Goal: Task Accomplishment & Management: Manage account settings

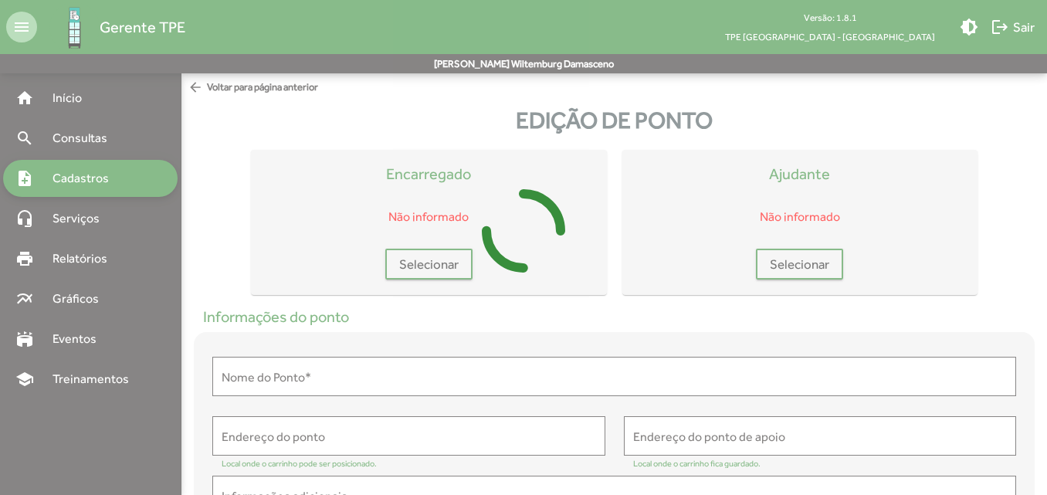
type input "**********"
type textarea "**********"
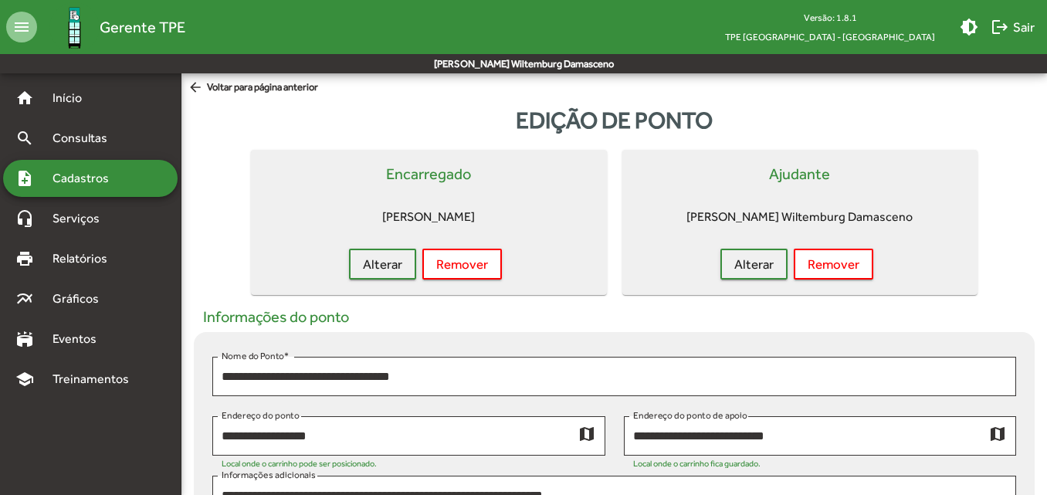
click at [96, 172] on span "Cadastros" at bounding box center [86, 178] width 86 height 19
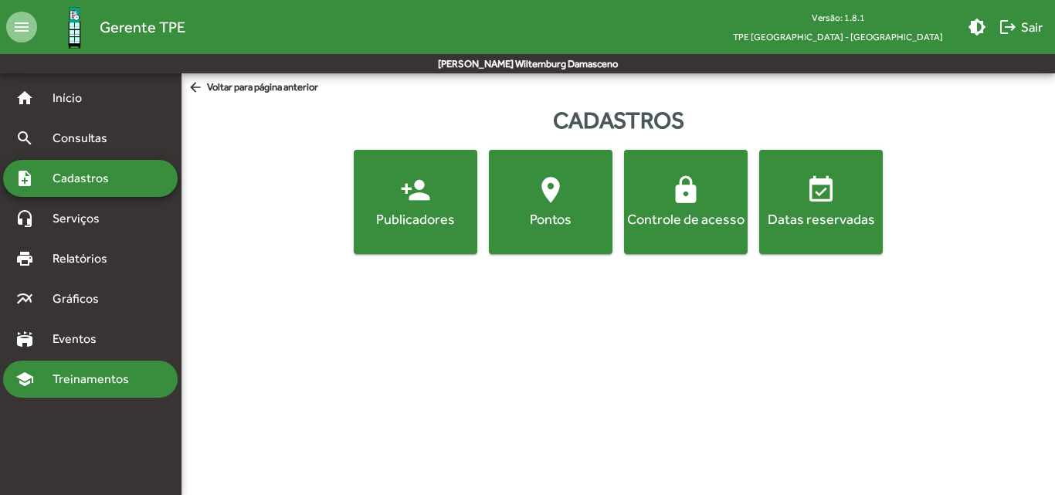
click at [87, 385] on span "Treinamentos" at bounding box center [95, 379] width 104 height 19
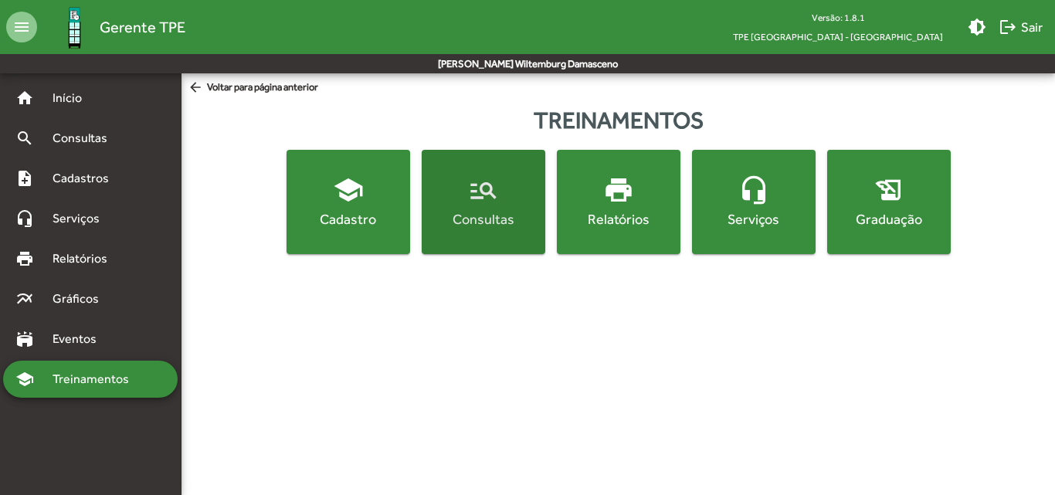
click at [470, 218] on div "Consultas" at bounding box center [483, 218] width 117 height 19
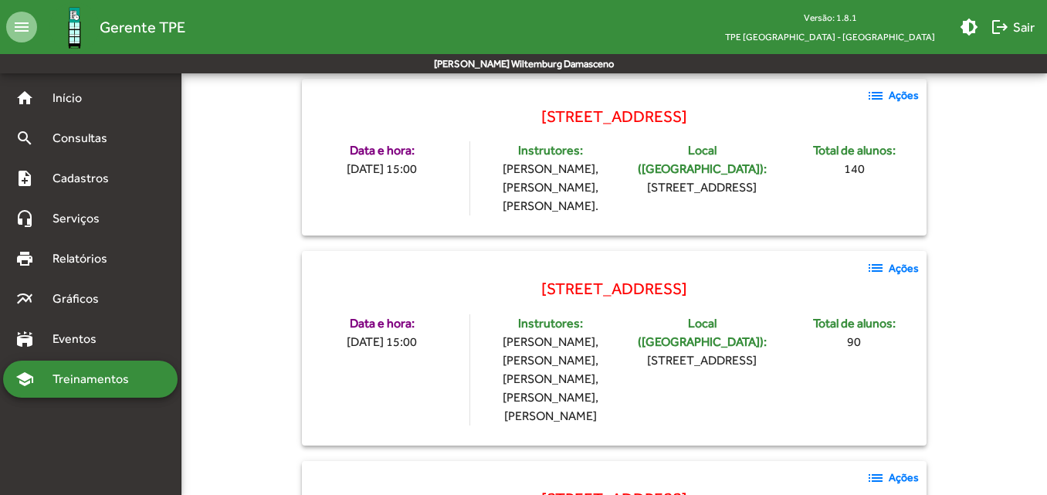
scroll to position [1286, 0]
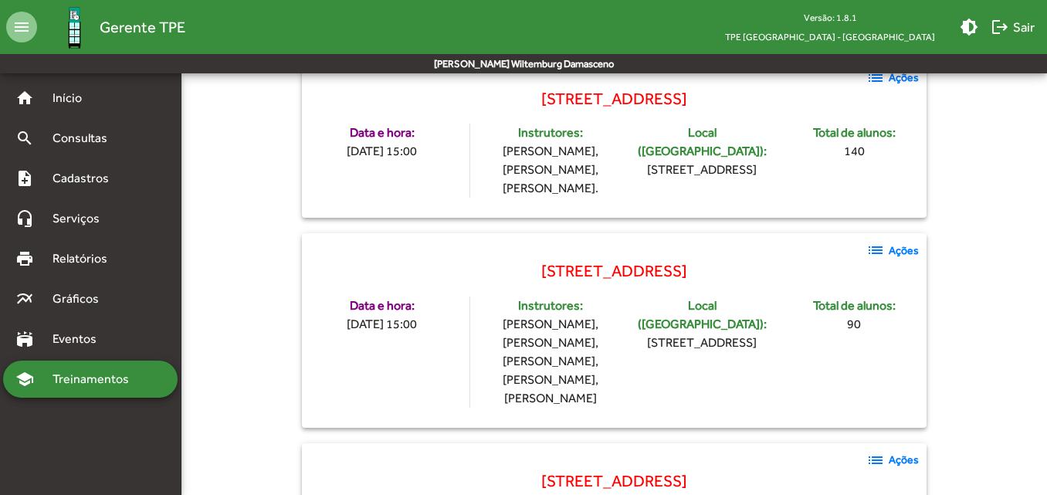
click at [881, 451] on mat-icon "list" at bounding box center [876, 460] width 19 height 19
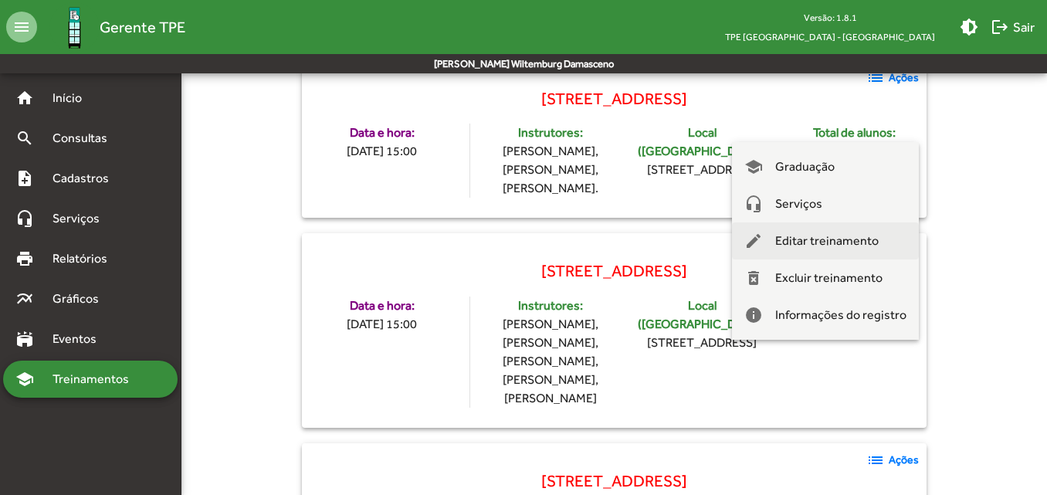
click at [798, 238] on span "Editar treinamento" at bounding box center [826, 240] width 103 height 37
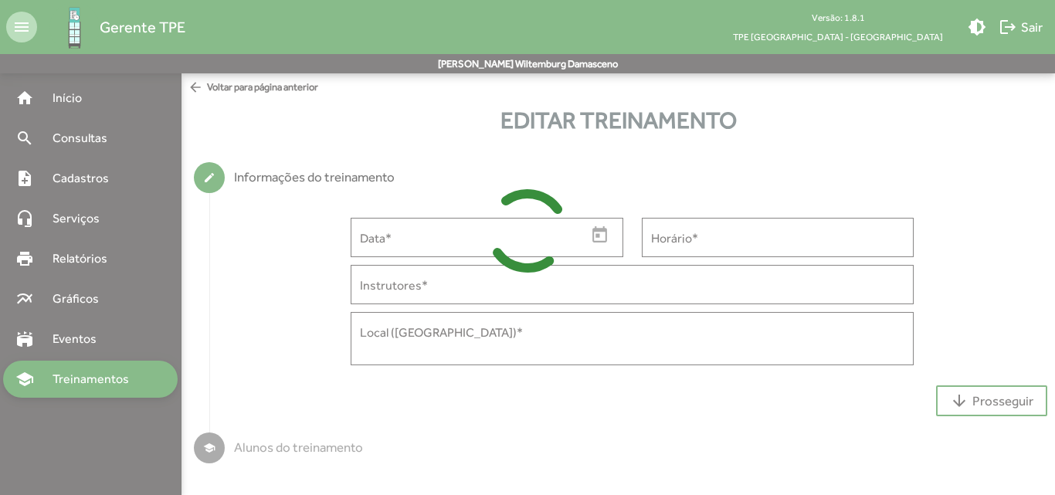
type input "**********"
type input "*****"
type input "**********"
type textarea "**********"
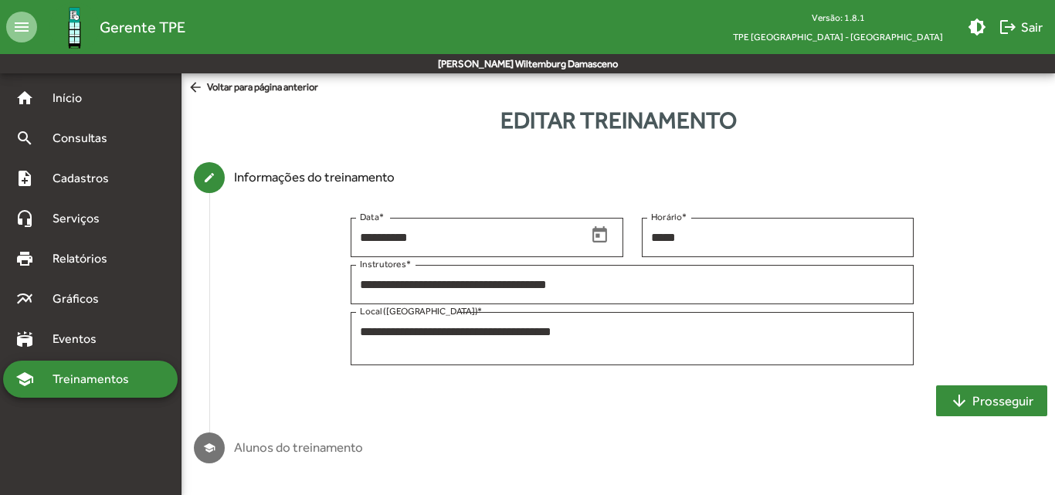
click at [959, 407] on mat-icon "arrow_downward" at bounding box center [959, 401] width 19 height 19
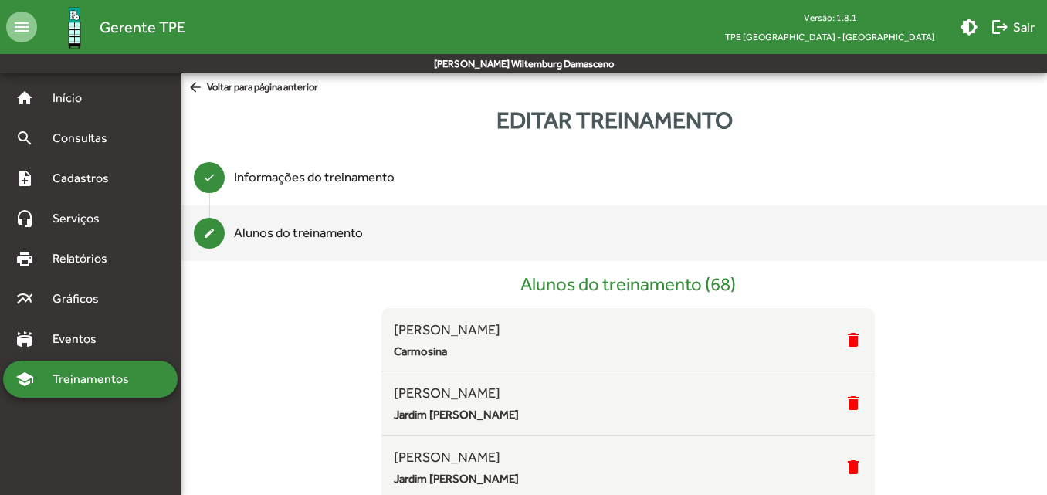
click at [232, 81] on span "arrow_back Voltar para página anterior" at bounding box center [253, 88] width 131 height 17
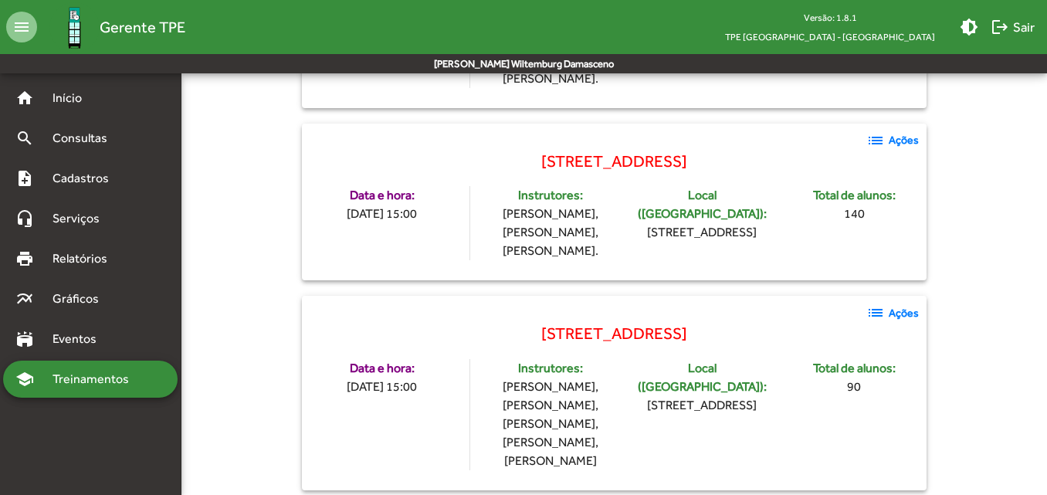
scroll to position [1286, 0]
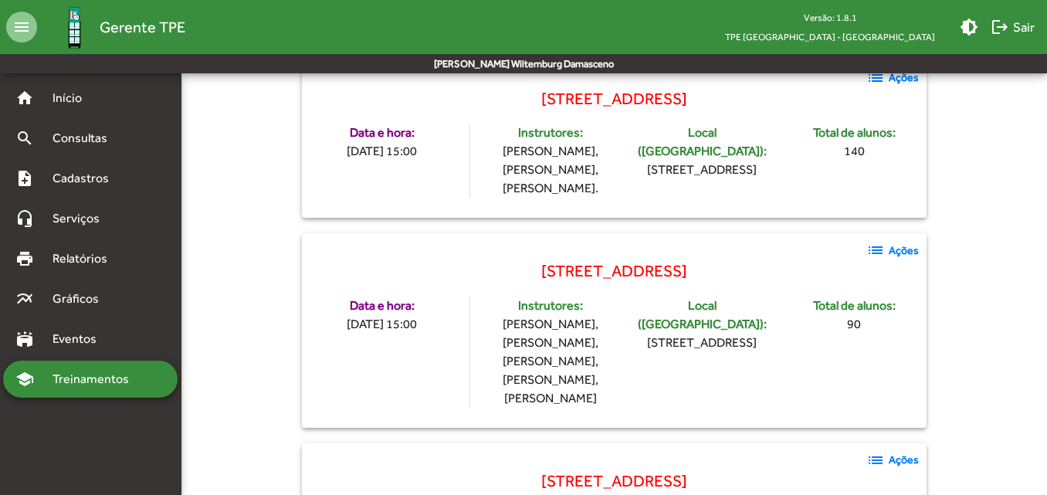
click at [877, 451] on mat-icon "list" at bounding box center [876, 460] width 19 height 19
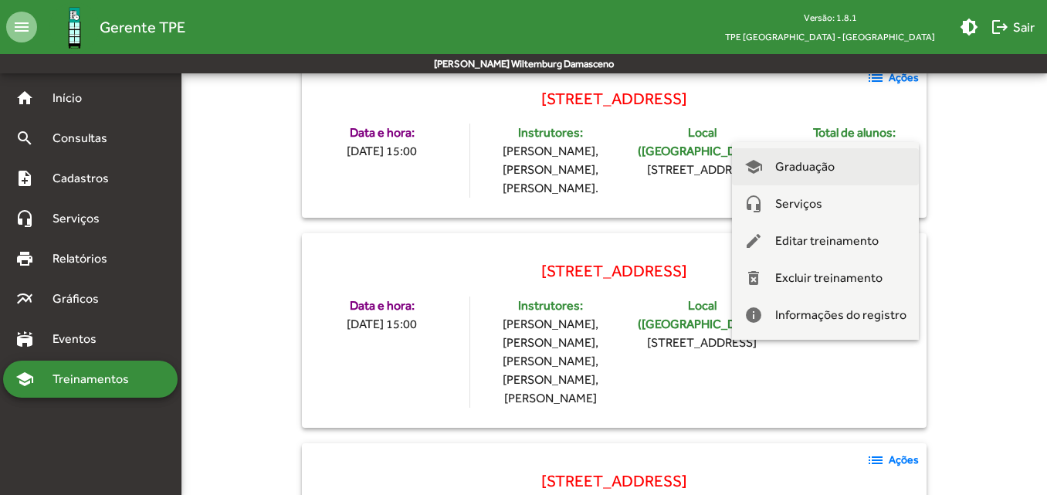
click at [828, 161] on span "Graduação" at bounding box center [804, 166] width 59 height 37
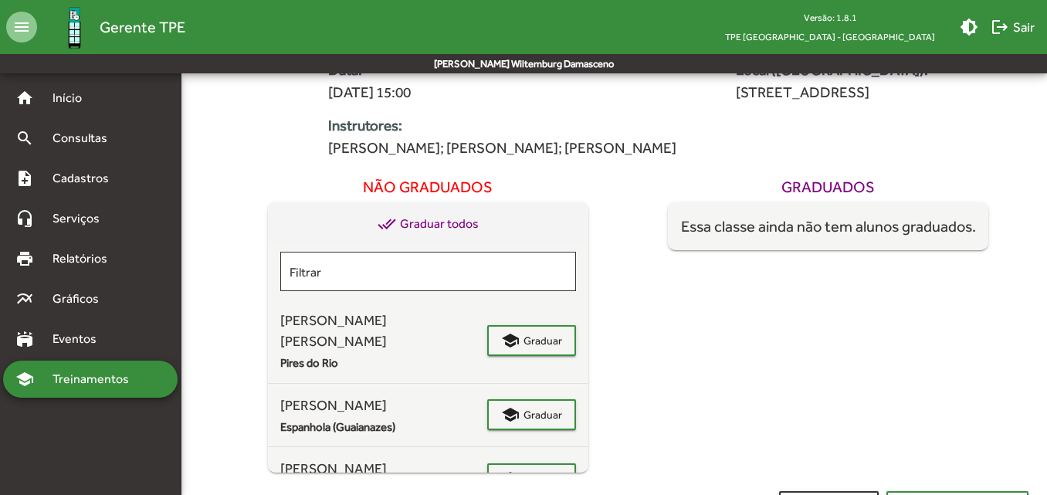
scroll to position [232, 0]
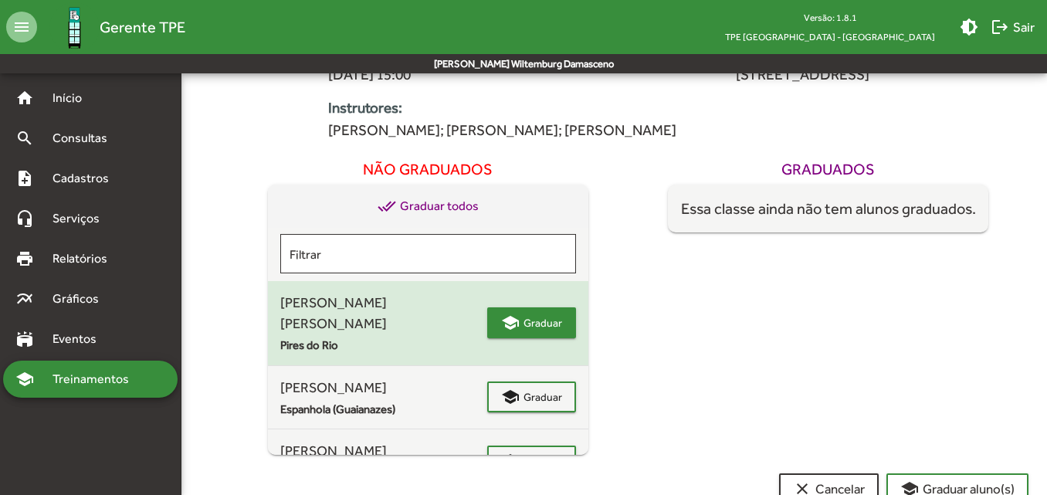
click at [505, 335] on span "school Graduar" at bounding box center [531, 323] width 61 height 28
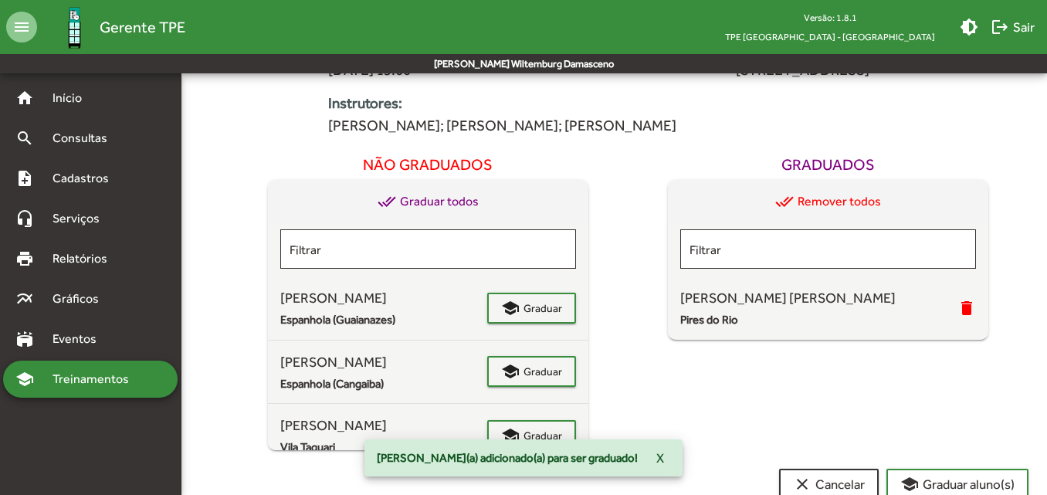
scroll to position [244, 0]
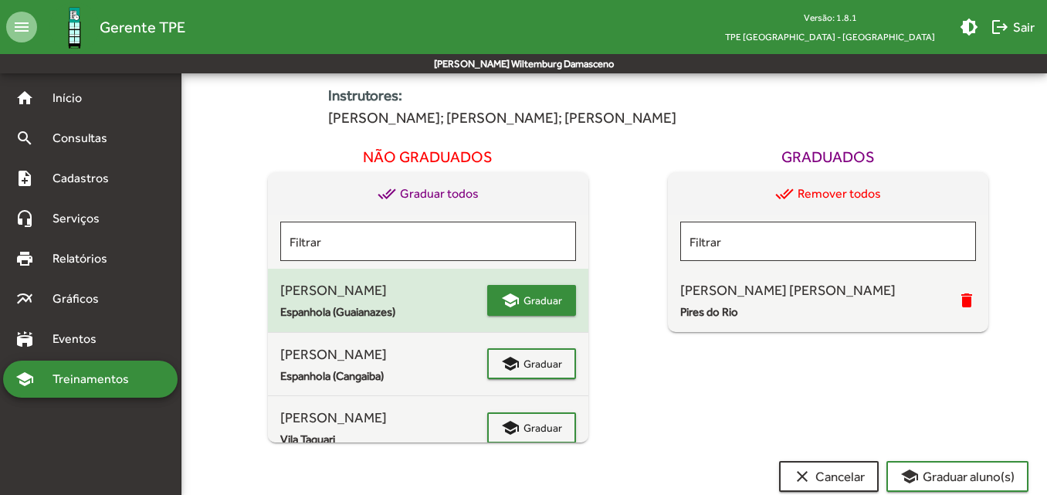
click at [524, 301] on span "Graduar" at bounding box center [543, 301] width 39 height 28
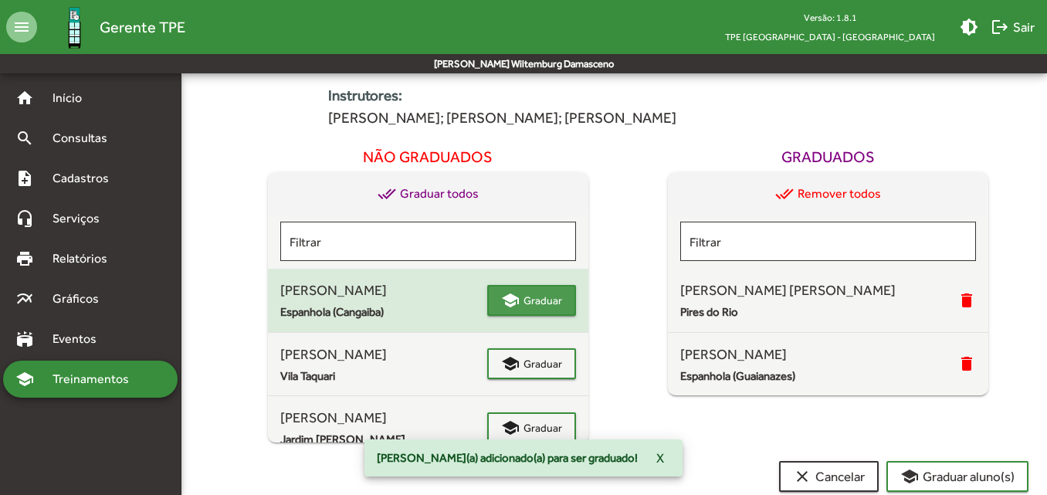
click at [541, 307] on span "Graduar" at bounding box center [543, 301] width 39 height 28
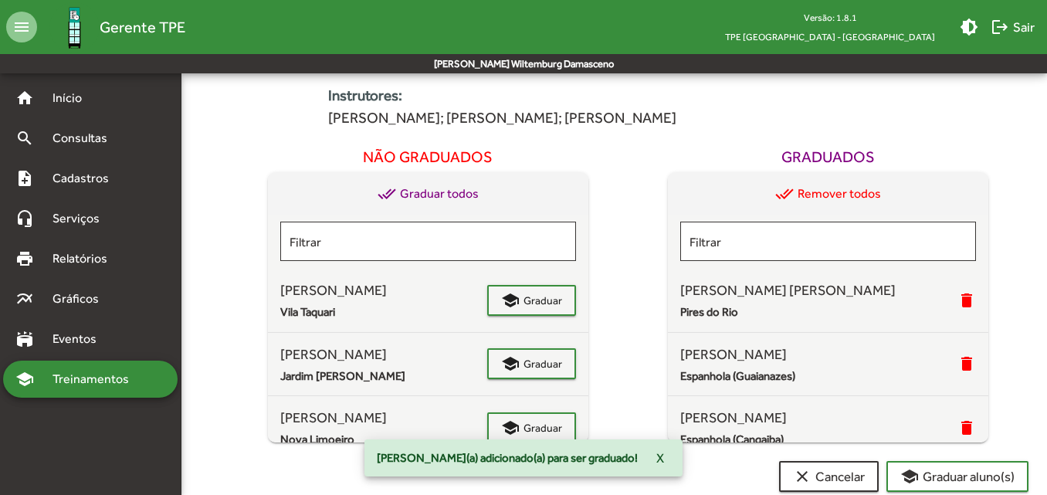
scroll to position [263, 0]
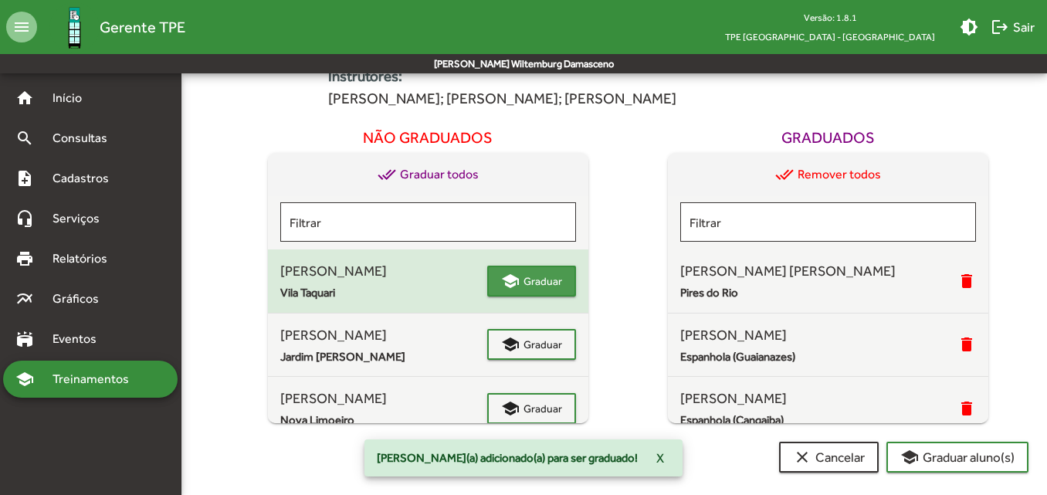
click at [549, 289] on span "Graduar" at bounding box center [543, 281] width 39 height 28
click at [528, 290] on span "Graduar" at bounding box center [543, 281] width 39 height 28
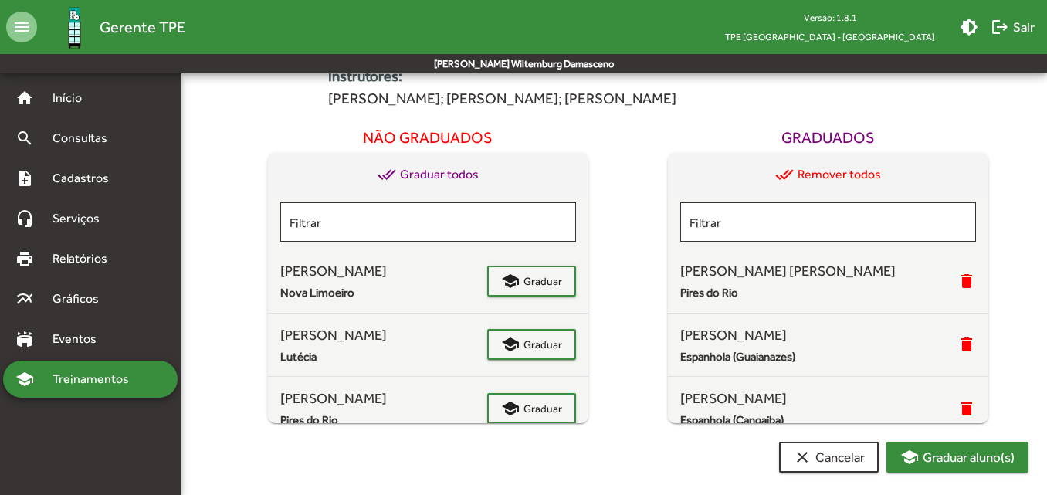
click at [961, 456] on span "school Graduar aluno(s)" at bounding box center [958, 457] width 114 height 28
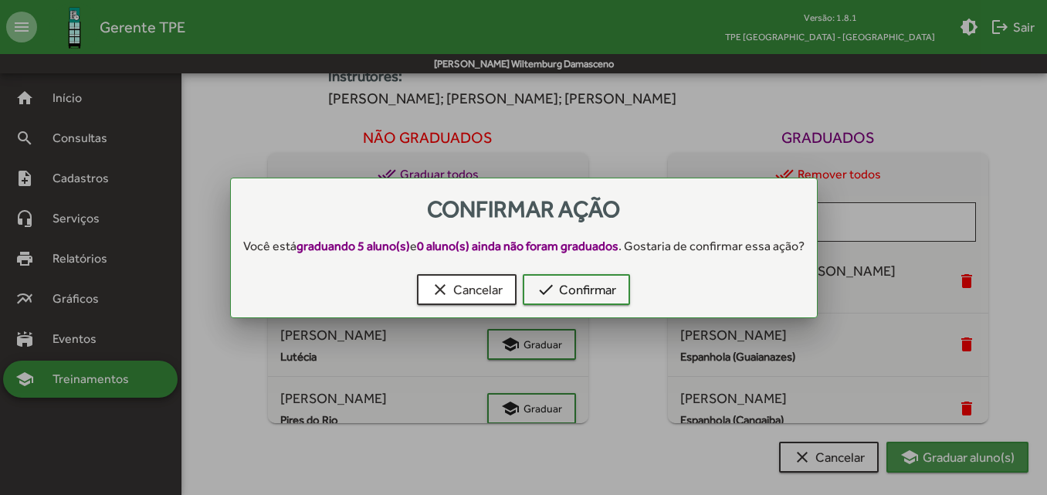
scroll to position [0, 0]
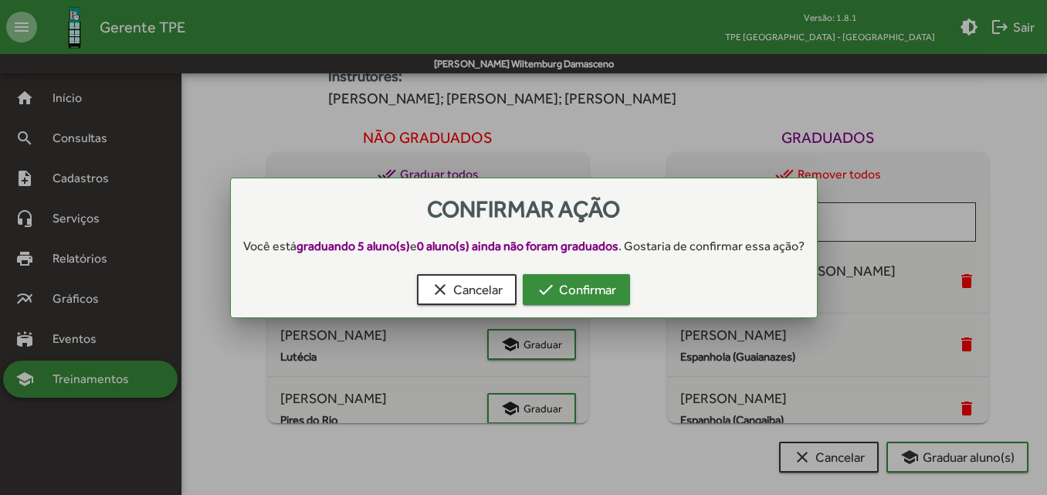
click at [575, 299] on span "check Confirmar" at bounding box center [577, 290] width 80 height 28
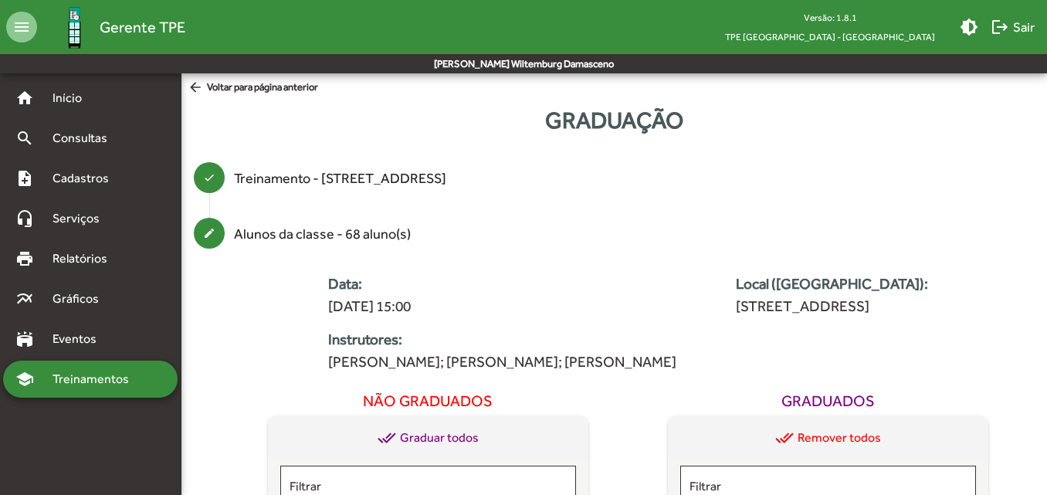
scroll to position [263, 0]
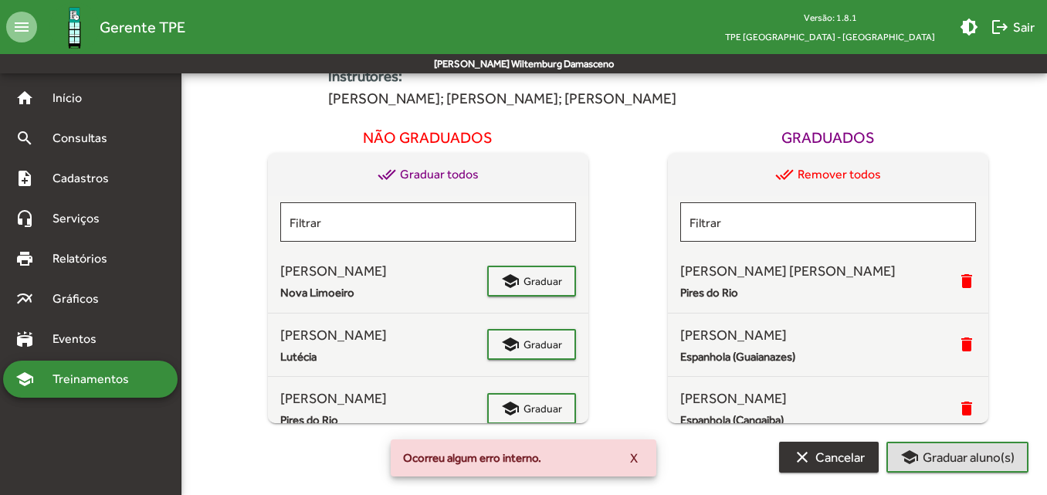
click at [824, 453] on span "clear Cancelar" at bounding box center [829, 457] width 72 height 28
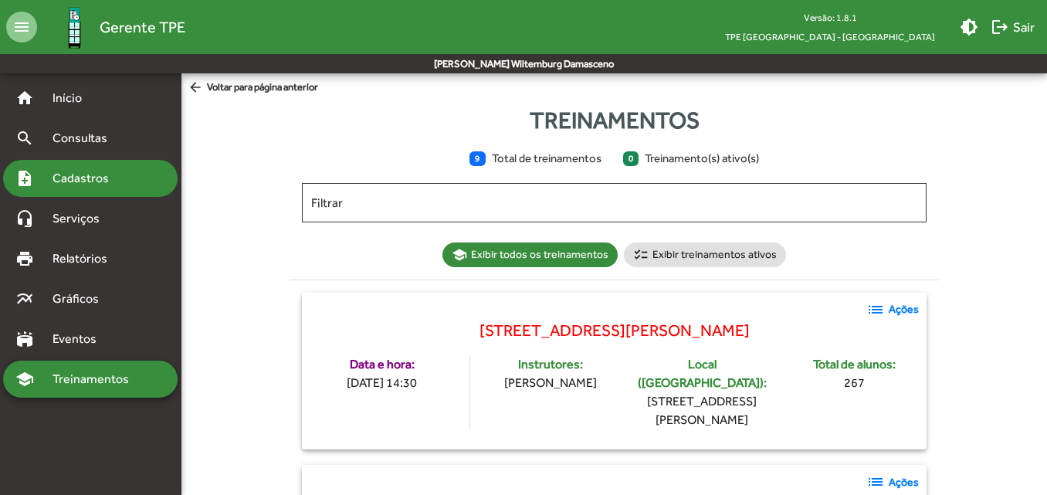
click at [98, 171] on span "Cadastros" at bounding box center [86, 178] width 86 height 19
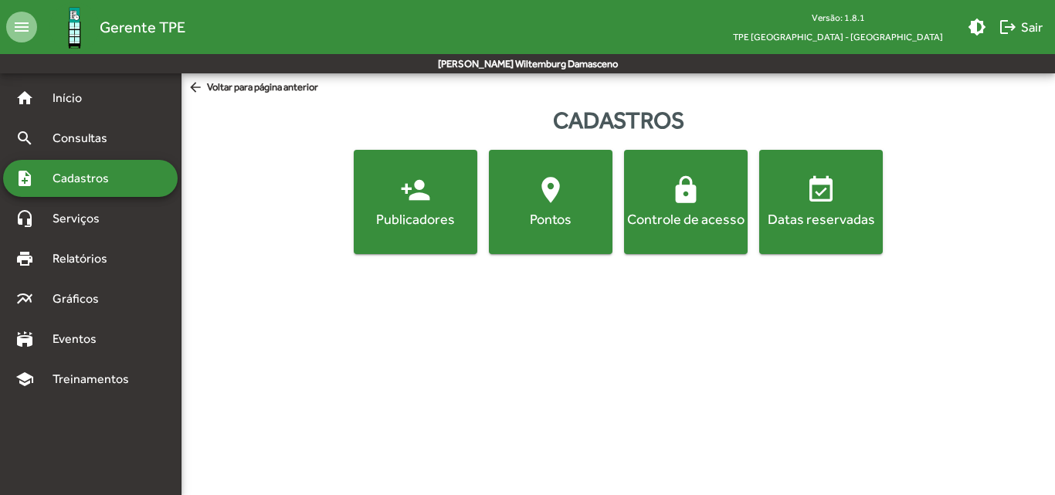
click at [420, 230] on button "person_add Publicadores" at bounding box center [416, 202] width 124 height 104
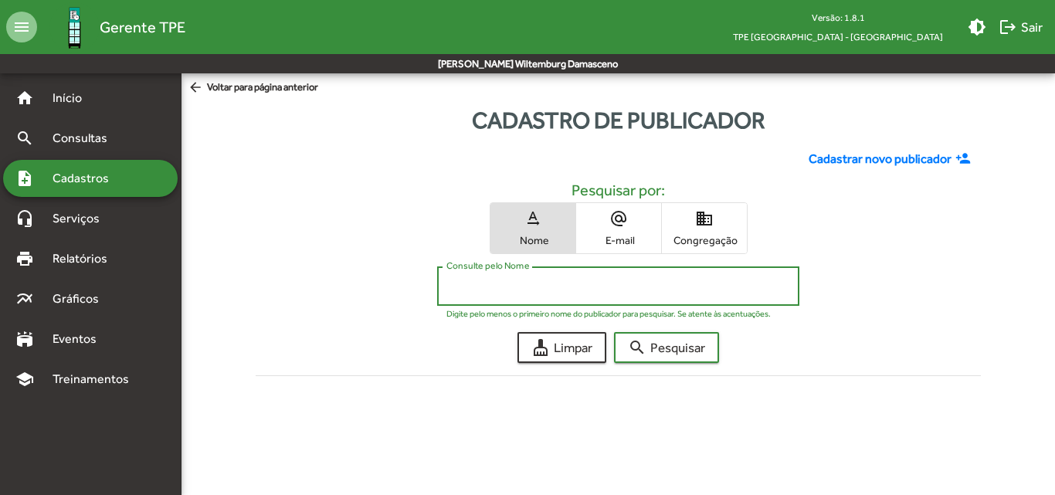
click at [576, 293] on input "Consulte pelo Nome" at bounding box center [618, 287] width 344 height 14
type input "*******"
click at [614, 332] on button "search Pesquisar" at bounding box center [666, 347] width 105 height 31
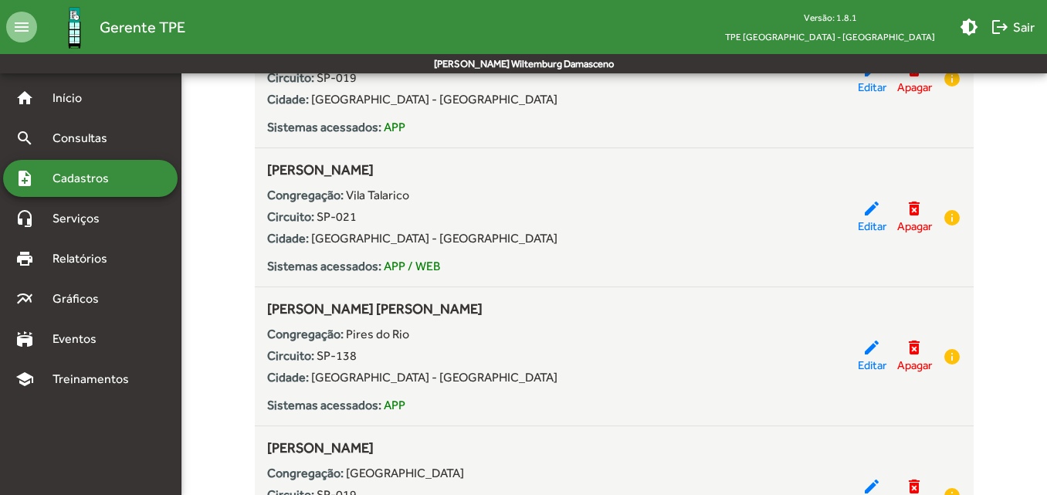
scroll to position [2085, 0]
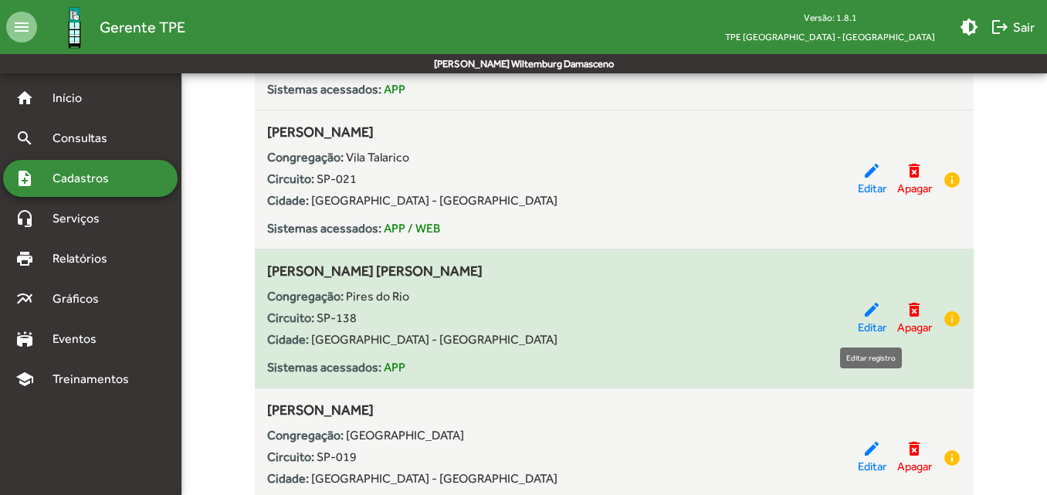
click at [867, 316] on mat-icon "edit" at bounding box center [872, 309] width 19 height 19
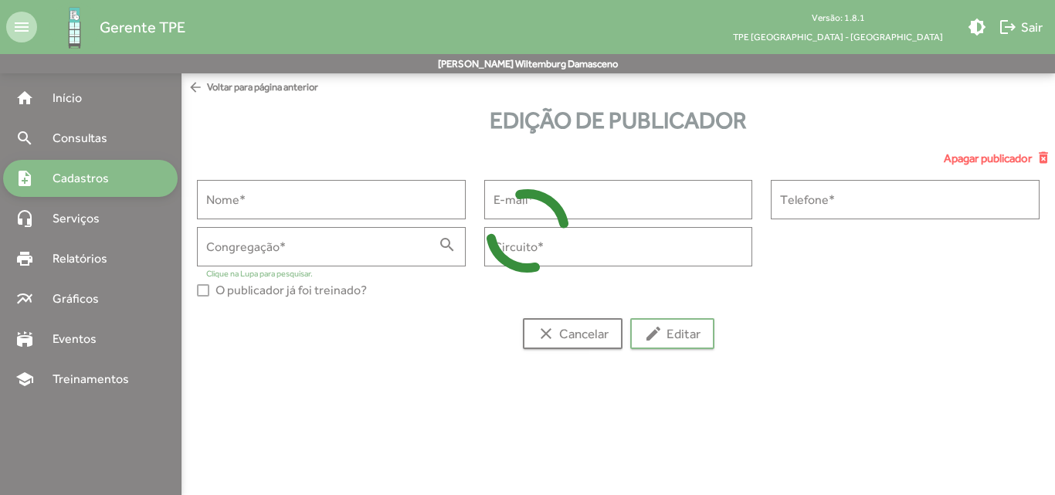
type input "**********"
type input "******"
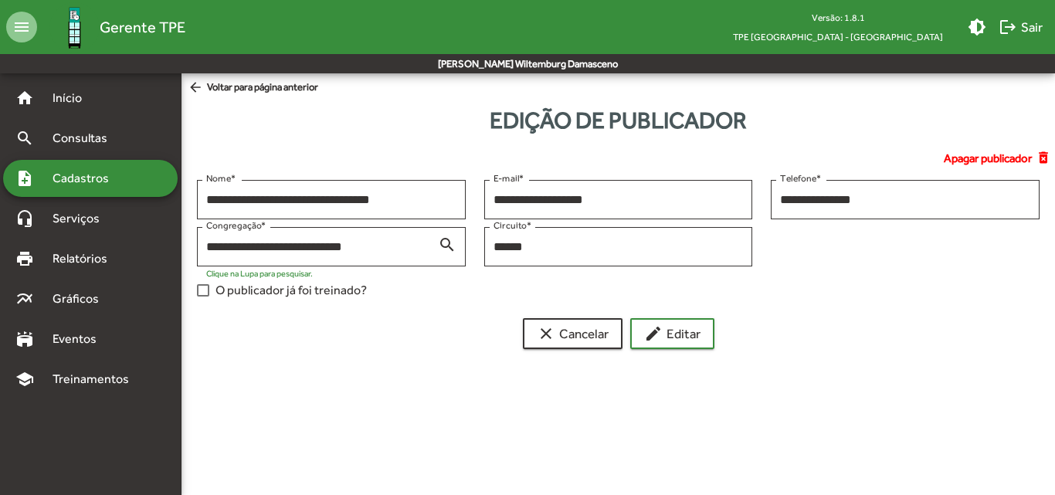
click at [209, 290] on label "O publicador já foi treinado?" at bounding box center [282, 290] width 170 height 19
click at [694, 331] on span "edit Editar" at bounding box center [672, 334] width 56 height 28
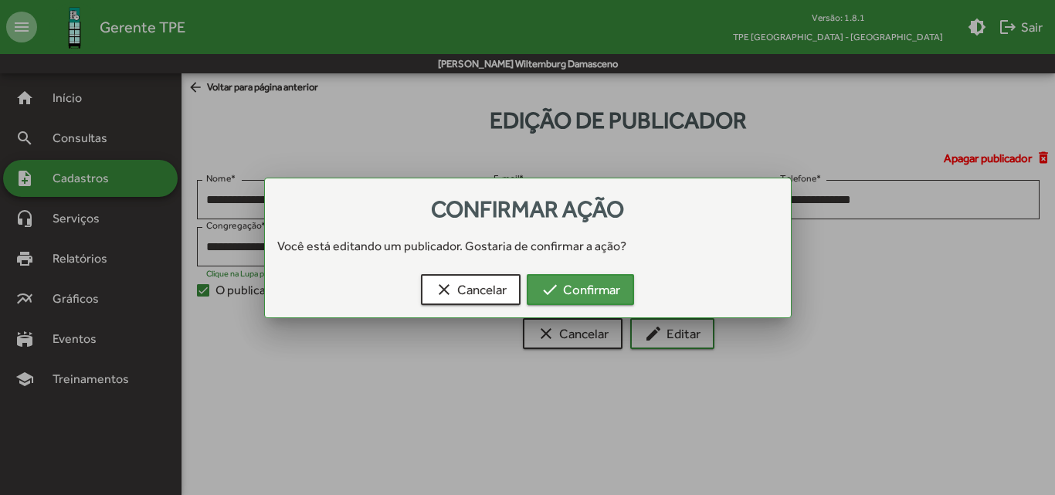
click at [609, 294] on span "check Confirmar" at bounding box center [581, 290] width 80 height 28
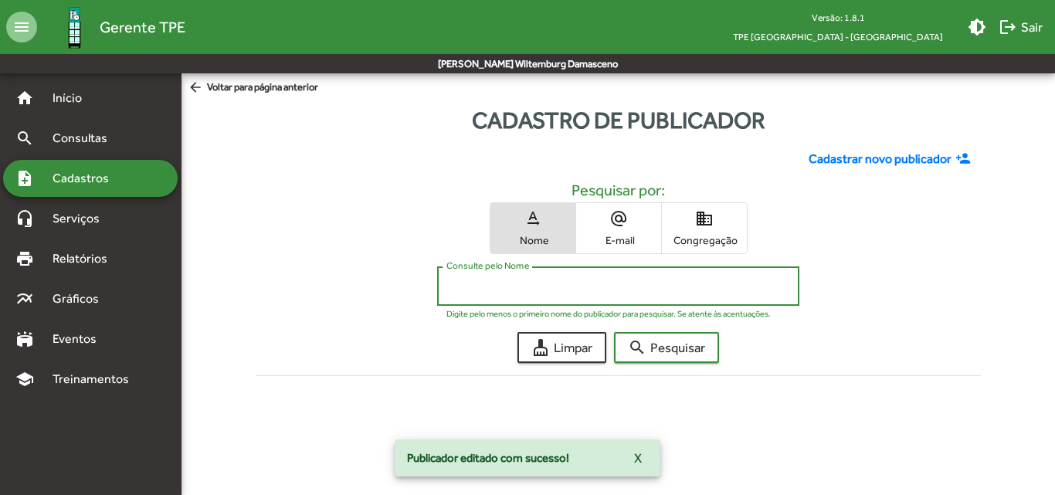
click at [587, 280] on input "Consulte pelo Nome" at bounding box center [618, 287] width 344 height 14
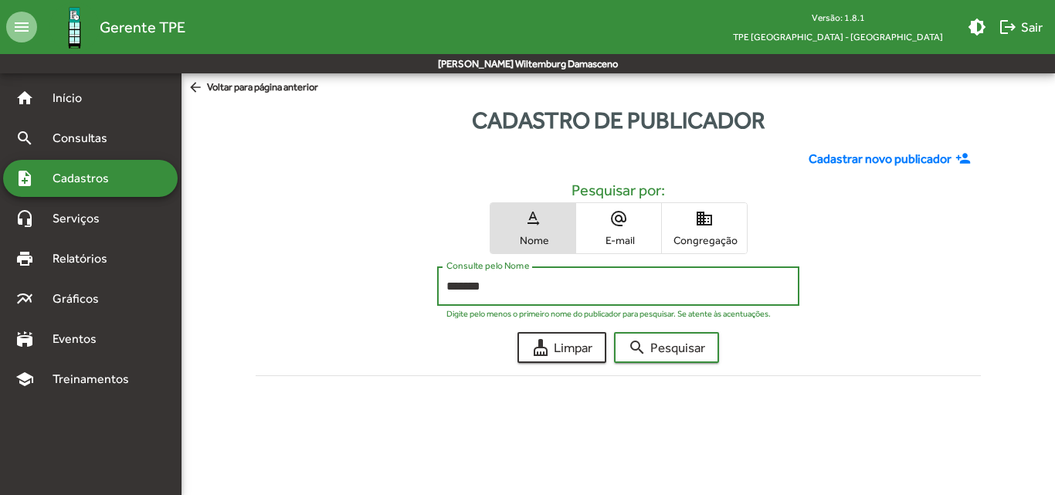
click at [614, 332] on button "search Pesquisar" at bounding box center [666, 347] width 105 height 31
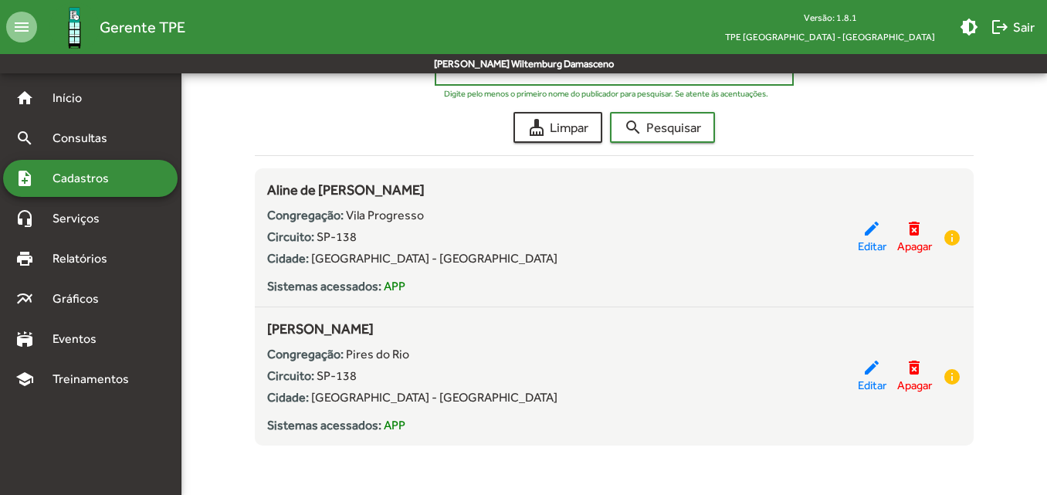
scroll to position [143, 0]
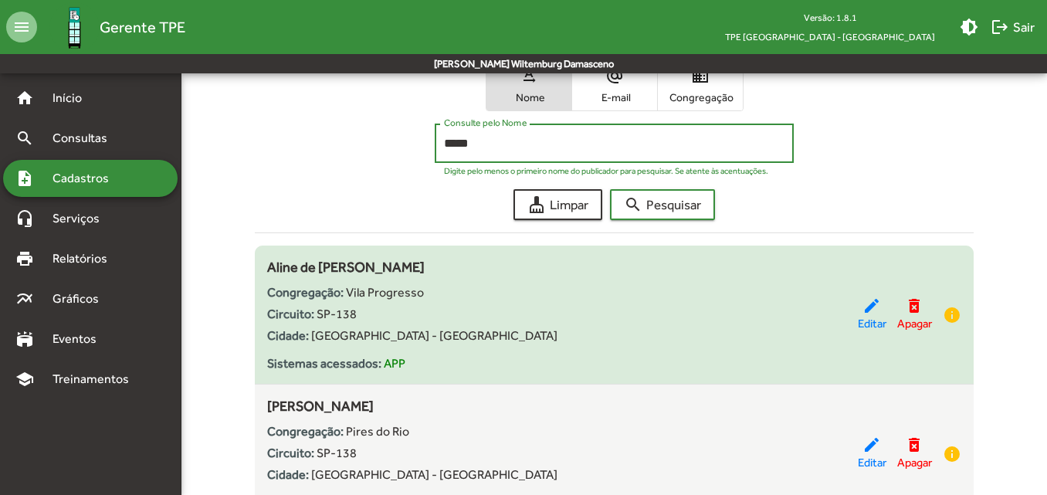
type input "*****"
click at [610, 189] on button "search Pesquisar" at bounding box center [662, 204] width 105 height 31
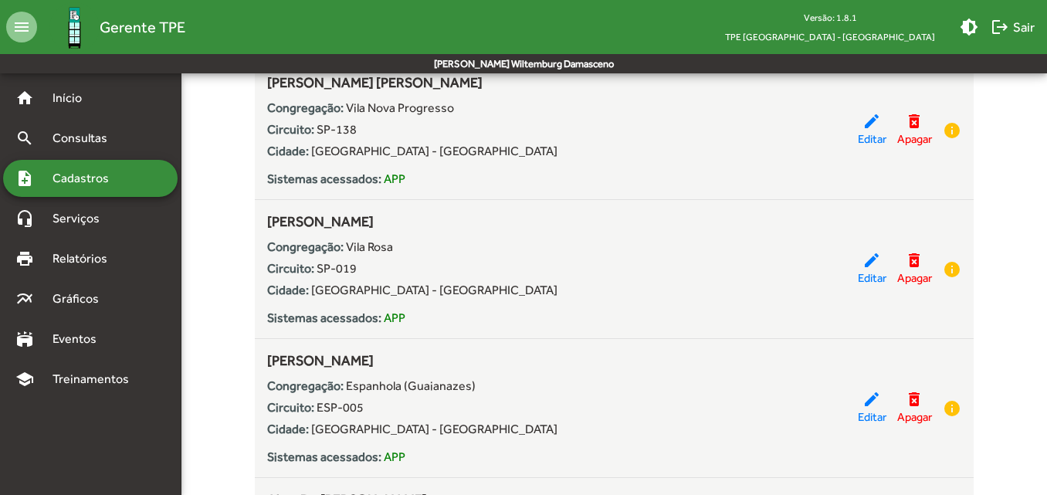
scroll to position [386, 0]
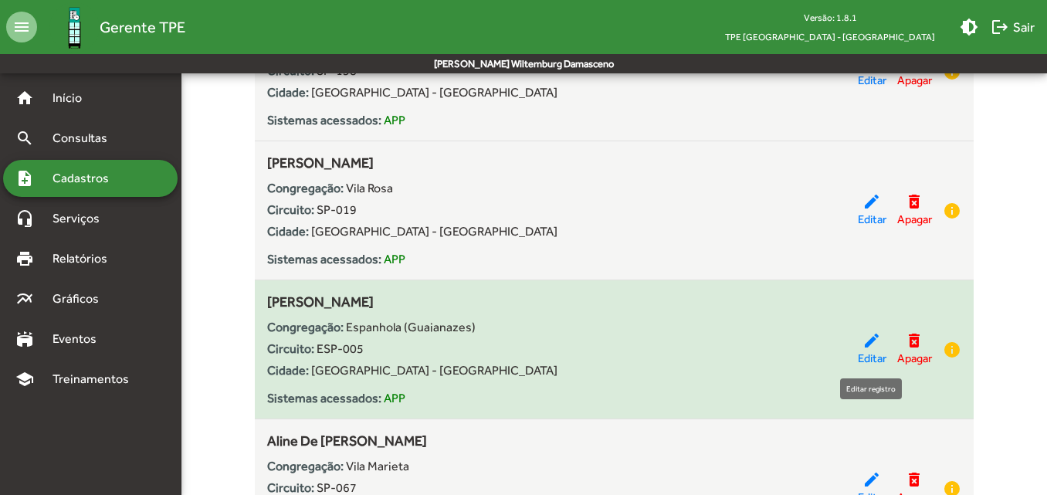
click at [865, 354] on span "Editar" at bounding box center [872, 359] width 29 height 18
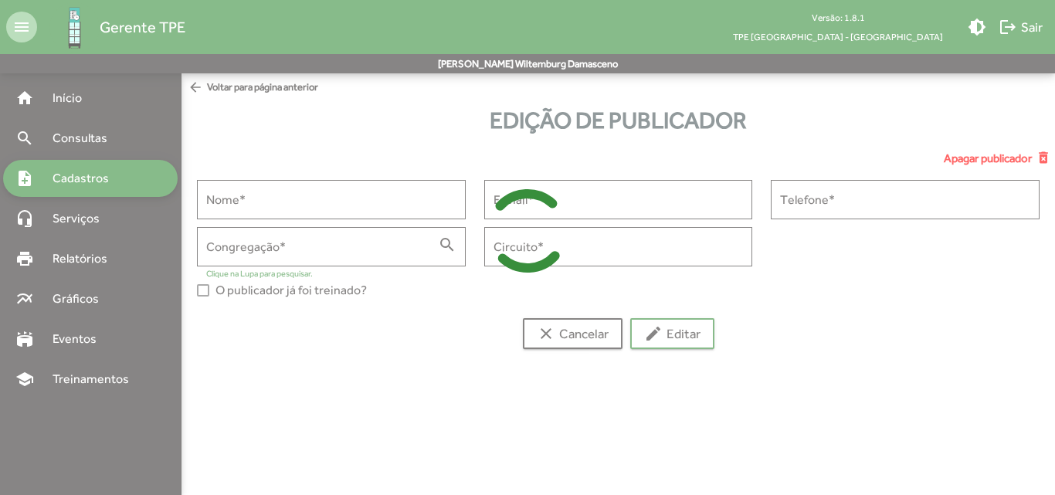
type input "**********"
type input "*******"
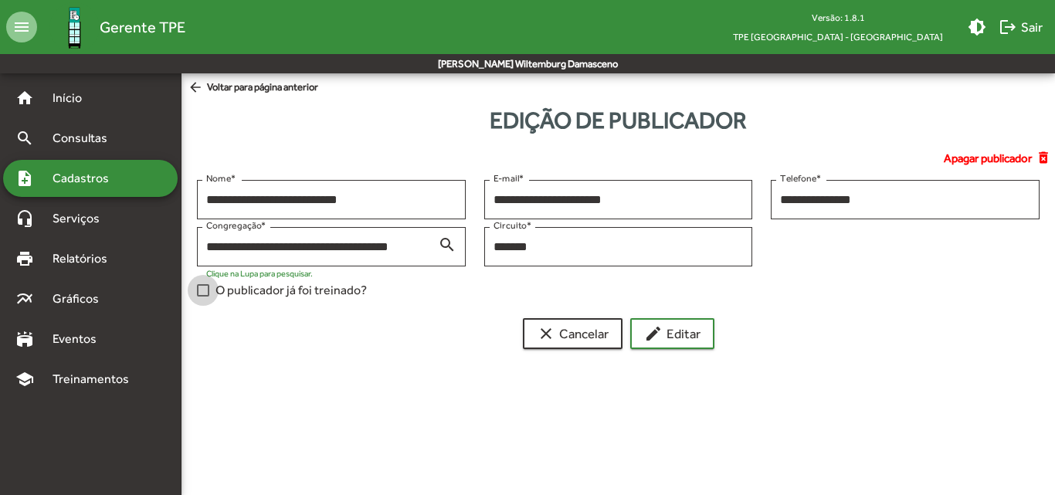
click at [206, 293] on div at bounding box center [203, 290] width 12 height 12
click at [808, 203] on input "**********" at bounding box center [905, 200] width 250 height 14
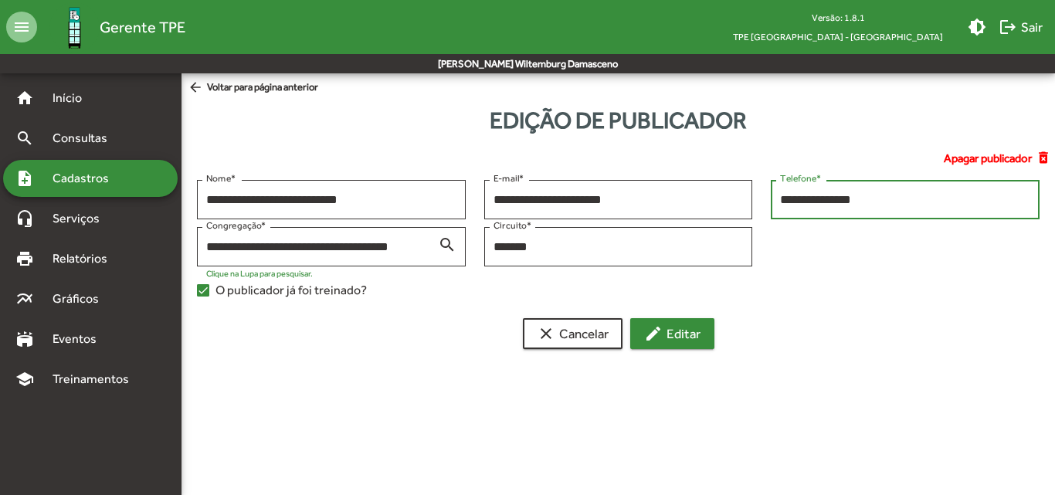
type input "**********"
click at [653, 344] on span "edit Editar" at bounding box center [672, 334] width 56 height 28
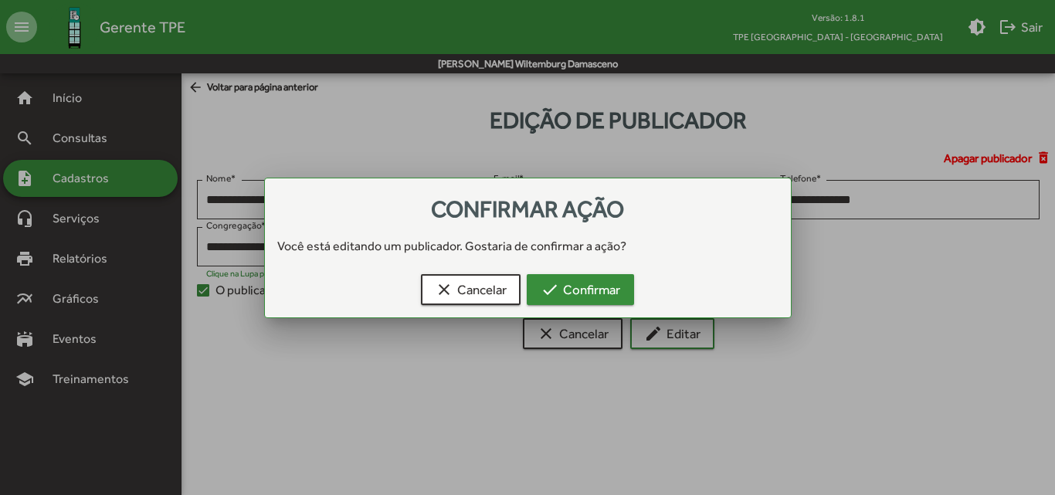
click at [596, 297] on span "check Confirmar" at bounding box center [581, 290] width 80 height 28
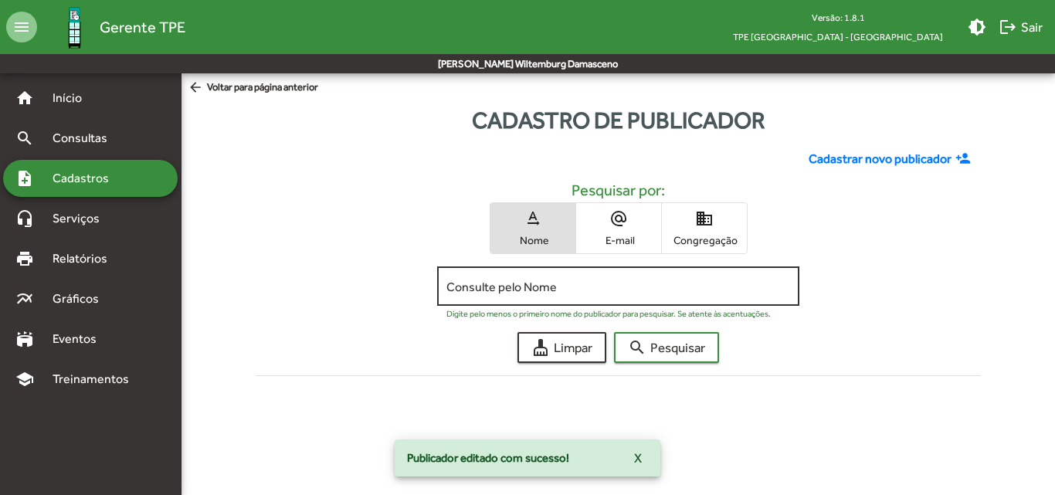
click at [661, 293] on input "Consulte pelo Nome" at bounding box center [618, 287] width 344 height 14
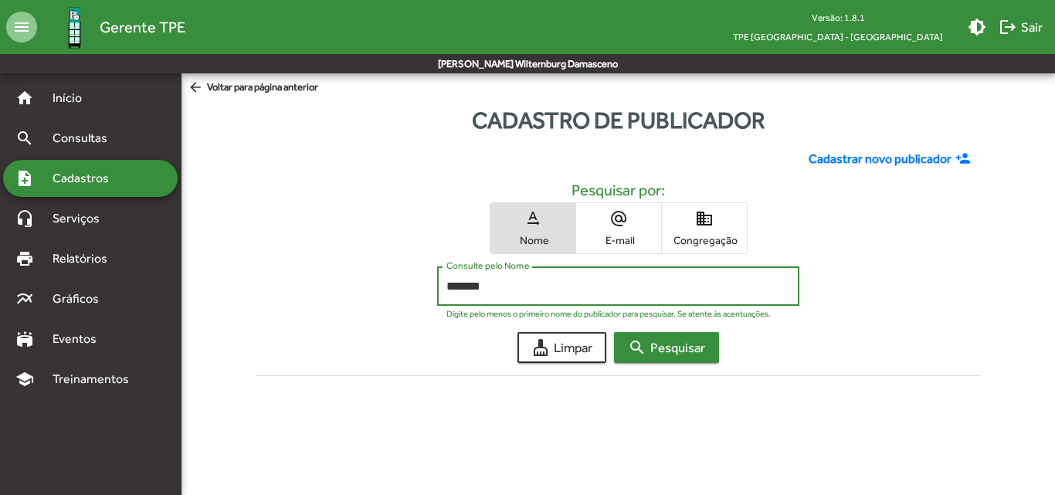
type input "*******"
click at [673, 354] on span "search Pesquisar" at bounding box center [666, 348] width 77 height 28
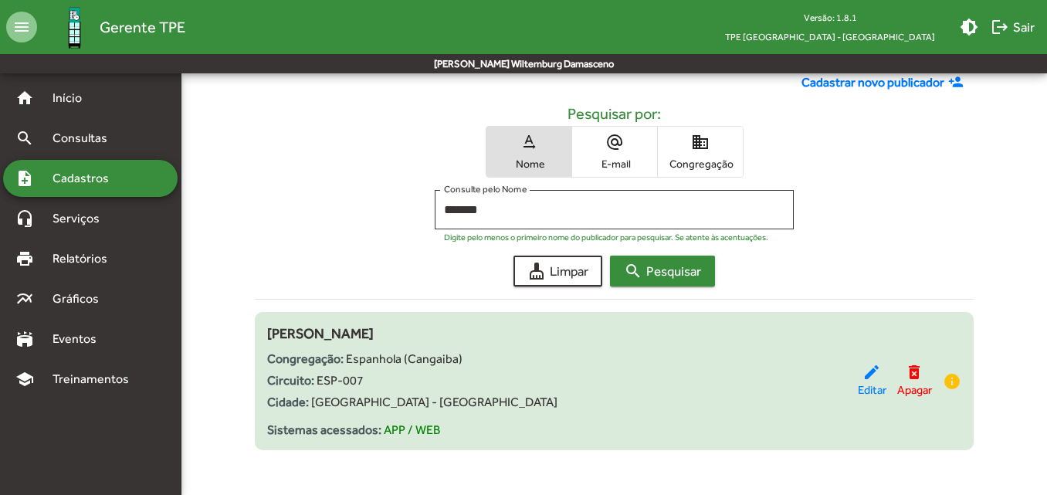
scroll to position [77, 0]
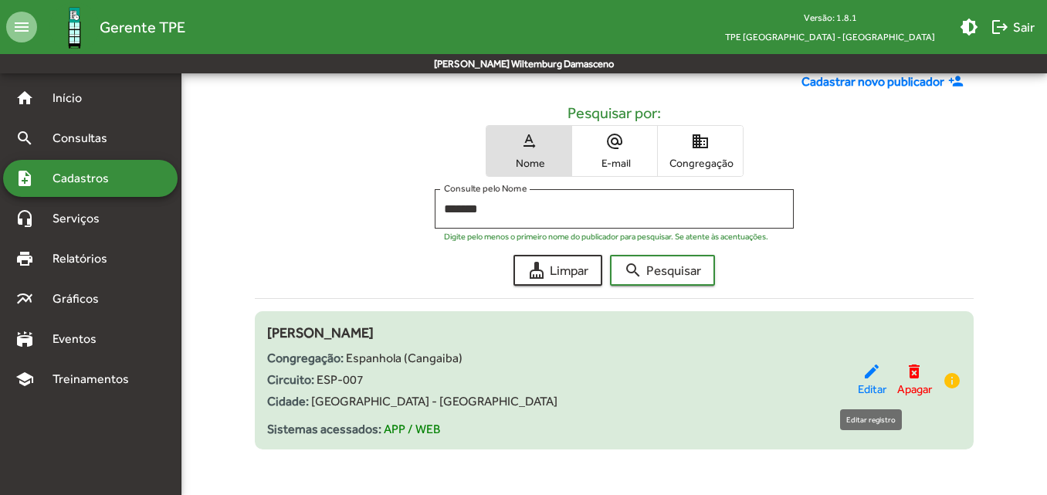
click at [867, 382] on span "Editar" at bounding box center [872, 390] width 29 height 18
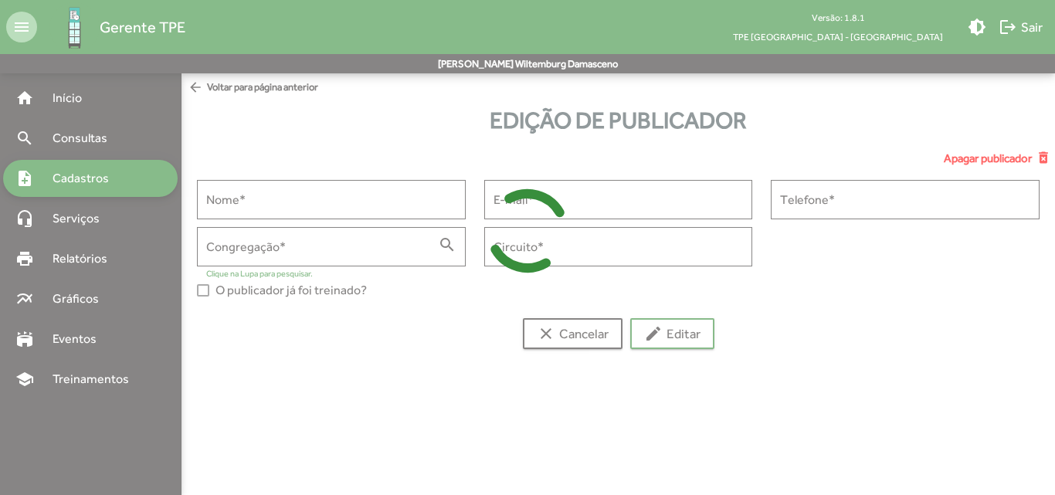
type input "**********"
type input "*******"
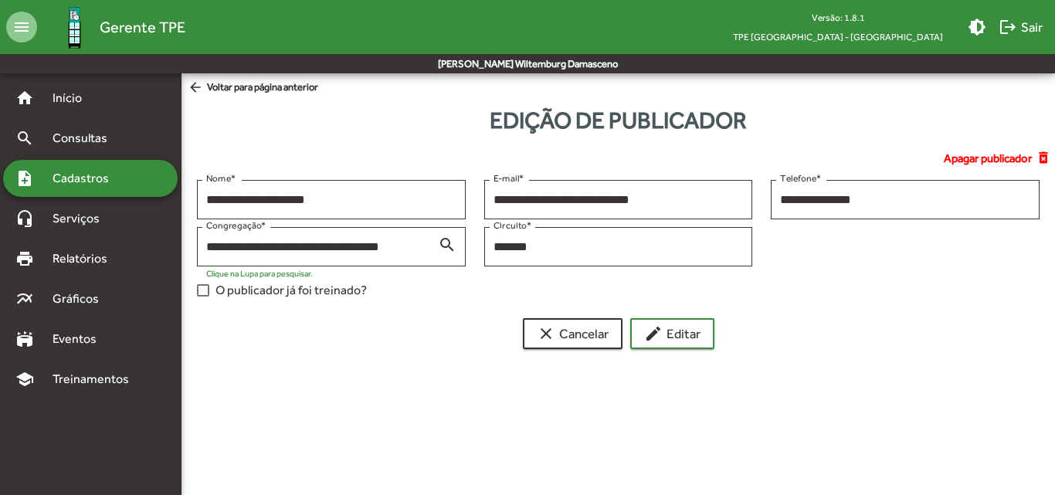
click at [203, 292] on div at bounding box center [203, 290] width 12 height 12
click at [686, 334] on span "edit Editar" at bounding box center [672, 334] width 56 height 28
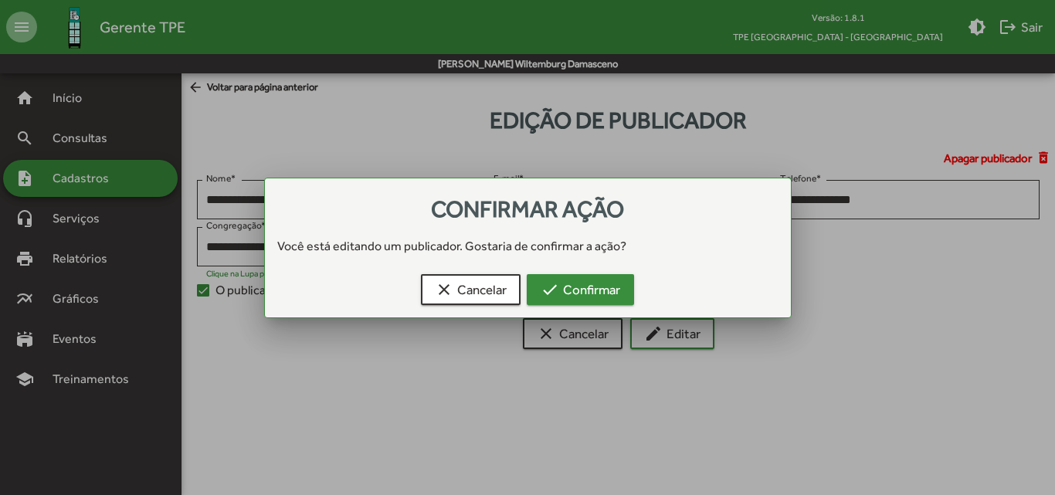
click at [611, 279] on span "check Confirmar" at bounding box center [581, 290] width 80 height 28
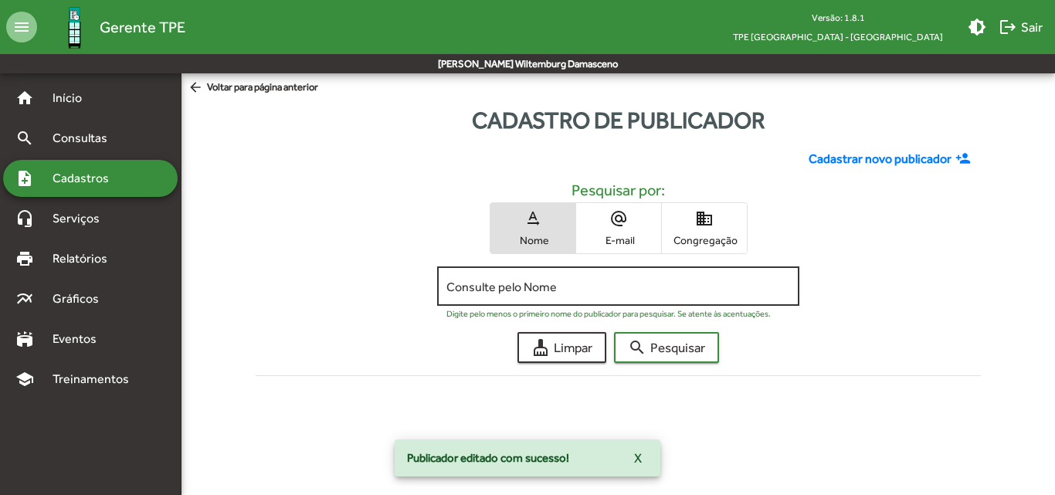
click at [606, 290] on input "Consulte pelo Nome" at bounding box center [618, 287] width 344 height 14
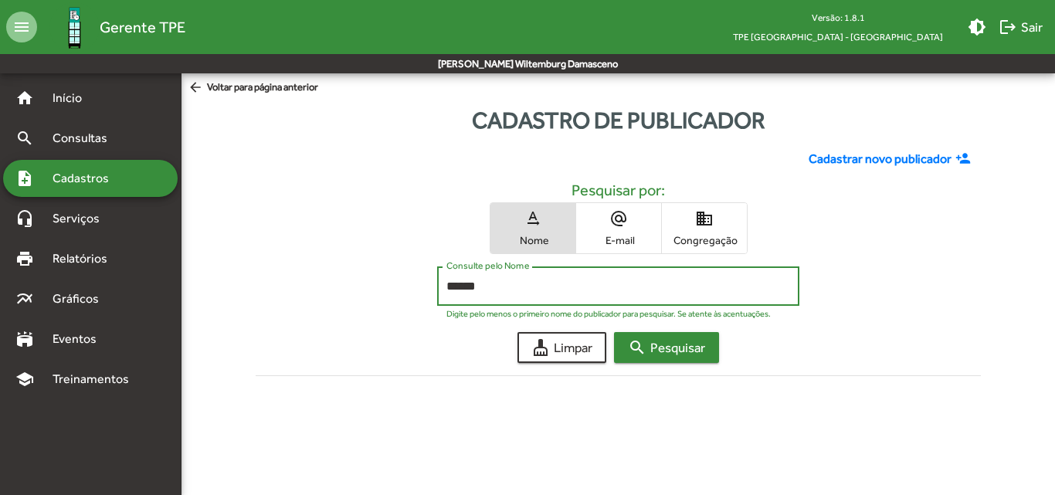
type input "******"
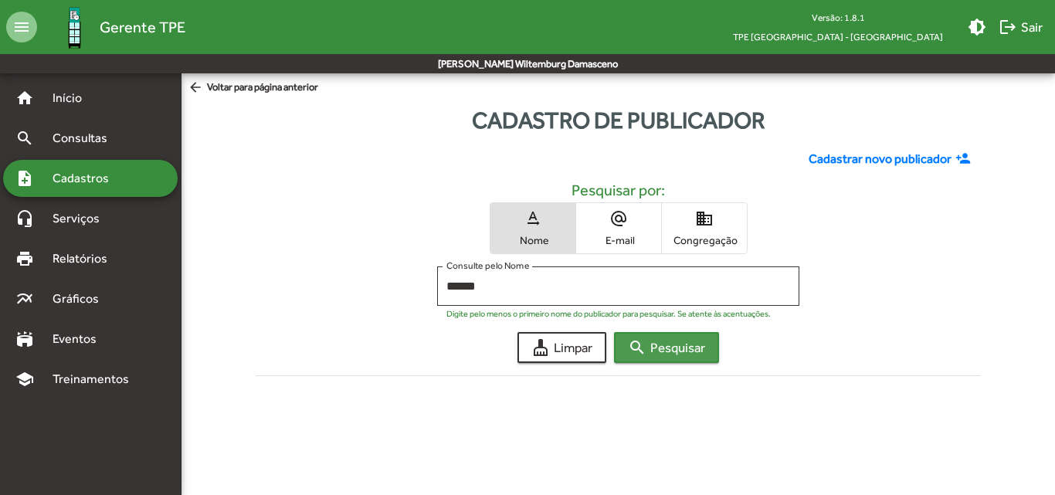
click at [640, 349] on mat-icon "search" at bounding box center [637, 347] width 19 height 19
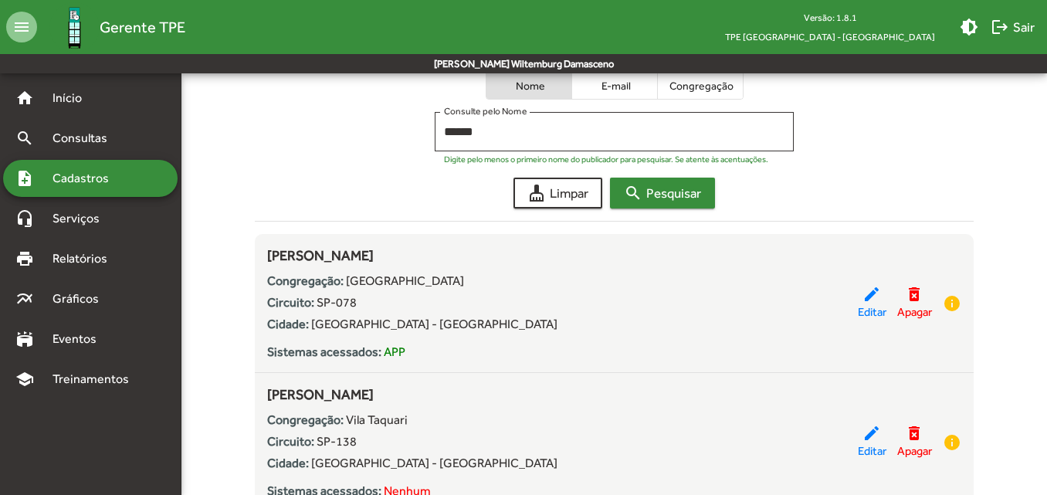
scroll to position [220, 0]
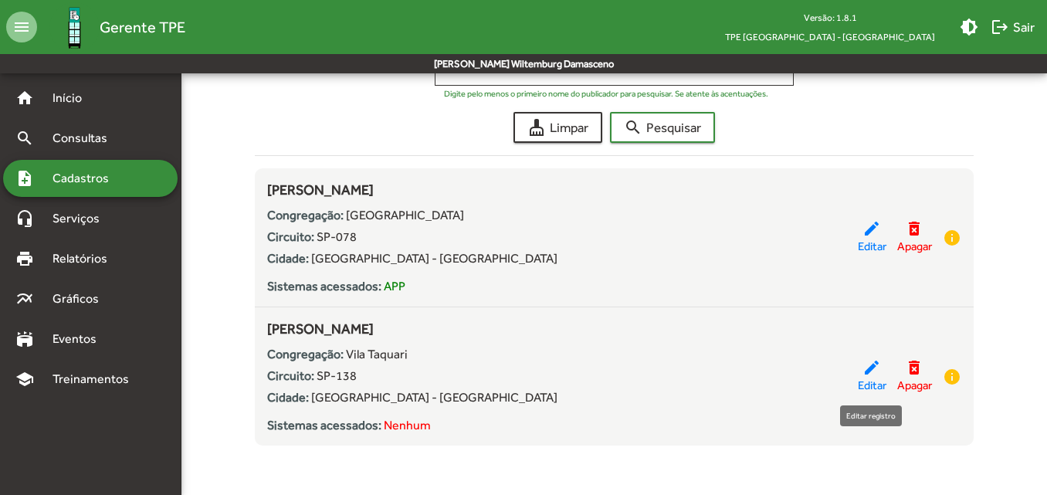
click at [863, 368] on mat-icon "edit" at bounding box center [872, 367] width 19 height 19
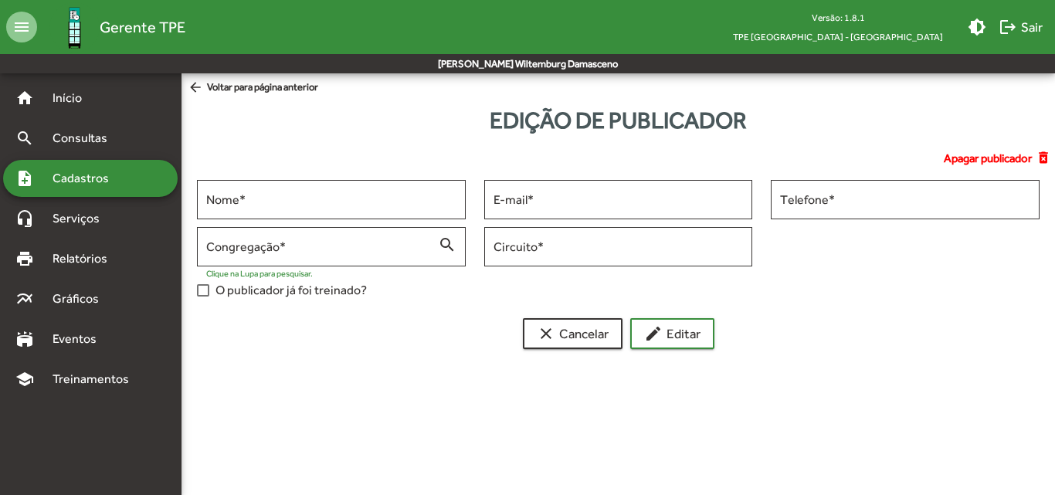
type input "**********"
type input "******"
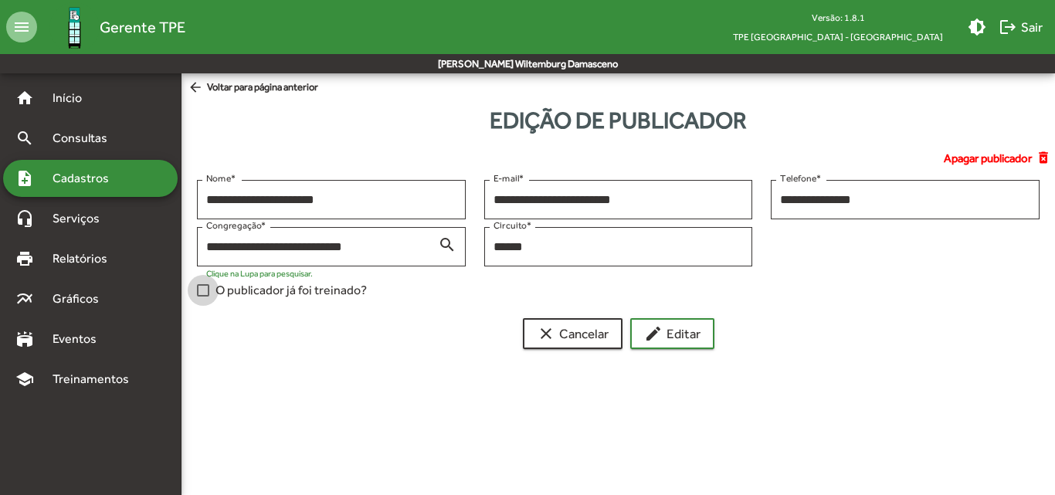
click at [204, 291] on div at bounding box center [203, 290] width 12 height 12
click at [640, 330] on button "edit Editar" at bounding box center [672, 333] width 84 height 31
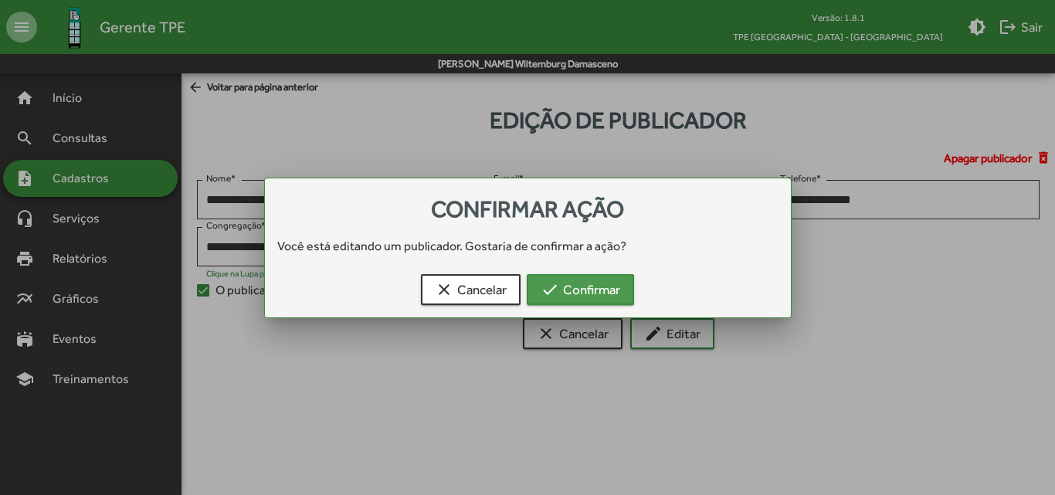
click at [612, 297] on span "check Confirmar" at bounding box center [581, 290] width 80 height 28
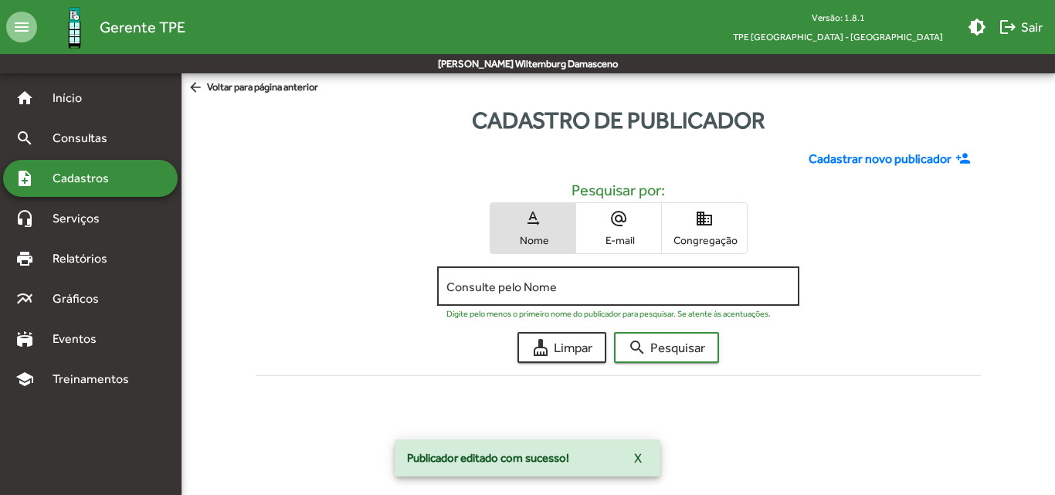
click at [563, 292] on input "Consulte pelo Nome" at bounding box center [618, 287] width 344 height 14
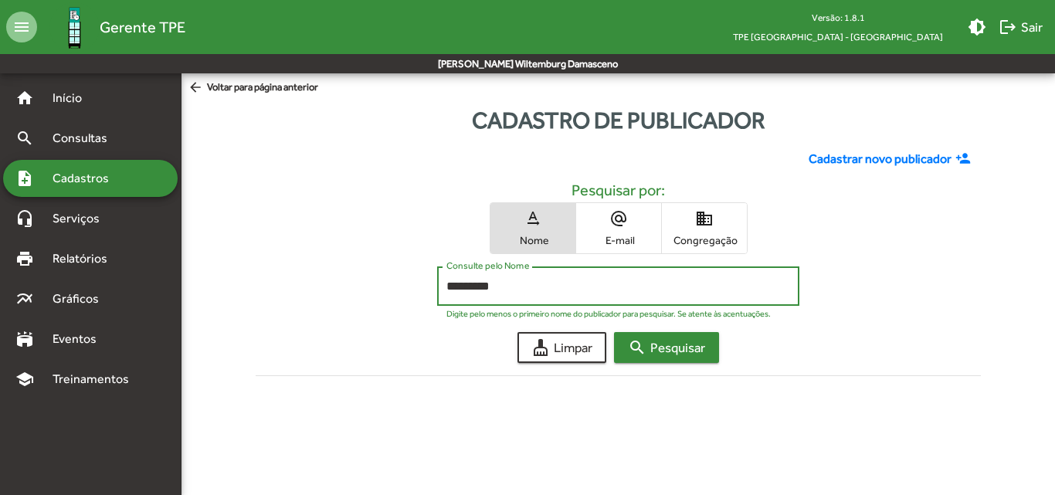
type input "*********"
click at [651, 357] on span "search Pesquisar" at bounding box center [666, 348] width 77 height 28
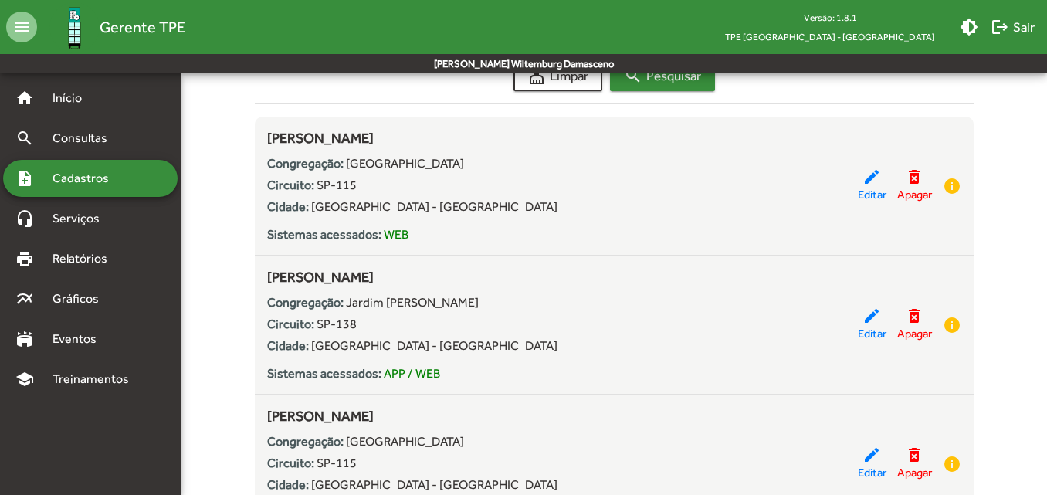
scroll to position [309, 0]
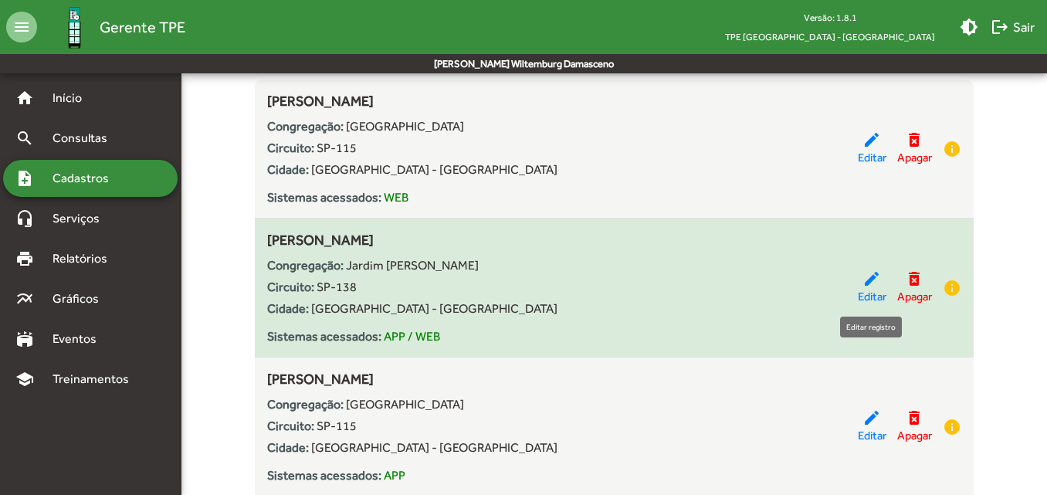
click at [872, 288] on span "Editar" at bounding box center [872, 297] width 29 height 18
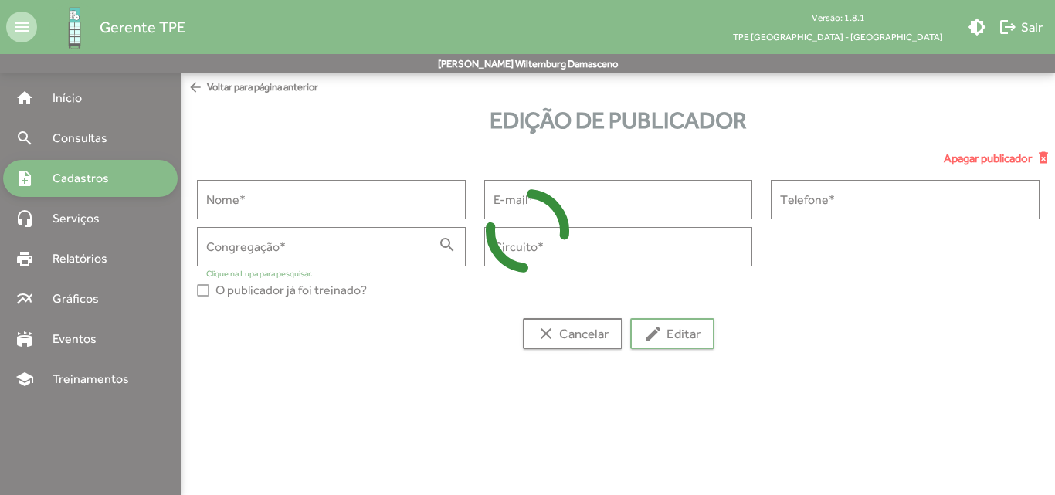
type input "**********"
type input "******"
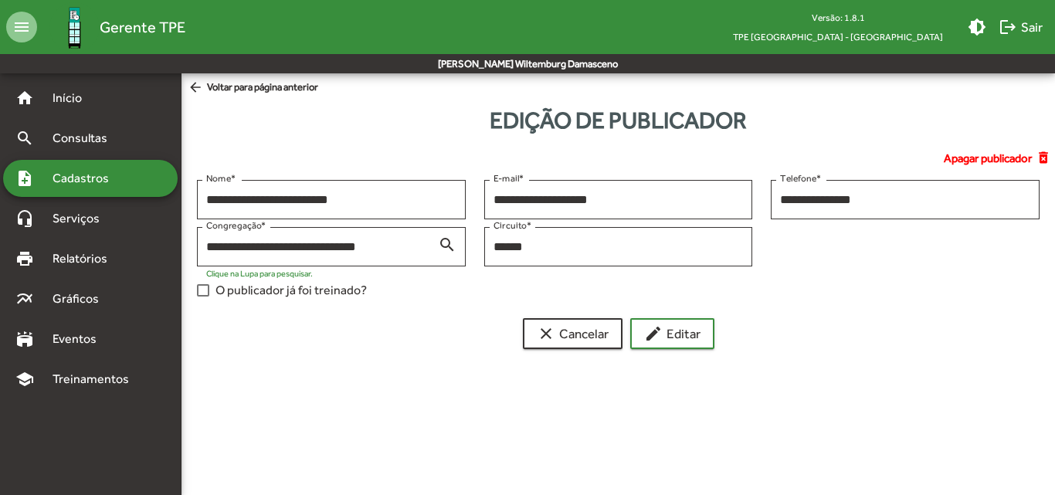
click at [200, 292] on div at bounding box center [203, 290] width 12 height 12
click at [643, 334] on button "edit Editar" at bounding box center [672, 333] width 84 height 31
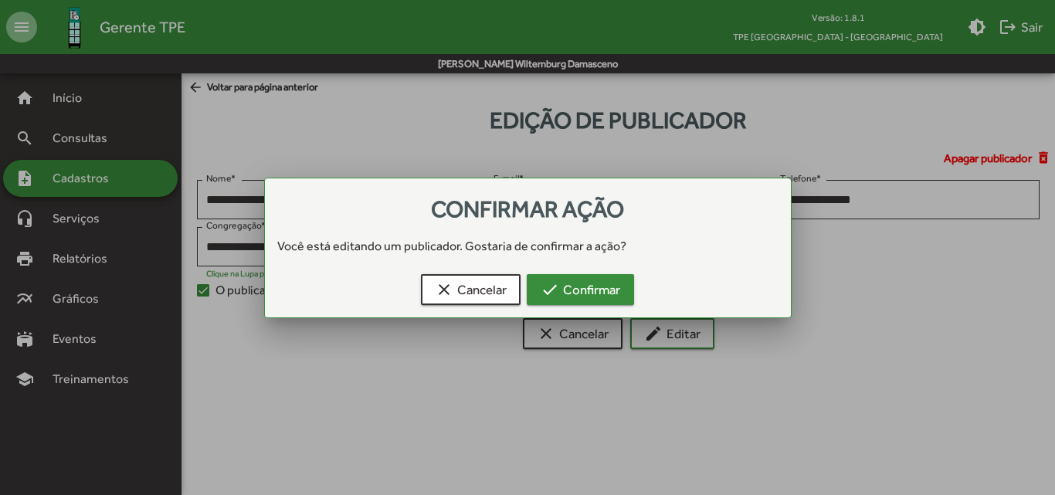
click at [602, 298] on span "check Confirmar" at bounding box center [581, 290] width 80 height 28
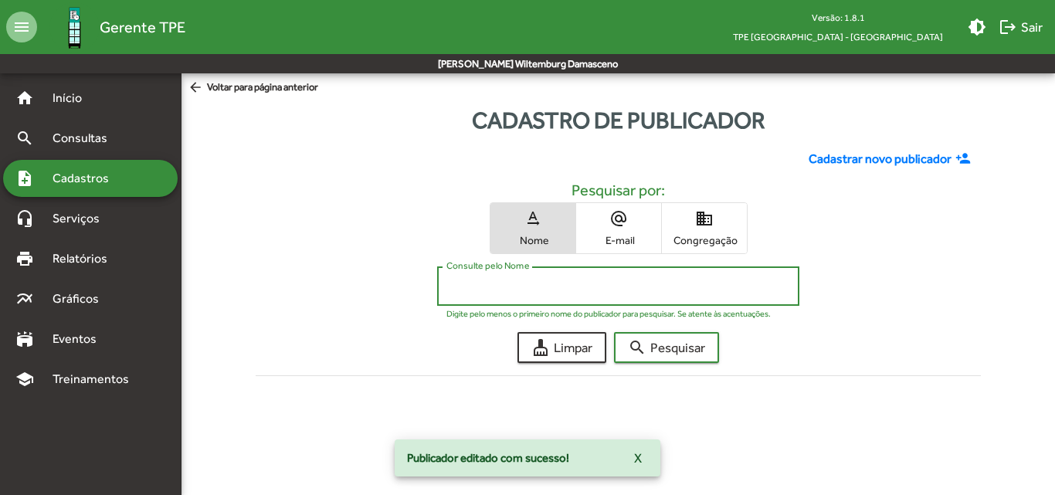
click at [602, 290] on input "Consulte pelo Nome" at bounding box center [618, 287] width 344 height 14
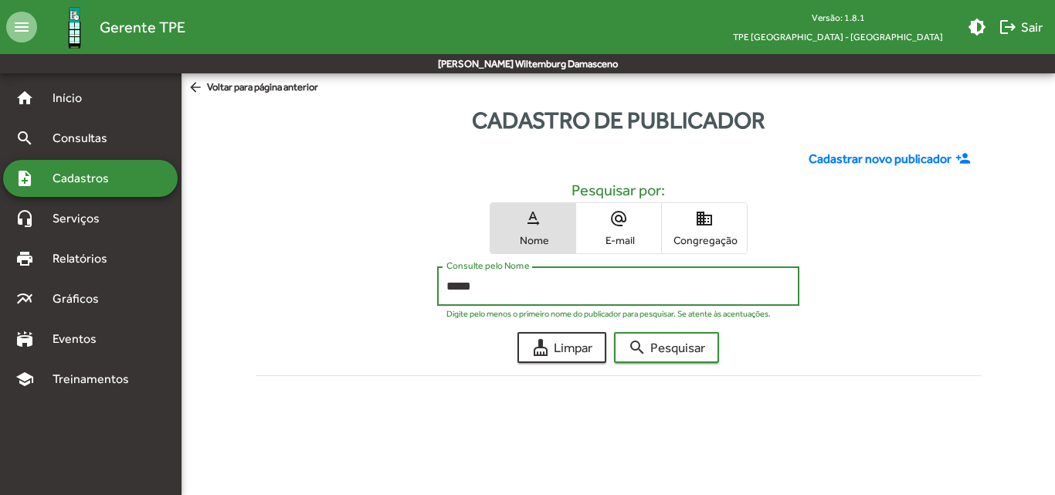
type input "*****"
click at [614, 332] on button "search Pesquisar" at bounding box center [666, 347] width 105 height 31
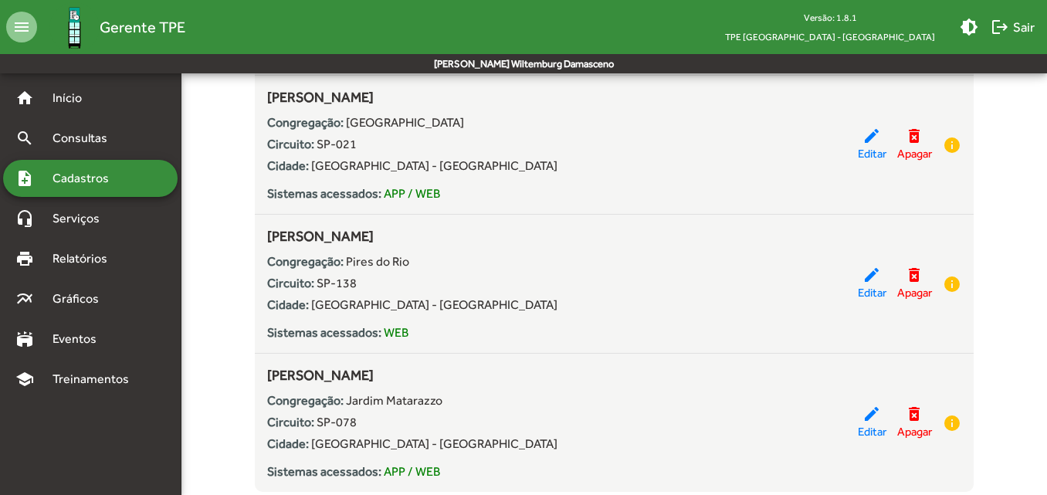
scroll to position [618, 0]
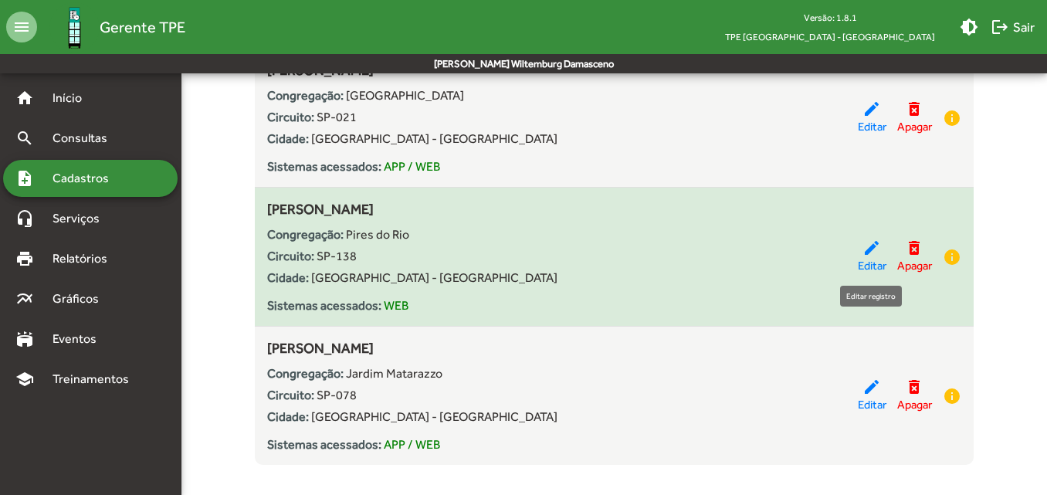
click at [875, 261] on span "Editar" at bounding box center [872, 266] width 29 height 18
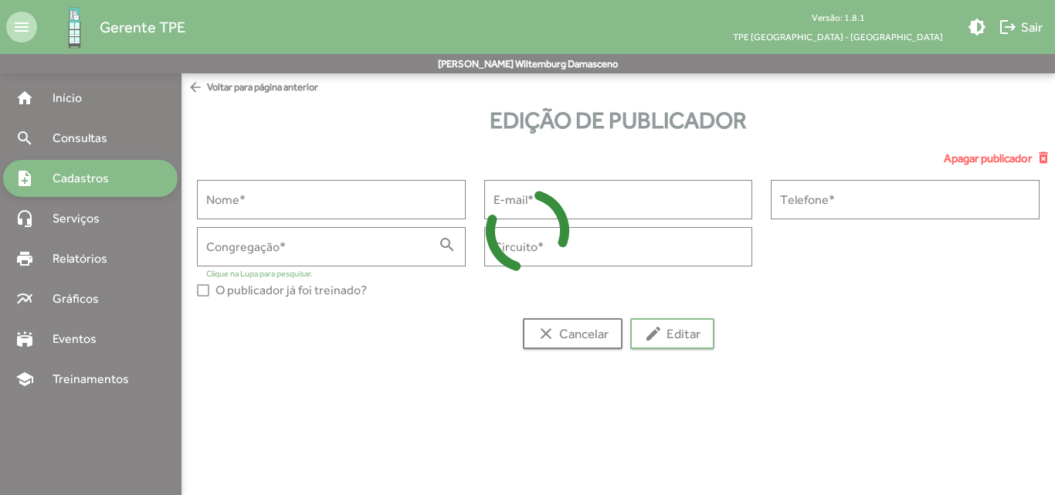
type input "**********"
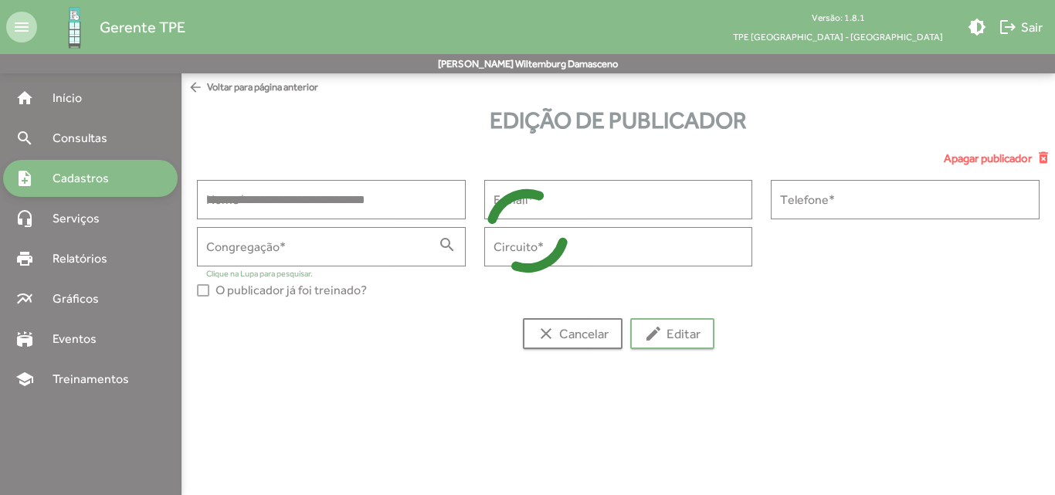
type input "**********"
type input "******"
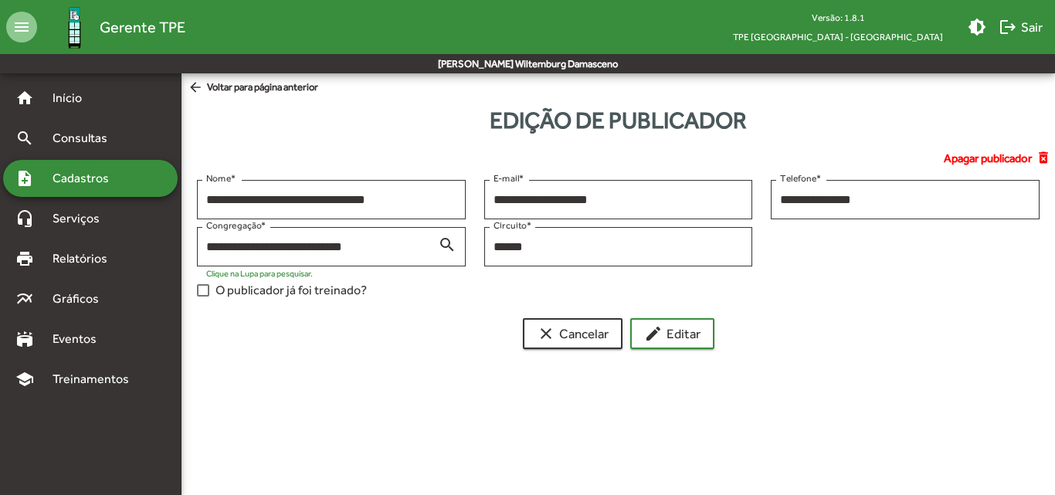
click at [205, 288] on div at bounding box center [203, 290] width 12 height 12
click at [652, 339] on mat-icon "edit" at bounding box center [653, 333] width 19 height 19
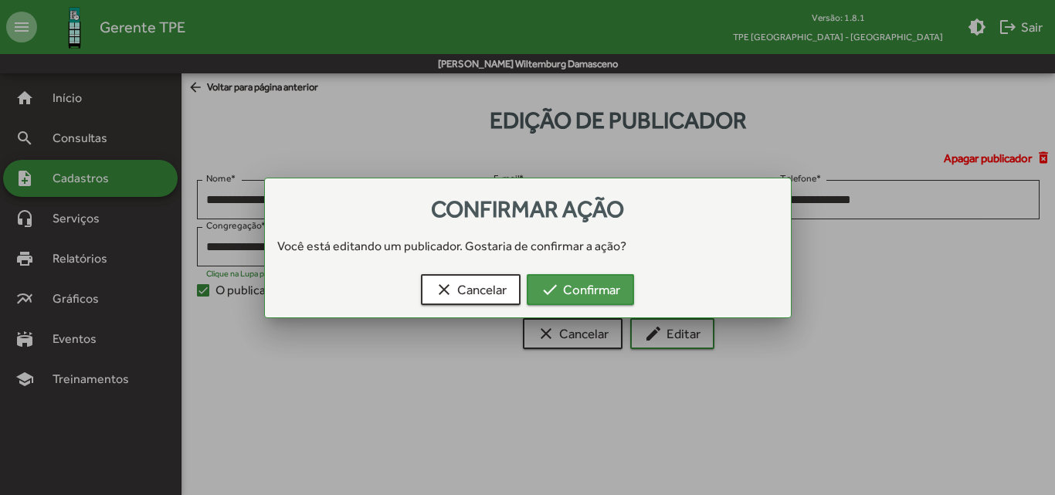
click at [619, 299] on span "check Confirmar" at bounding box center [581, 290] width 80 height 28
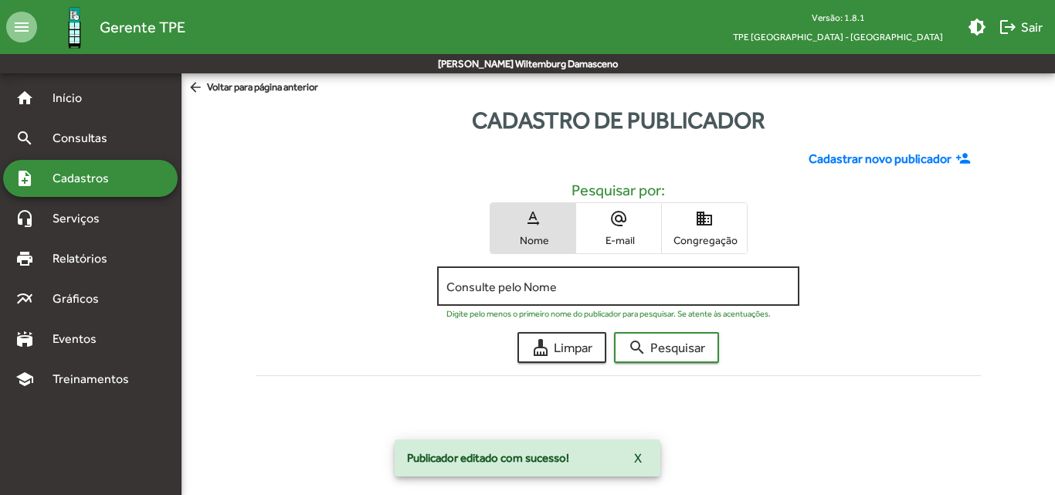
click at [613, 291] on input "Consulte pelo Nome" at bounding box center [618, 287] width 344 height 14
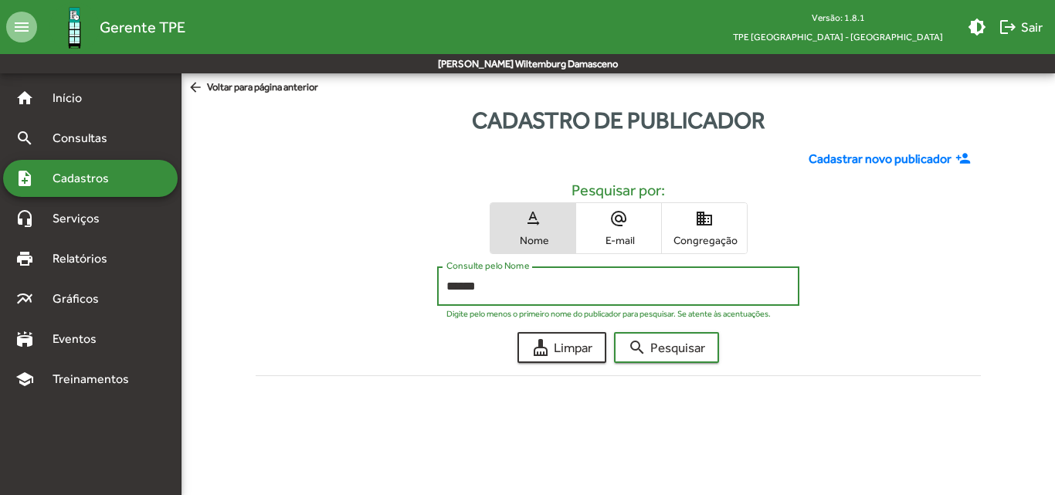
click at [614, 332] on button "search Pesquisar" at bounding box center [666, 347] width 105 height 31
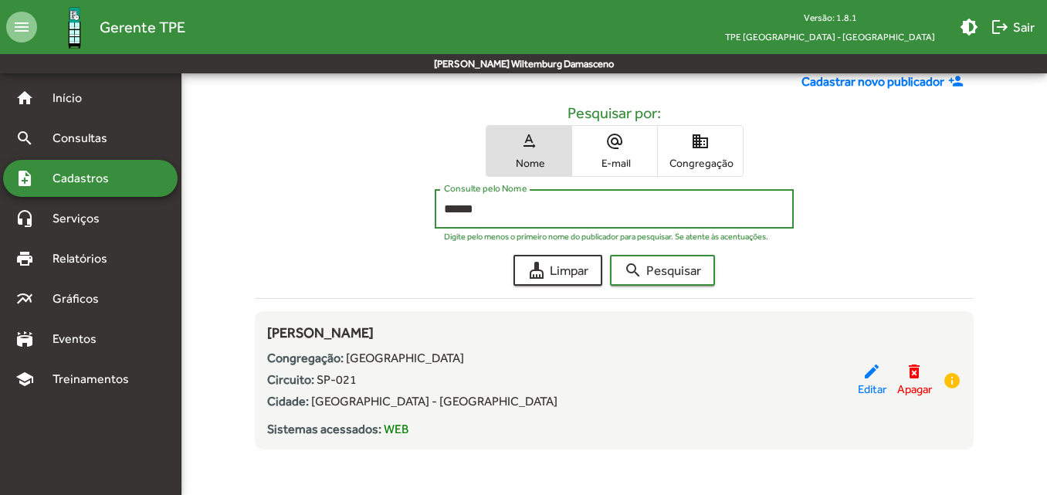
scroll to position [81, 0]
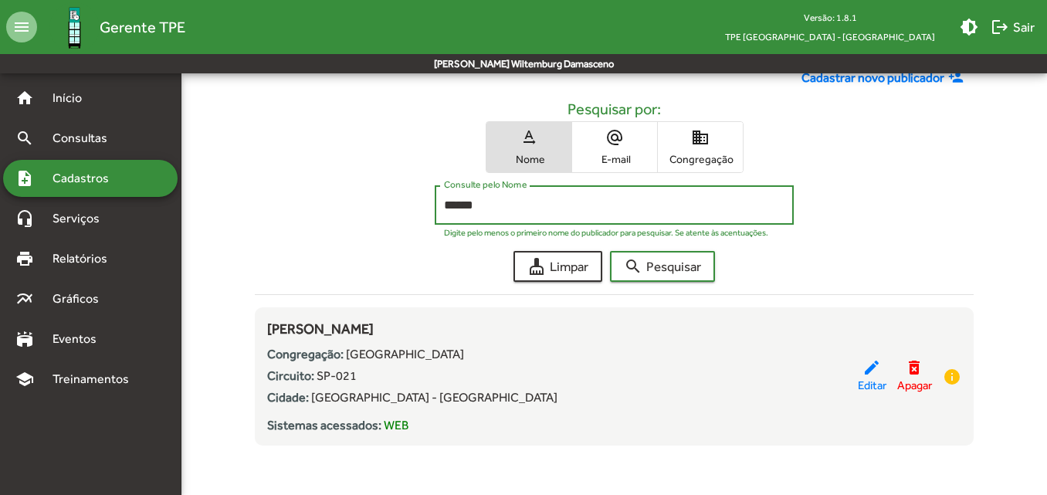
click at [458, 205] on input "******" at bounding box center [614, 205] width 341 height 14
type input "******"
click at [610, 251] on button "search Pesquisar" at bounding box center [662, 266] width 105 height 31
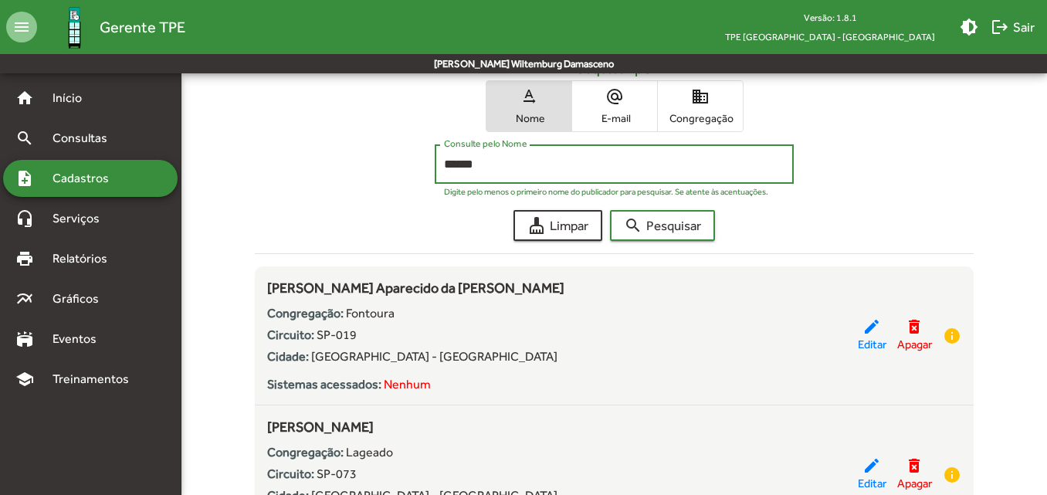
scroll to position [154, 0]
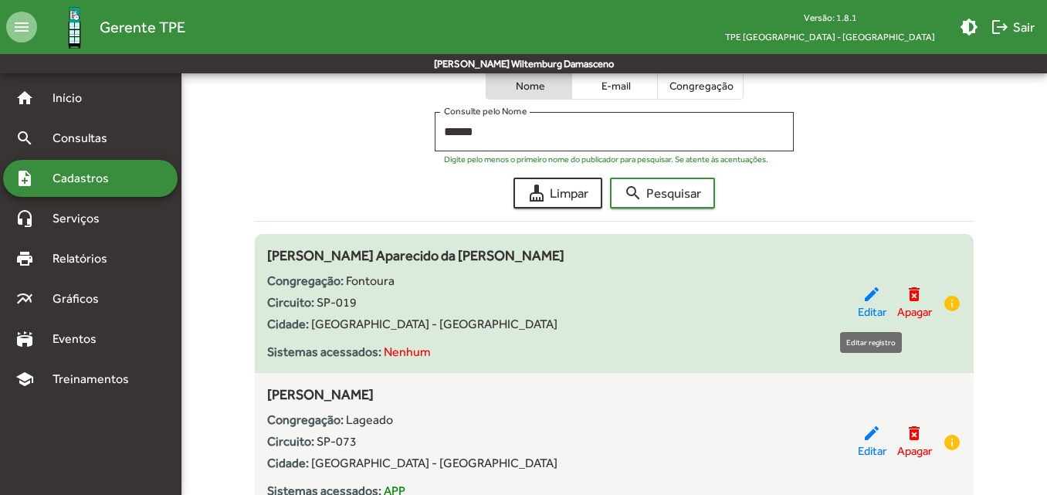
click at [874, 310] on span "Editar" at bounding box center [872, 313] width 29 height 18
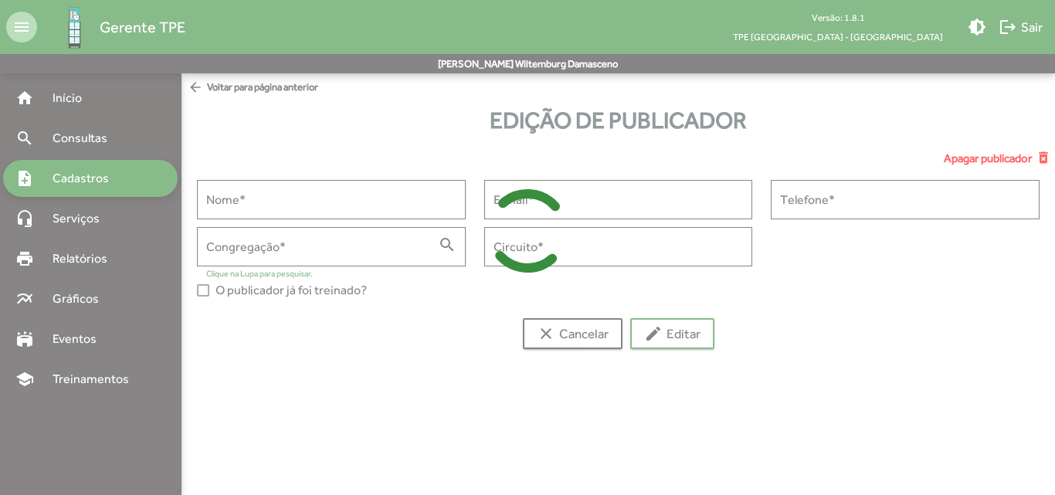
type input "**********"
type input "******"
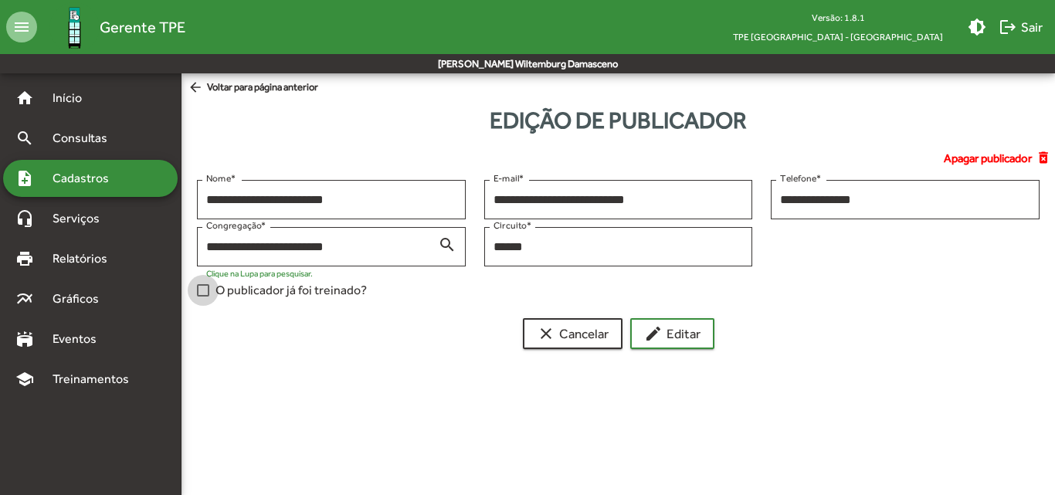
click at [217, 290] on span "O publicador já foi treinado?" at bounding box center [290, 290] width 151 height 19
click at [690, 336] on span "edit Editar" at bounding box center [672, 334] width 56 height 28
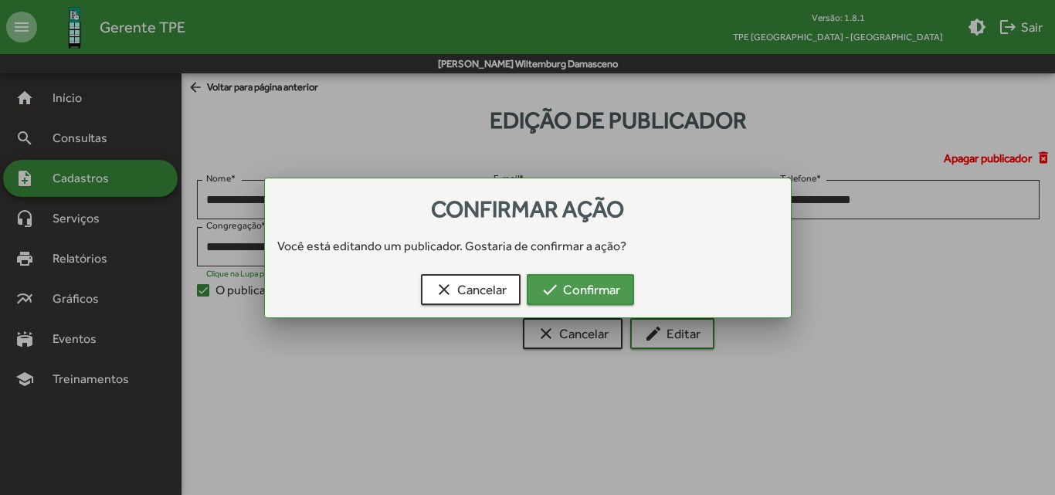
click at [608, 297] on span "check Confirmar" at bounding box center [581, 290] width 80 height 28
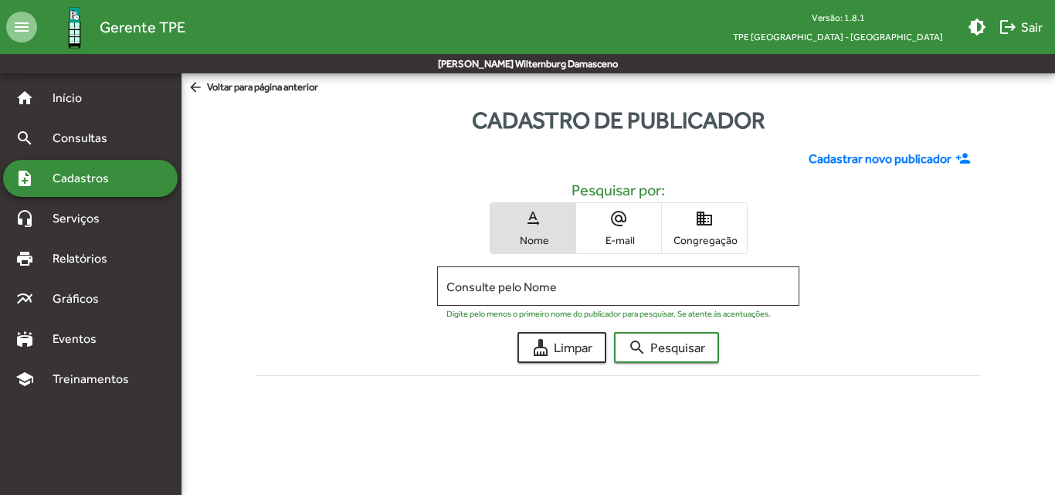
click at [608, 297] on div "Consulte pelo Nome" at bounding box center [618, 284] width 344 height 42
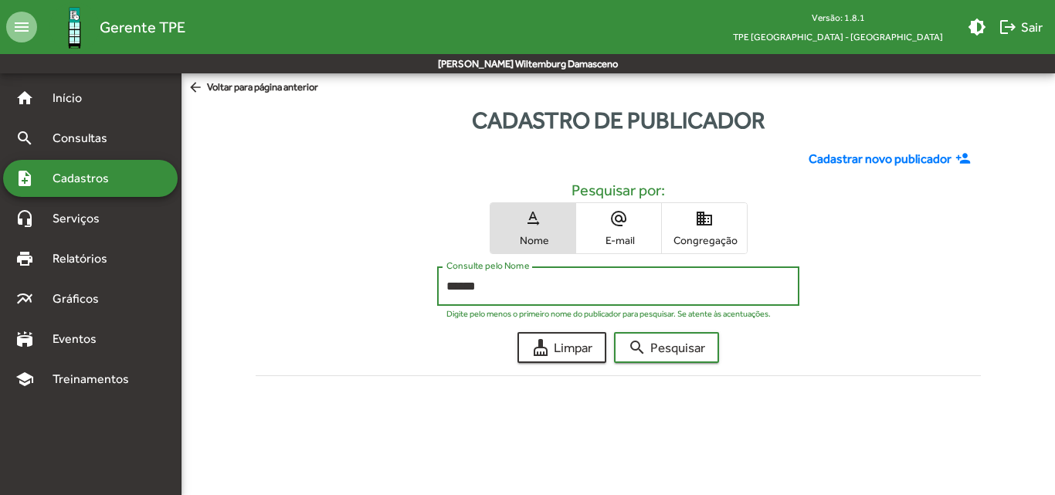
type input "******"
click at [614, 332] on button "search Pesquisar" at bounding box center [666, 347] width 105 height 31
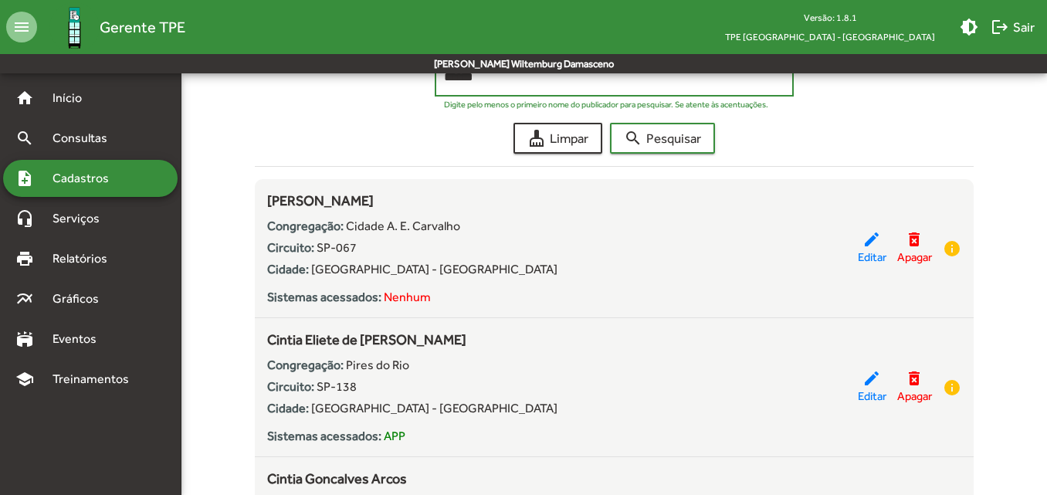
scroll to position [232, 0]
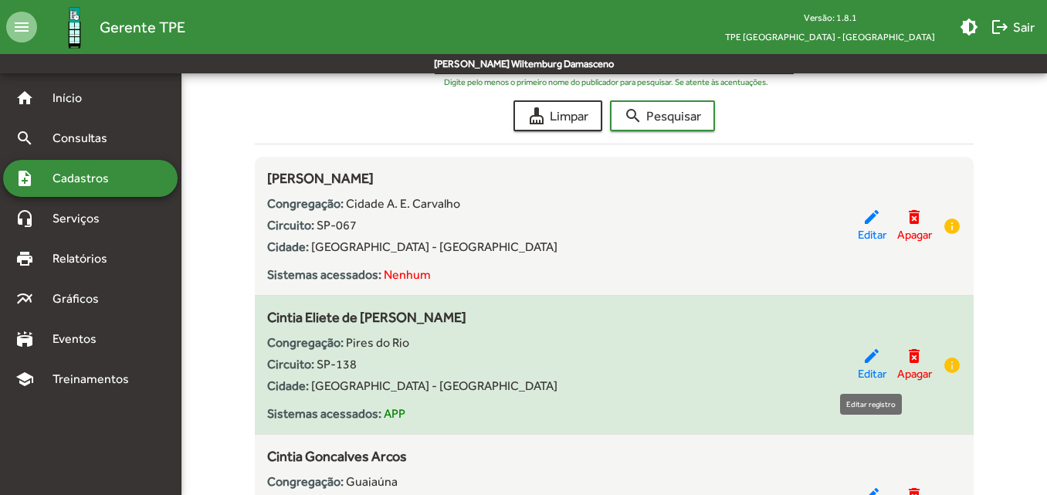
click at [867, 372] on span "Editar" at bounding box center [872, 374] width 29 height 18
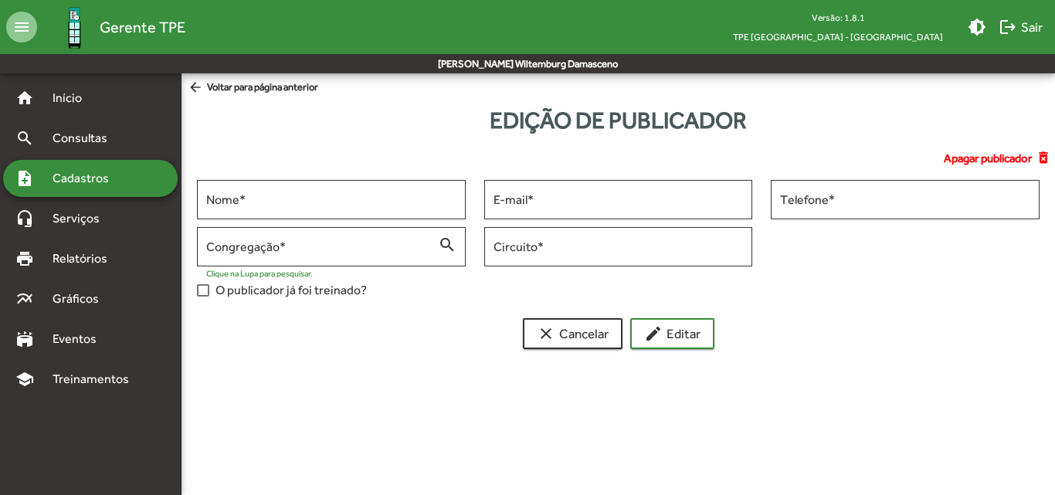
type input "**********"
type input "******"
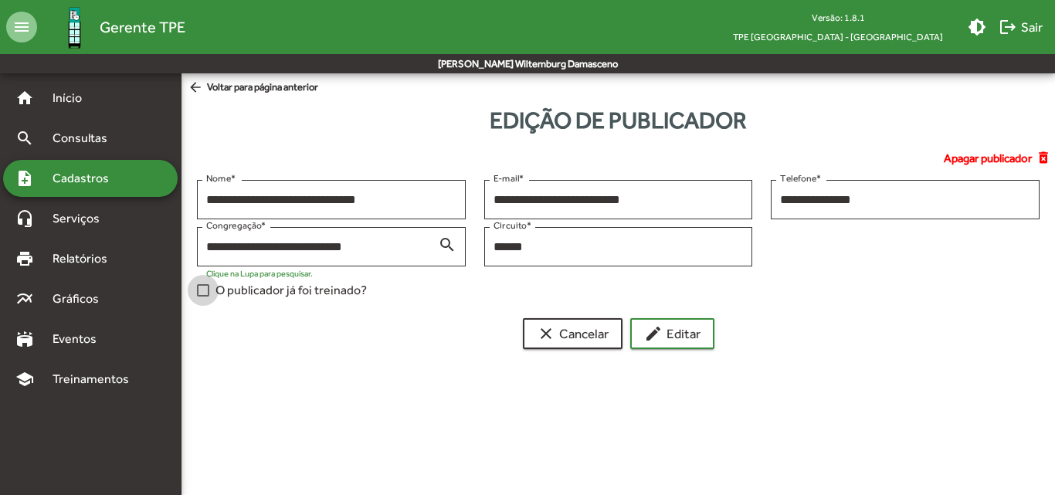
click at [215, 291] on span "O publicador já foi treinado?" at bounding box center [290, 290] width 151 height 19
click at [696, 338] on span "edit Editar" at bounding box center [672, 334] width 56 height 28
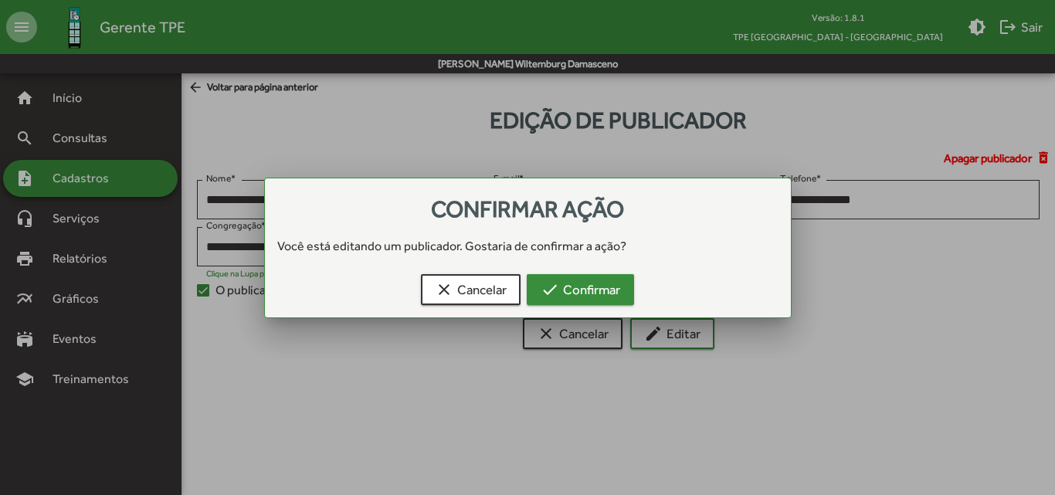
click at [585, 297] on span "check Confirmar" at bounding box center [581, 290] width 80 height 28
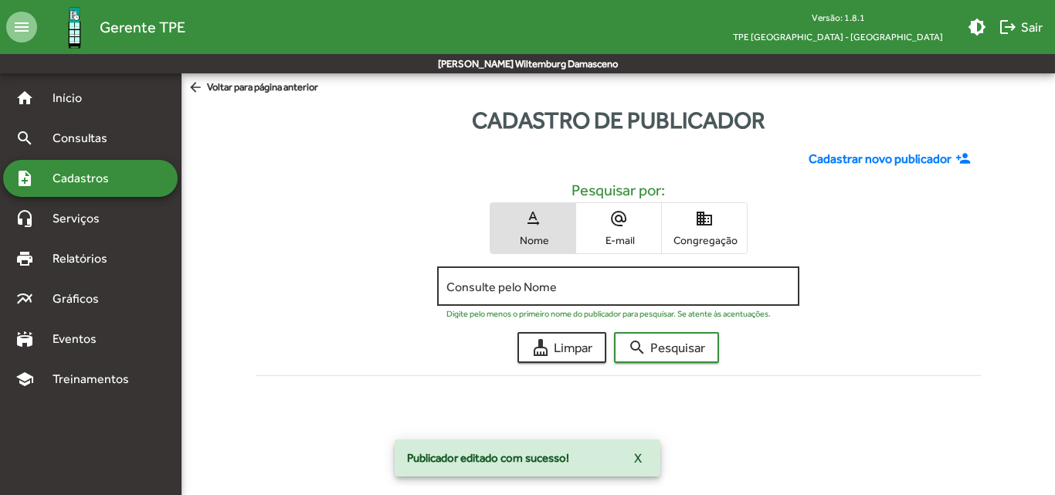
click at [585, 293] on input "Consulte pelo Nome" at bounding box center [618, 287] width 344 height 14
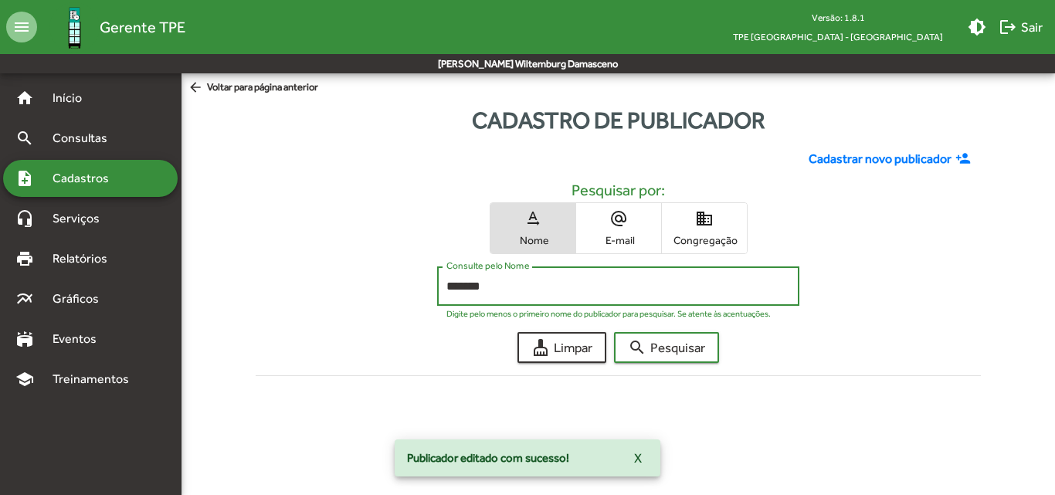
type input "*******"
click at [614, 332] on button "search Pesquisar" at bounding box center [666, 347] width 105 height 31
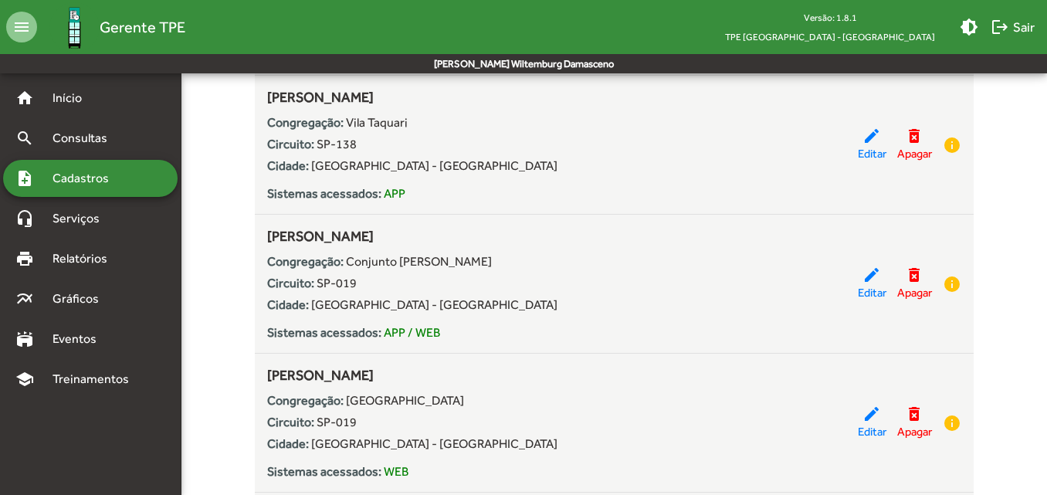
scroll to position [618, 0]
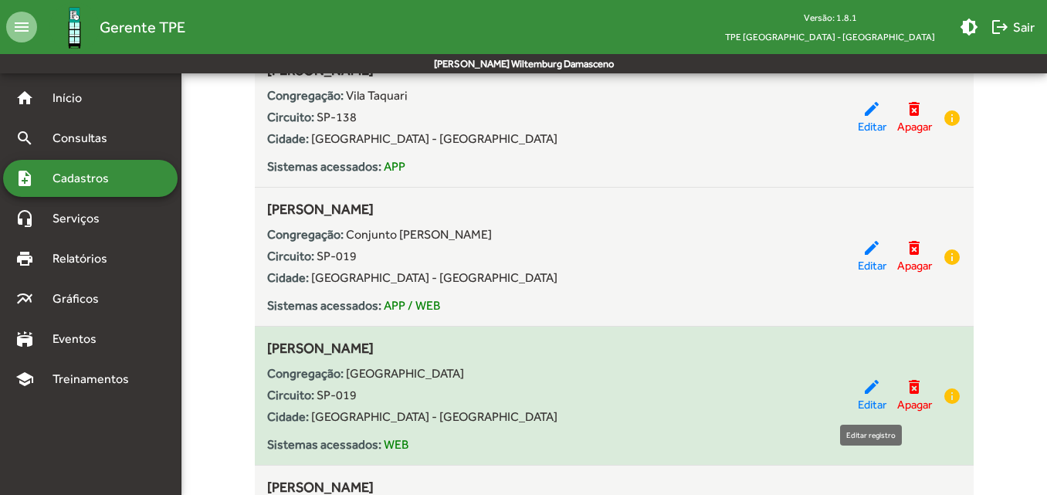
click at [868, 401] on span "Editar" at bounding box center [872, 405] width 29 height 18
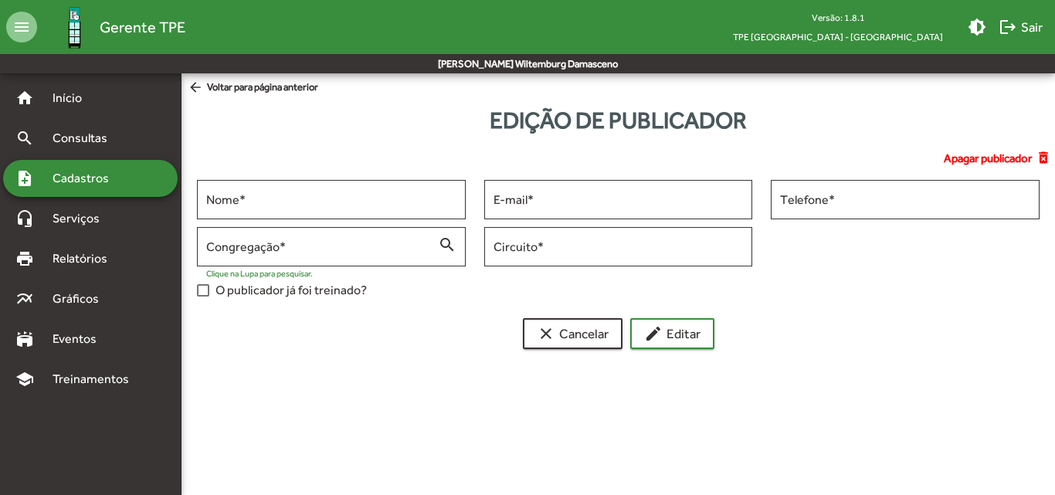
type input "**********"
type input "******"
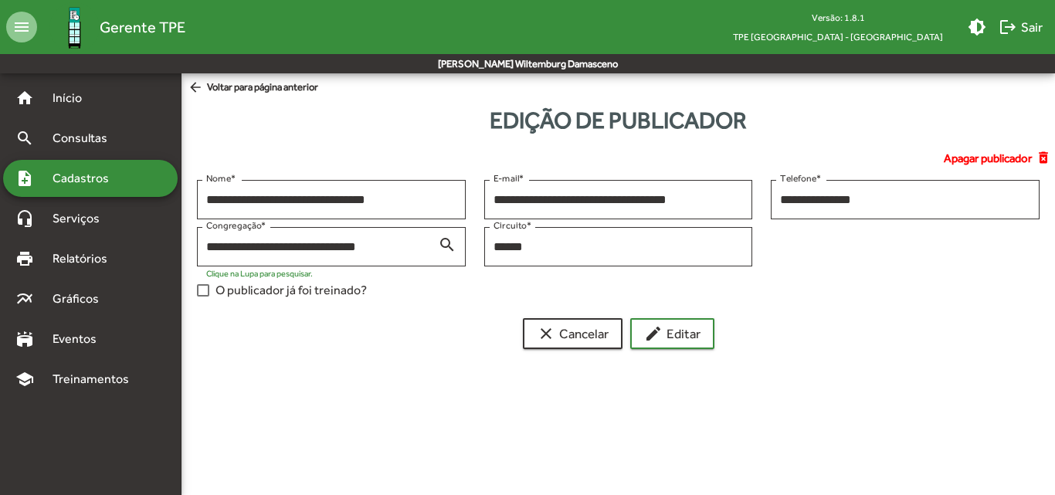
click at [211, 291] on label "O publicador já foi treinado?" at bounding box center [282, 290] width 170 height 19
click at [662, 338] on mat-icon "edit" at bounding box center [653, 333] width 19 height 19
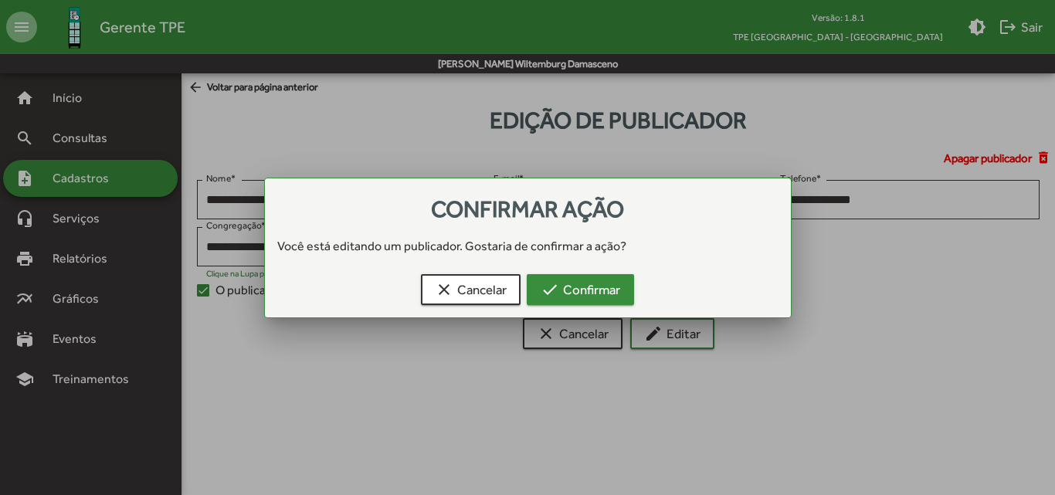
click at [590, 297] on span "check Confirmar" at bounding box center [581, 290] width 80 height 28
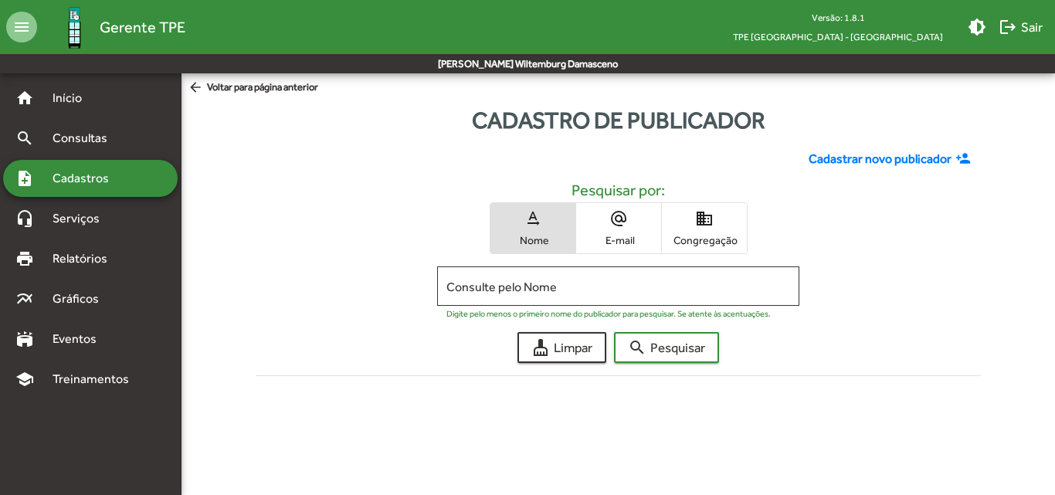
click at [590, 297] on div "Consulte pelo Nome" at bounding box center [618, 284] width 344 height 42
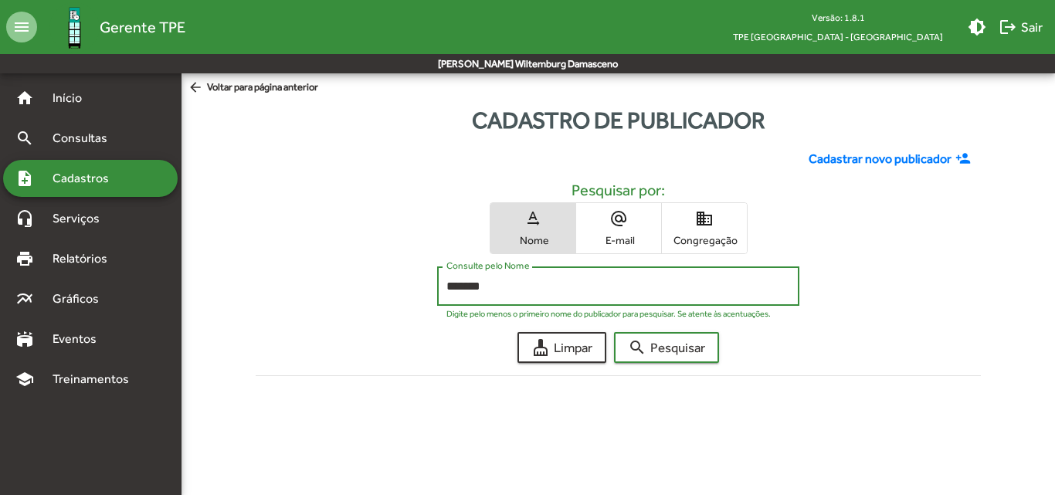
type input "*******"
click at [614, 332] on button "search Pesquisar" at bounding box center [666, 347] width 105 height 31
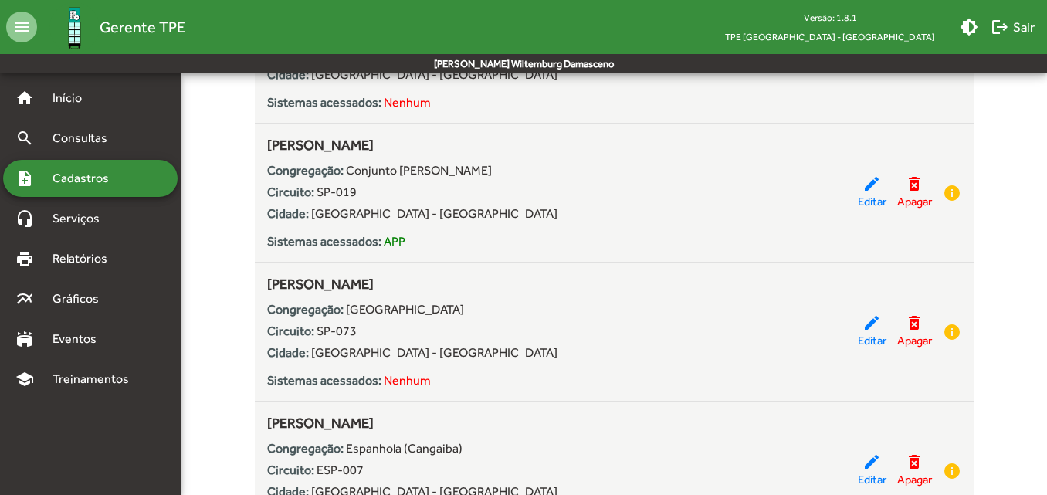
scroll to position [618, 0]
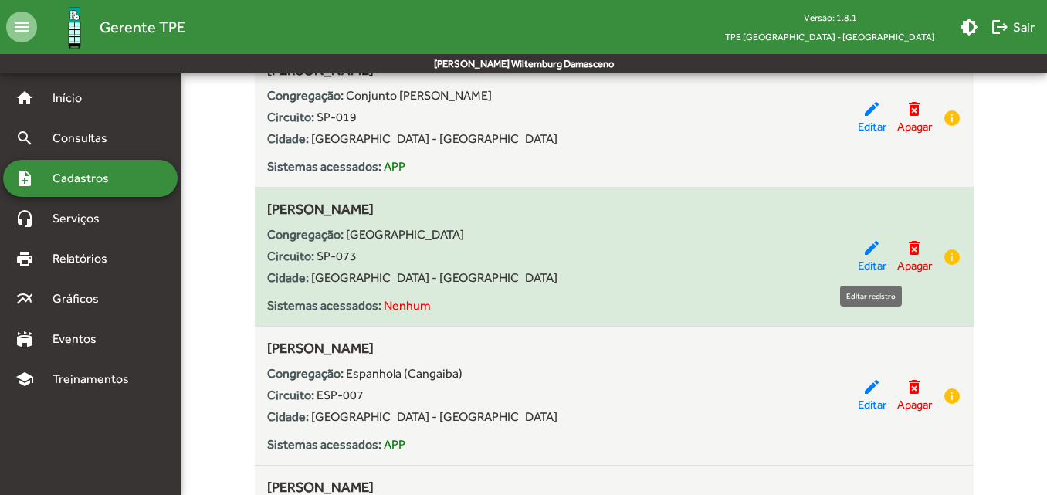
click at [858, 263] on span "Editar" at bounding box center [872, 266] width 29 height 18
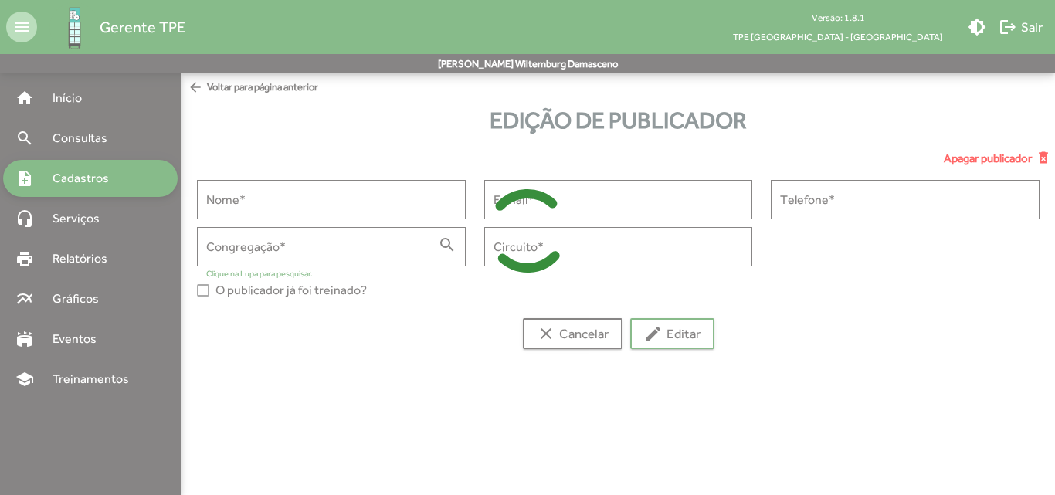
type input "**********"
type input "******"
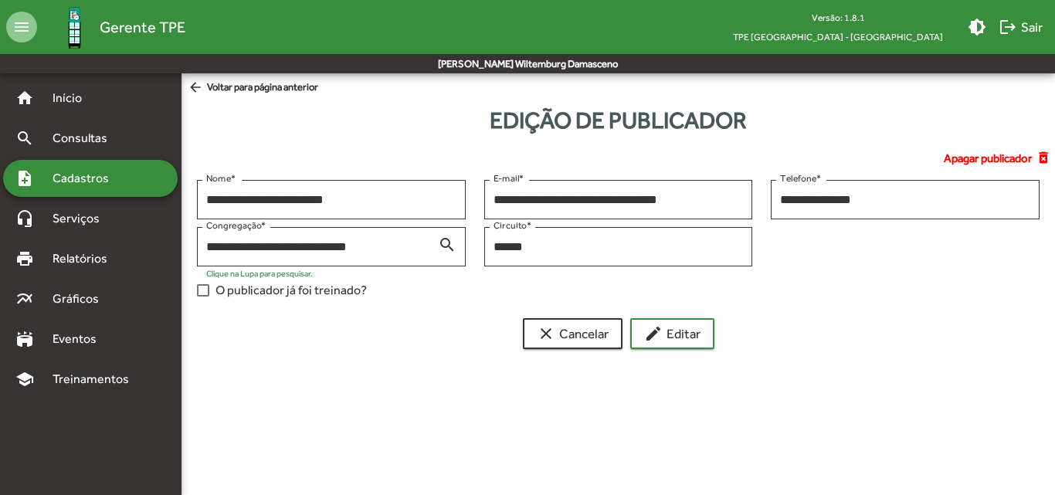
click at [202, 290] on div at bounding box center [203, 290] width 12 height 12
click at [696, 344] on span "edit Editar" at bounding box center [672, 334] width 56 height 28
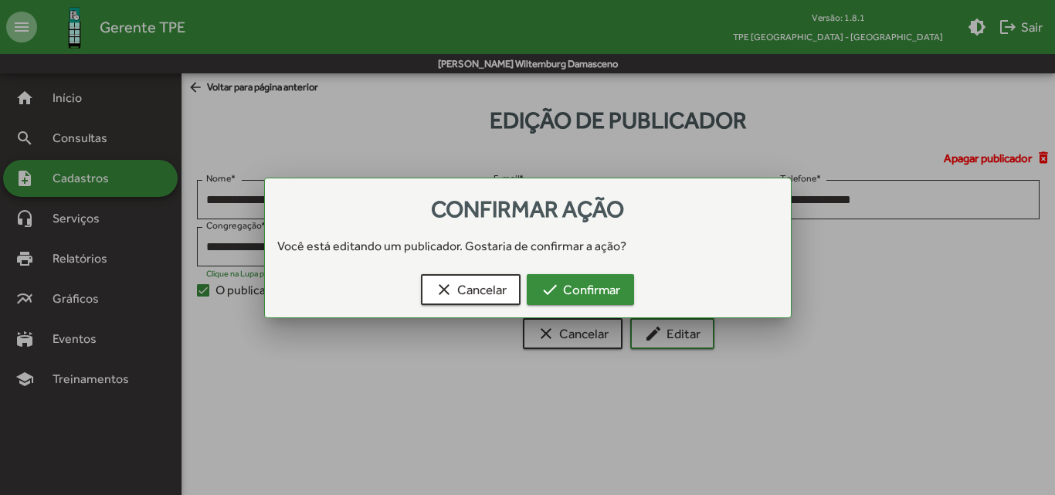
click at [550, 286] on mat-icon "check" at bounding box center [550, 289] width 19 height 19
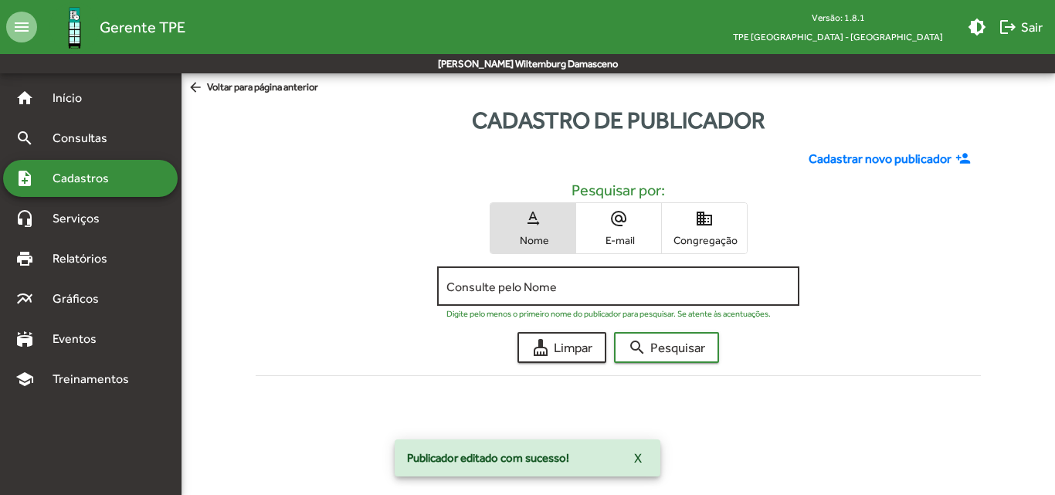
click at [528, 299] on div "Consulte pelo Nome" at bounding box center [618, 284] width 344 height 42
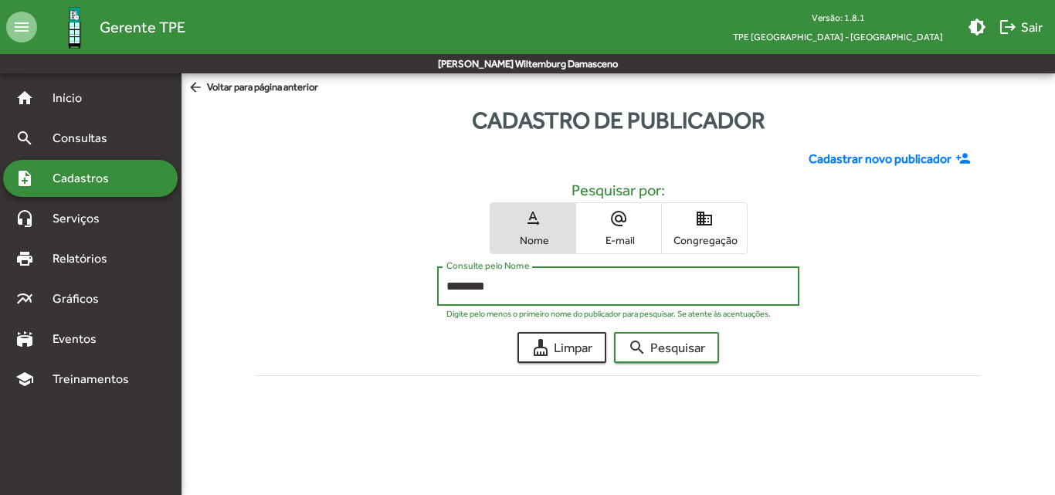
type input "********"
click at [614, 332] on button "search Pesquisar" at bounding box center [666, 347] width 105 height 31
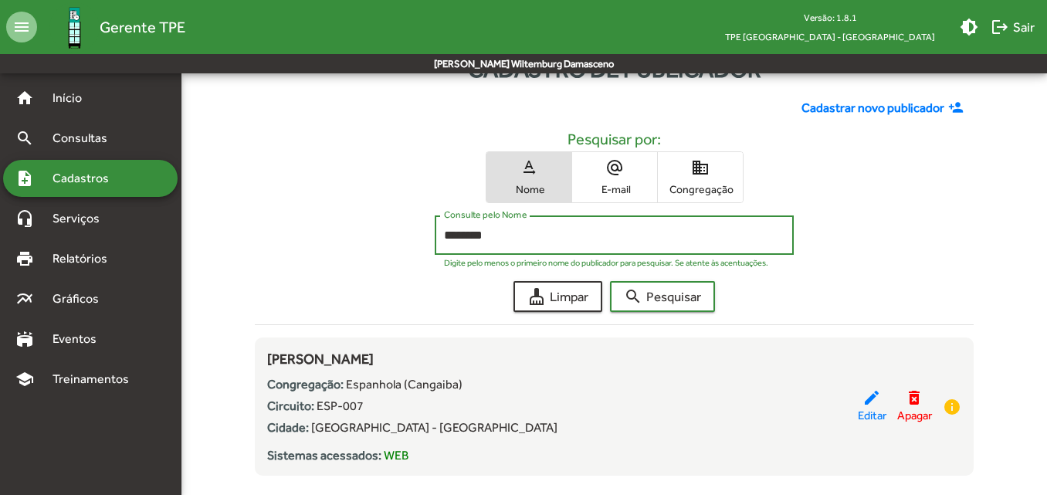
scroll to position [77, 0]
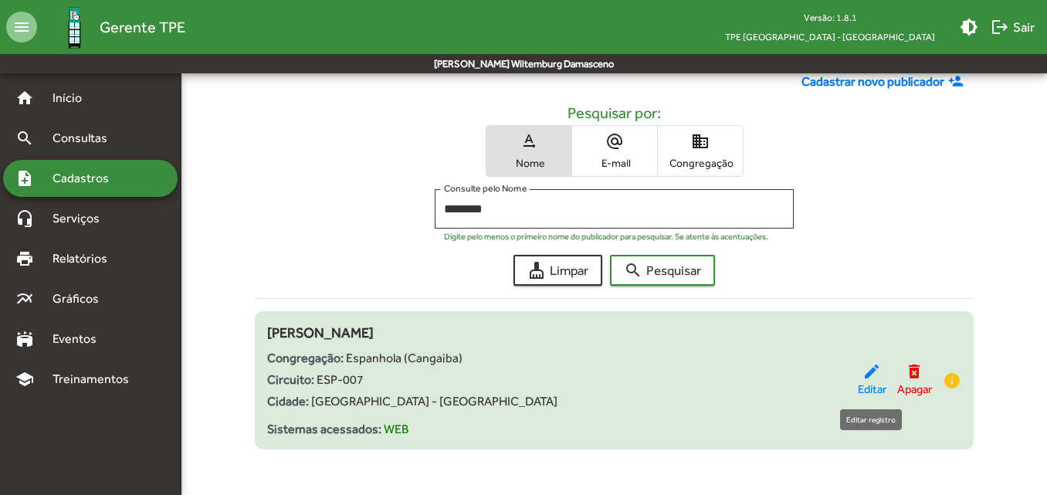
click at [874, 384] on span "Editar" at bounding box center [872, 390] width 29 height 18
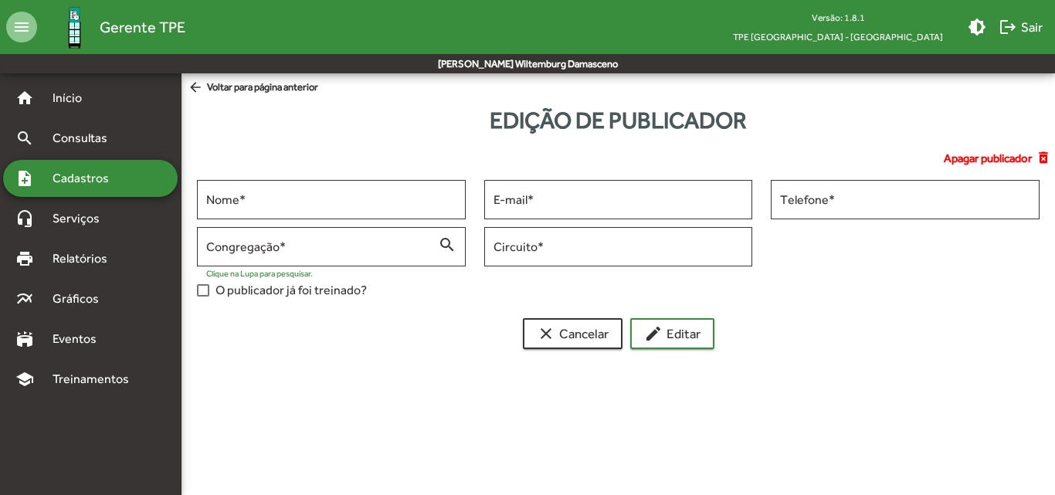
type input "**********"
type input "*******"
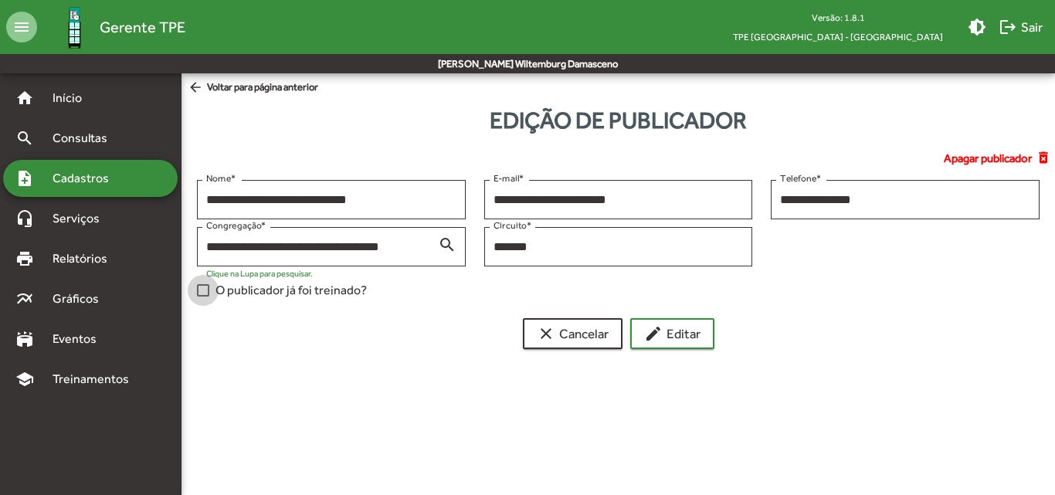
click at [212, 289] on label "O publicador já foi treinado?" at bounding box center [282, 290] width 170 height 19
click at [656, 342] on mat-icon "edit" at bounding box center [653, 333] width 19 height 19
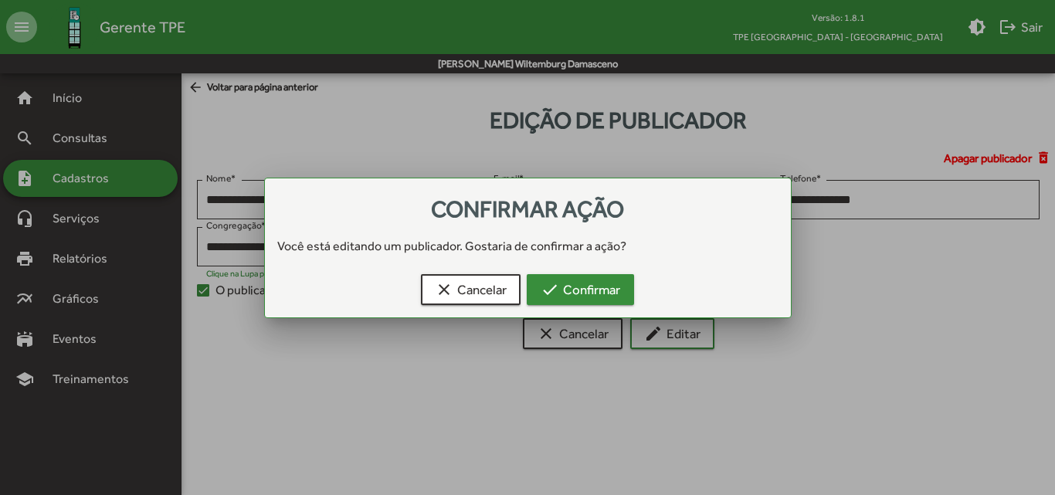
click at [589, 302] on span "check Confirmar" at bounding box center [581, 290] width 80 height 28
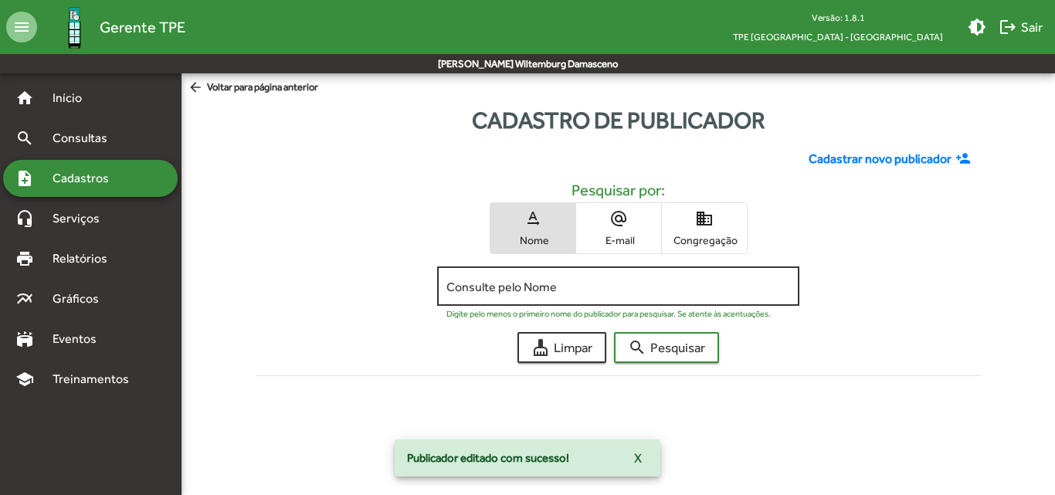
click at [566, 280] on input "Consulte pelo Nome" at bounding box center [618, 287] width 344 height 14
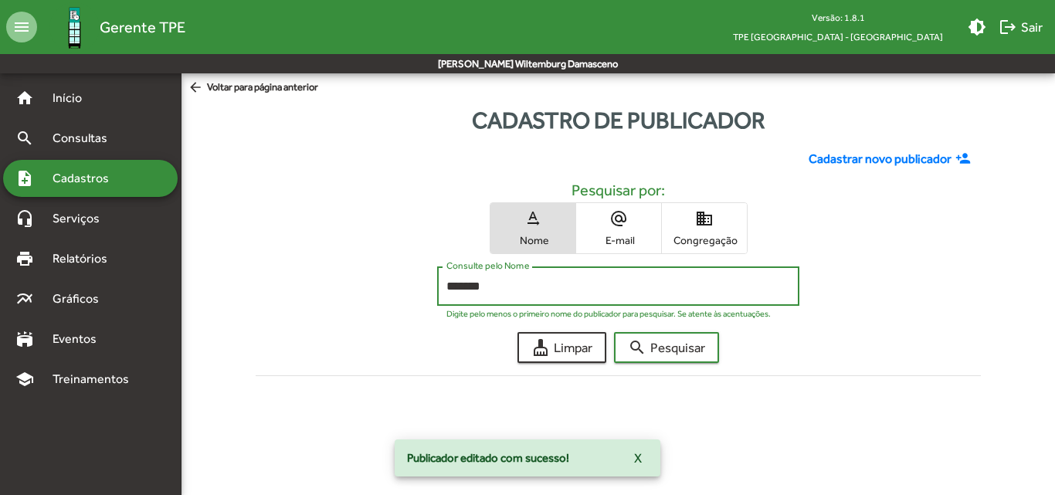
type input "*******"
click at [614, 332] on button "search Pesquisar" at bounding box center [666, 347] width 105 height 31
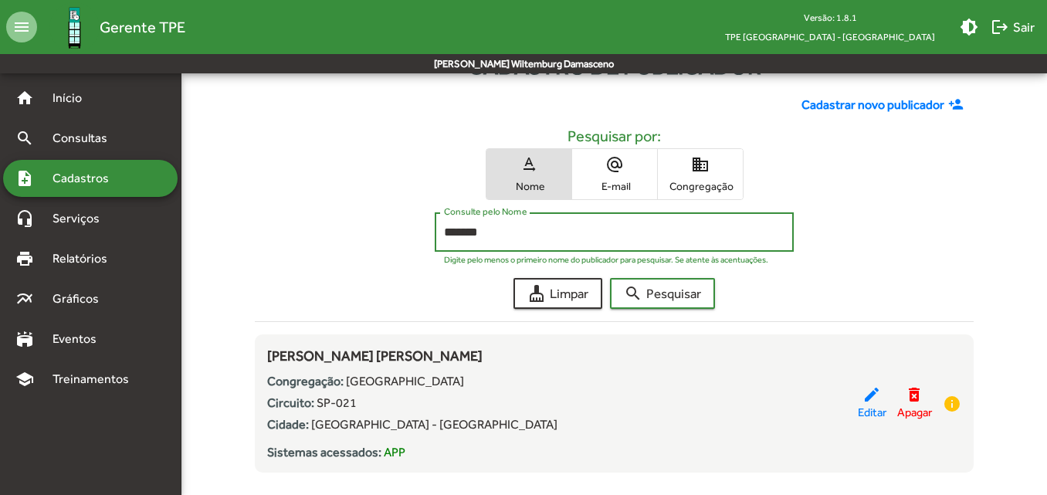
scroll to position [81, 0]
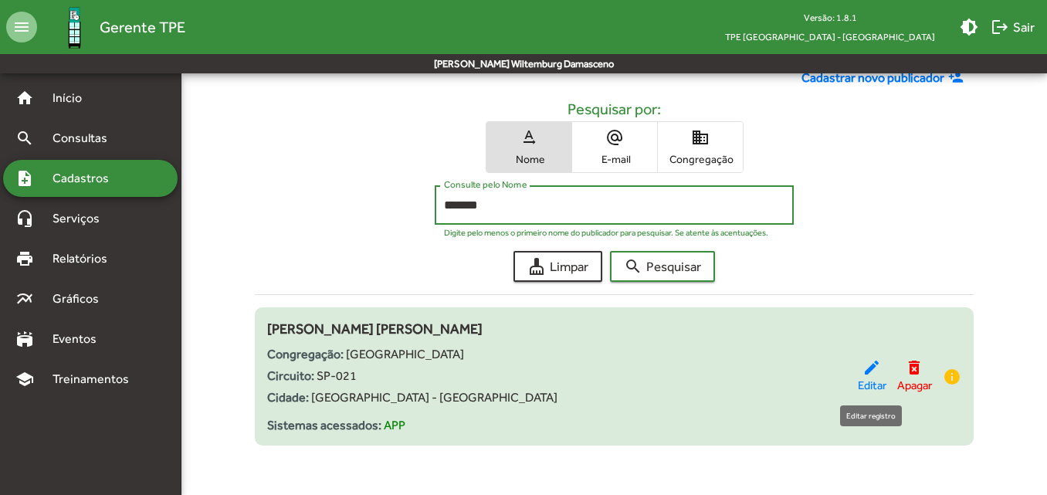
click at [860, 389] on span "Editar" at bounding box center [872, 386] width 29 height 18
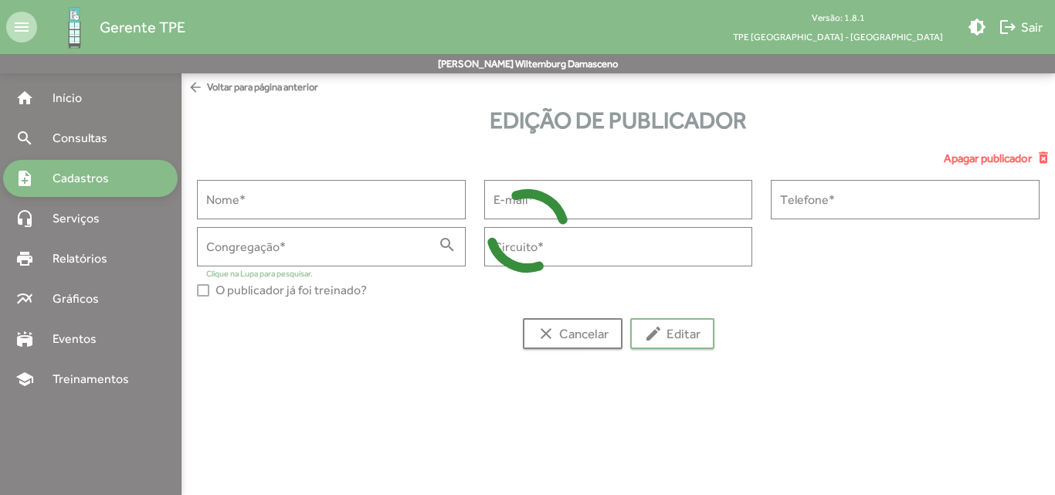
type input "**********"
type input "******"
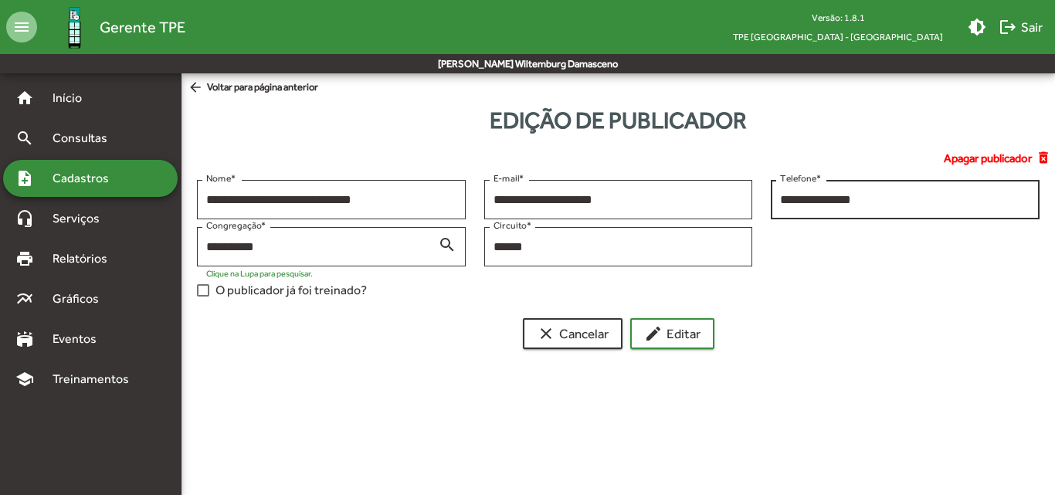
click at [782, 202] on input "**********" at bounding box center [905, 200] width 250 height 14
type input "**********"
click at [201, 290] on div at bounding box center [203, 290] width 12 height 12
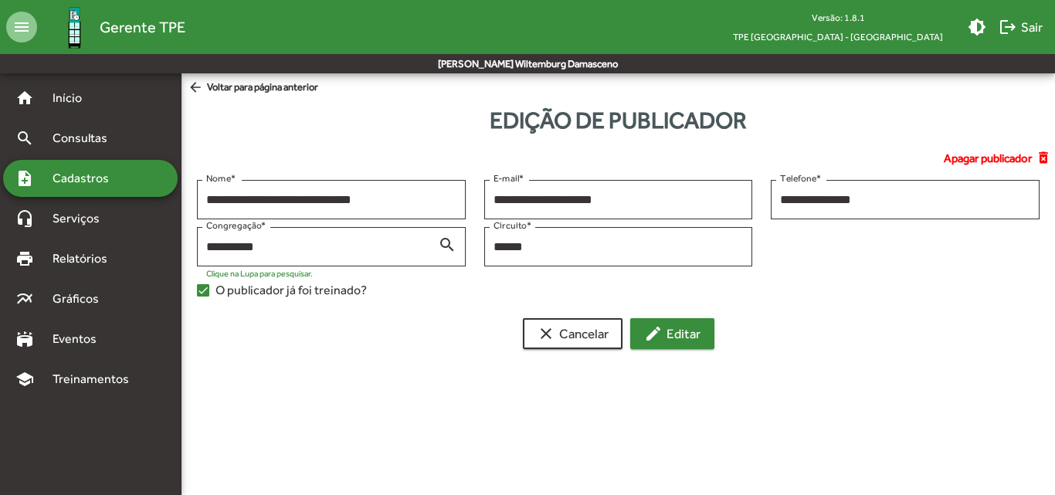
click at [659, 321] on span "edit Editar" at bounding box center [672, 334] width 56 height 28
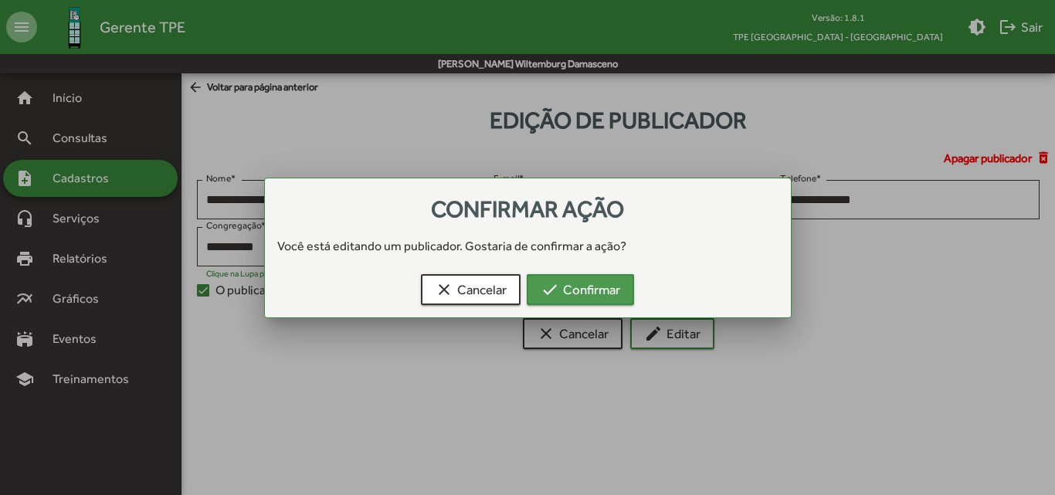
click at [626, 297] on button "check Confirmar" at bounding box center [580, 289] width 107 height 31
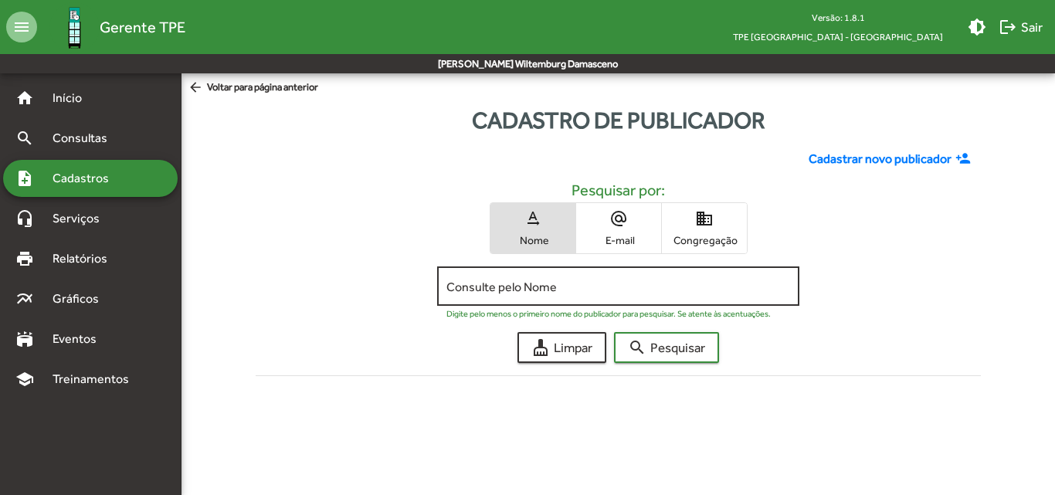
click at [700, 284] on input "Consulte pelo Nome" at bounding box center [618, 287] width 344 height 14
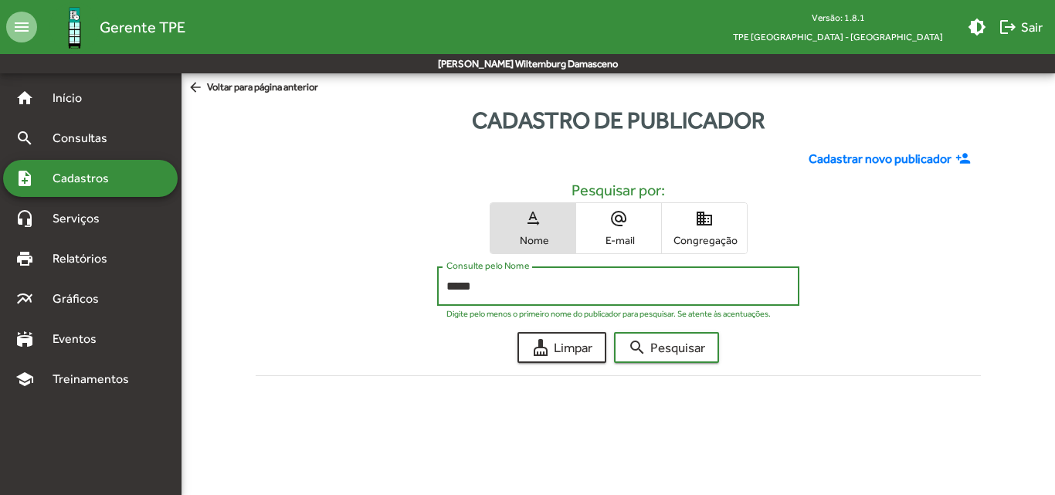
type input "*****"
click at [614, 332] on button "search Pesquisar" at bounding box center [666, 347] width 105 height 31
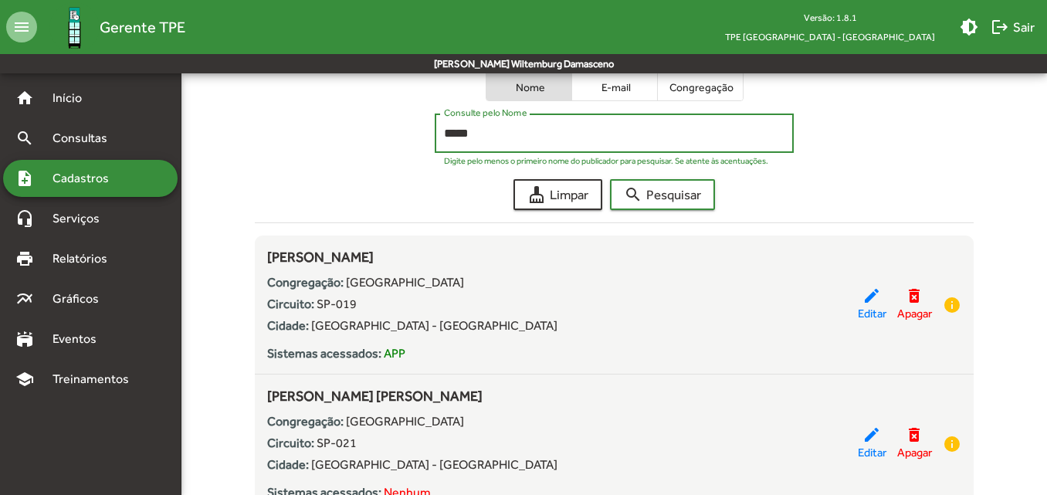
scroll to position [154, 0]
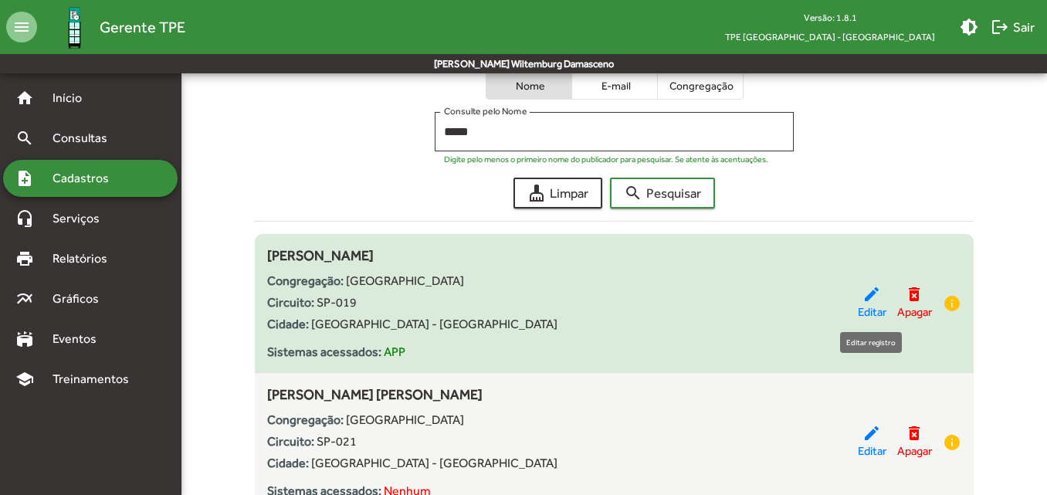
click at [863, 300] on mat-icon "edit" at bounding box center [872, 294] width 19 height 19
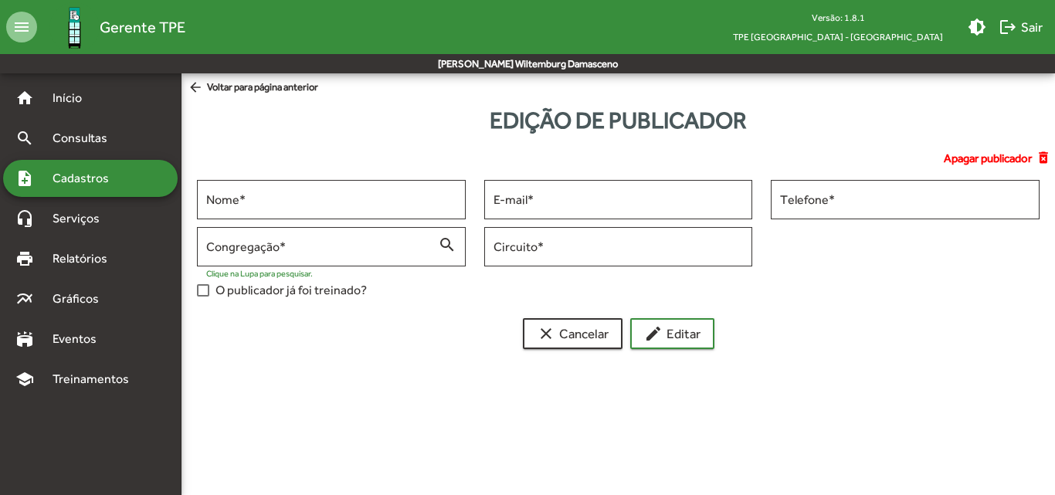
type input "**********"
type input "******"
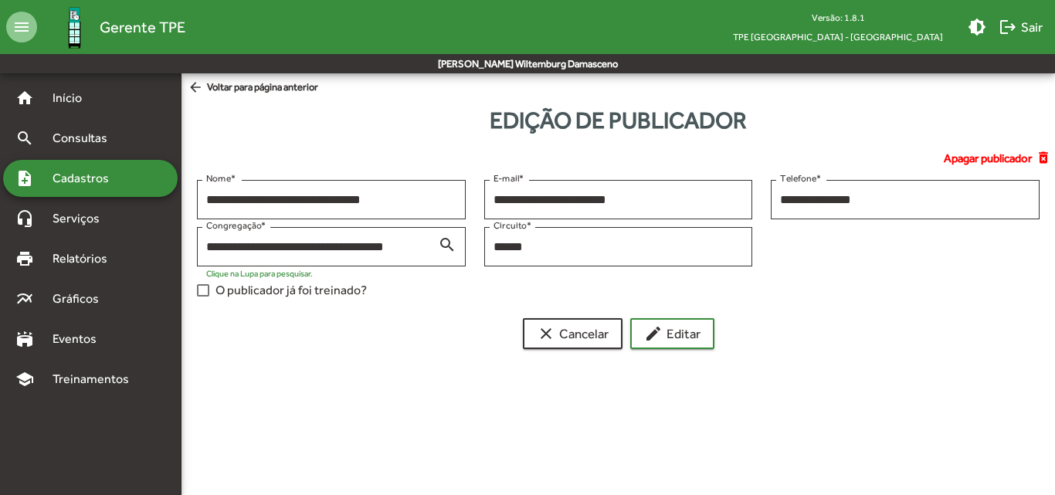
click at [205, 291] on div at bounding box center [203, 290] width 12 height 12
click at [703, 331] on button "edit Editar" at bounding box center [672, 333] width 84 height 31
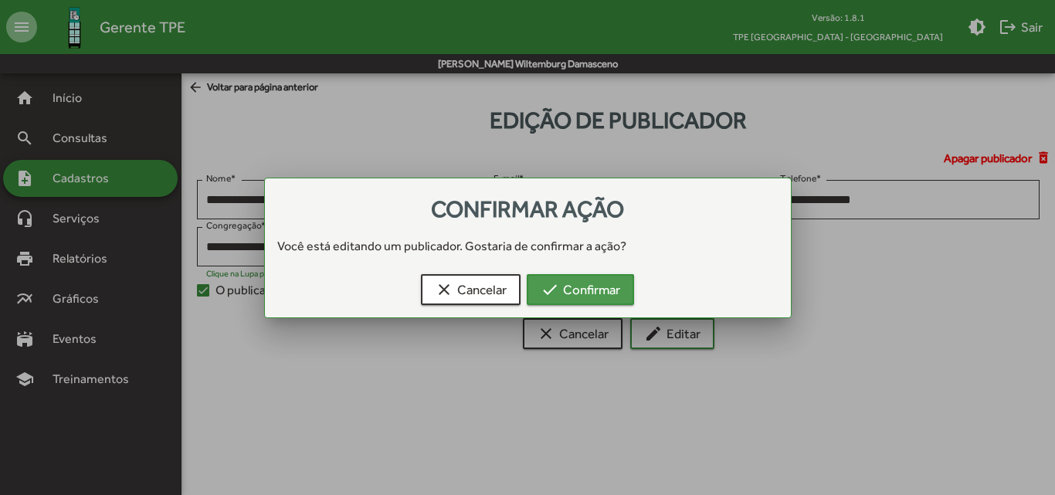
click at [548, 277] on span "check Confirmar" at bounding box center [581, 290] width 80 height 28
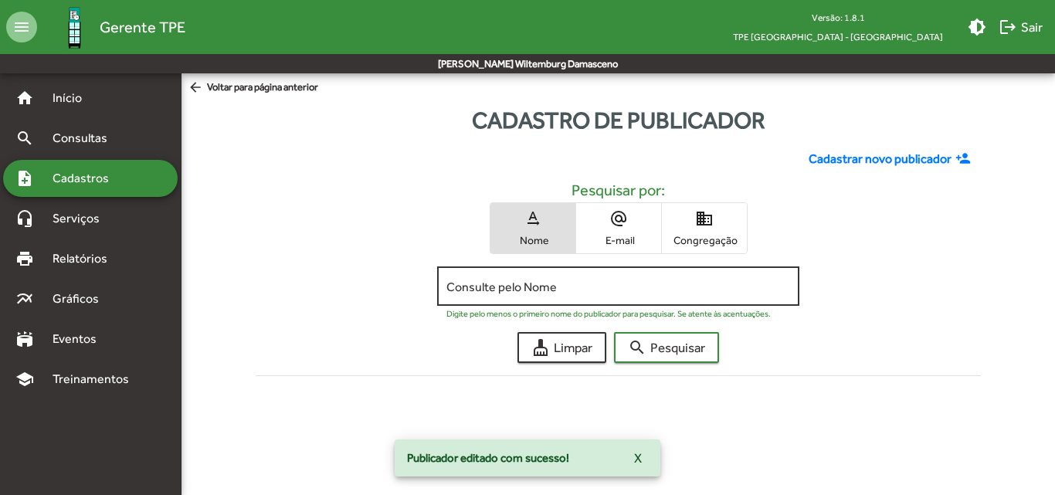
click at [526, 291] on input "Consulte pelo Nome" at bounding box center [618, 287] width 344 height 14
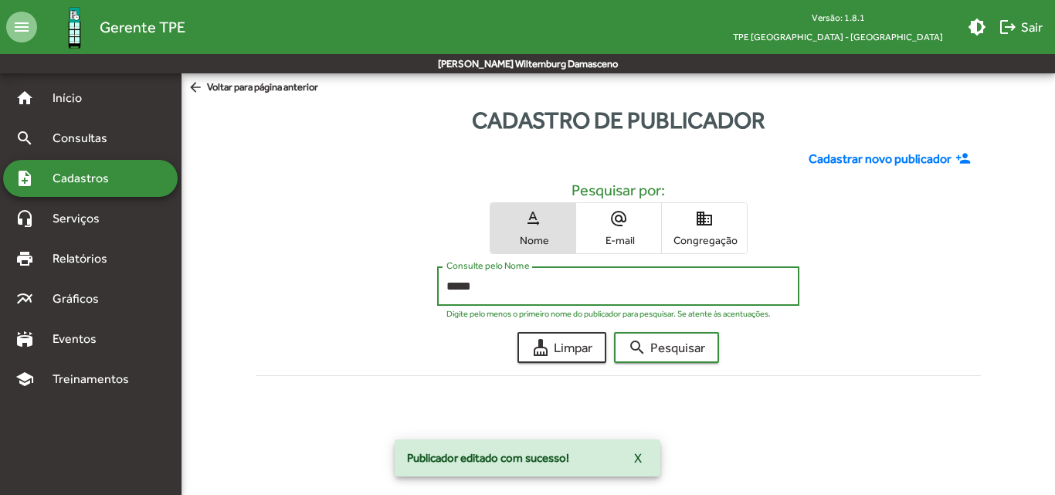
type input "*****"
click at [614, 332] on button "search Pesquisar" at bounding box center [666, 347] width 105 height 31
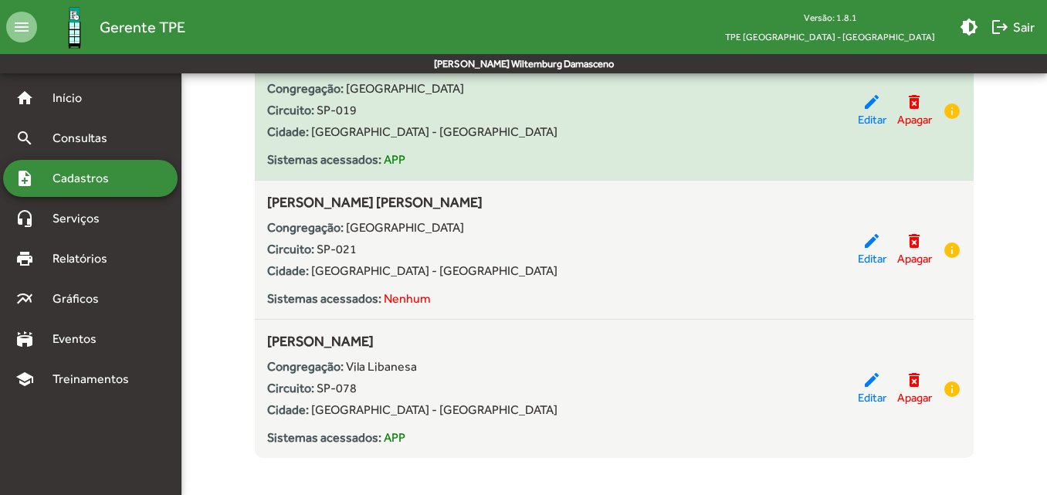
scroll to position [359, 0]
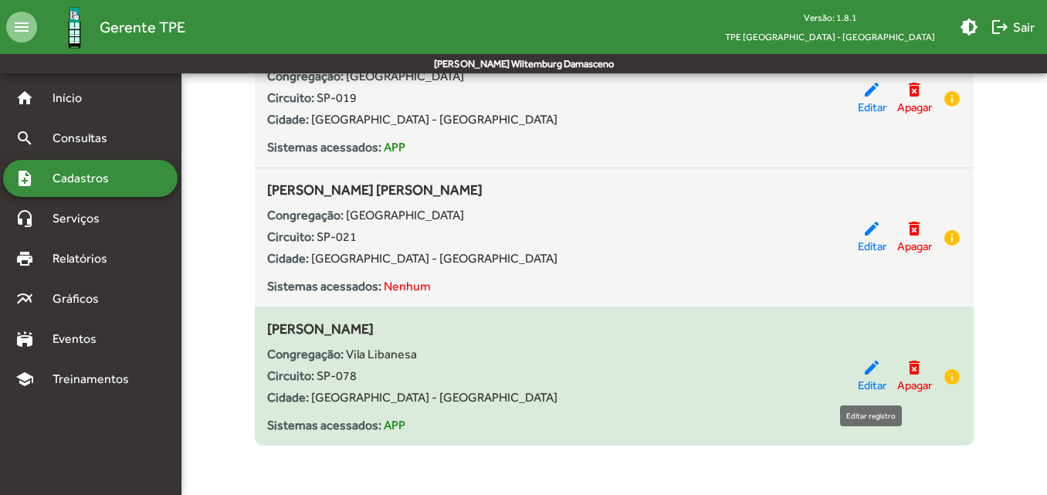
click at [868, 375] on mat-icon "edit" at bounding box center [872, 367] width 19 height 19
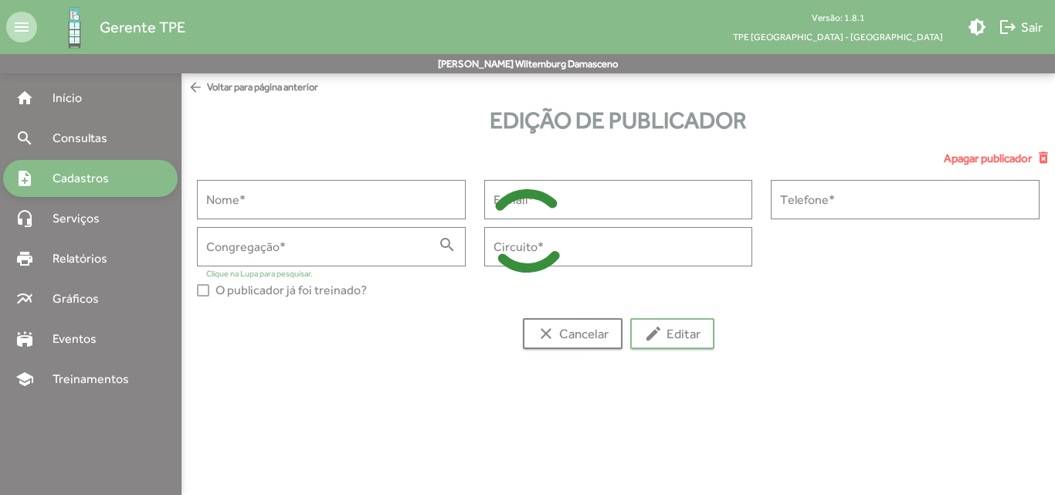
type input "**********"
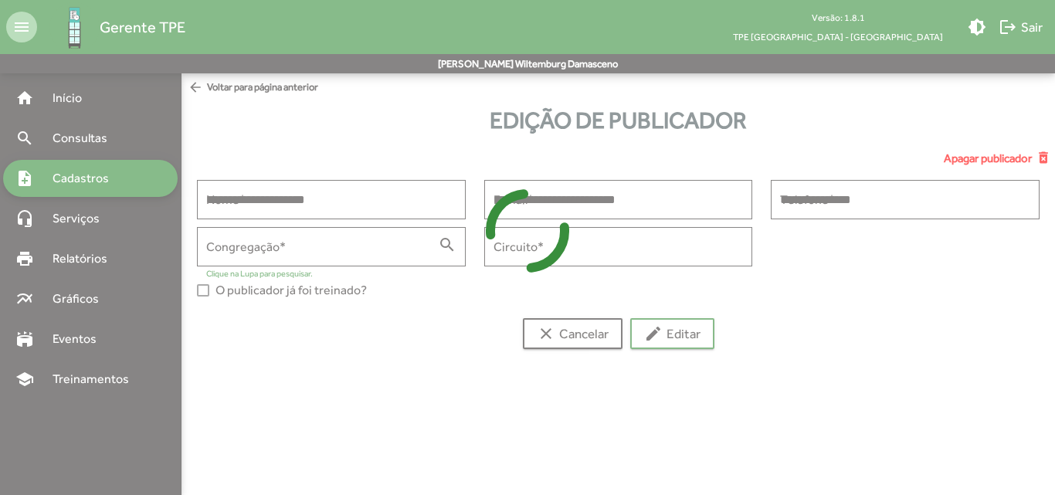
type input "**********"
type input "******"
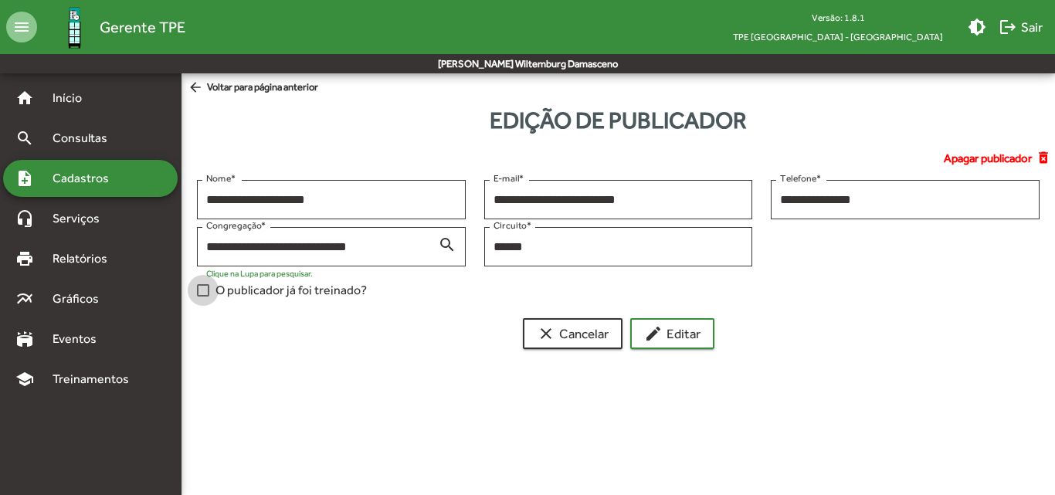
click at [198, 290] on div at bounding box center [203, 290] width 12 height 12
click at [660, 342] on mat-icon "edit" at bounding box center [653, 333] width 19 height 19
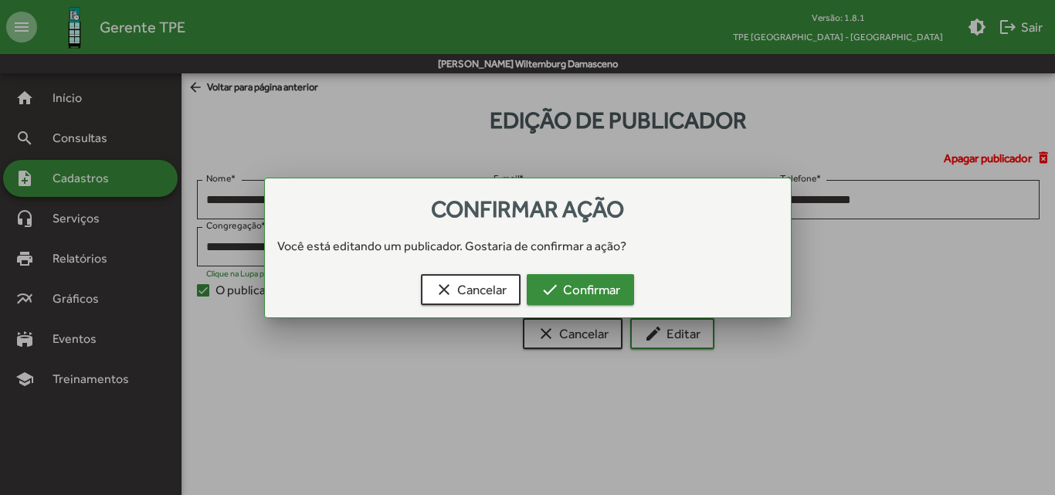
click at [529, 303] on button "check Confirmar" at bounding box center [580, 289] width 107 height 31
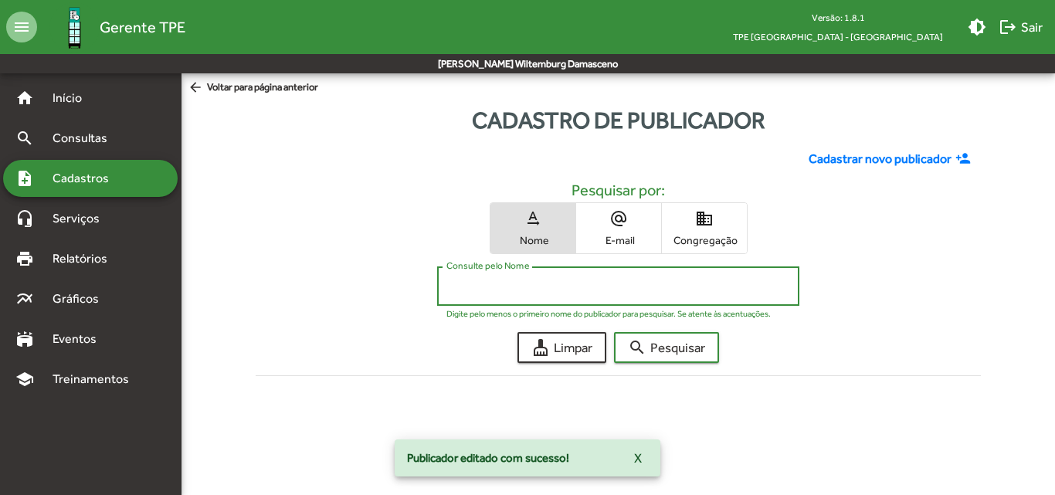
click at [567, 282] on input "Consulte pelo Nome" at bounding box center [618, 287] width 344 height 14
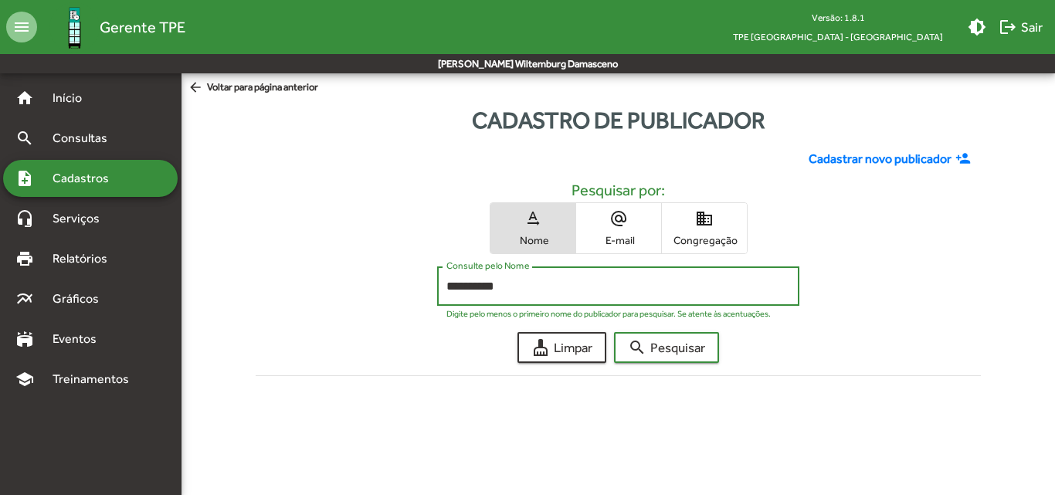
type input "**********"
click at [614, 332] on button "search Pesquisar" at bounding box center [666, 347] width 105 height 31
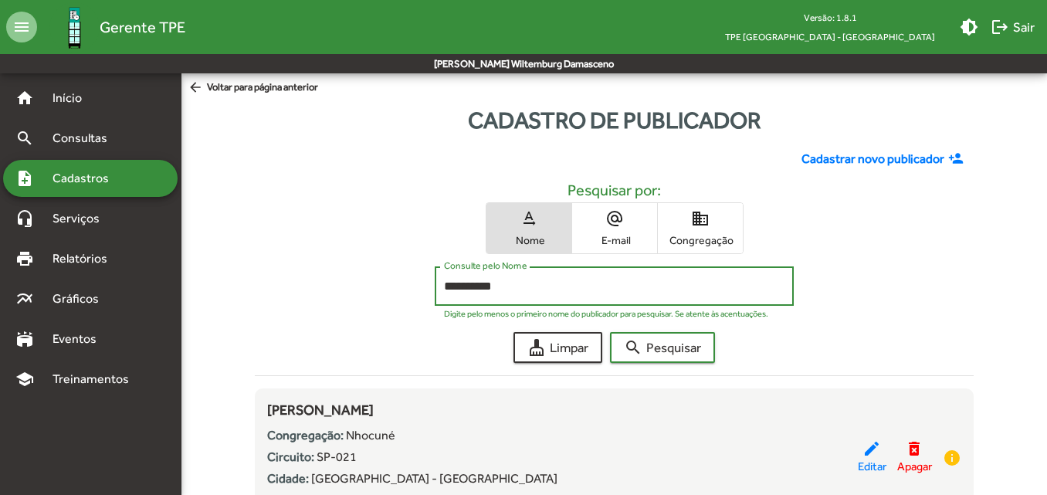
scroll to position [77, 0]
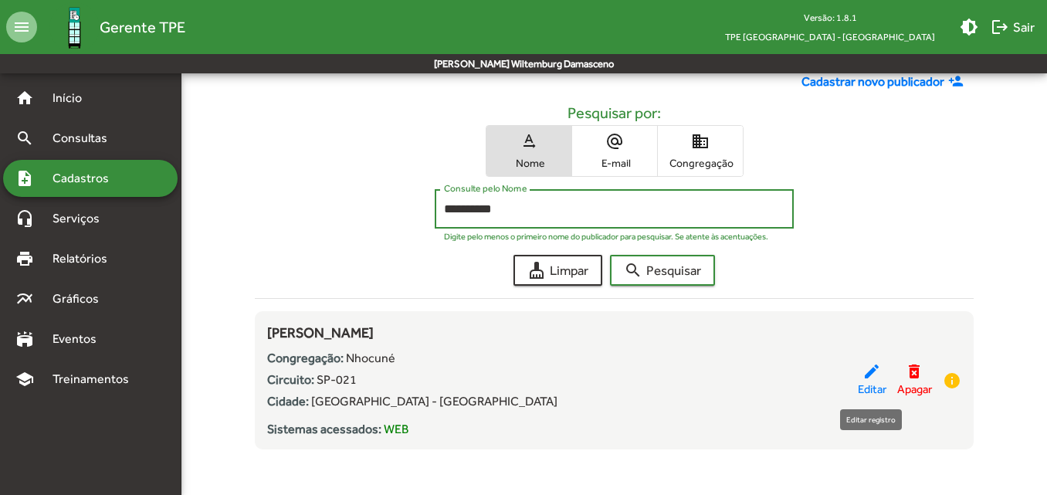
click at [877, 384] on span "Editar" at bounding box center [872, 390] width 29 height 18
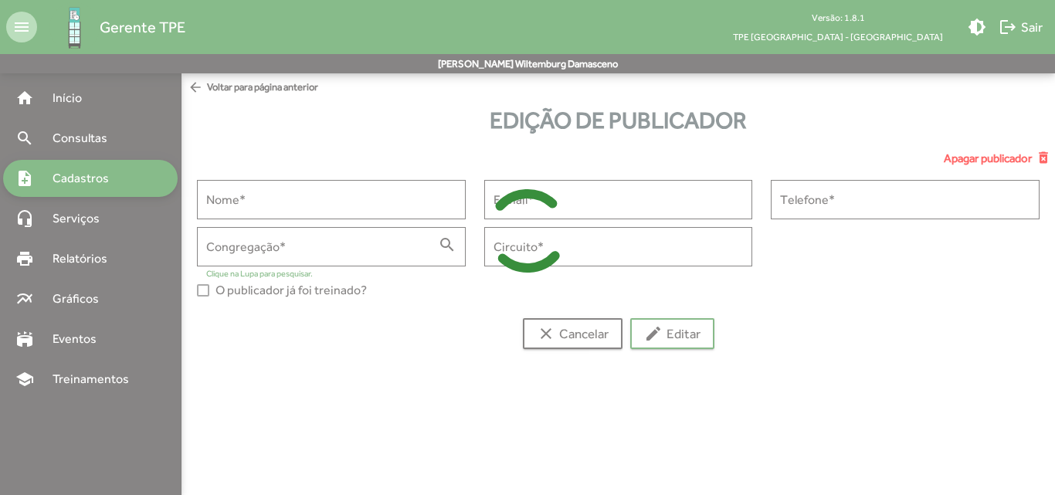
type input "**********"
type input "******"
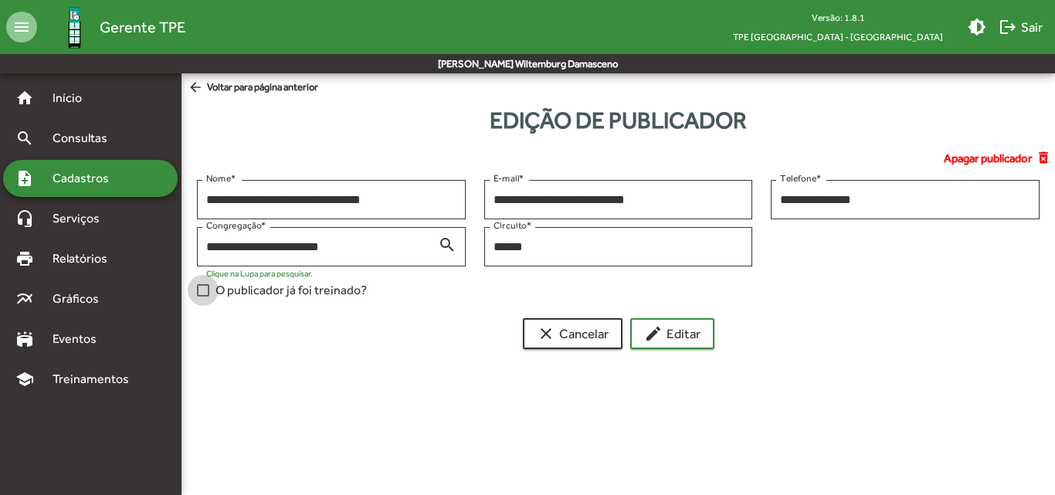
click at [289, 291] on span "O publicador já foi treinado?" at bounding box center [290, 290] width 151 height 19
click at [649, 338] on mat-icon "edit" at bounding box center [653, 333] width 19 height 19
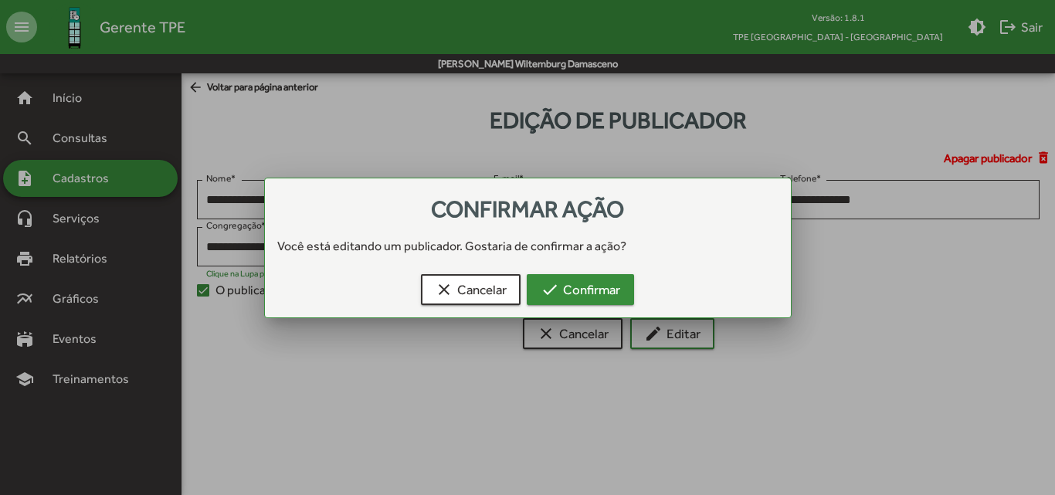
click at [622, 299] on button "check Confirmar" at bounding box center [580, 289] width 107 height 31
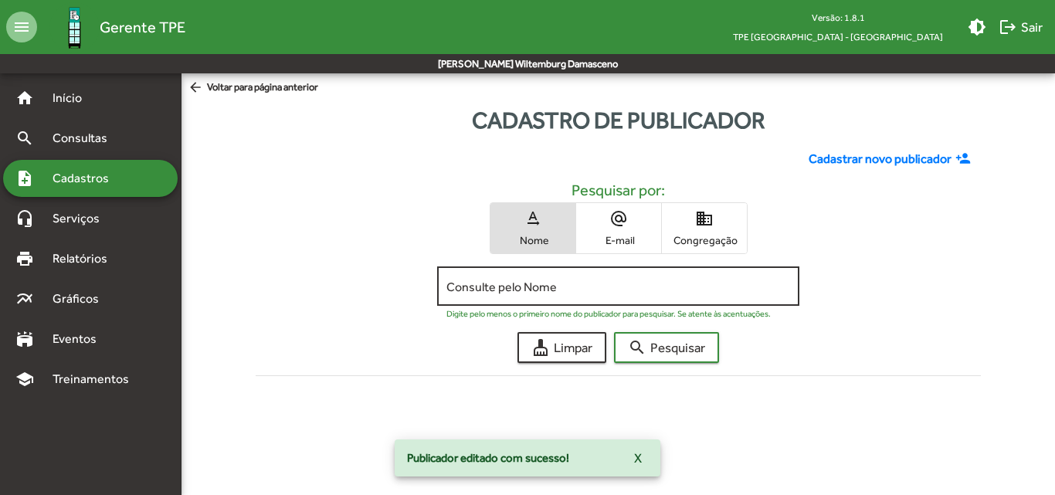
click at [608, 288] on input "Consulte pelo Nome" at bounding box center [618, 287] width 344 height 14
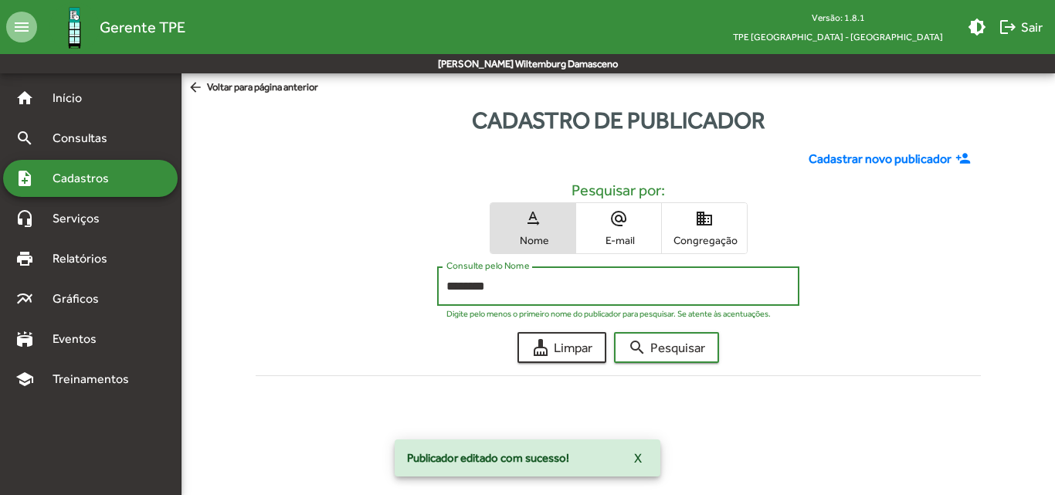
type input "********"
click at [614, 332] on button "search Pesquisar" at bounding box center [666, 347] width 105 height 31
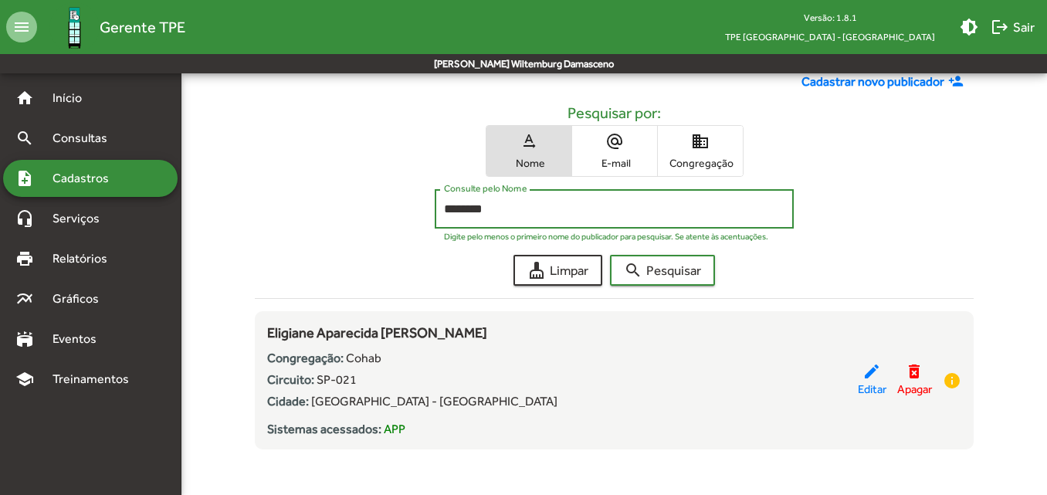
scroll to position [81, 0]
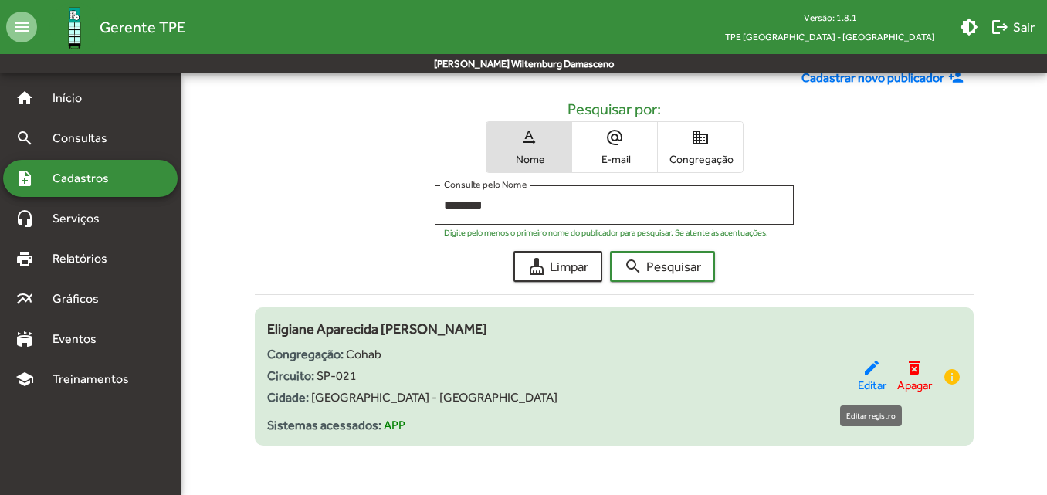
click at [858, 375] on div "edit Editar" at bounding box center [872, 376] width 29 height 36
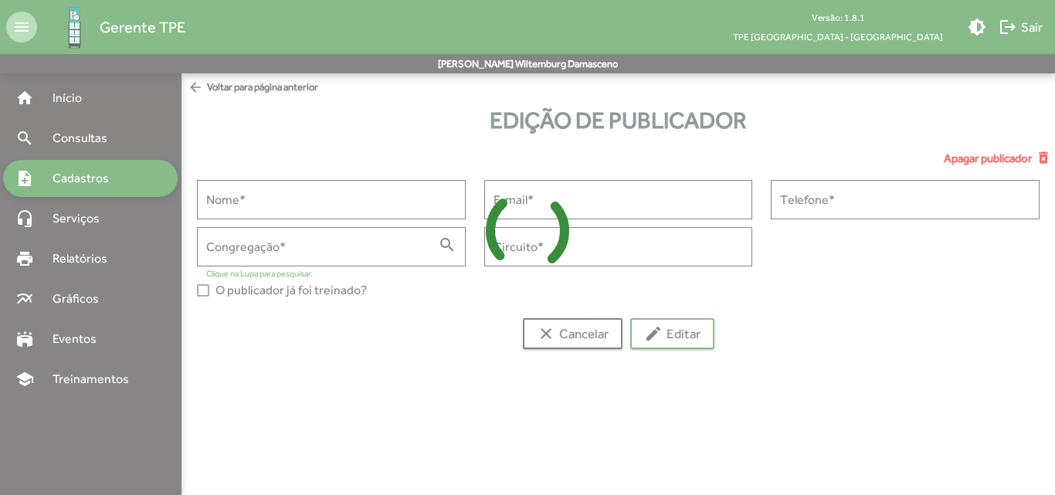
type input "**********"
type input "******"
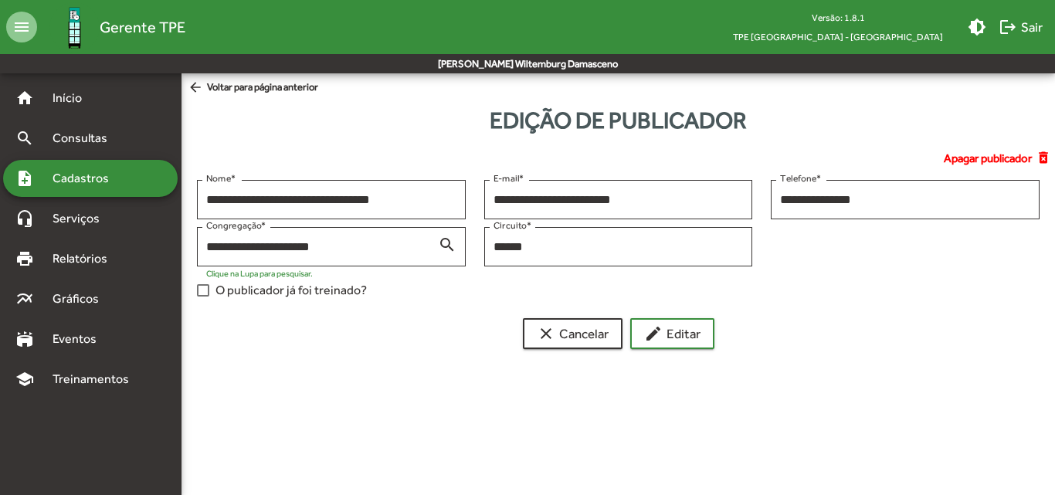
click at [225, 292] on span "O publicador já foi treinado?" at bounding box center [290, 290] width 151 height 19
click at [663, 337] on mat-icon "edit" at bounding box center [653, 333] width 19 height 19
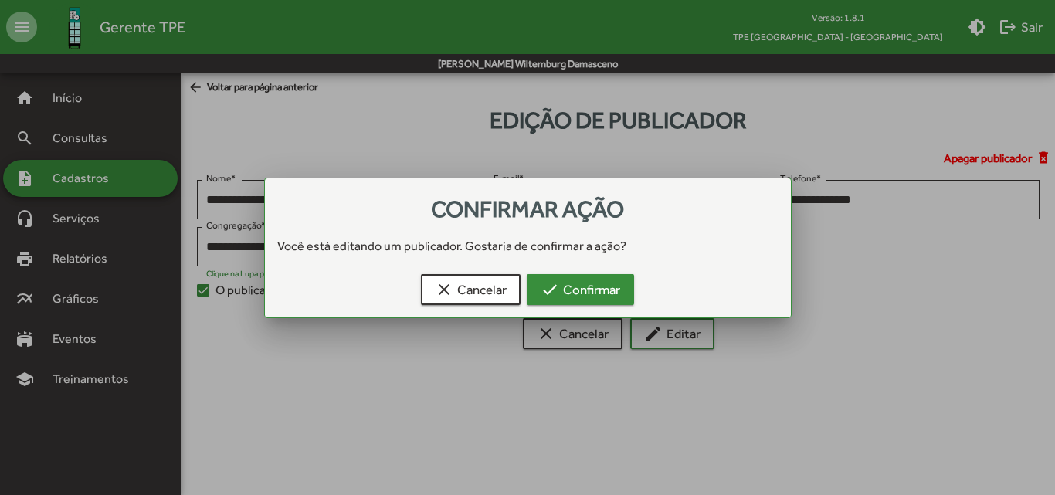
click at [614, 293] on span "check Confirmar" at bounding box center [581, 290] width 80 height 28
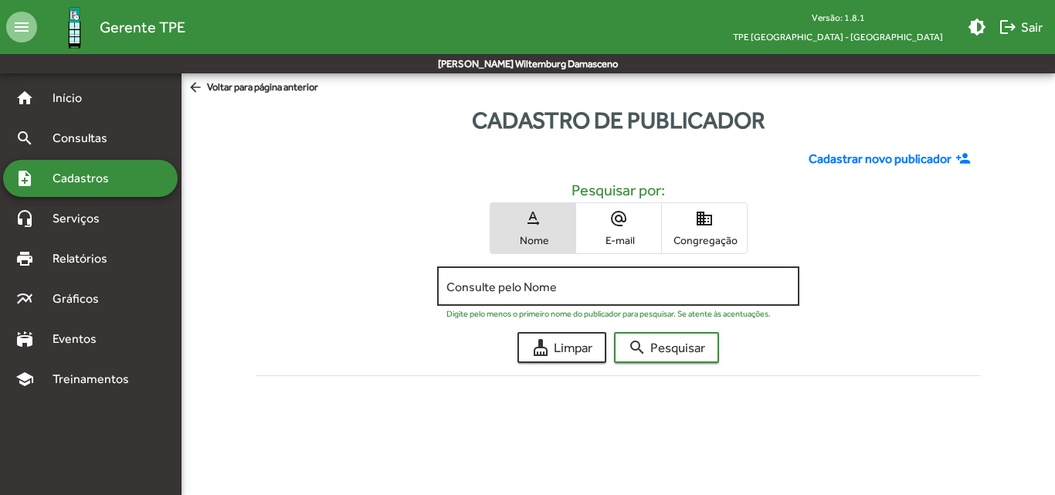
click at [607, 293] on input "Consulte pelo Nome" at bounding box center [618, 287] width 344 height 14
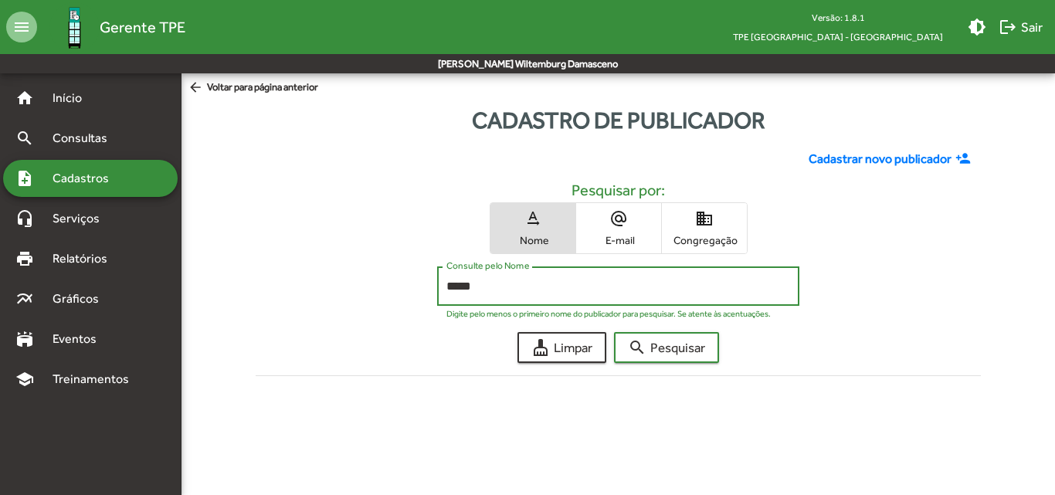
type input "*****"
click at [614, 332] on button "search Pesquisar" at bounding box center [666, 347] width 105 height 31
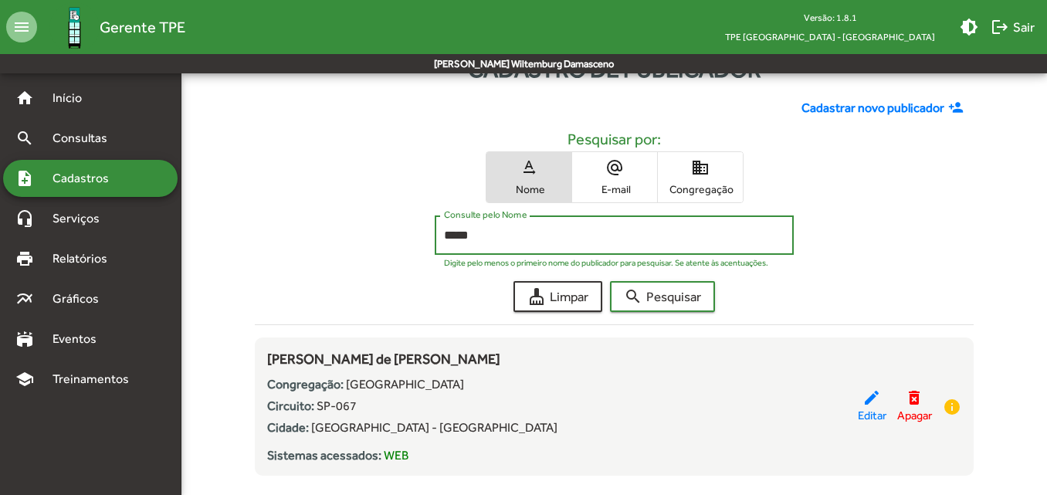
scroll to position [77, 0]
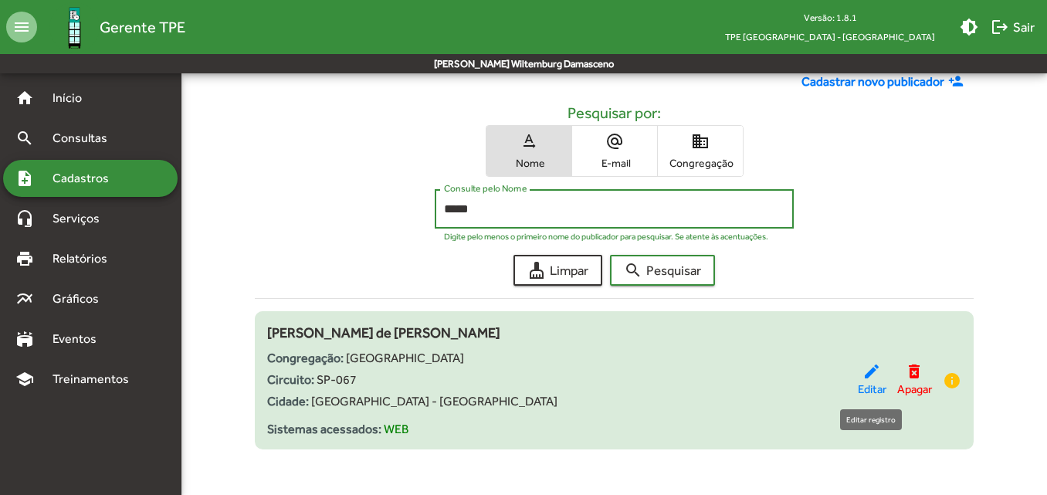
click at [875, 383] on span "Editar" at bounding box center [872, 390] width 29 height 18
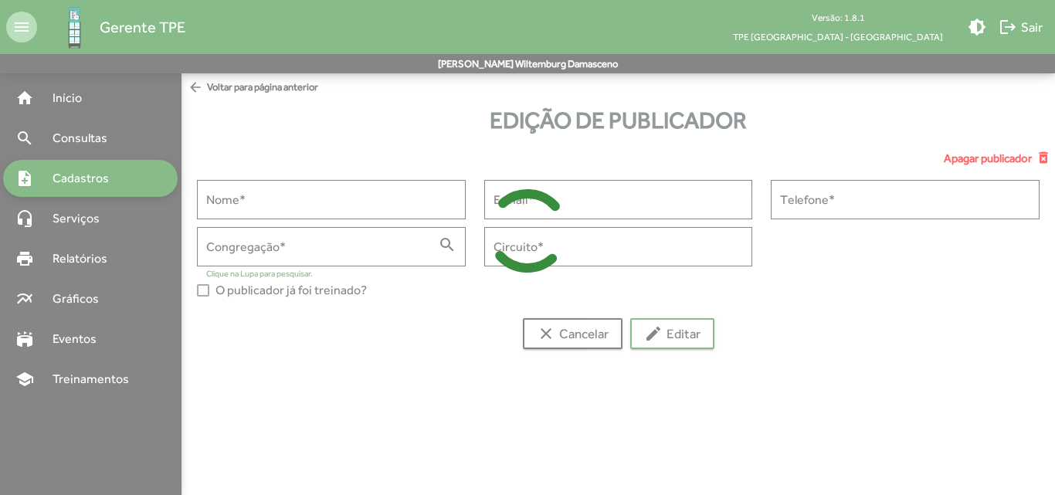
type input "**********"
type input "******"
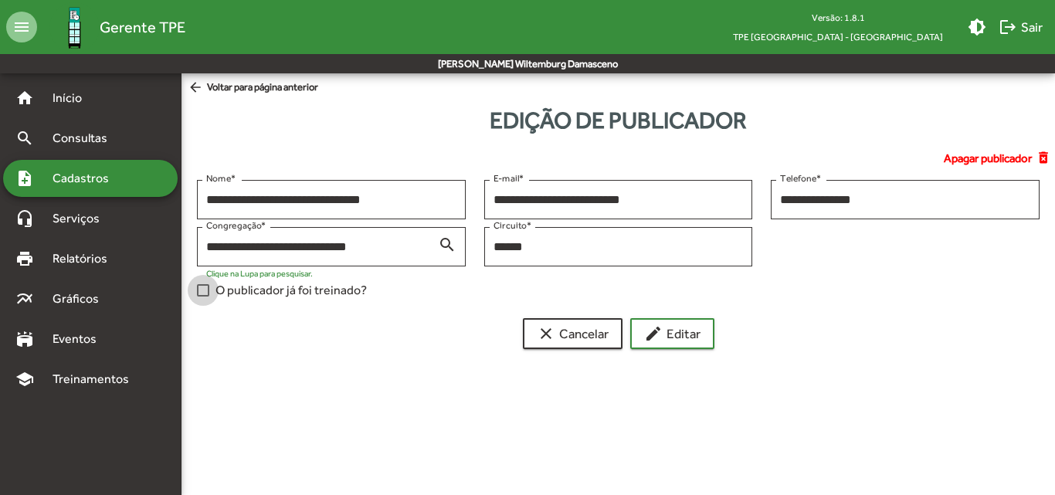
click at [210, 297] on label "O publicador já foi treinado?" at bounding box center [282, 290] width 170 height 19
click at [693, 336] on span "edit Editar" at bounding box center [672, 334] width 56 height 28
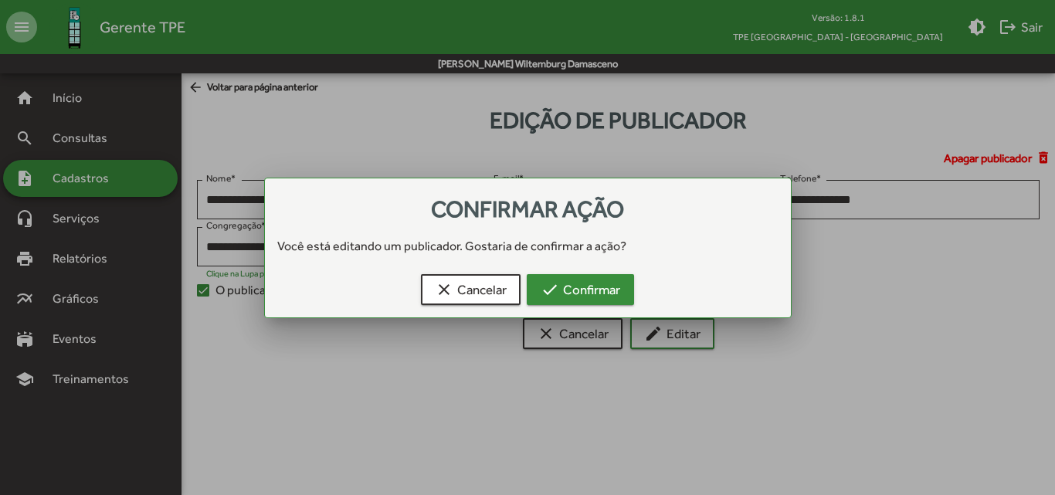
click at [582, 287] on span "check Confirmar" at bounding box center [581, 290] width 80 height 28
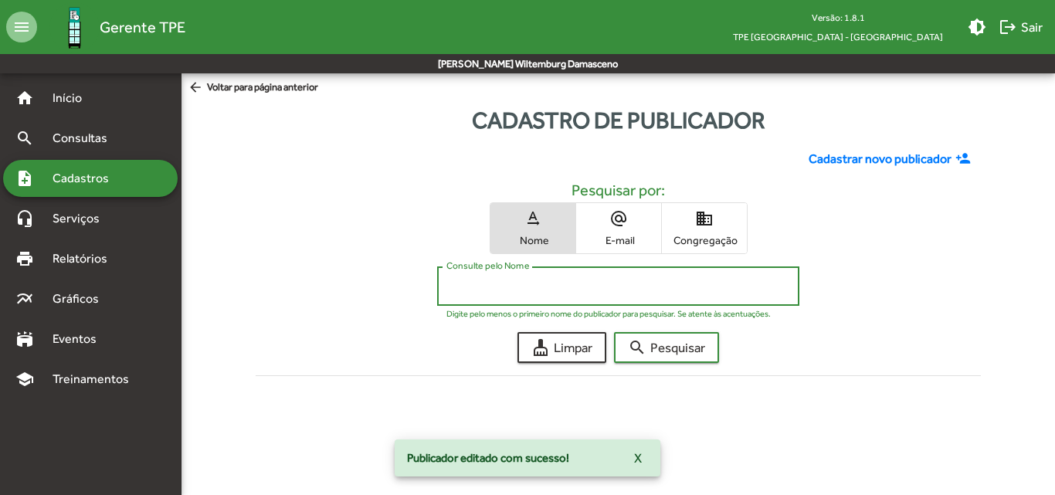
click at [582, 287] on input "Consulte pelo Nome" at bounding box center [618, 287] width 344 height 14
type input "******"
click at [614, 332] on button "search Pesquisar" at bounding box center [666, 347] width 105 height 31
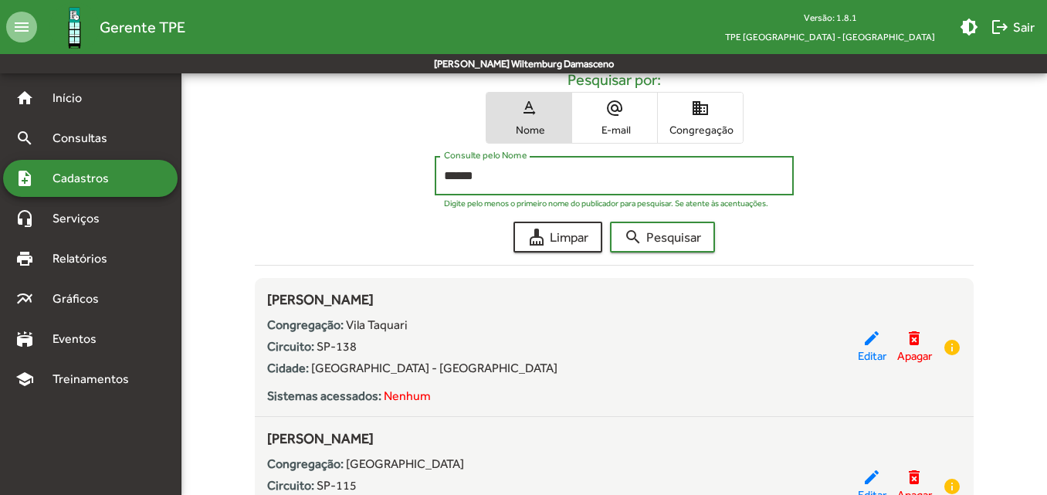
scroll to position [154, 0]
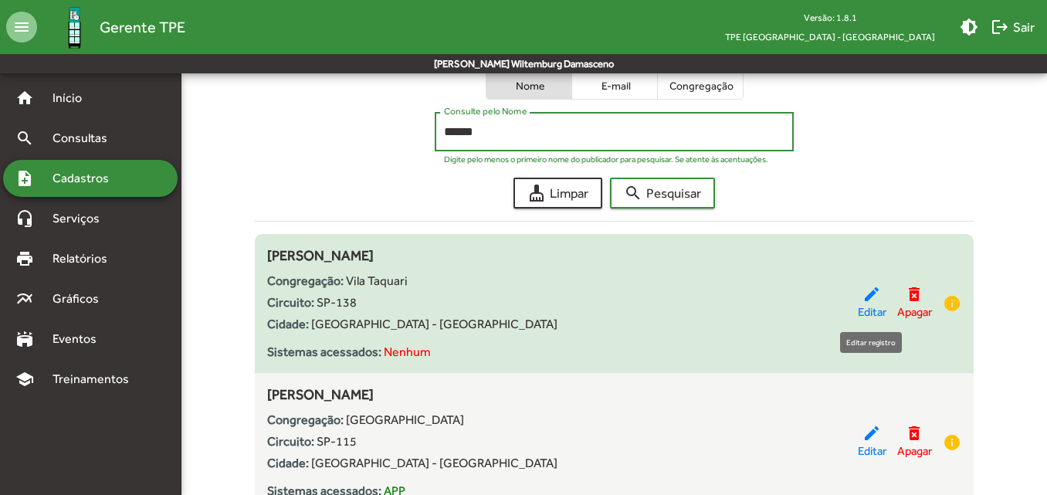
click at [866, 300] on mat-icon "edit" at bounding box center [872, 294] width 19 height 19
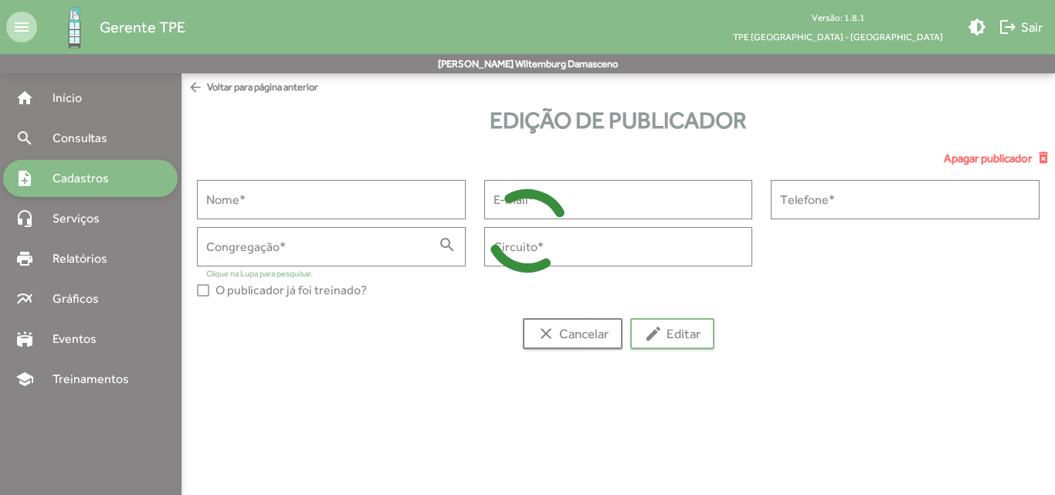
type input "**********"
type input "******"
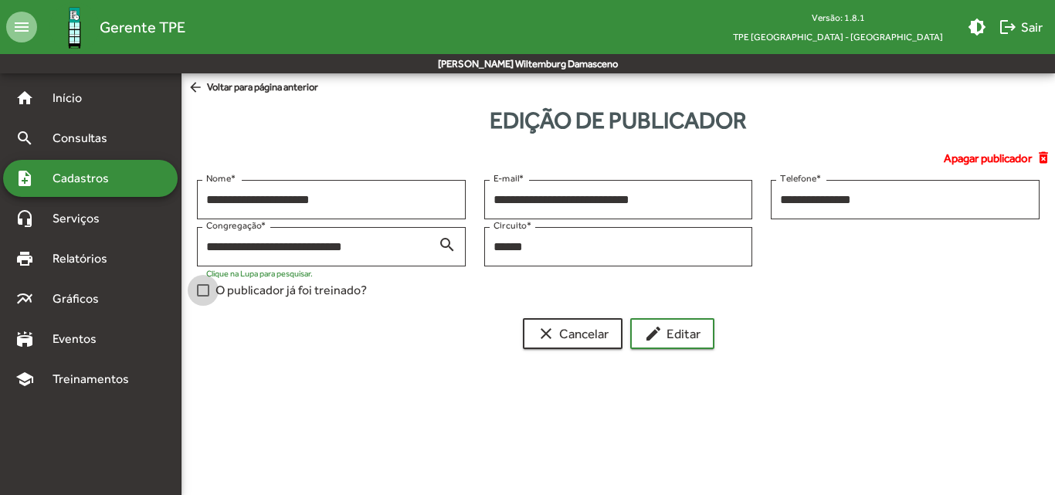
click at [273, 290] on span "O publicador já foi treinado?" at bounding box center [290, 290] width 151 height 19
click at [687, 338] on span "edit Editar" at bounding box center [672, 334] width 56 height 28
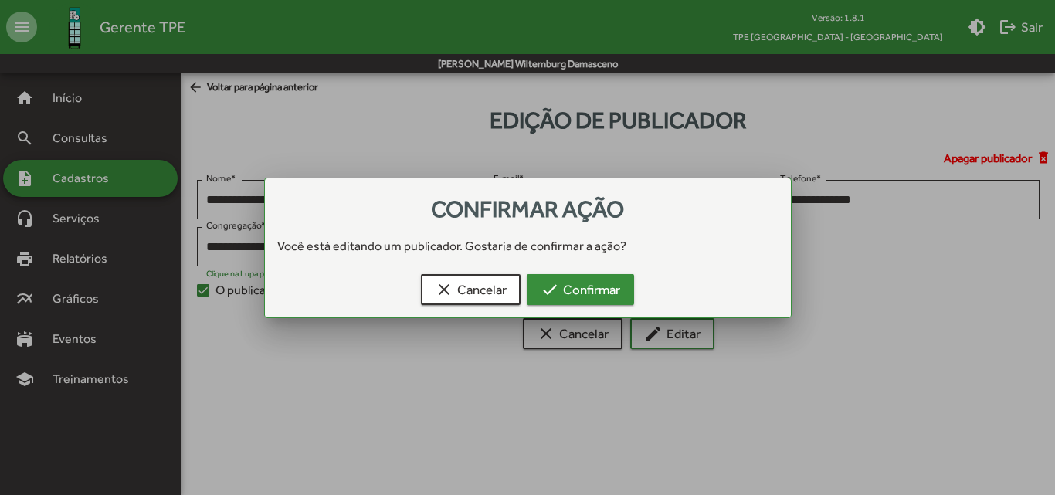
click at [589, 294] on span "check Confirmar" at bounding box center [581, 290] width 80 height 28
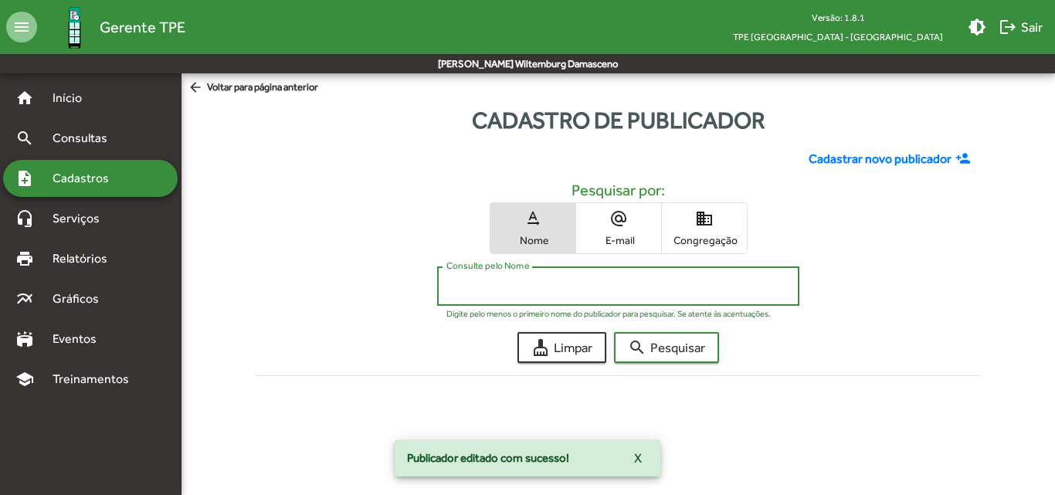
click at [585, 290] on input "Consulte pelo Nome" at bounding box center [618, 287] width 344 height 14
type input "******"
click at [614, 332] on button "search Pesquisar" at bounding box center [666, 347] width 105 height 31
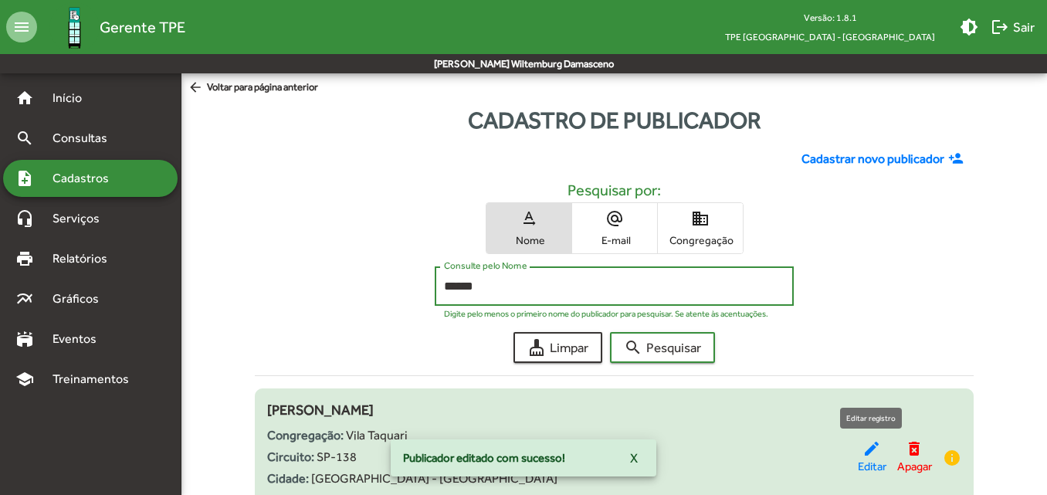
click at [862, 463] on span "Editar" at bounding box center [872, 467] width 29 height 18
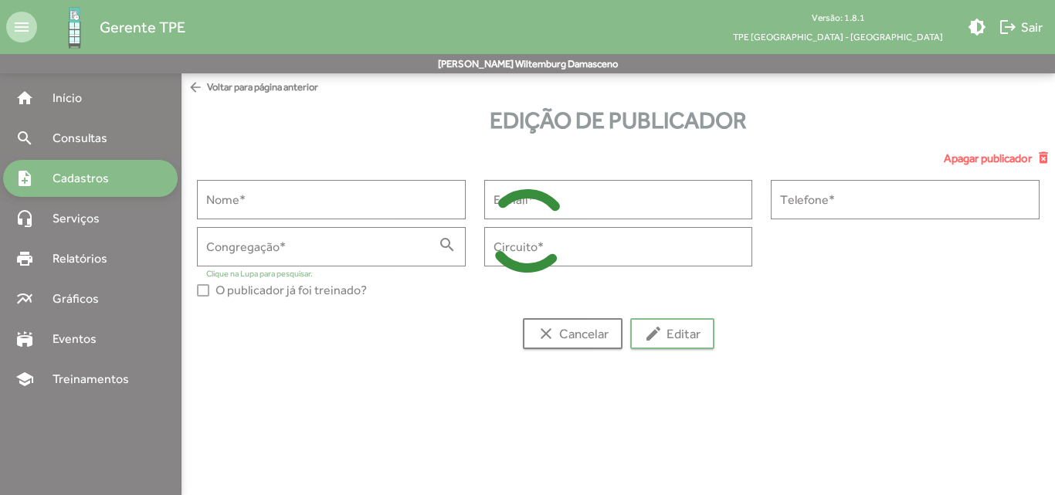
type input "**********"
type input "******"
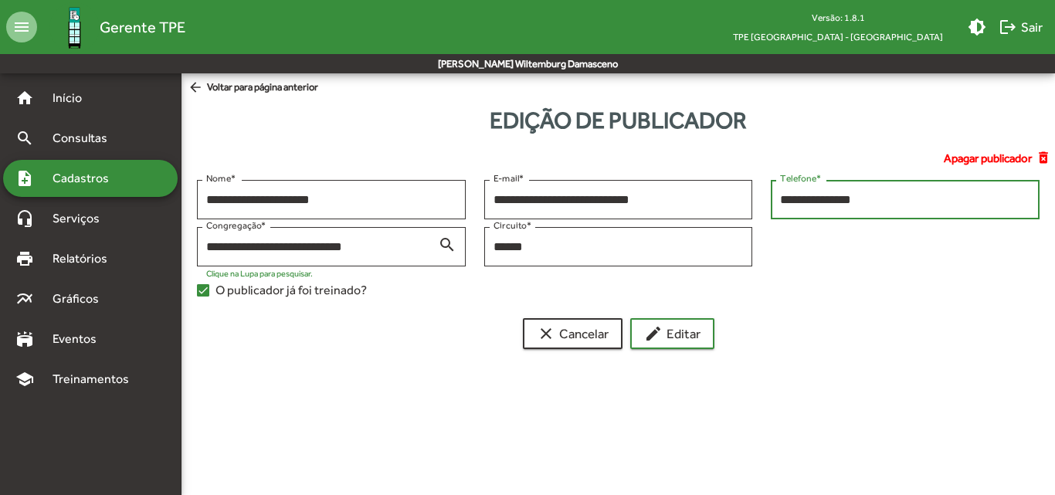
click at [795, 202] on input "**********" at bounding box center [905, 200] width 250 height 14
type input "**********"
click at [688, 328] on span "edit Editar" at bounding box center [672, 334] width 56 height 28
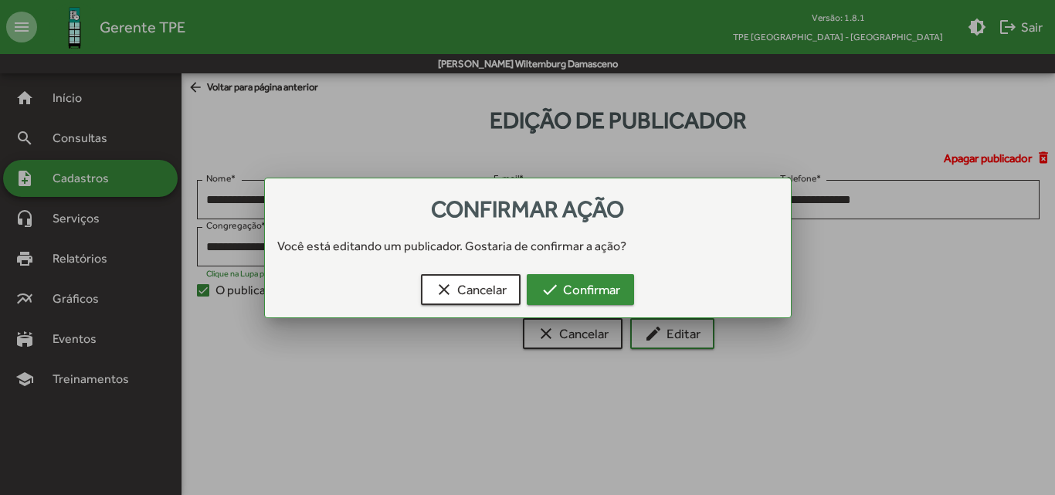
click at [617, 293] on span "check Confirmar" at bounding box center [581, 290] width 80 height 28
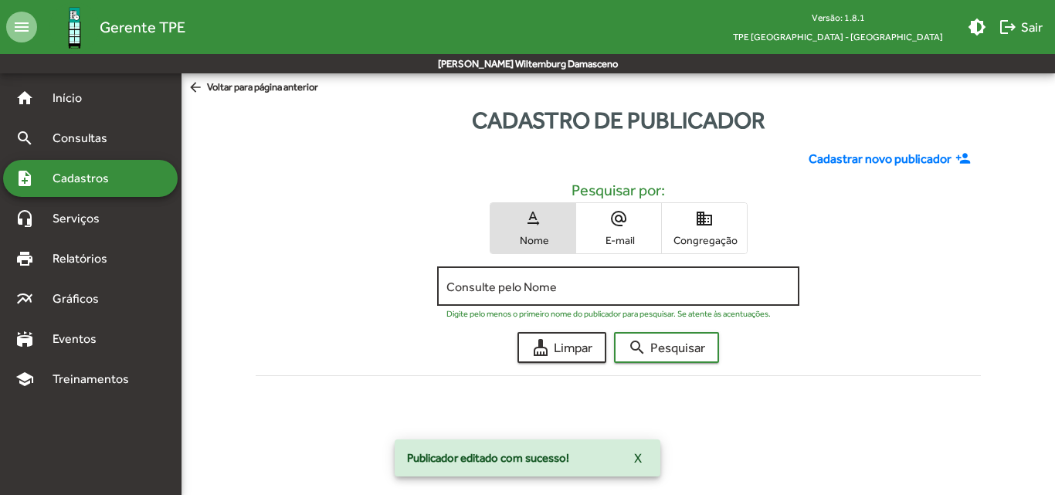
click at [589, 293] on input "Consulte pelo Nome" at bounding box center [618, 287] width 344 height 14
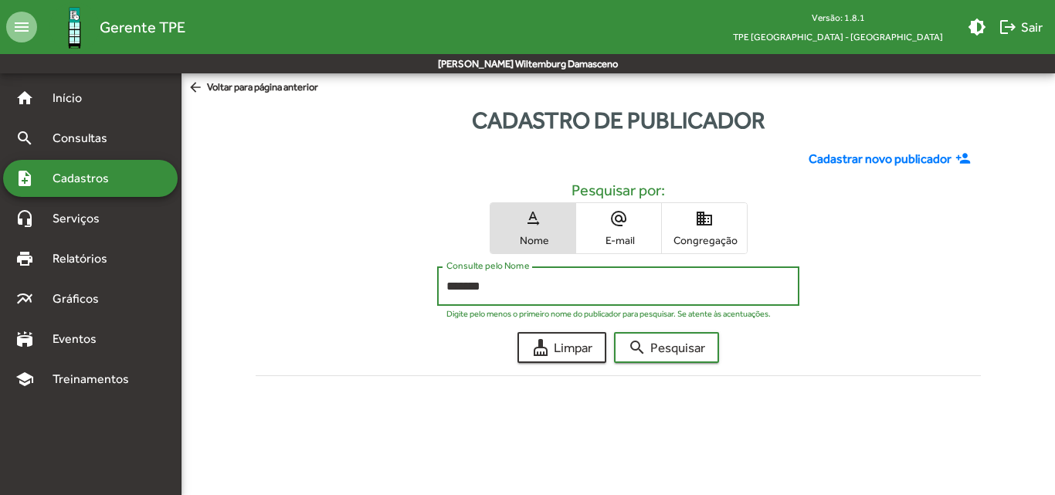
type input "*******"
click at [614, 332] on button "search Pesquisar" at bounding box center [666, 347] width 105 height 31
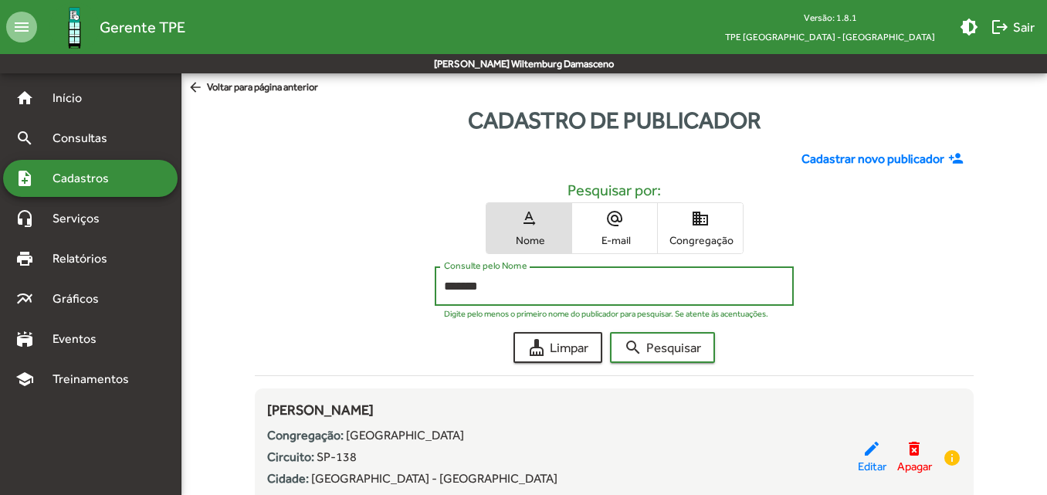
scroll to position [81, 0]
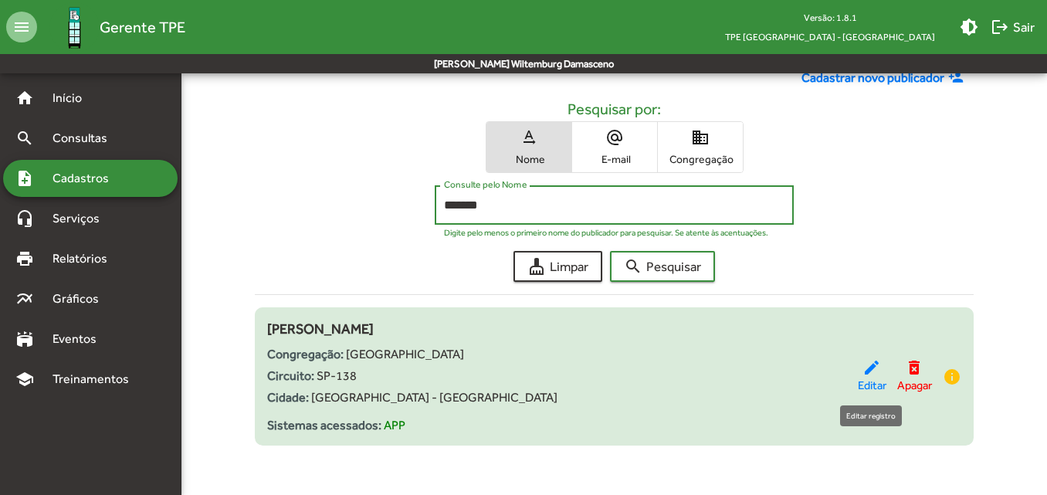
click at [866, 365] on mat-icon "edit" at bounding box center [872, 367] width 19 height 19
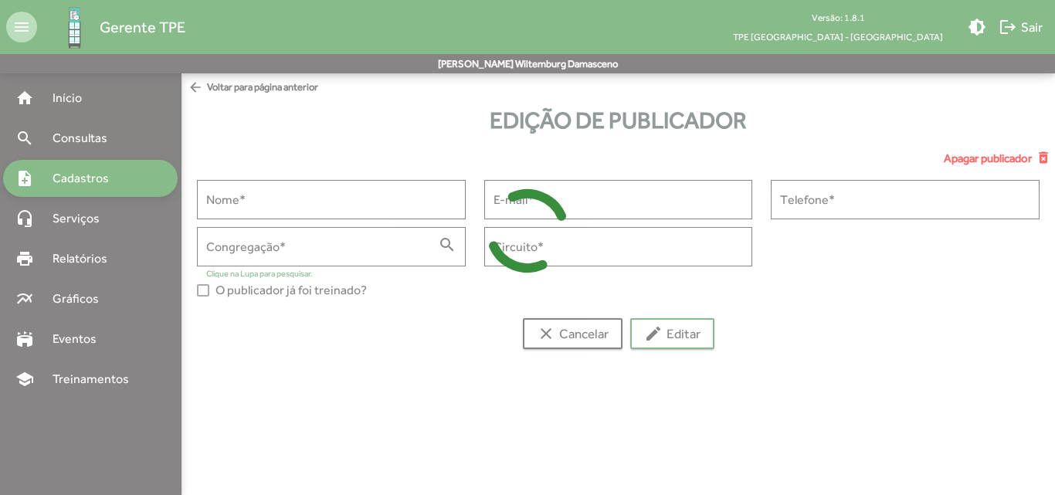
type input "**********"
type input "******"
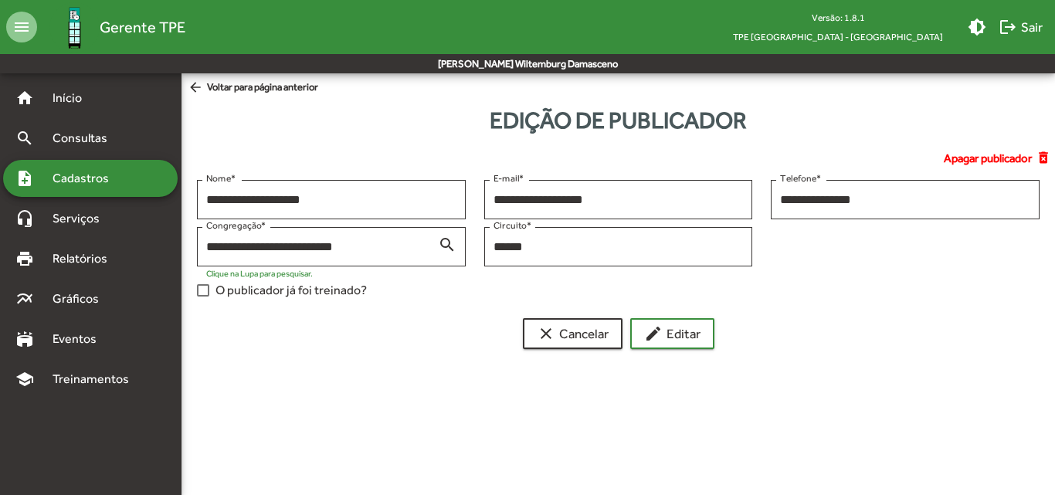
click at [232, 289] on span "O publicador já foi treinado?" at bounding box center [290, 290] width 151 height 19
click at [685, 334] on span "edit Editar" at bounding box center [672, 334] width 56 height 28
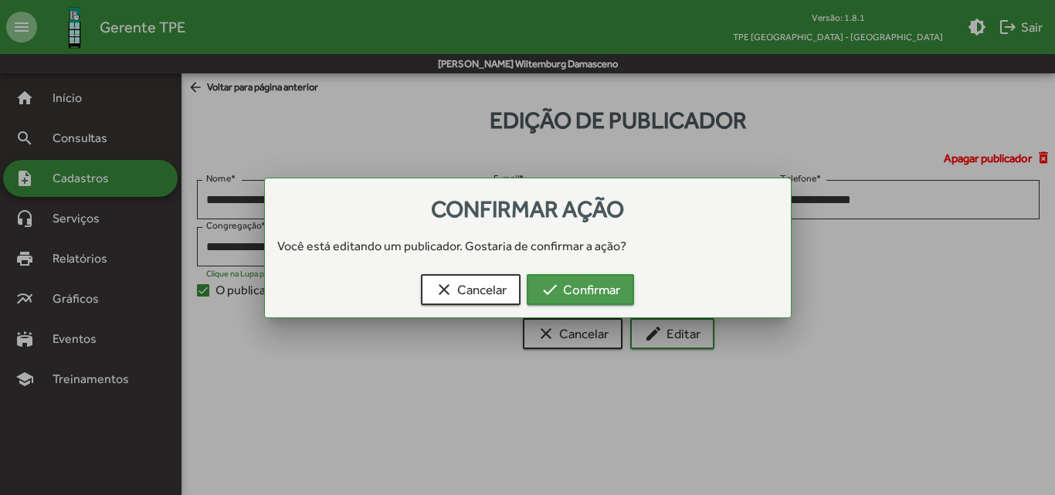
click at [577, 294] on span "check Confirmar" at bounding box center [581, 290] width 80 height 28
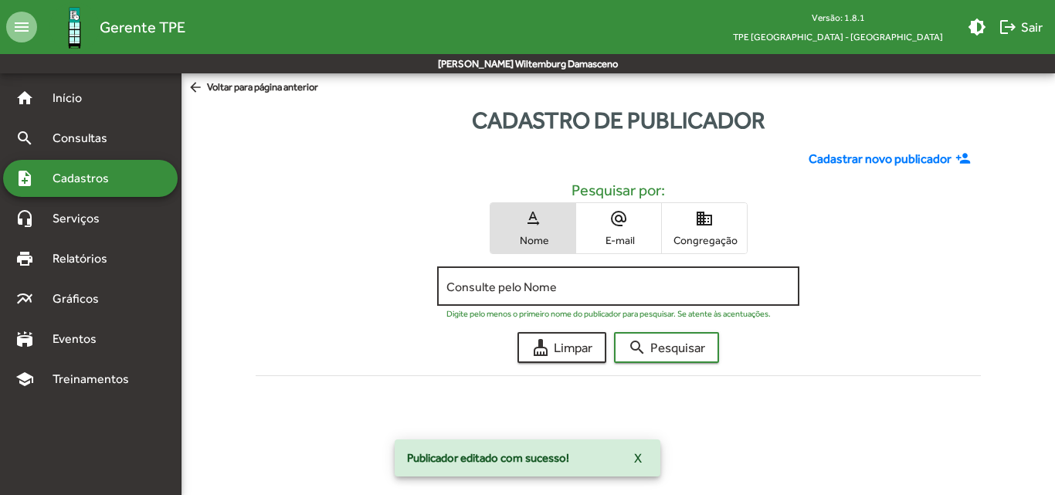
click at [570, 285] on input "Consulte pelo Nome" at bounding box center [618, 287] width 344 height 14
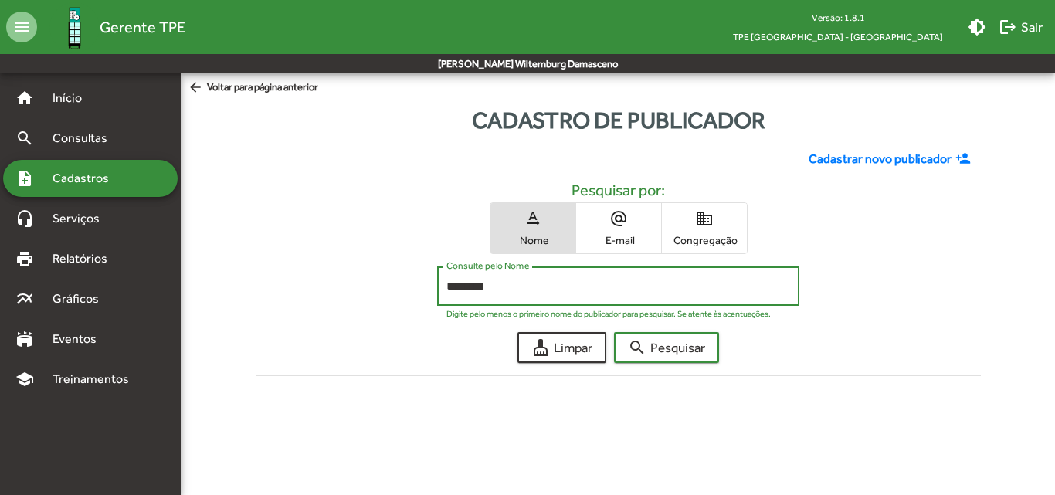
type input "********"
click at [614, 332] on button "search Pesquisar" at bounding box center [666, 347] width 105 height 31
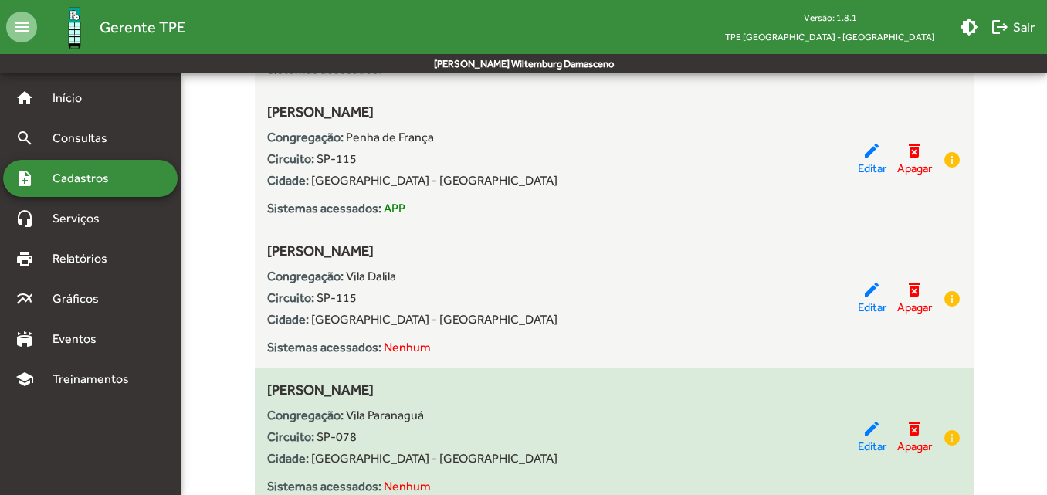
scroll to position [463, 0]
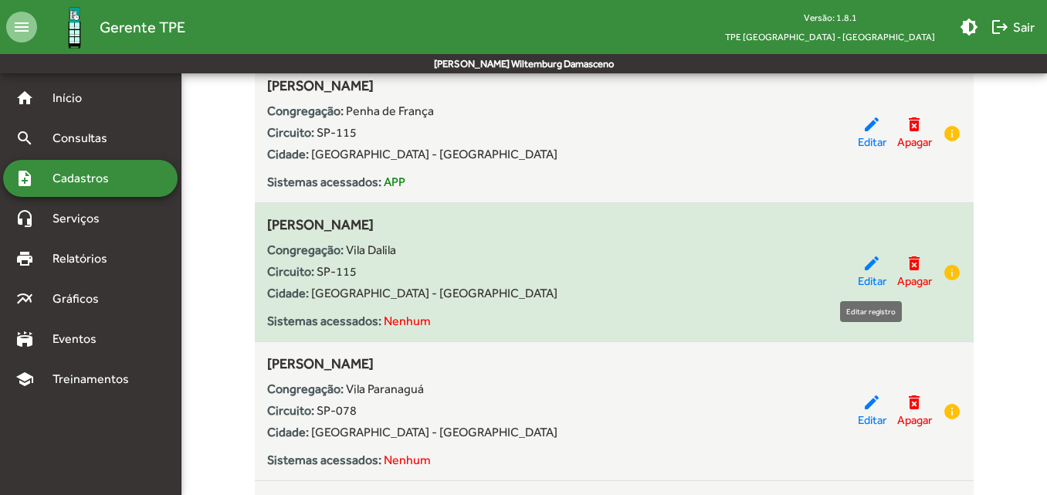
click at [868, 276] on span "Editar" at bounding box center [872, 282] width 29 height 18
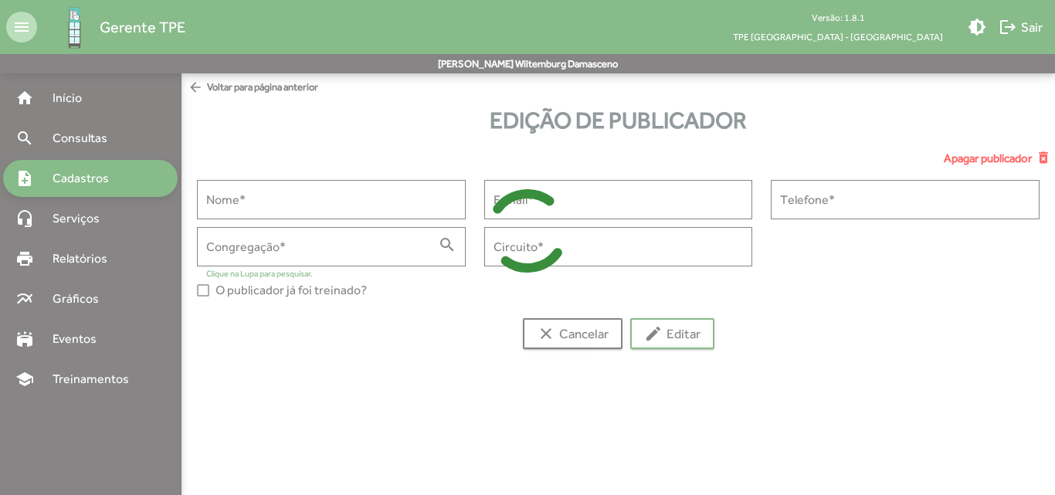
type input "**********"
type input "******"
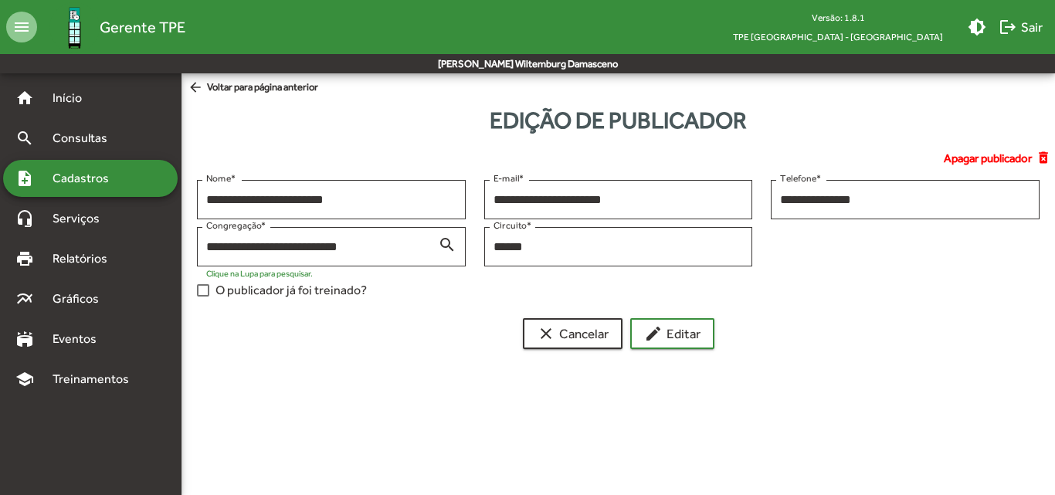
click at [205, 287] on div at bounding box center [203, 290] width 12 height 12
click at [648, 338] on mat-icon "edit" at bounding box center [653, 333] width 19 height 19
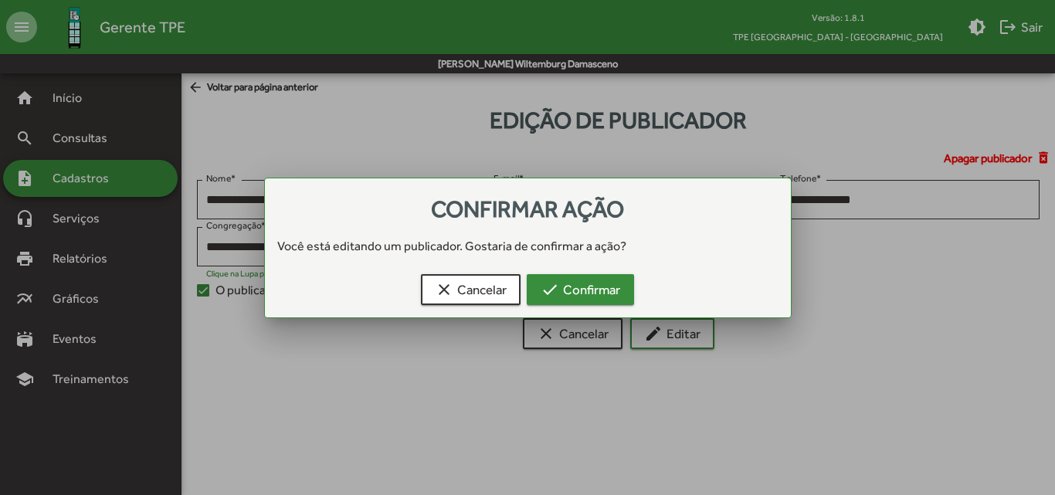
click at [544, 290] on mat-icon "check" at bounding box center [550, 289] width 19 height 19
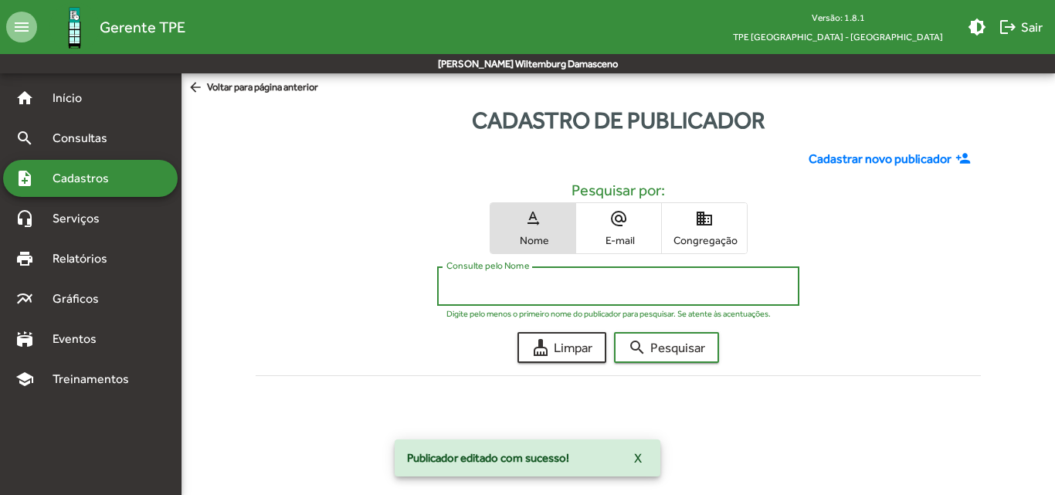
click at [572, 285] on input "Consulte pelo Nome" at bounding box center [618, 287] width 344 height 14
type input "*******"
click at [614, 332] on button "search Pesquisar" at bounding box center [666, 347] width 105 height 31
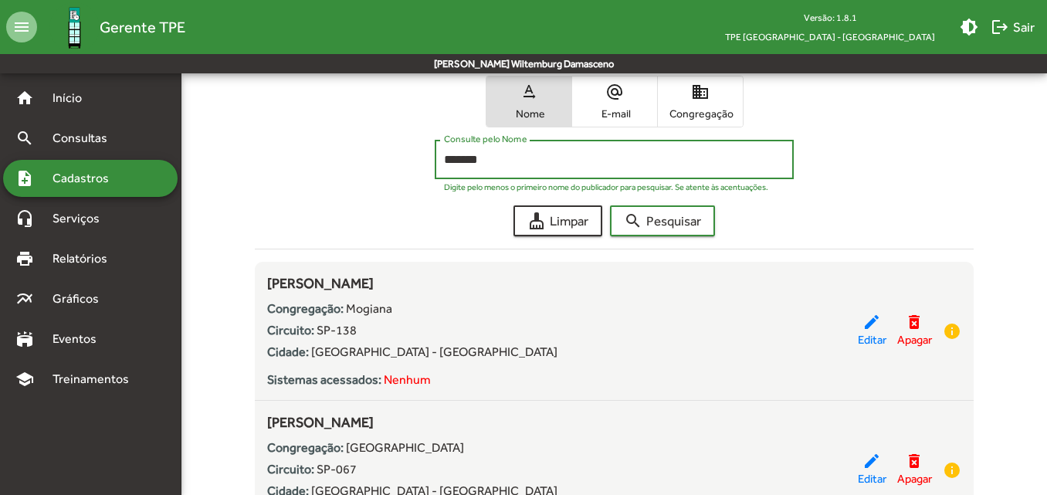
scroll to position [154, 0]
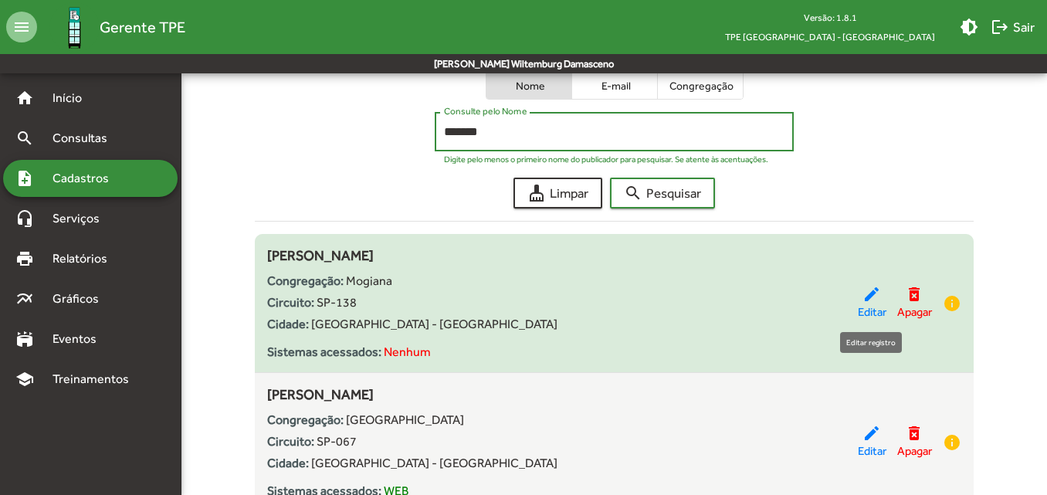
click at [873, 302] on mat-icon "edit" at bounding box center [872, 294] width 19 height 19
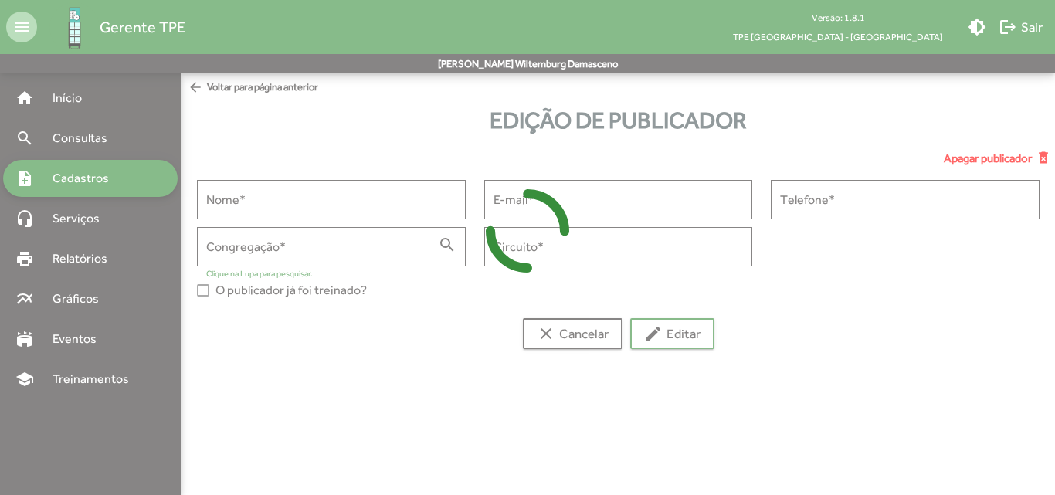
type input "**********"
type input "******"
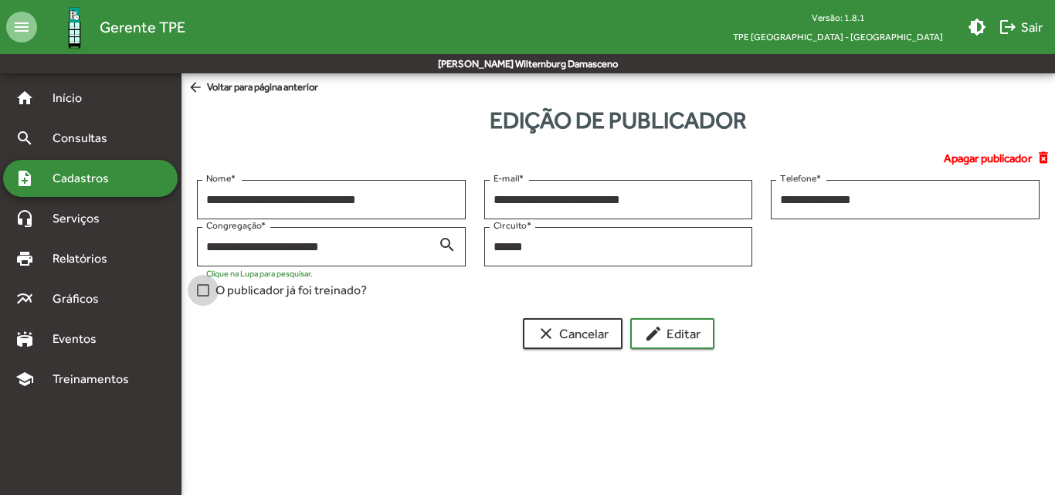
click at [279, 293] on span "O publicador já foi treinado?" at bounding box center [290, 290] width 151 height 19
click at [690, 328] on span "edit Editar" at bounding box center [672, 334] width 56 height 28
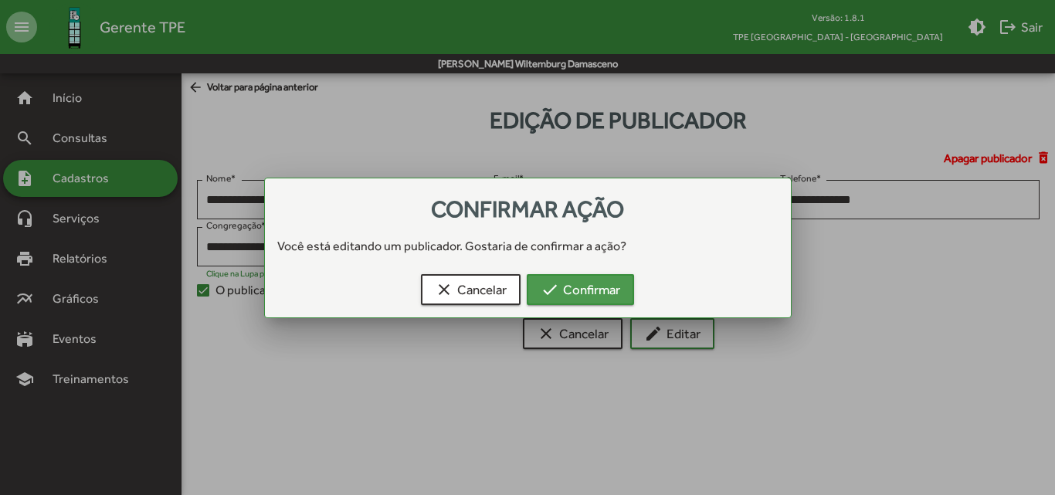
click at [623, 304] on button "check Confirmar" at bounding box center [580, 289] width 107 height 31
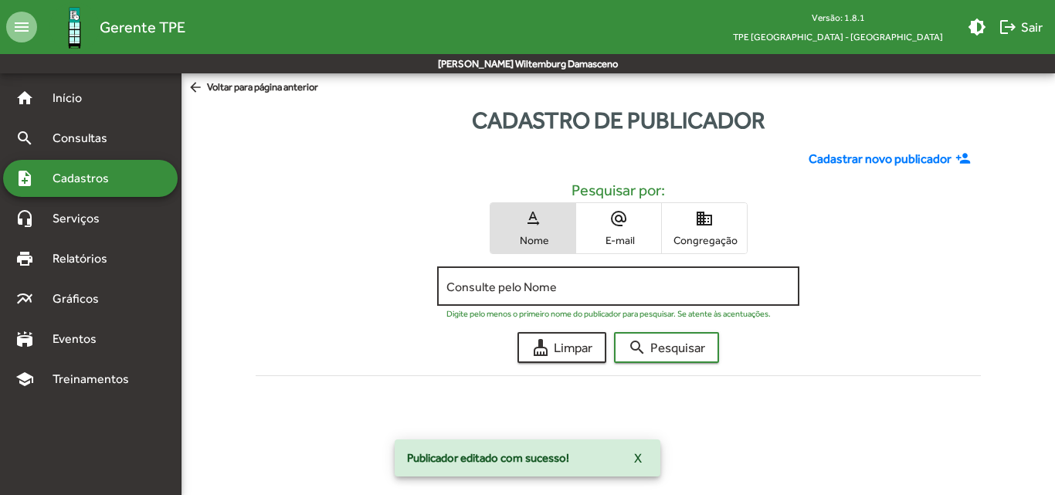
click at [622, 290] on input "Consulte pelo Nome" at bounding box center [618, 287] width 344 height 14
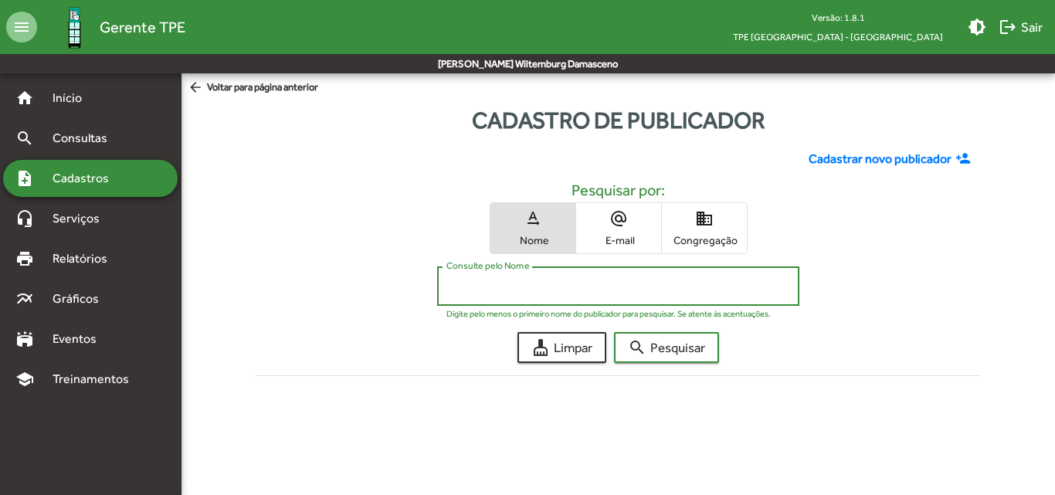
click at [622, 290] on input "Consulte pelo Nome" at bounding box center [618, 287] width 344 height 14
type input "********"
click at [614, 332] on button "search Pesquisar" at bounding box center [666, 347] width 105 height 31
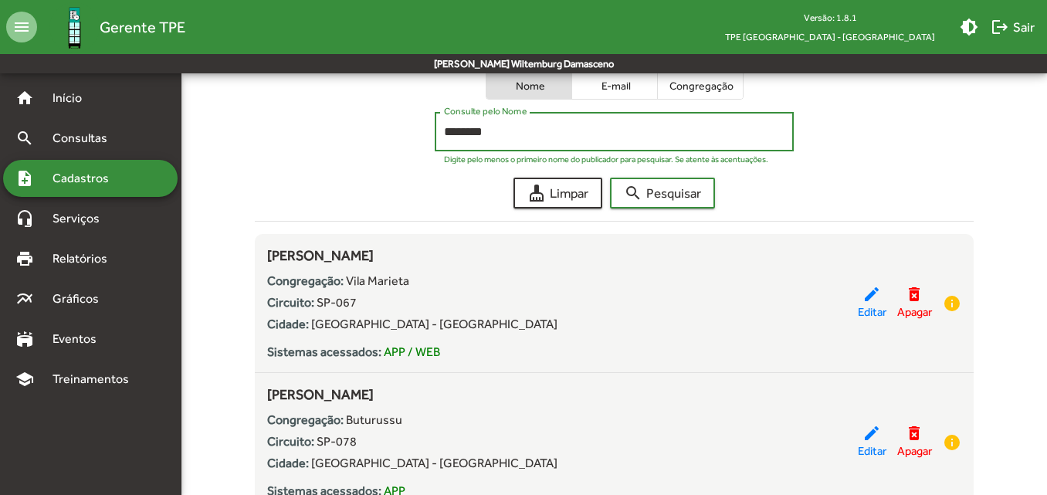
scroll to position [232, 0]
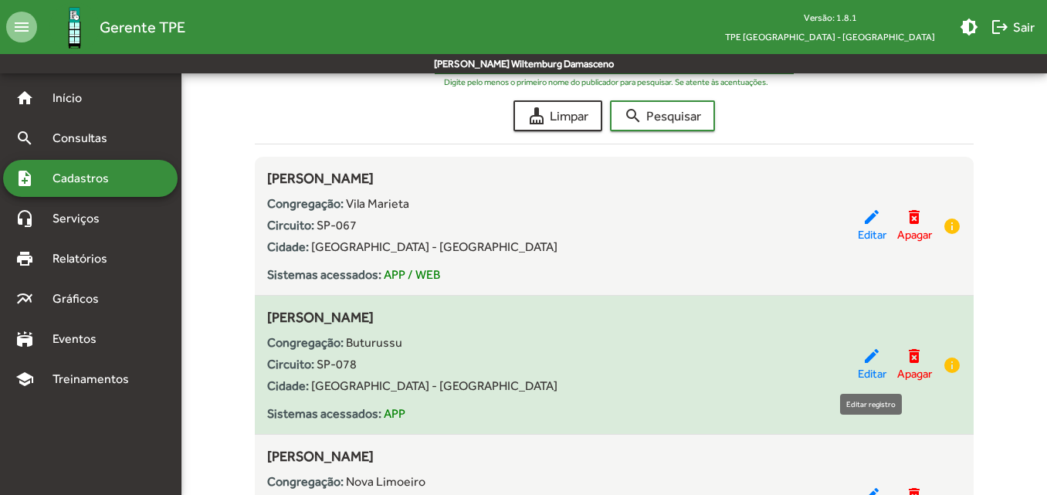
click at [872, 371] on span "Editar" at bounding box center [872, 374] width 29 height 18
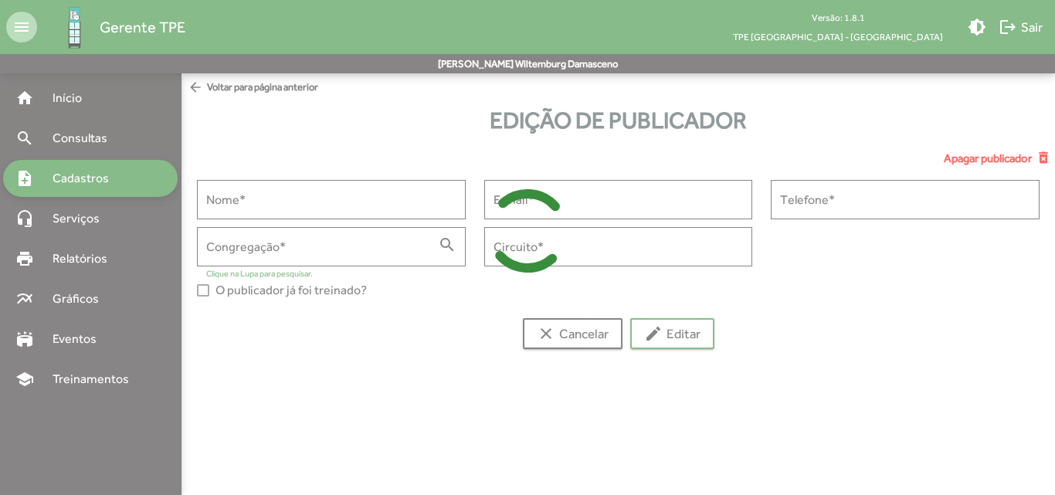
type input "**********"
type input "*********"
type input "******"
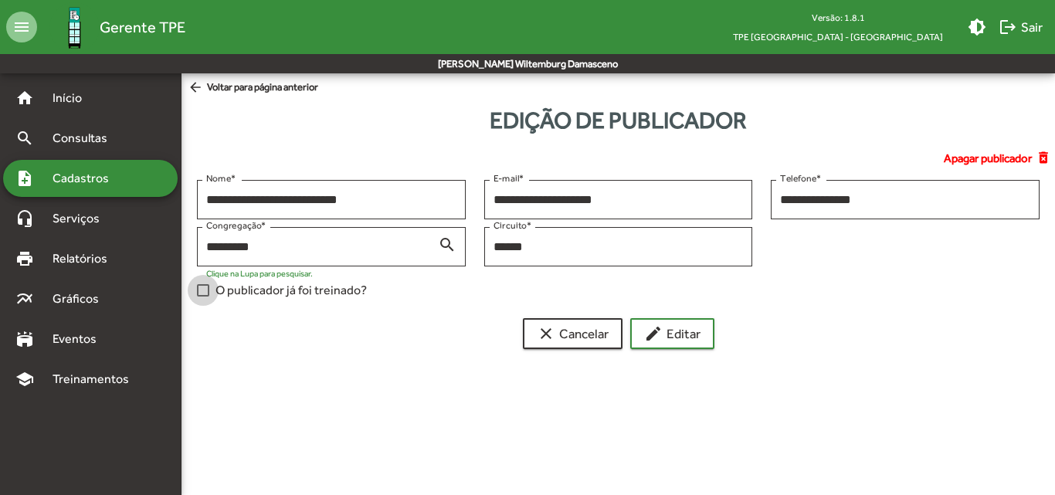
click at [222, 294] on span "O publicador já foi treinado?" at bounding box center [290, 290] width 151 height 19
click at [672, 335] on span "edit Editar" at bounding box center [672, 334] width 56 height 28
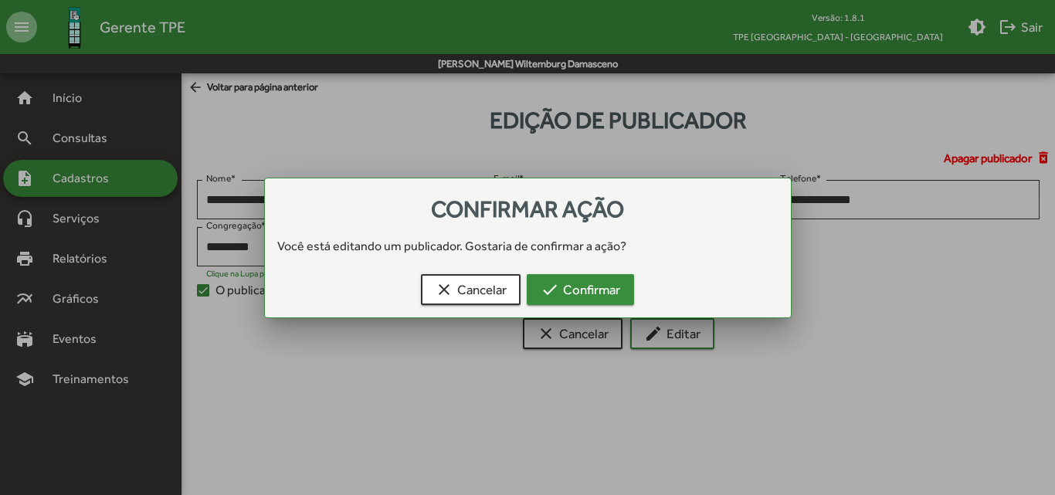
click at [544, 288] on mat-icon "check" at bounding box center [550, 289] width 19 height 19
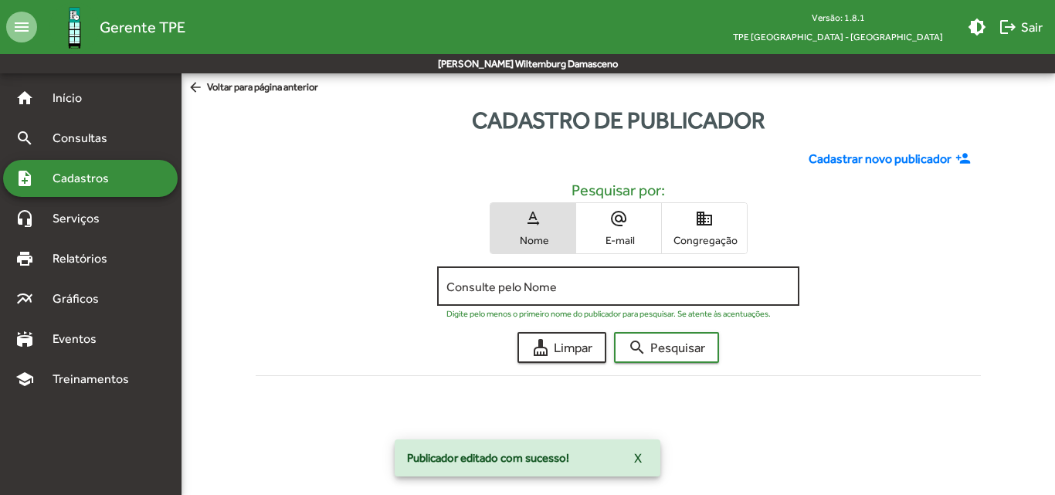
click at [541, 291] on input "Consulte pelo Nome" at bounding box center [618, 287] width 344 height 14
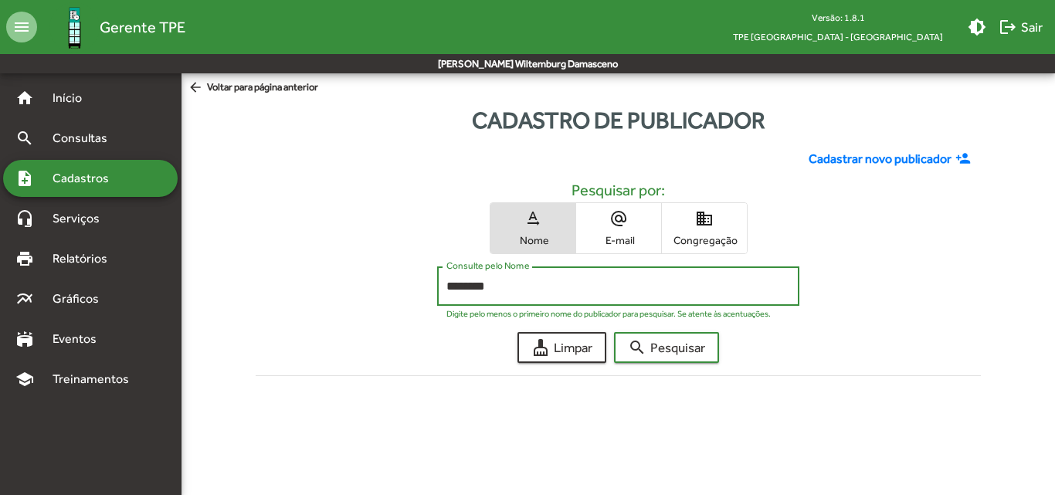
type input "********"
click at [614, 332] on button "search Pesquisar" at bounding box center [666, 347] width 105 height 31
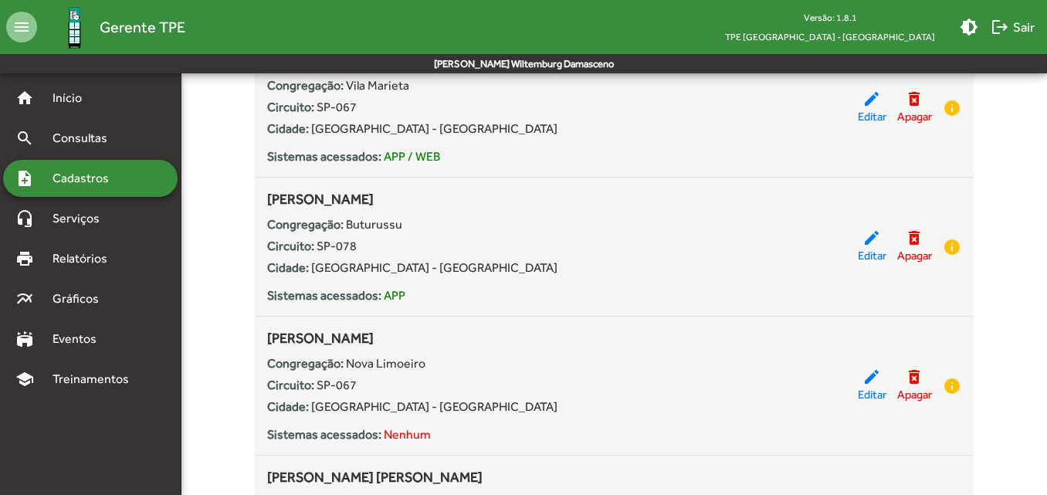
scroll to position [386, 0]
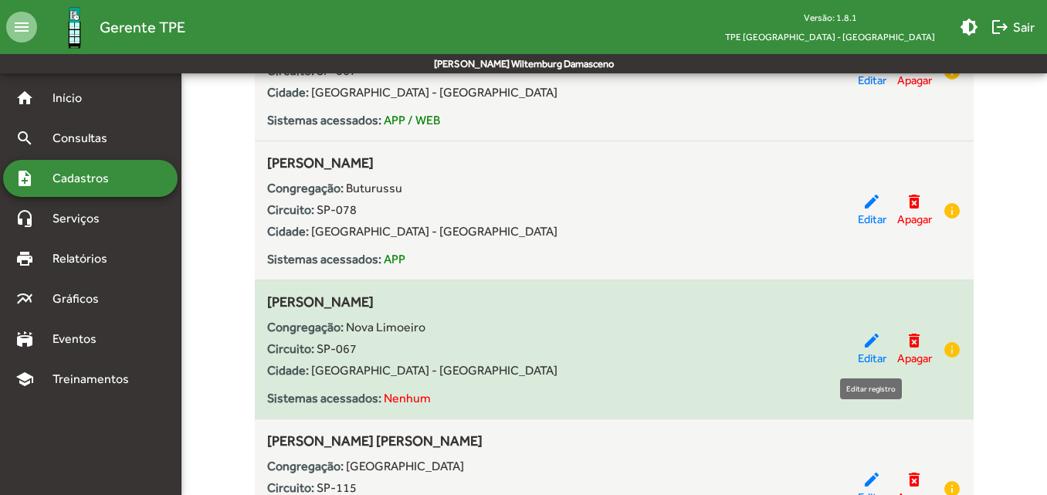
click at [865, 352] on span "Editar" at bounding box center [872, 359] width 29 height 18
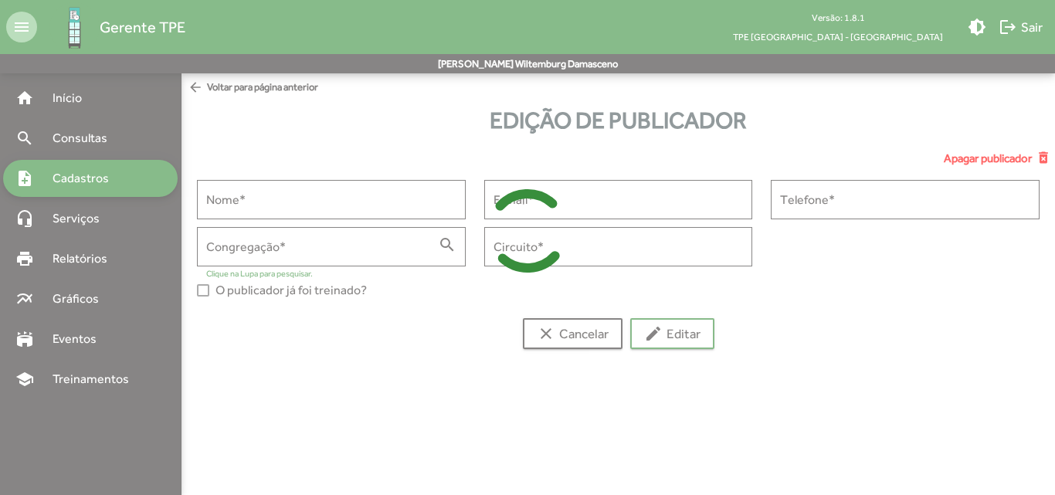
type input "**********"
type input "******"
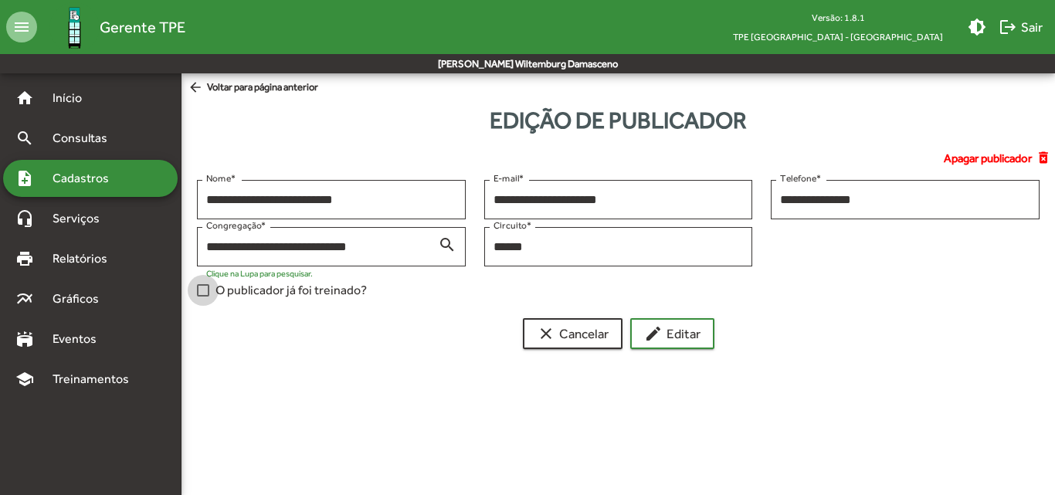
drag, startPoint x: 212, startPoint y: 293, endPoint x: 234, endPoint y: 296, distance: 22.5
click at [212, 293] on label "O publicador já foi treinado?" at bounding box center [282, 290] width 170 height 19
click at [664, 336] on span "edit Editar" at bounding box center [672, 334] width 56 height 28
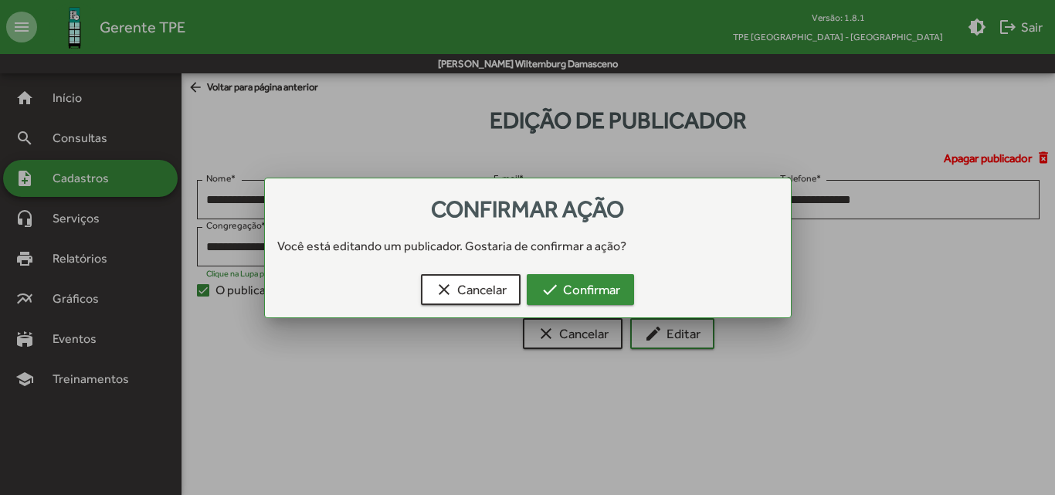
click at [582, 294] on span "check Confirmar" at bounding box center [581, 290] width 80 height 28
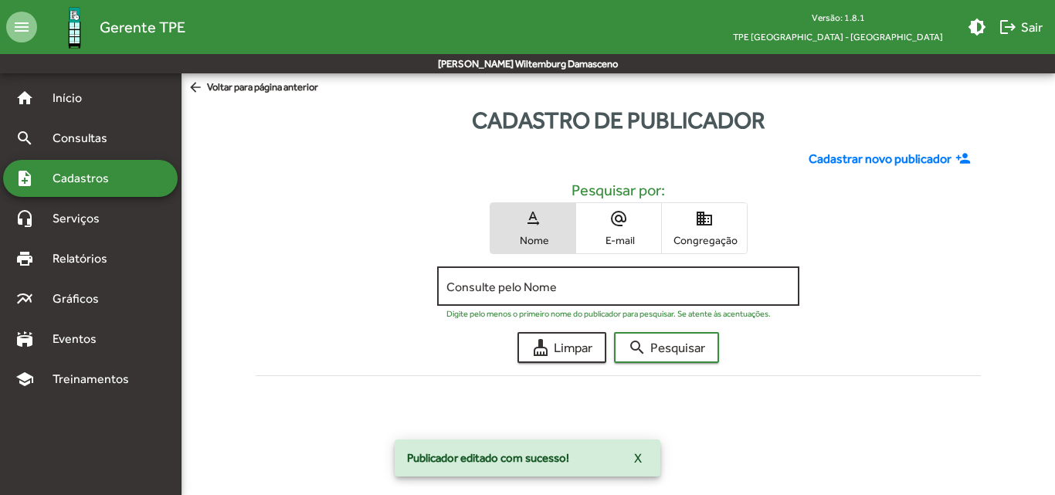
click at [581, 288] on input "Consulte pelo Nome" at bounding box center [618, 287] width 344 height 14
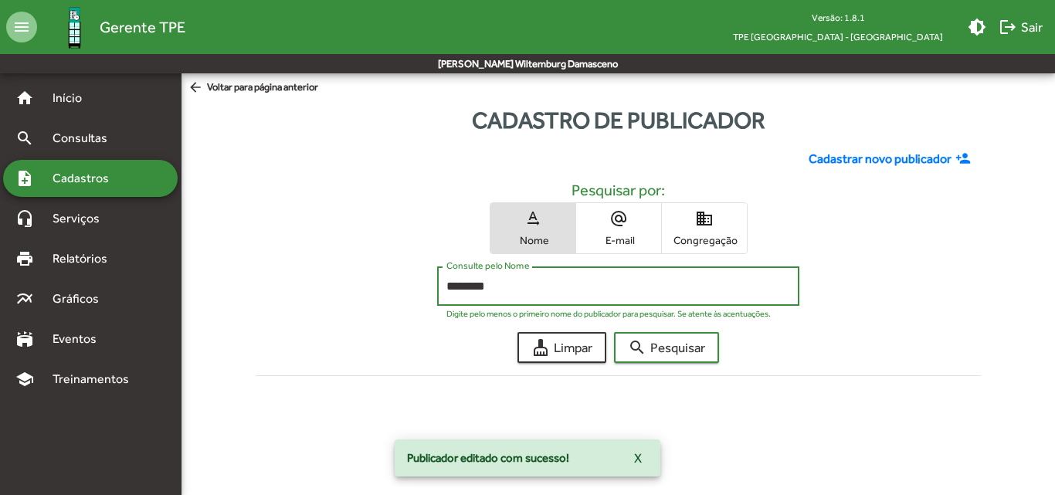
type input "********"
click at [614, 332] on button "search Pesquisar" at bounding box center [666, 347] width 105 height 31
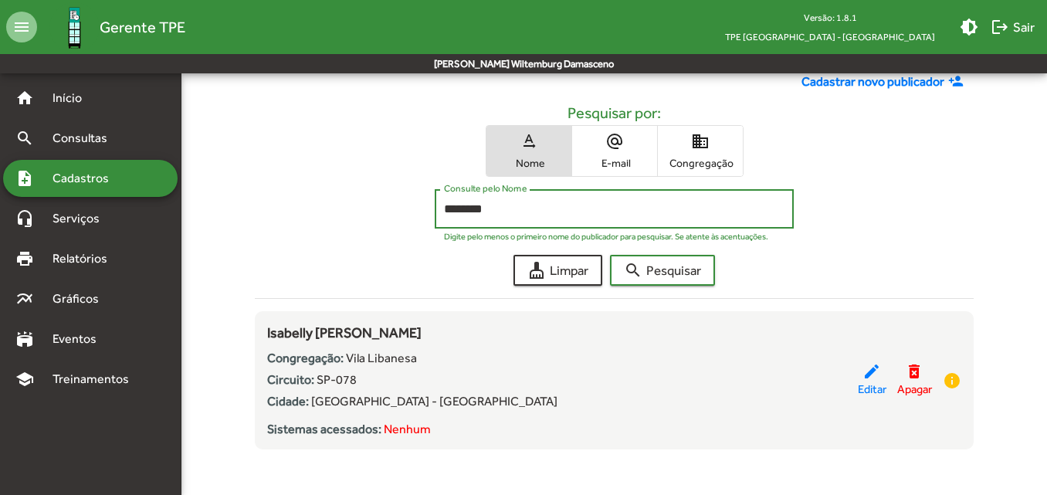
scroll to position [81, 0]
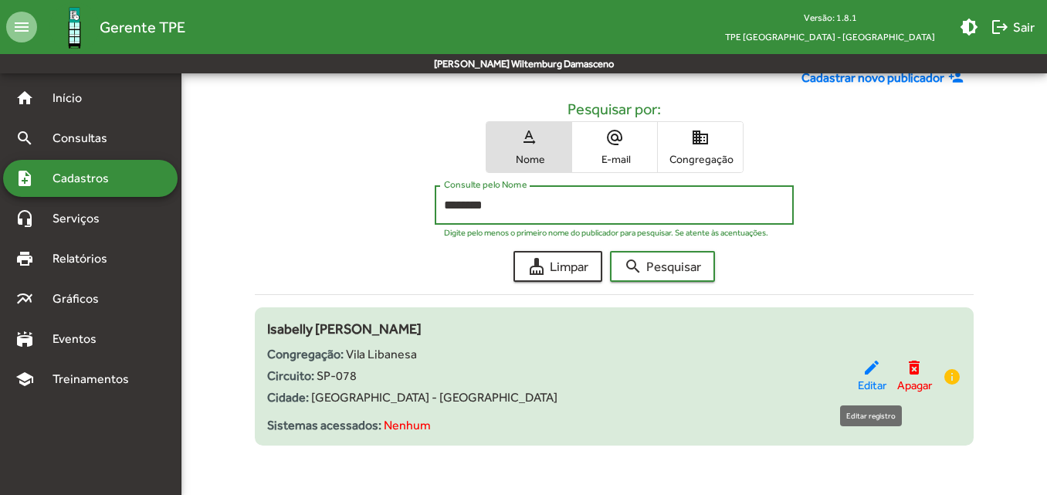
click at [860, 385] on span "Editar" at bounding box center [872, 386] width 29 height 18
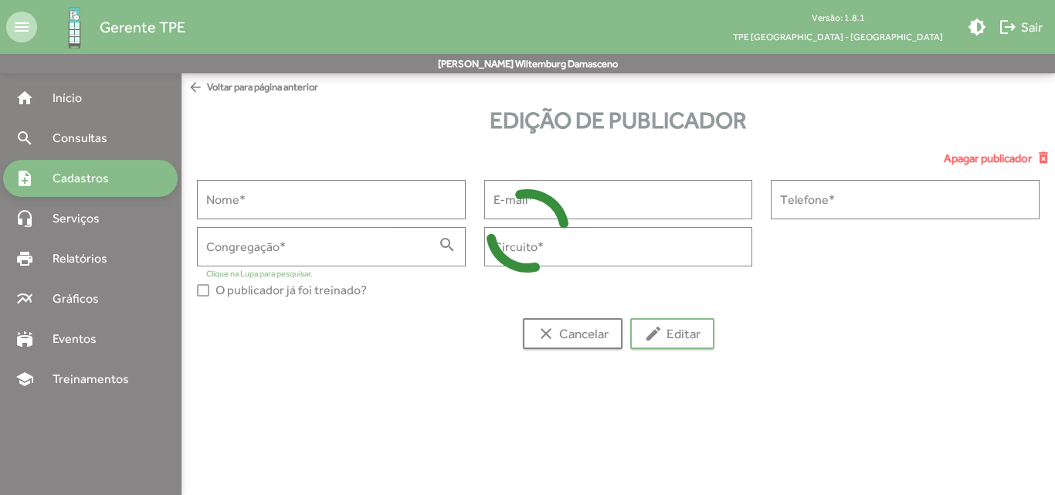
type input "**********"
type input "******"
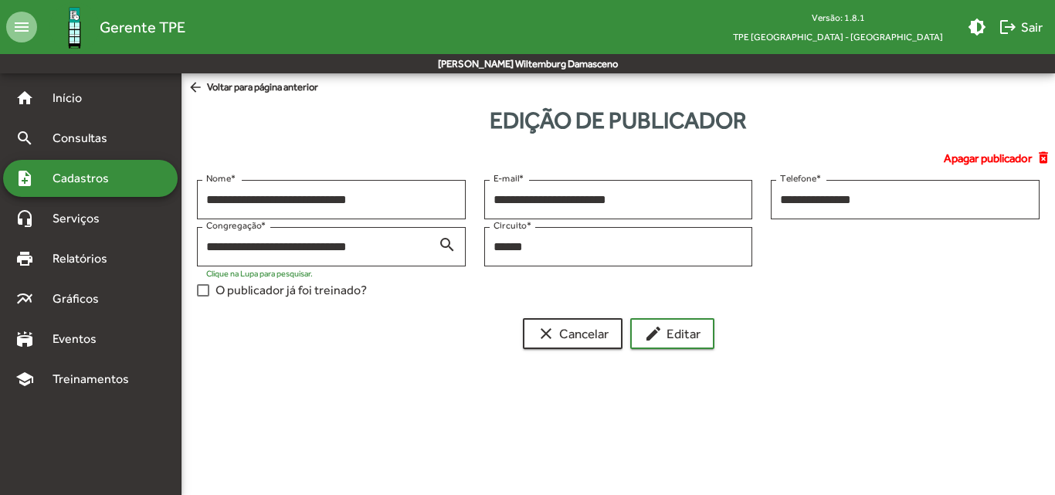
click at [203, 288] on div at bounding box center [203, 290] width 12 height 12
click at [644, 335] on button "edit Editar" at bounding box center [672, 333] width 84 height 31
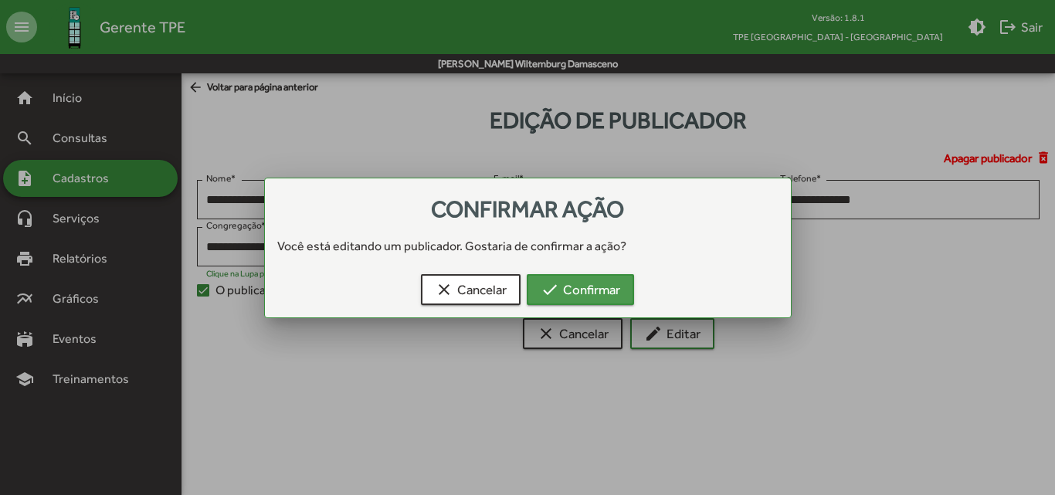
click at [554, 292] on mat-icon "check" at bounding box center [550, 289] width 19 height 19
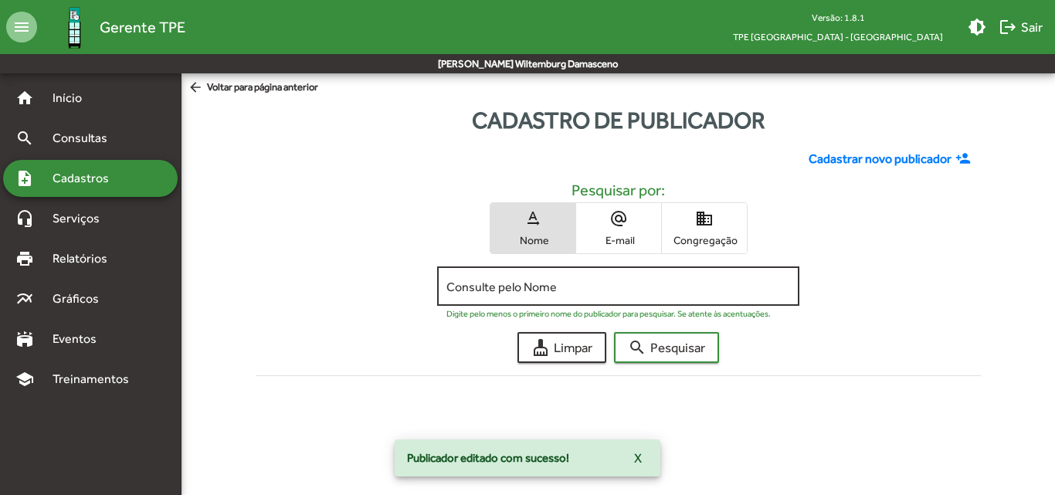
click at [499, 300] on div "Consulte pelo Nome" at bounding box center [618, 284] width 344 height 42
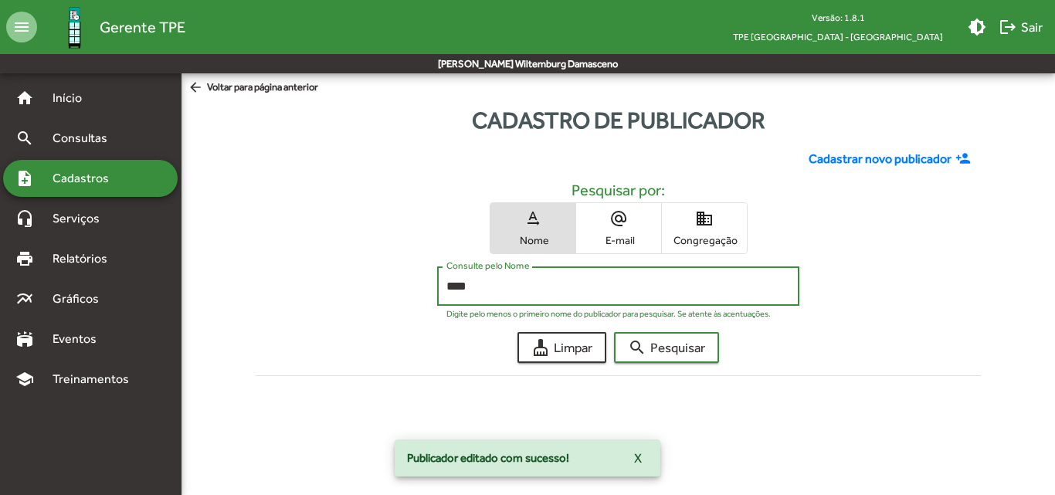
type input "****"
click at [614, 332] on button "search Pesquisar" at bounding box center [666, 347] width 105 height 31
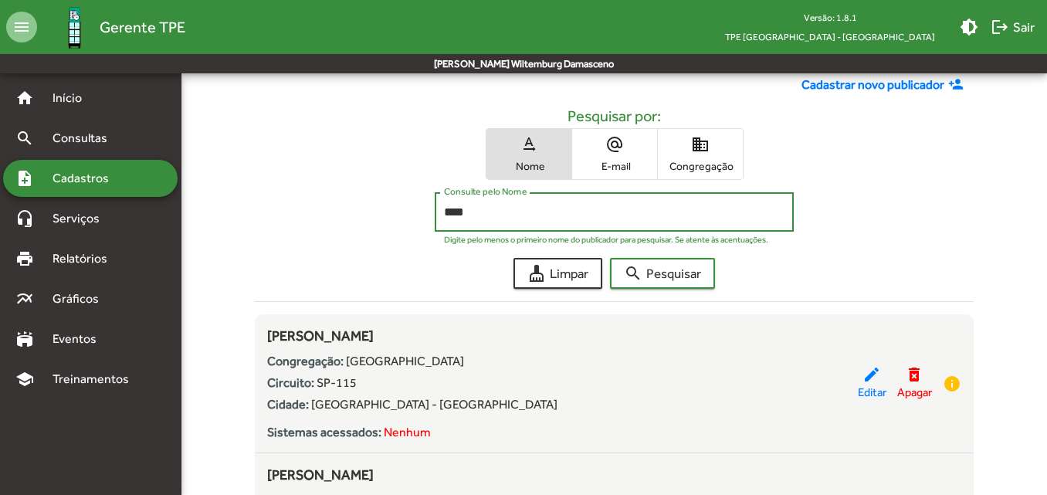
scroll to position [77, 0]
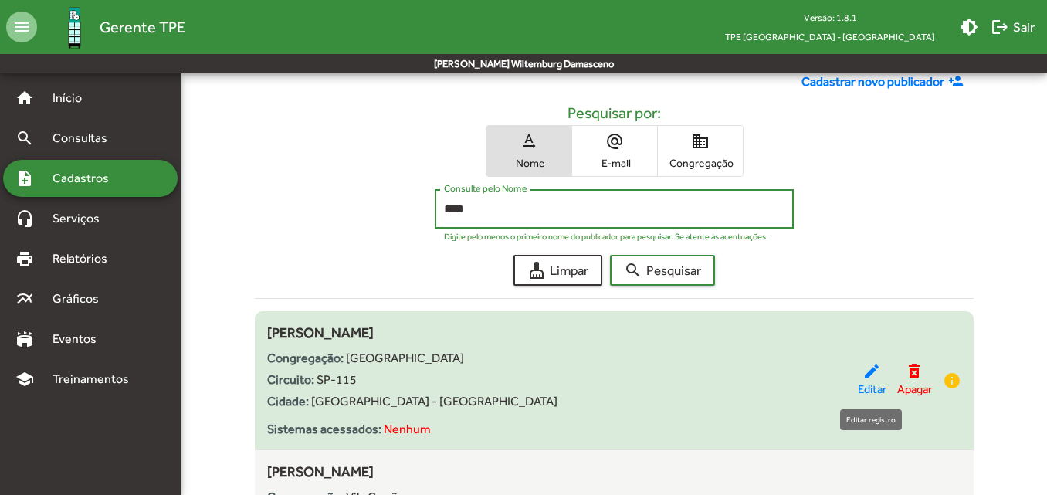
click at [871, 383] on span "Editar" at bounding box center [872, 390] width 29 height 18
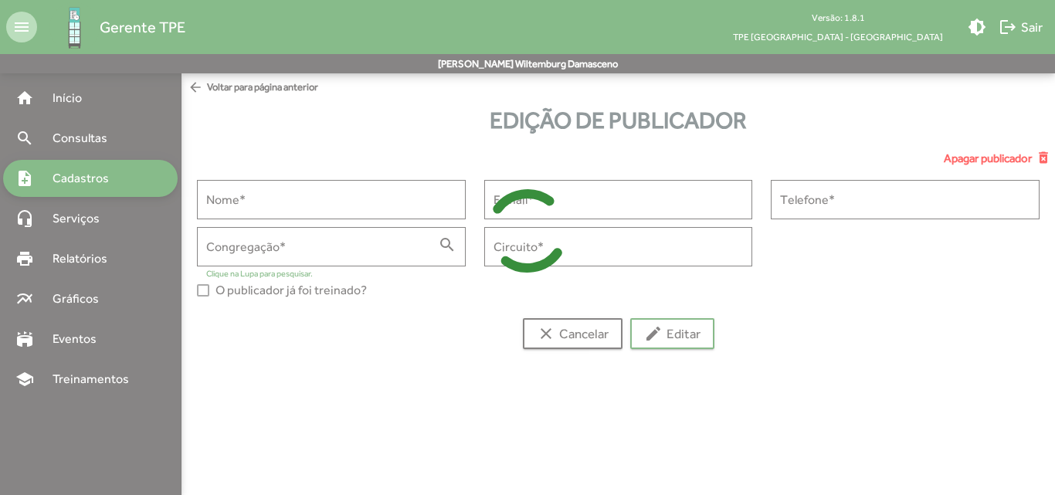
type input "**********"
type input "******"
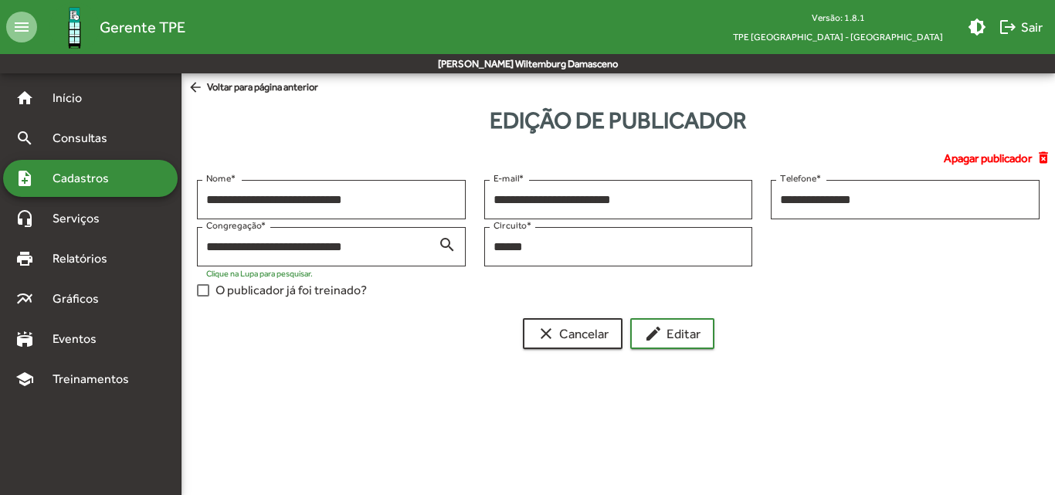
drag, startPoint x: 315, startPoint y: 285, endPoint x: 338, endPoint y: 285, distance: 22.4
click at [315, 286] on span "O publicador já foi treinado?" at bounding box center [290, 290] width 151 height 19
click at [708, 335] on button "edit Editar" at bounding box center [672, 333] width 84 height 31
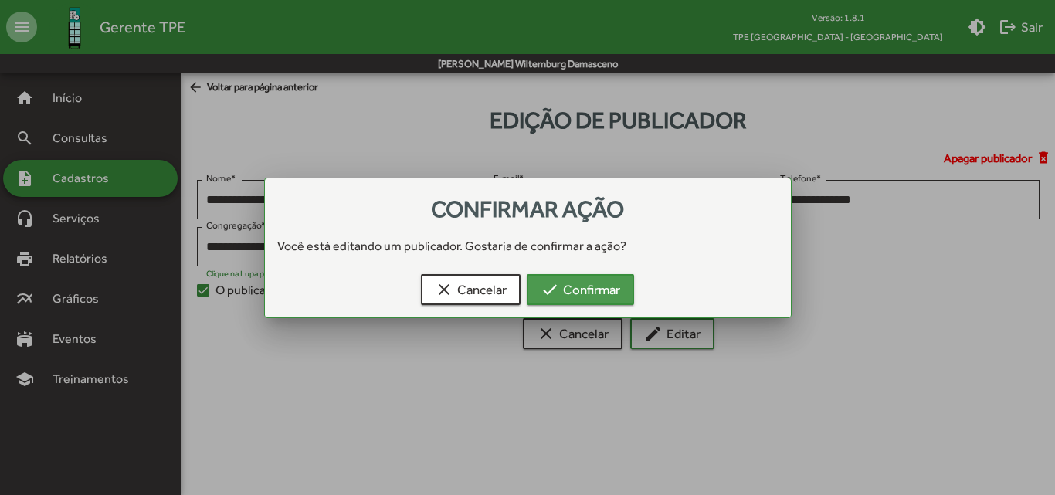
click at [592, 276] on span "check Confirmar" at bounding box center [581, 290] width 80 height 28
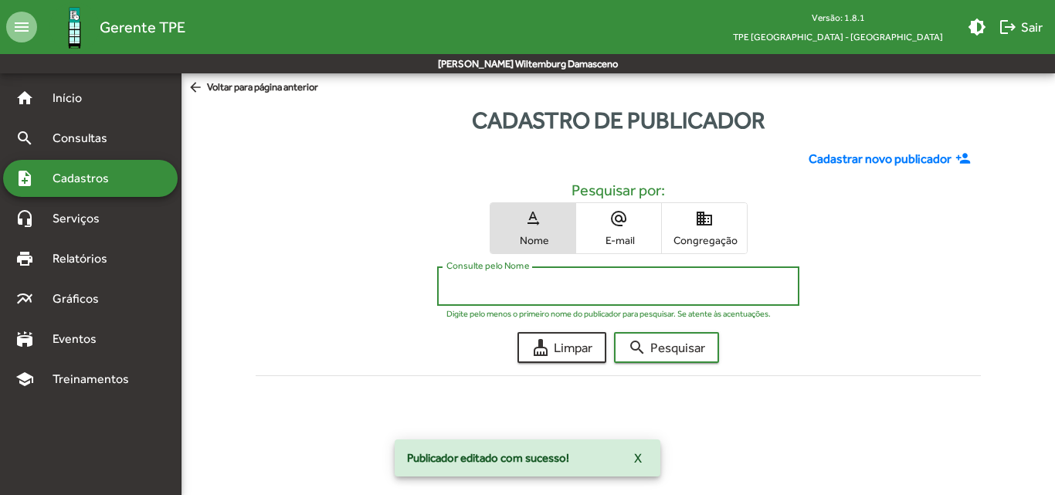
click at [581, 282] on input "Consulte pelo Nome" at bounding box center [618, 287] width 344 height 14
type input "******"
click at [614, 332] on button "search Pesquisar" at bounding box center [666, 347] width 105 height 31
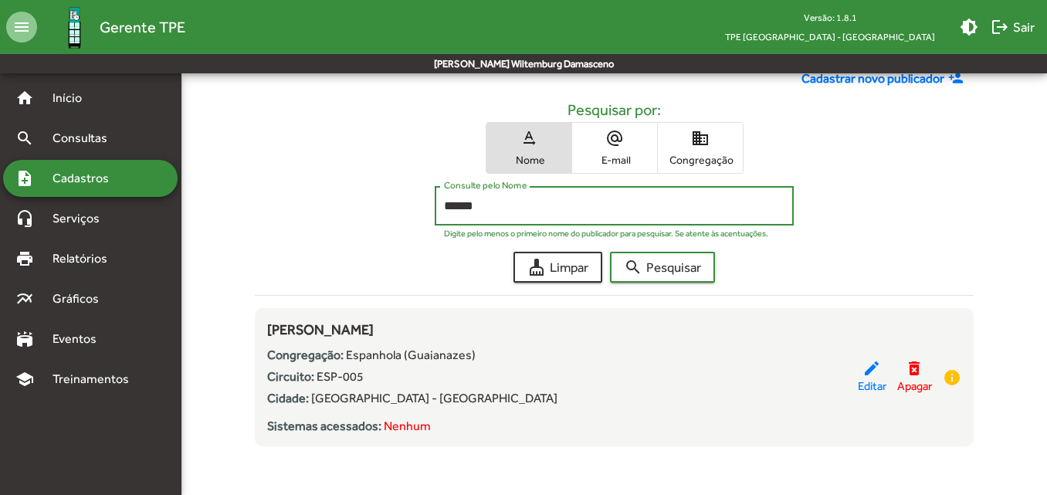
scroll to position [81, 0]
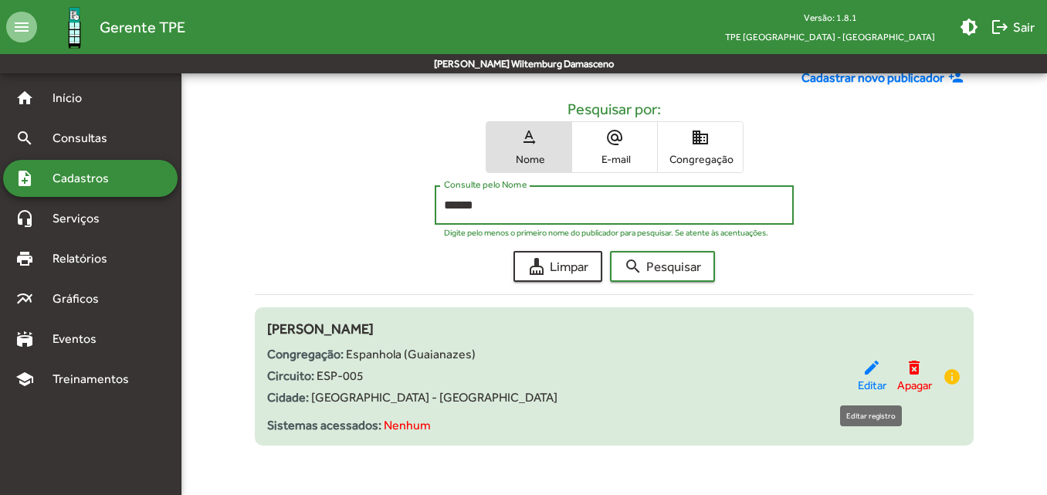
click at [859, 382] on span "Editar" at bounding box center [872, 386] width 29 height 18
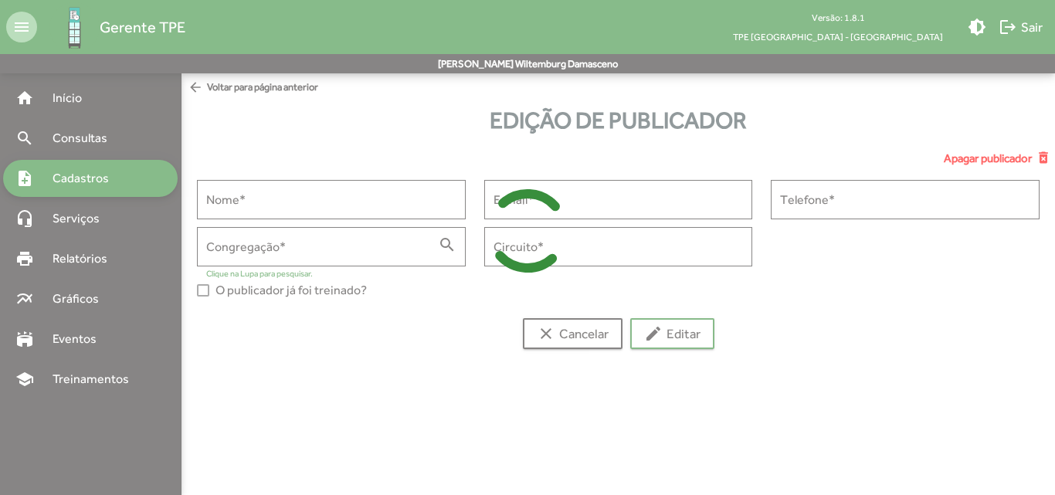
type input "**********"
type input "*******"
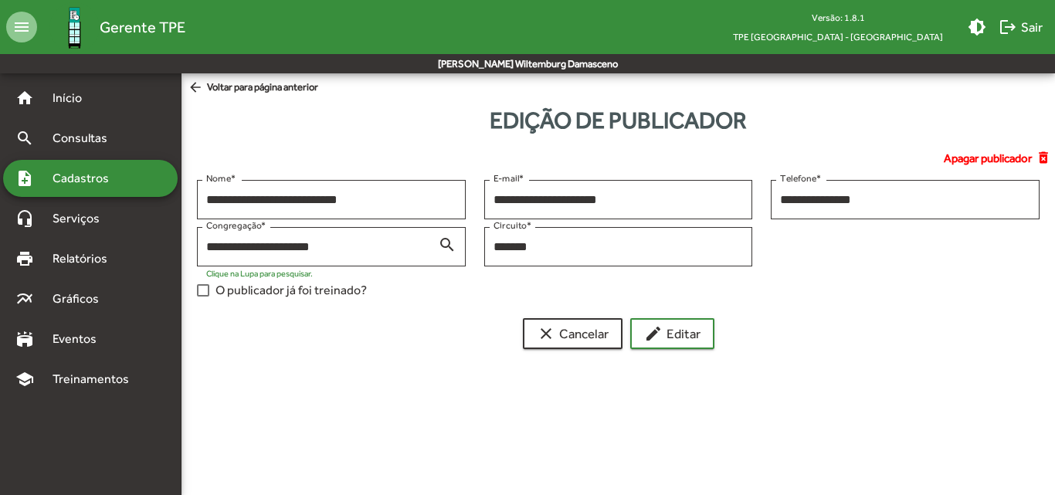
click at [249, 292] on span "O publicador já foi treinado?" at bounding box center [290, 290] width 151 height 19
click at [671, 334] on span "edit Editar" at bounding box center [672, 334] width 56 height 28
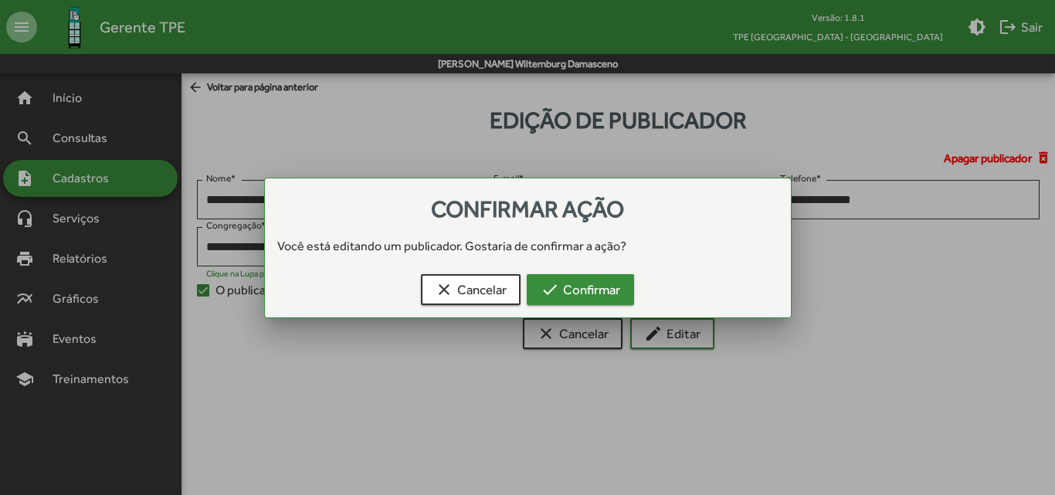
click at [561, 293] on span "check Confirmar" at bounding box center [581, 290] width 80 height 28
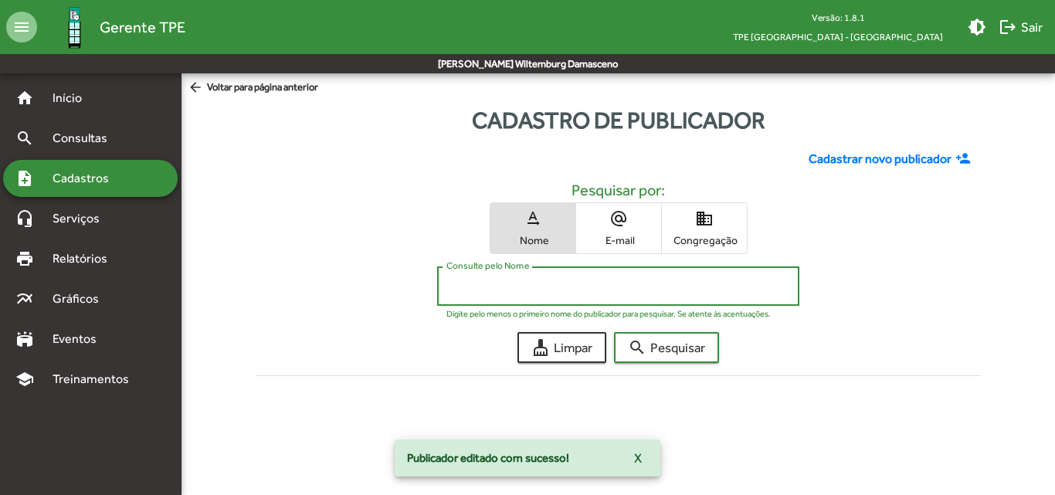
click at [560, 286] on input "Consulte pelo Nome" at bounding box center [618, 287] width 344 height 14
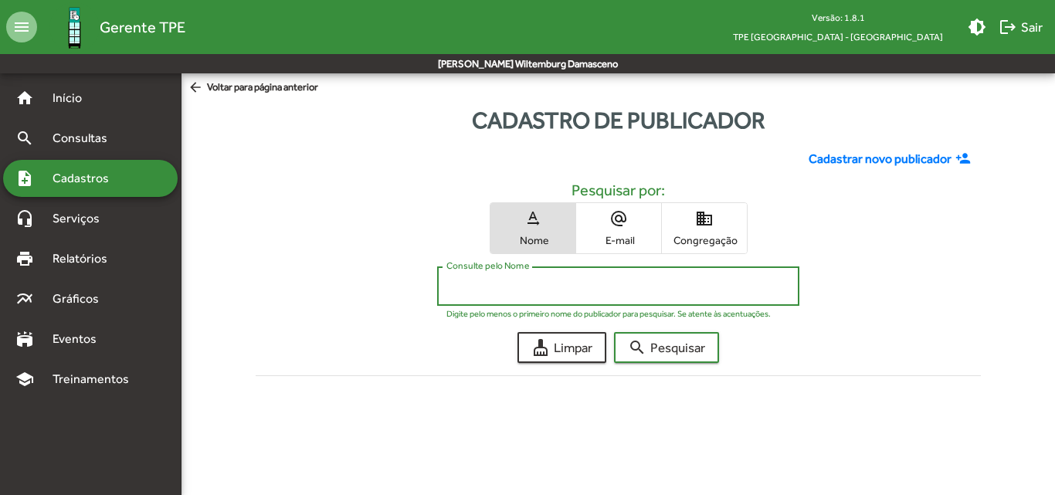
click at [532, 288] on input "Consulte pelo Nome" at bounding box center [618, 287] width 344 height 14
type input "******"
click at [614, 332] on button "search Pesquisar" at bounding box center [666, 347] width 105 height 31
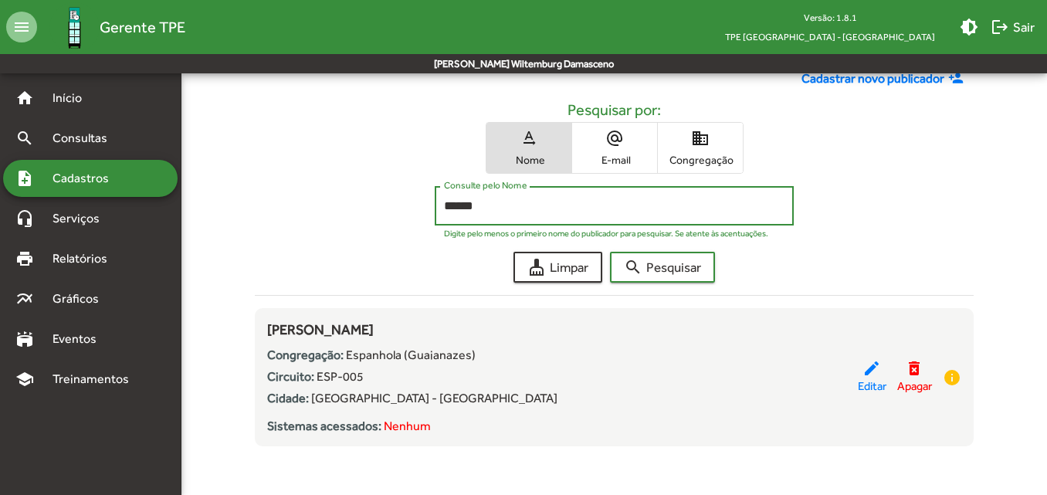
scroll to position [81, 0]
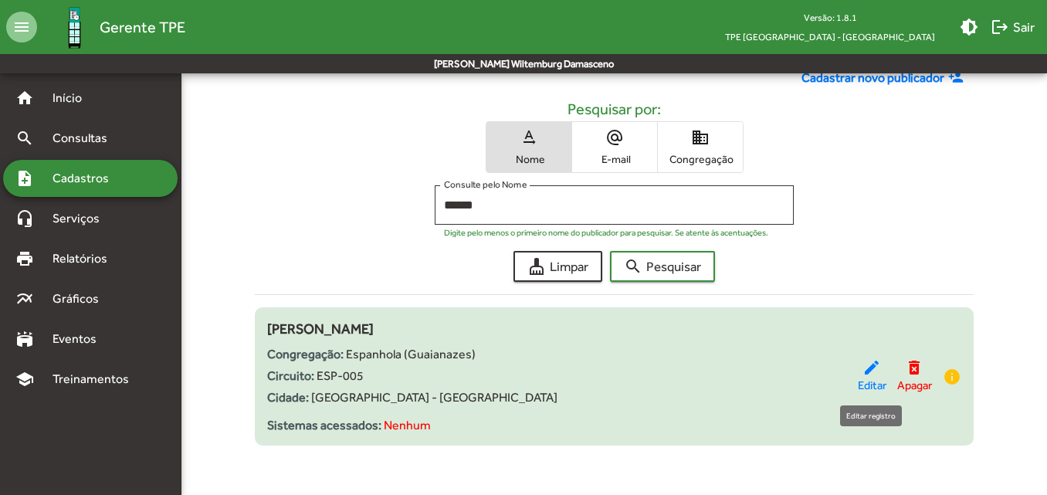
click at [873, 381] on span "Editar" at bounding box center [872, 386] width 29 height 18
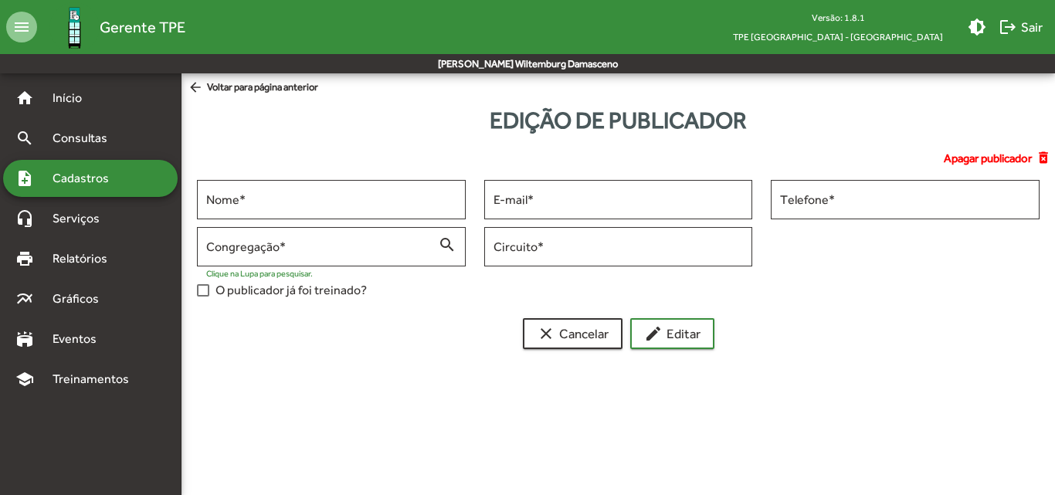
type input "**********"
type input "*******"
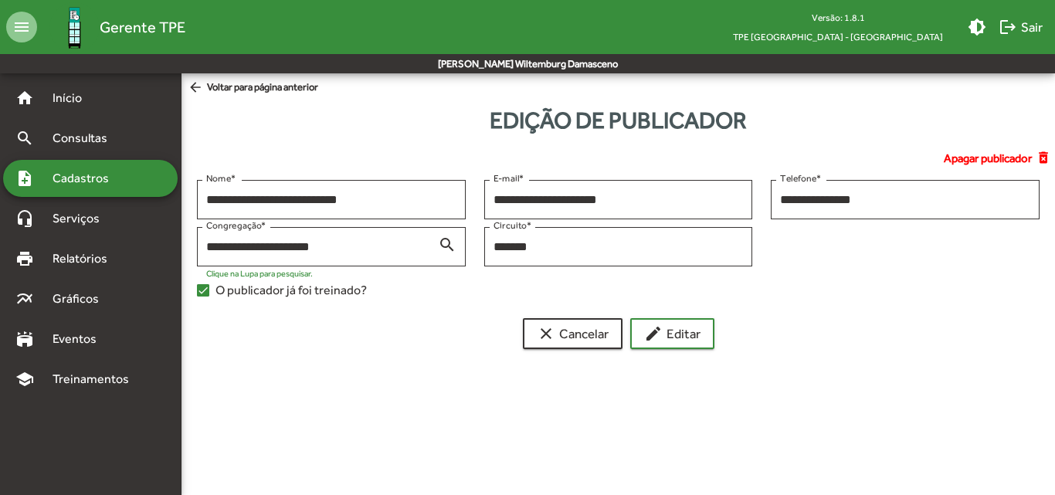
click at [327, 285] on span "O publicador já foi treinado?" at bounding box center [290, 290] width 151 height 19
click at [669, 345] on span "edit Editar" at bounding box center [672, 334] width 56 height 28
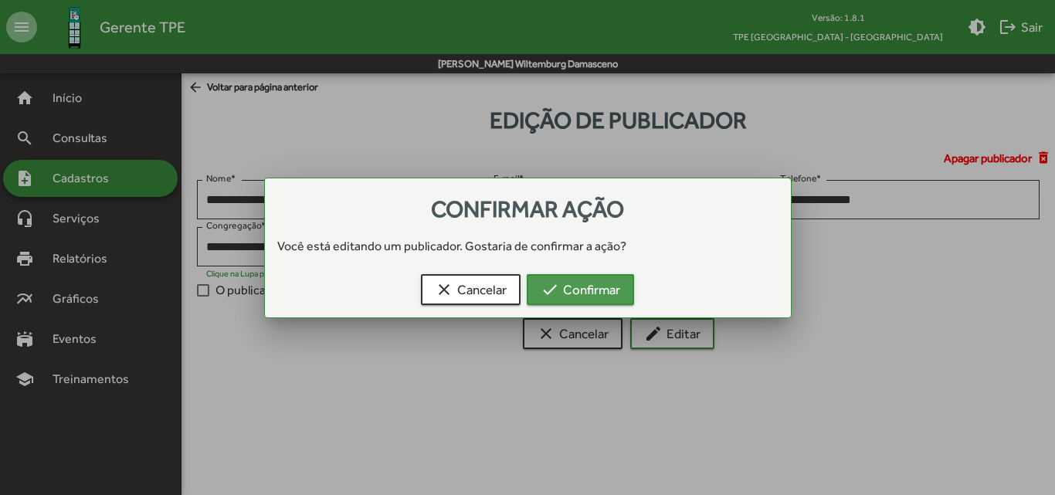
click at [607, 297] on span "check Confirmar" at bounding box center [581, 290] width 80 height 28
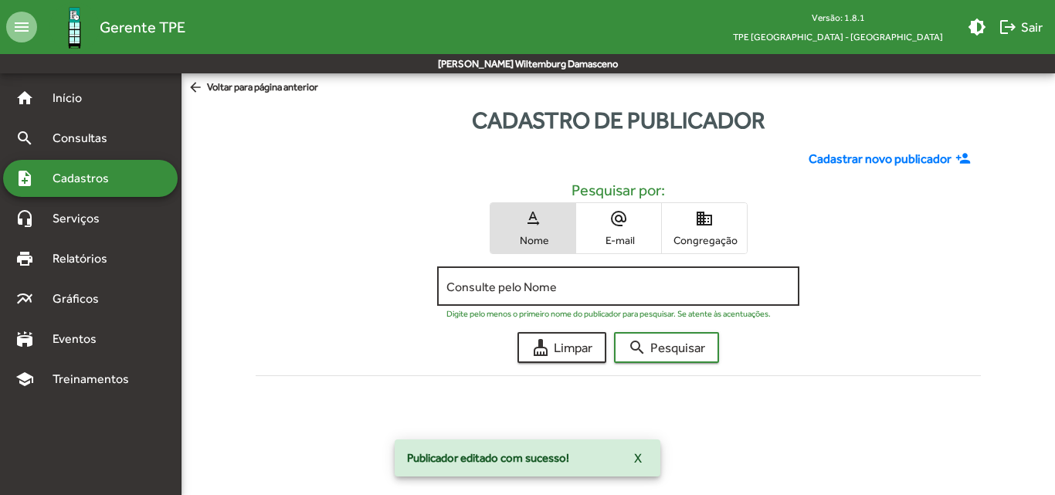
click at [599, 293] on input "Consulte pelo Nome" at bounding box center [618, 287] width 344 height 14
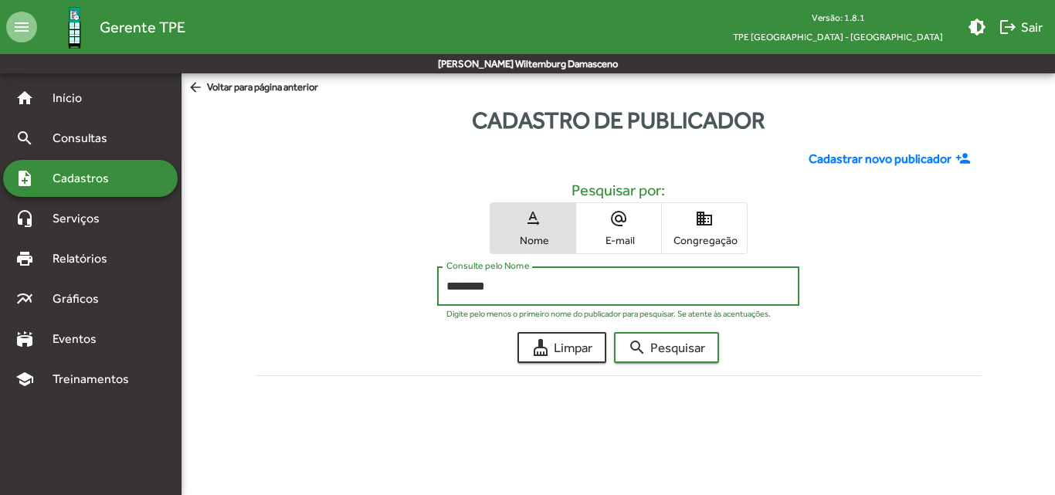
type input "********"
click at [614, 332] on button "search Pesquisar" at bounding box center [666, 347] width 105 height 31
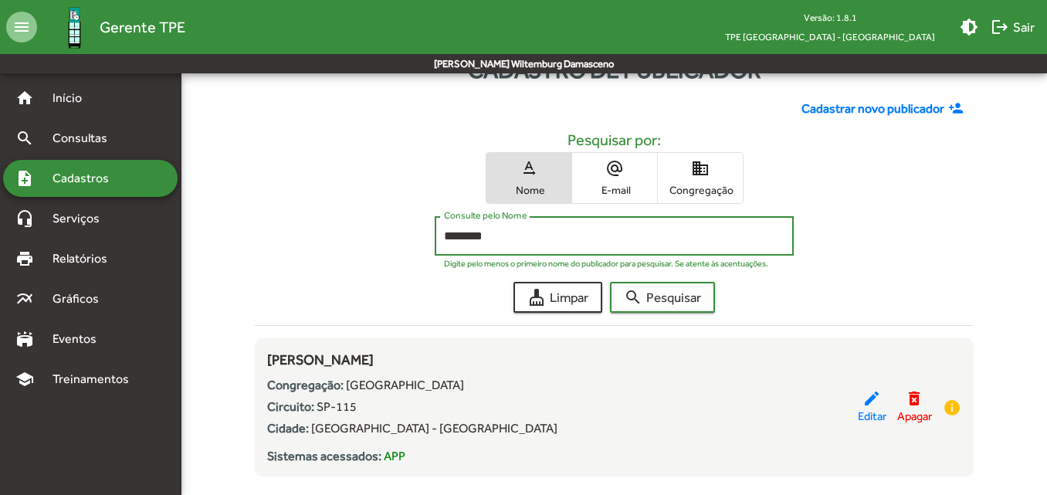
scroll to position [77, 0]
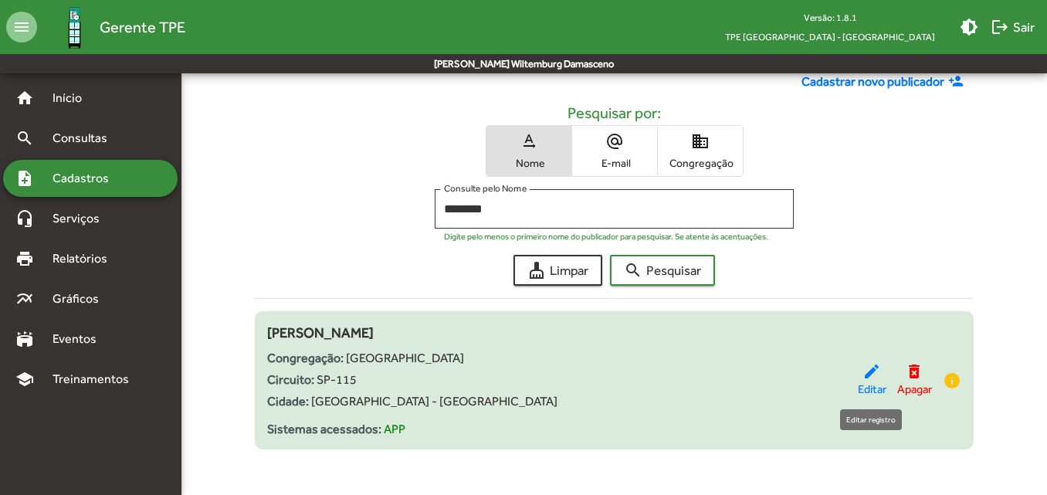
click at [872, 388] on span "Editar" at bounding box center [872, 390] width 29 height 18
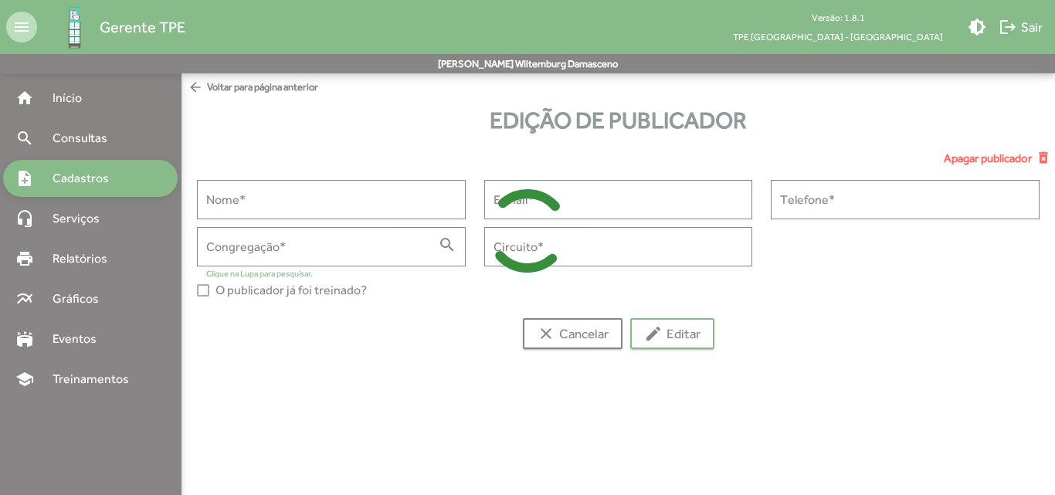
type input "**********"
type input "******"
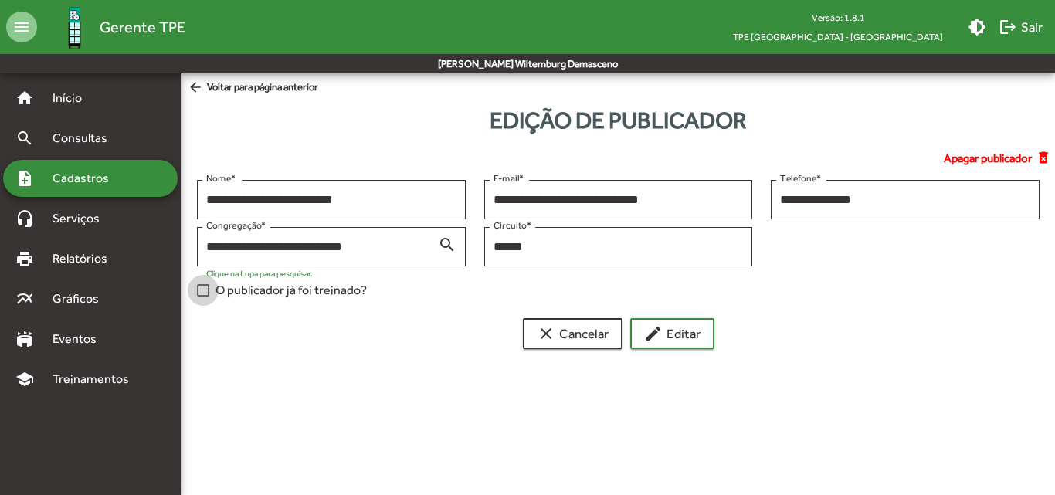
click at [299, 292] on span "O publicador já foi treinado?" at bounding box center [290, 290] width 151 height 19
click at [687, 336] on span "edit Editar" at bounding box center [672, 334] width 56 height 28
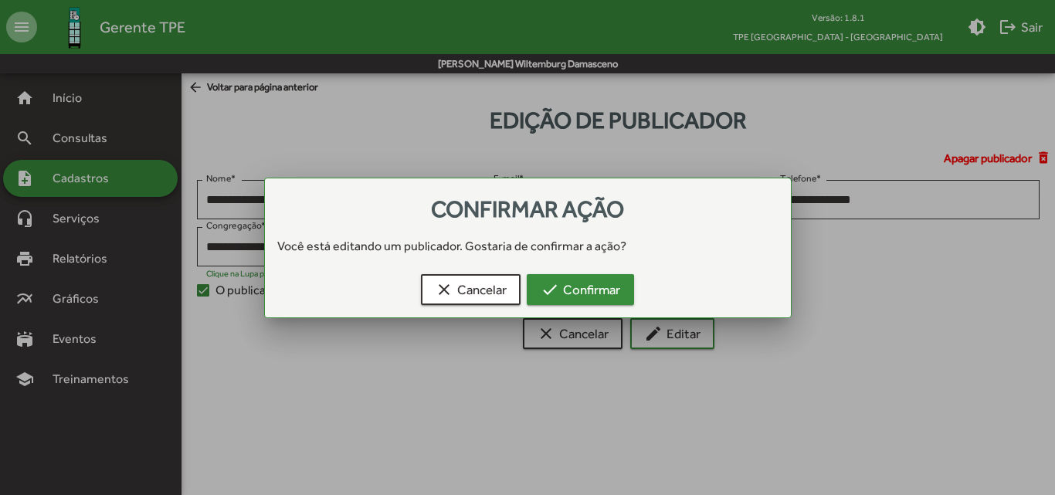
click at [560, 291] on span "check Confirmar" at bounding box center [581, 290] width 80 height 28
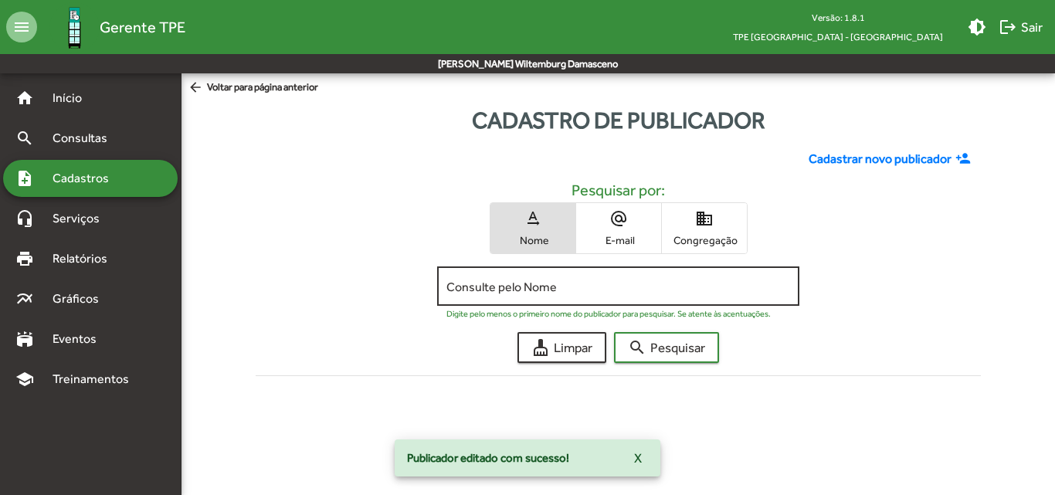
click at [558, 279] on div "Consulte pelo Nome" at bounding box center [618, 284] width 344 height 42
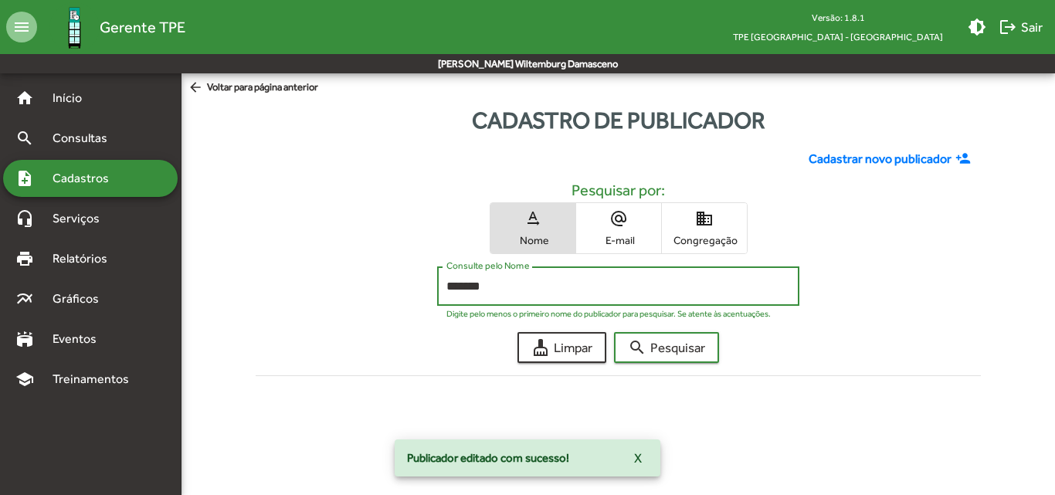
type input "*******"
click at [614, 332] on button "search Pesquisar" at bounding box center [666, 347] width 105 height 31
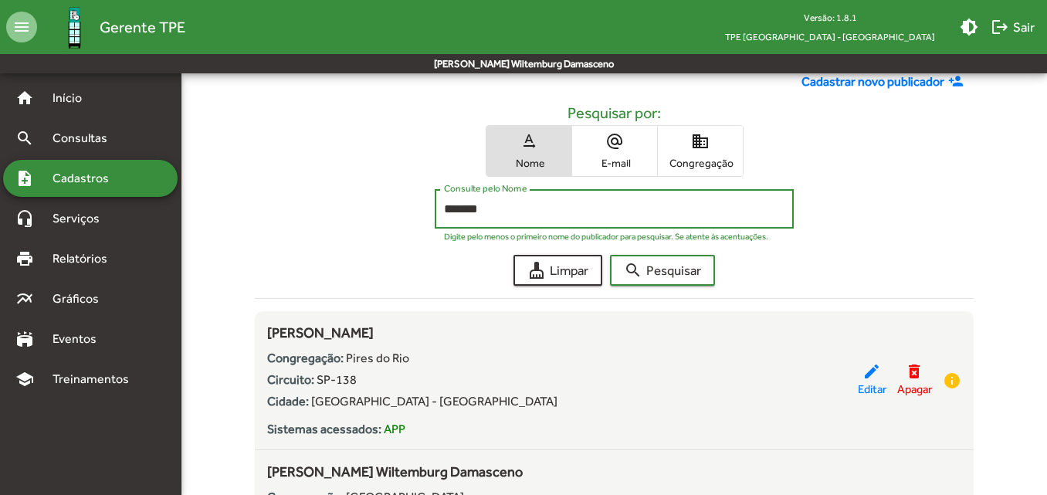
scroll to position [154, 0]
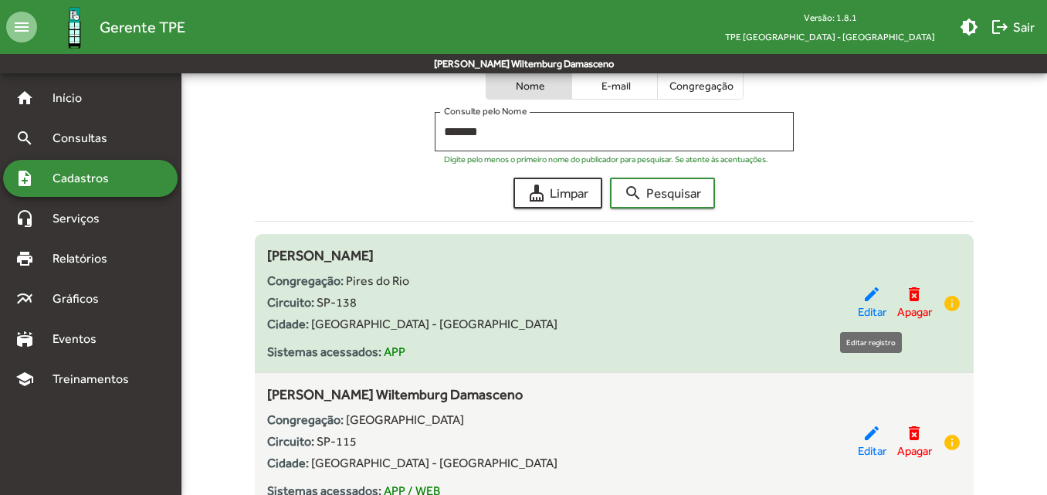
click at [863, 298] on mat-icon "edit" at bounding box center [872, 294] width 19 height 19
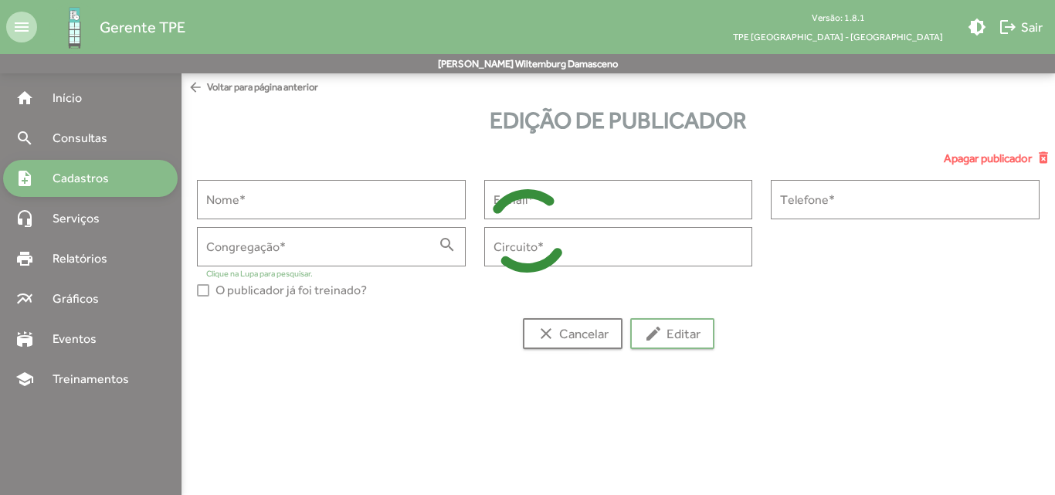
type input "**********"
type input "******"
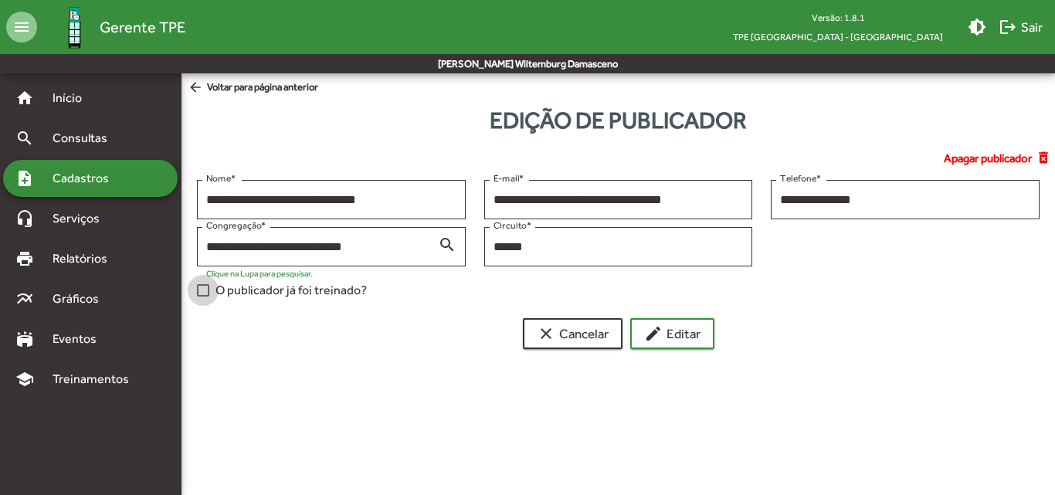
click at [291, 290] on span "O publicador já foi treinado?" at bounding box center [290, 290] width 151 height 19
click at [647, 334] on mat-icon "edit" at bounding box center [653, 333] width 19 height 19
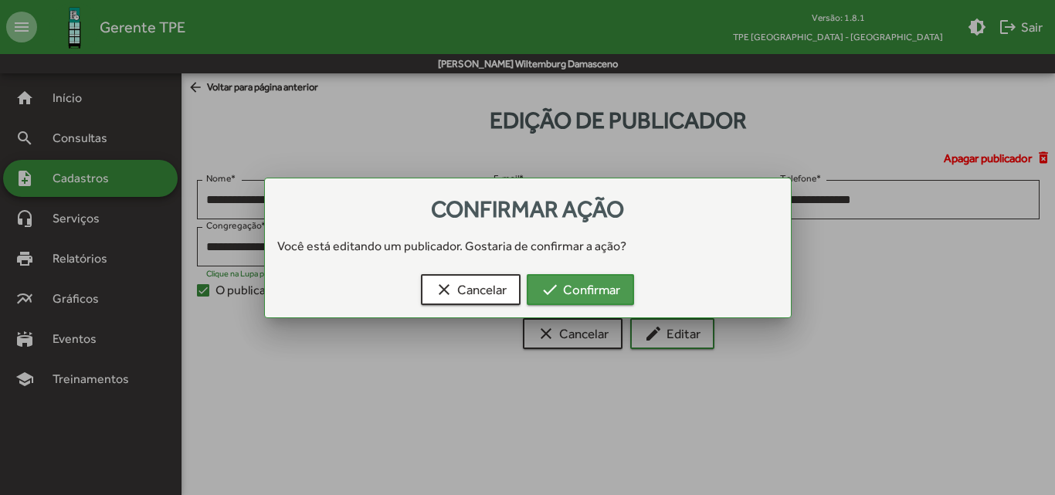
click at [564, 298] on span "check Confirmar" at bounding box center [581, 290] width 80 height 28
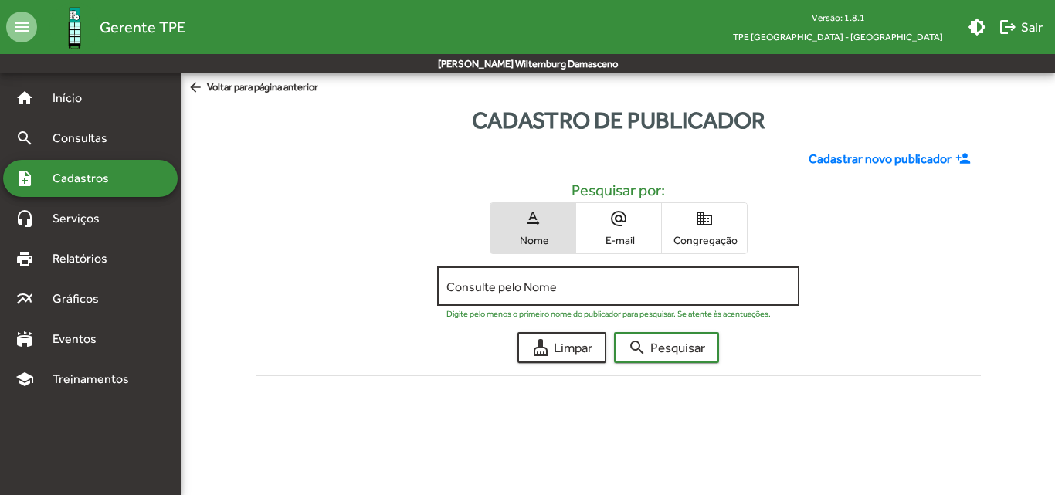
click at [565, 288] on input "Consulte pelo Nome" at bounding box center [618, 287] width 344 height 14
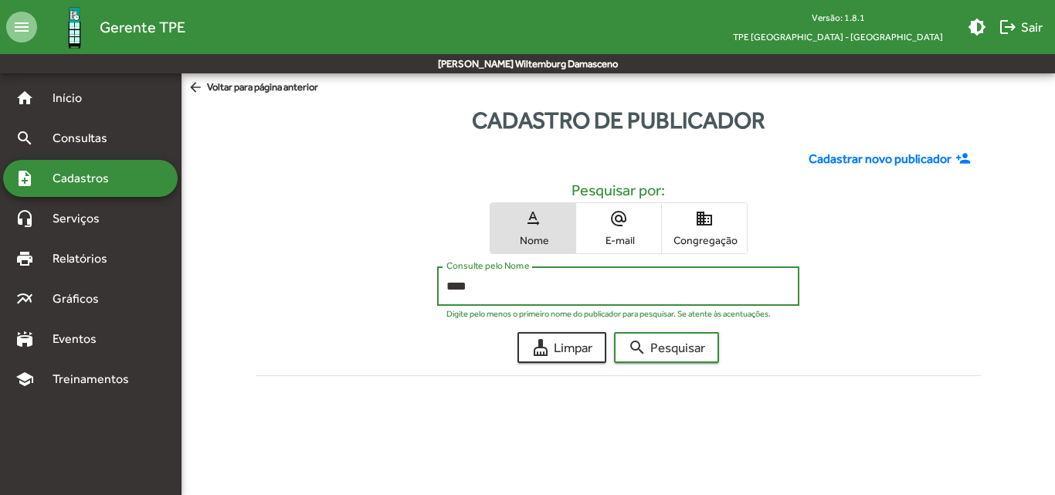
type input "****"
click at [614, 332] on button "search Pesquisar" at bounding box center [666, 347] width 105 height 31
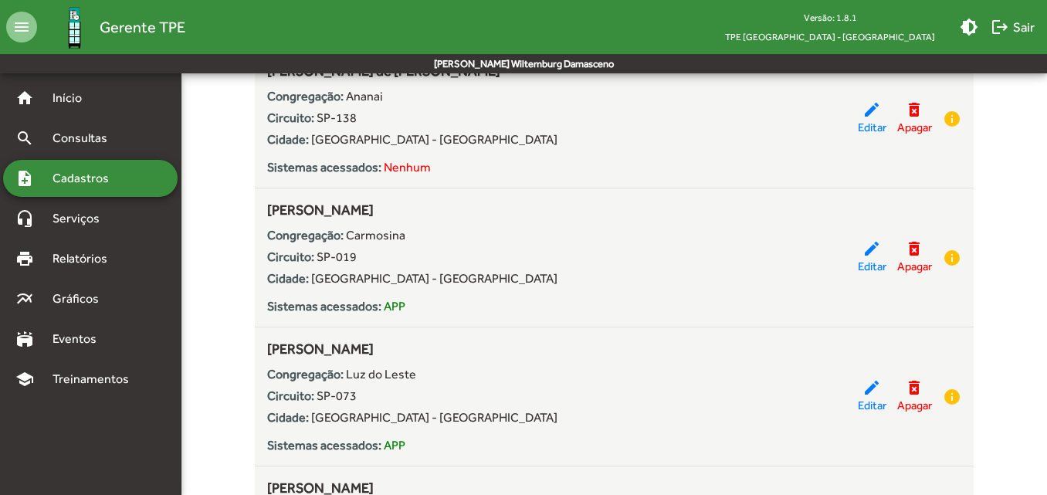
scroll to position [2008, 0]
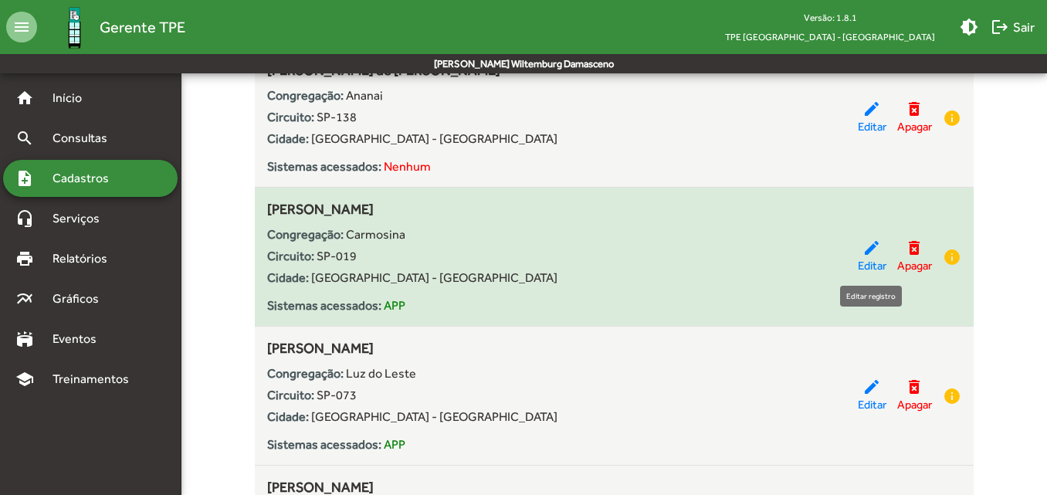
click at [864, 254] on mat-icon "edit" at bounding box center [872, 248] width 19 height 19
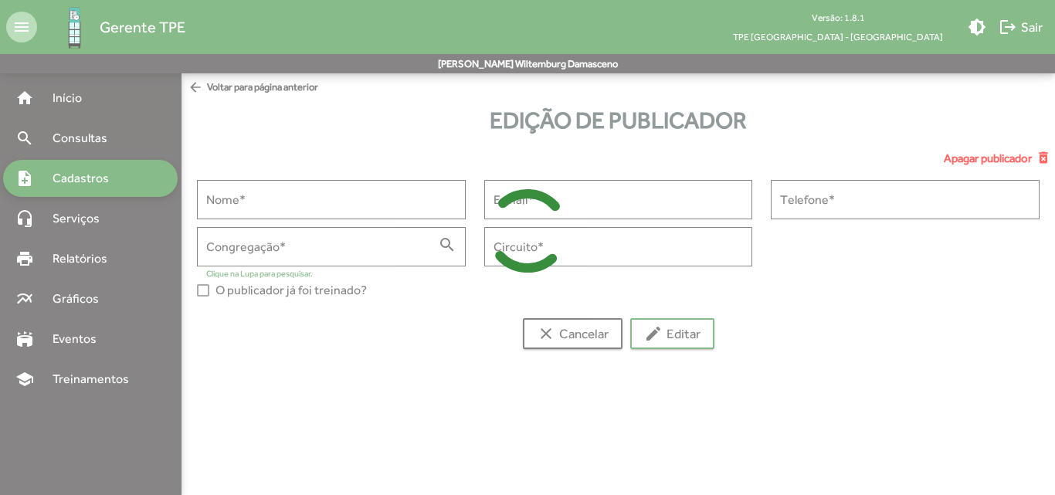
type input "**********"
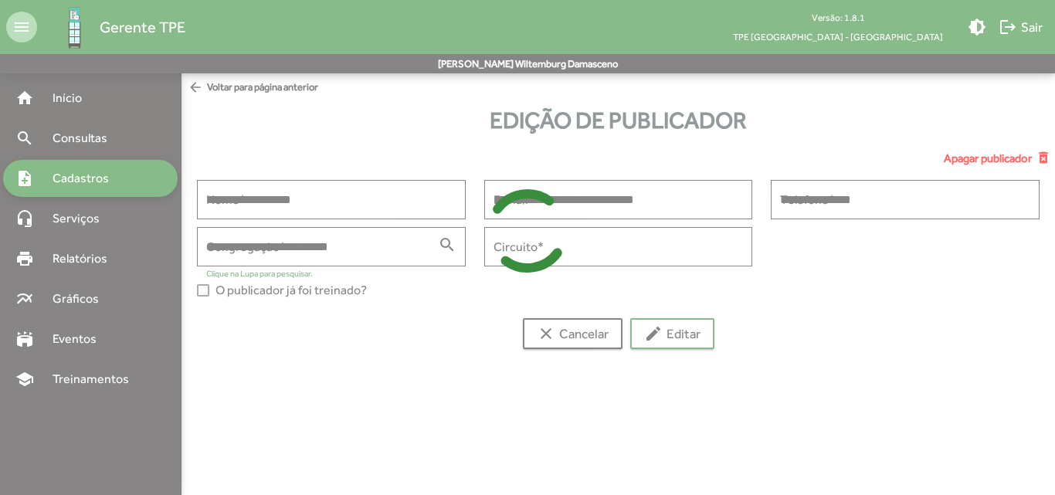
type input "******"
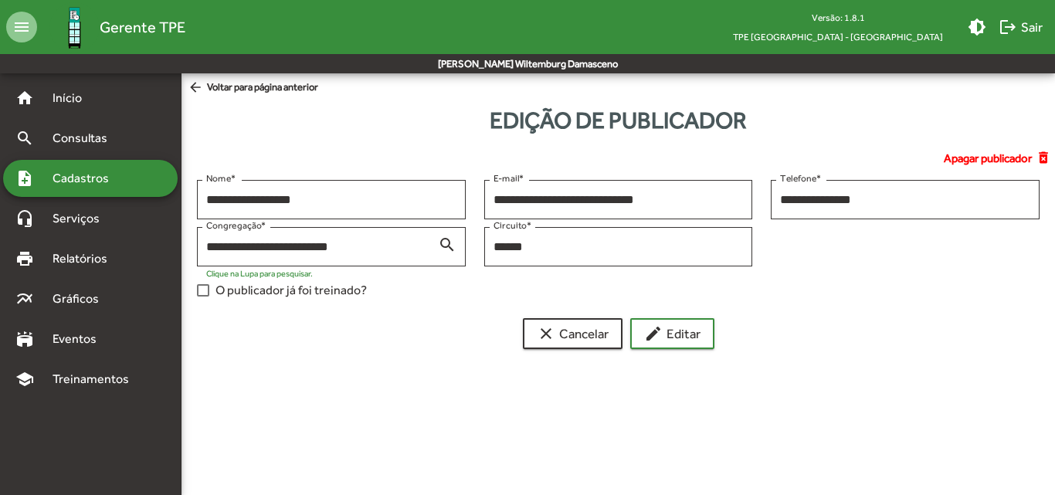
click at [351, 293] on span "O publicador já foi treinado?" at bounding box center [290, 290] width 151 height 19
click at [649, 340] on mat-icon "edit" at bounding box center [653, 333] width 19 height 19
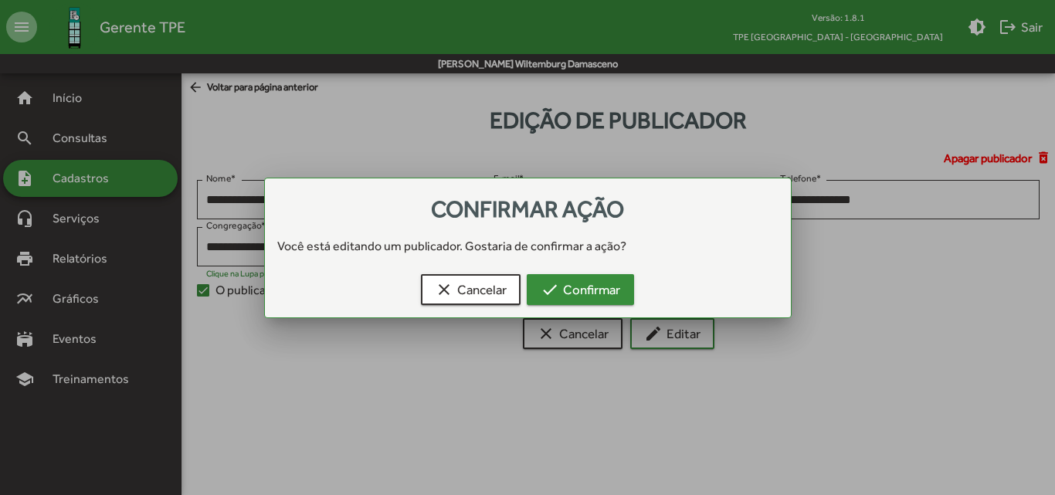
click at [586, 293] on span "check Confirmar" at bounding box center [581, 290] width 80 height 28
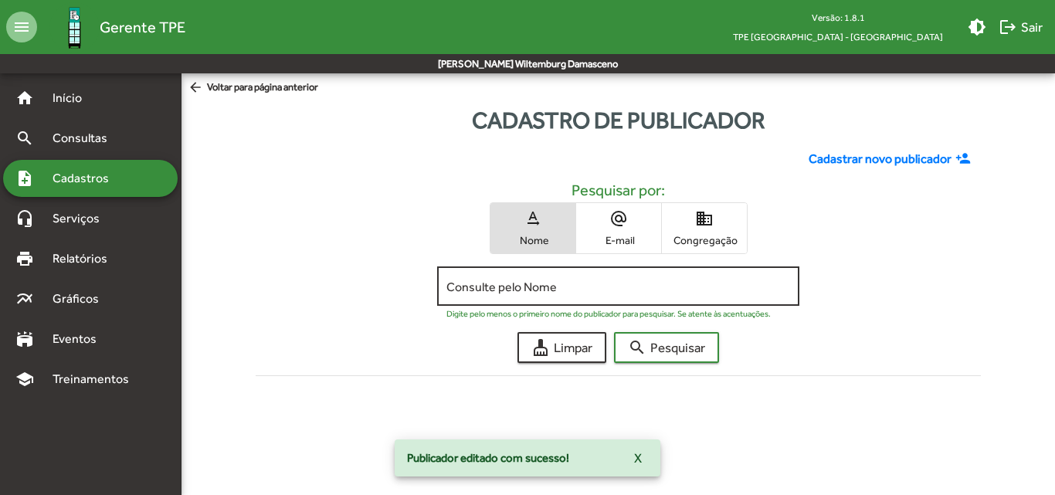
click at [581, 295] on div "Consulte pelo Nome" at bounding box center [618, 284] width 344 height 42
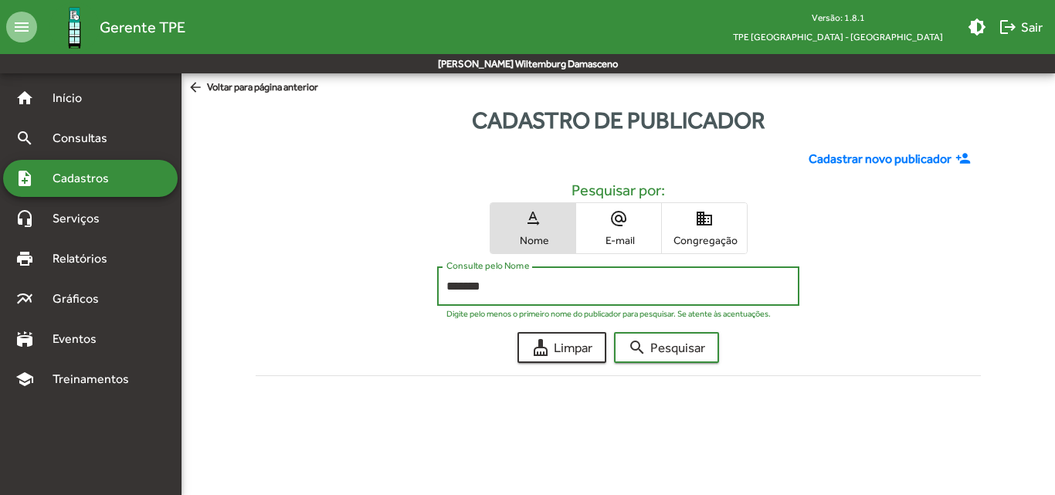
type input "*******"
click at [614, 332] on button "search Pesquisar" at bounding box center [666, 347] width 105 height 31
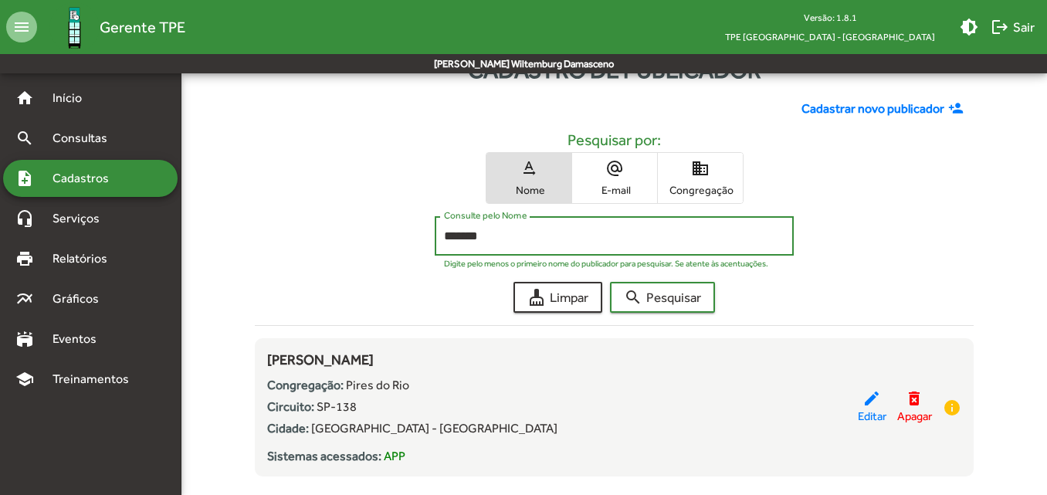
scroll to position [77, 0]
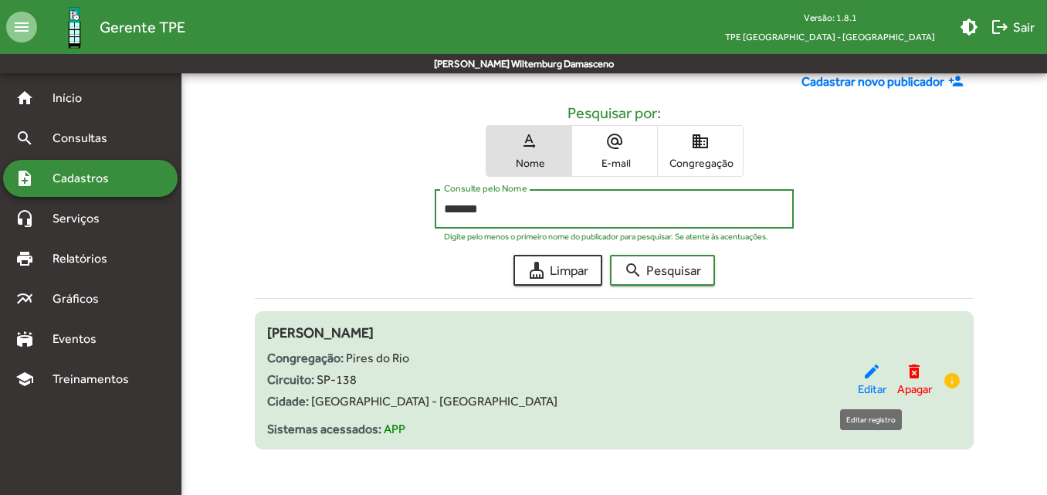
click at [863, 379] on mat-icon "edit" at bounding box center [872, 371] width 19 height 19
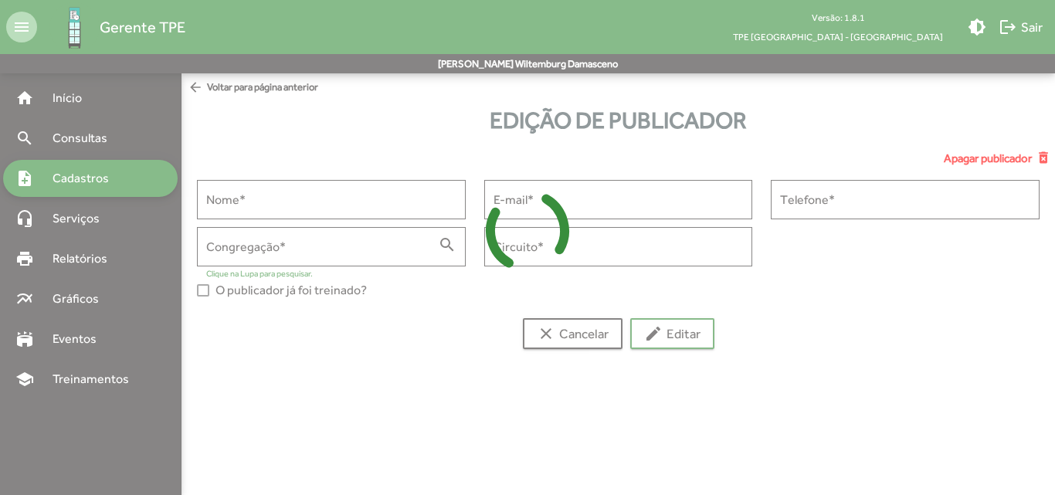
type input "**********"
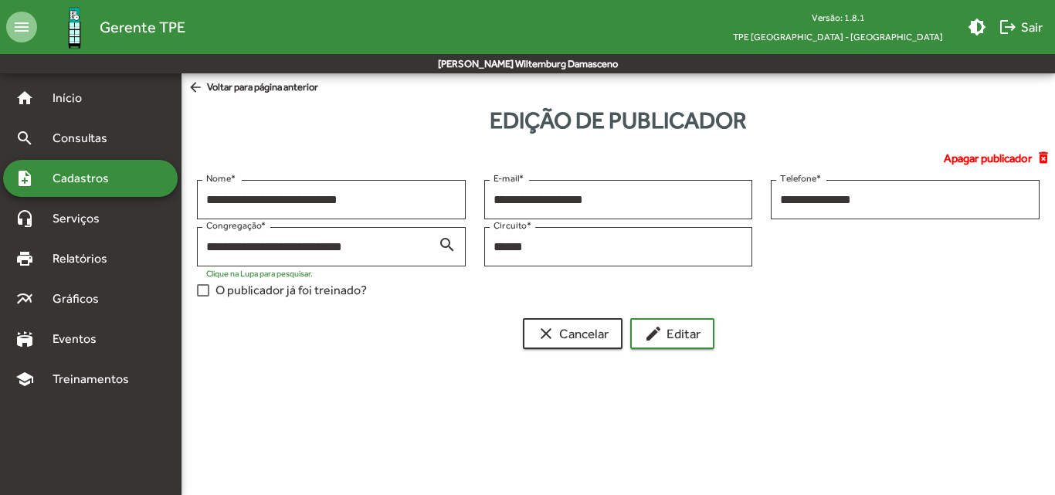
click at [284, 293] on span "O publicador já foi treinado?" at bounding box center [290, 290] width 151 height 19
click at [643, 337] on button "edit Editar" at bounding box center [672, 333] width 84 height 31
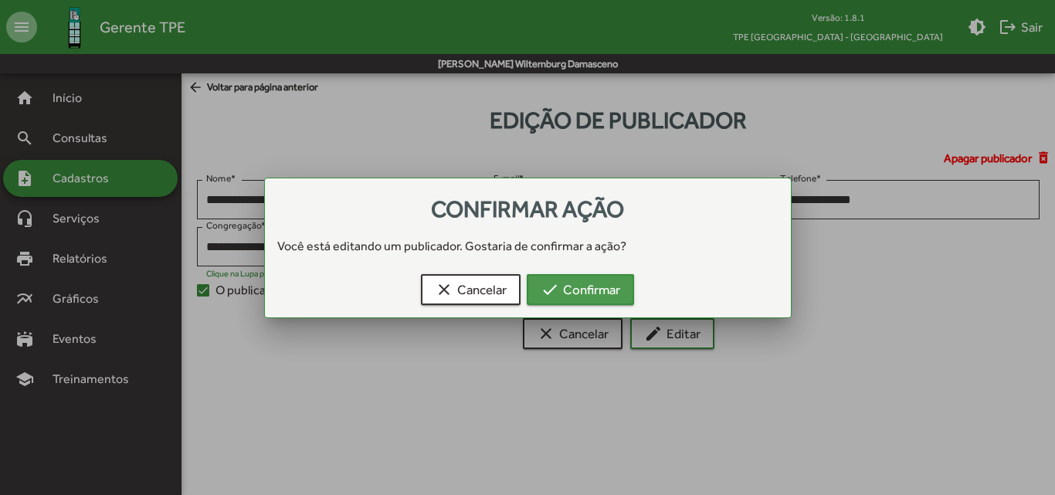
click at [599, 296] on span "check Confirmar" at bounding box center [581, 290] width 80 height 28
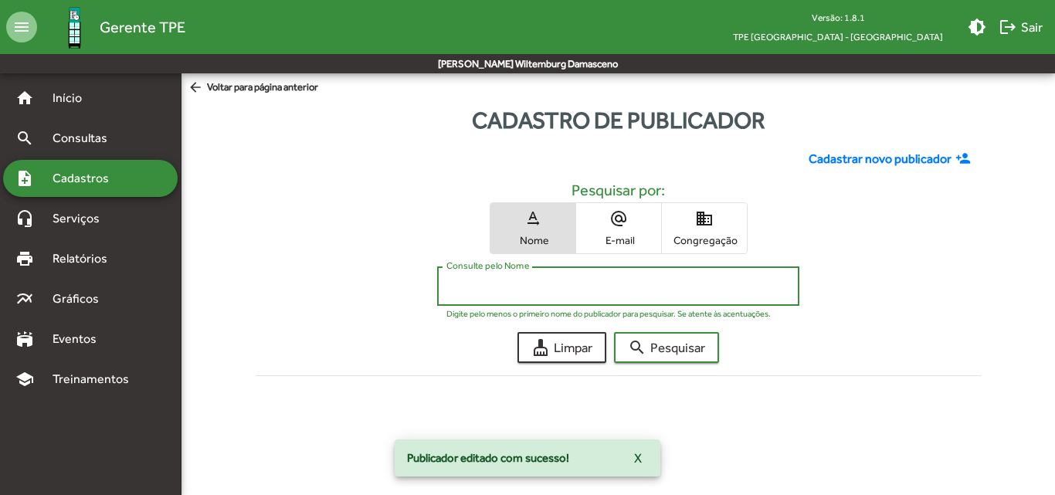
click at [599, 289] on input "Consulte pelo Nome" at bounding box center [618, 287] width 344 height 14
click at [614, 332] on button "search Pesquisar" at bounding box center [666, 347] width 105 height 31
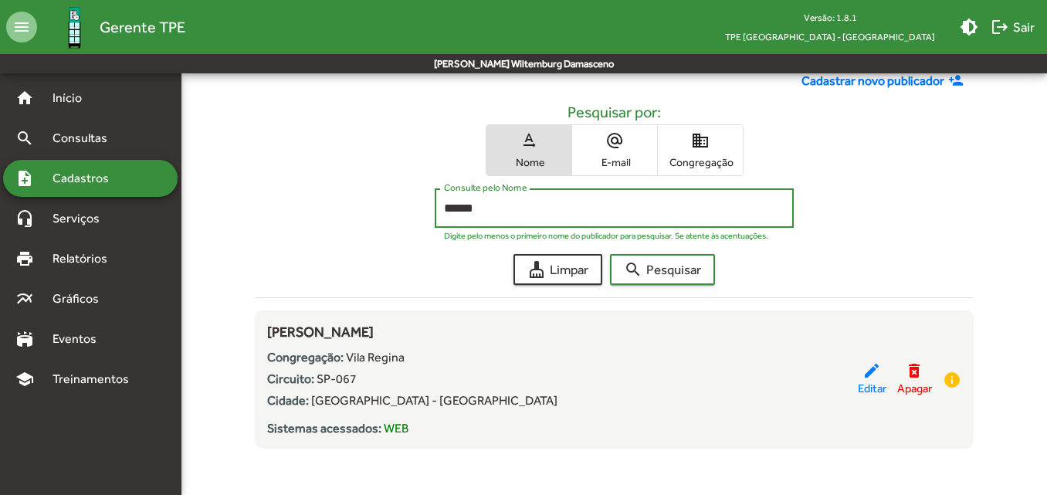
scroll to position [81, 0]
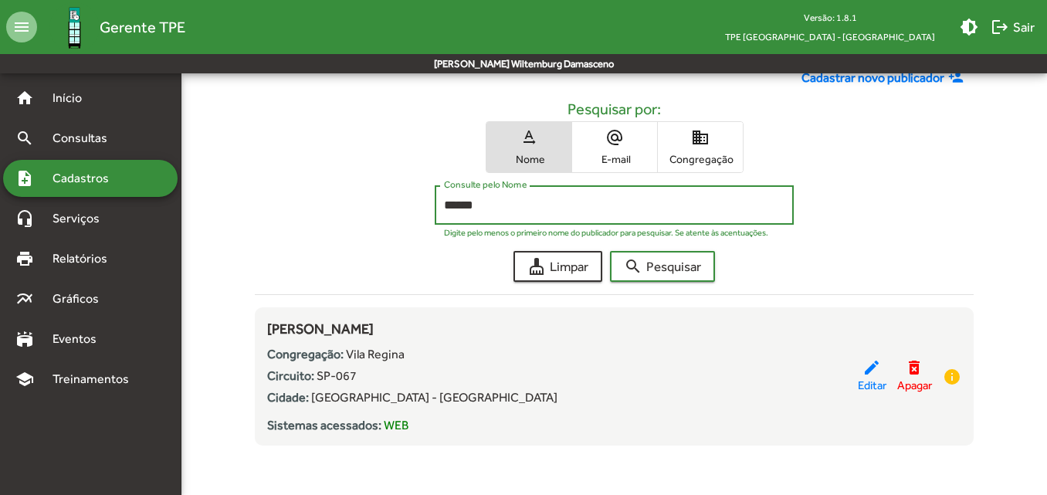
click at [610, 251] on button "search Pesquisar" at bounding box center [662, 266] width 105 height 31
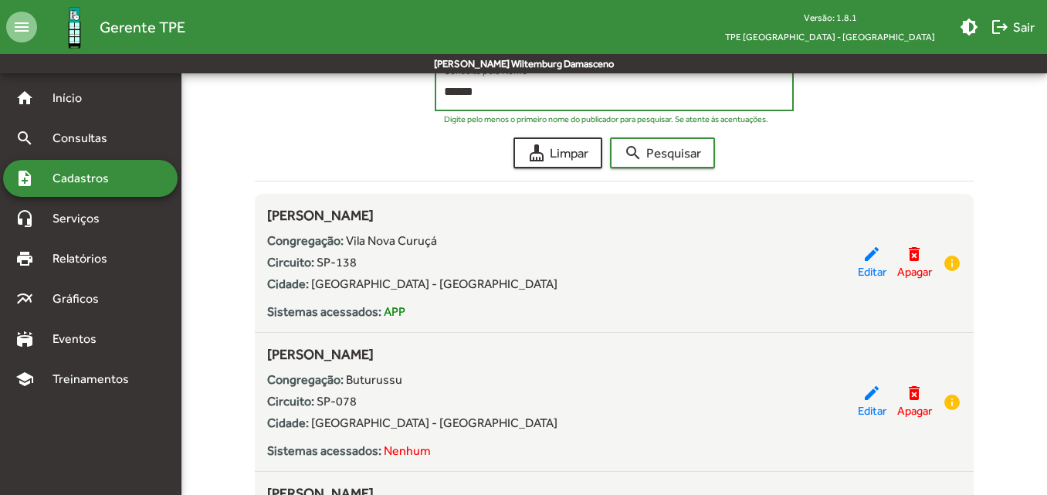
scroll to position [232, 0]
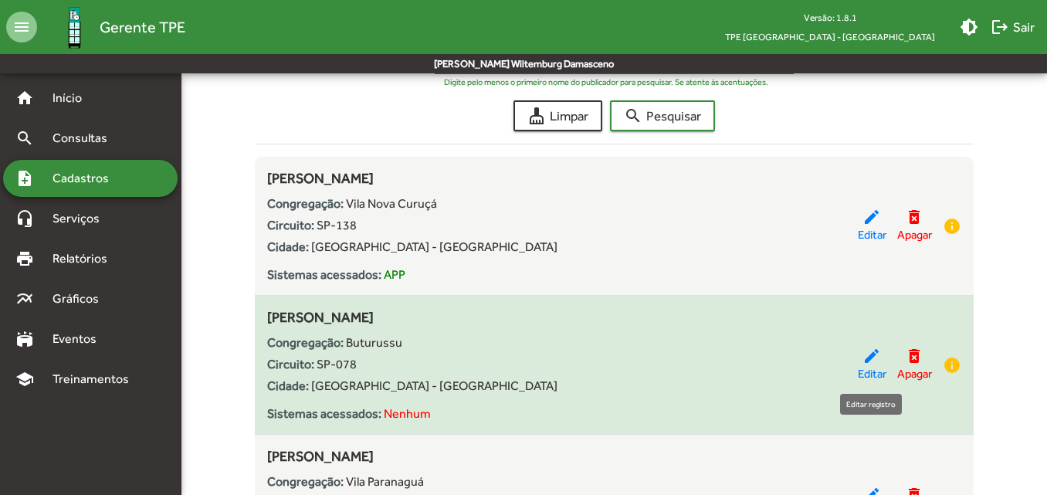
click at [872, 374] on span "Editar" at bounding box center [872, 374] width 29 height 18
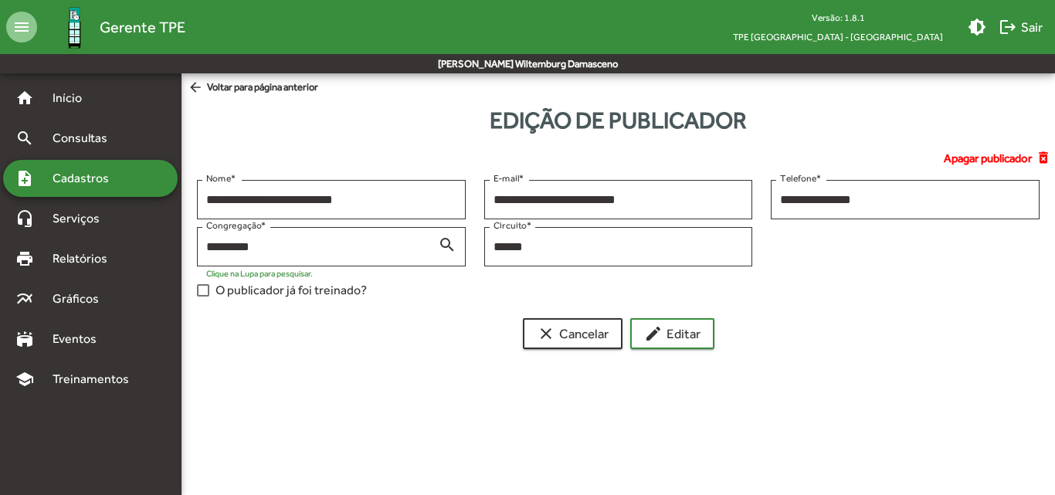
click at [327, 290] on span "O publicador já foi treinado?" at bounding box center [290, 290] width 151 height 19
click at [663, 342] on mat-icon "edit" at bounding box center [653, 333] width 19 height 19
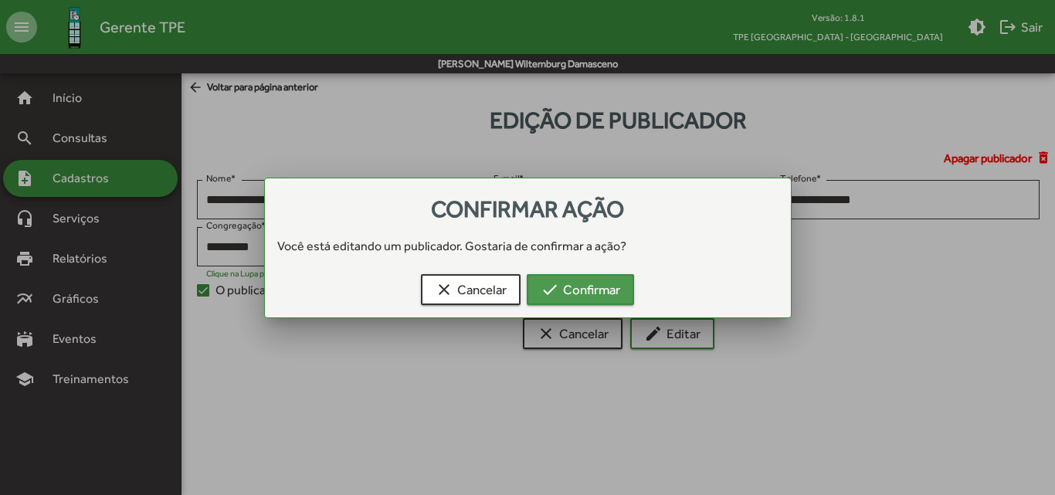
click at [586, 280] on span "check Confirmar" at bounding box center [581, 290] width 80 height 28
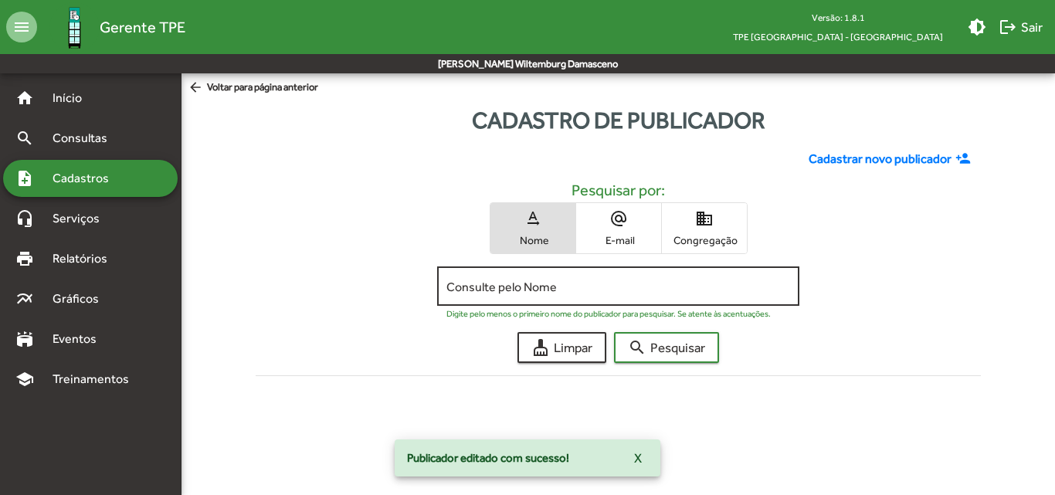
click at [582, 284] on input "Consulte pelo Nome" at bounding box center [618, 287] width 344 height 14
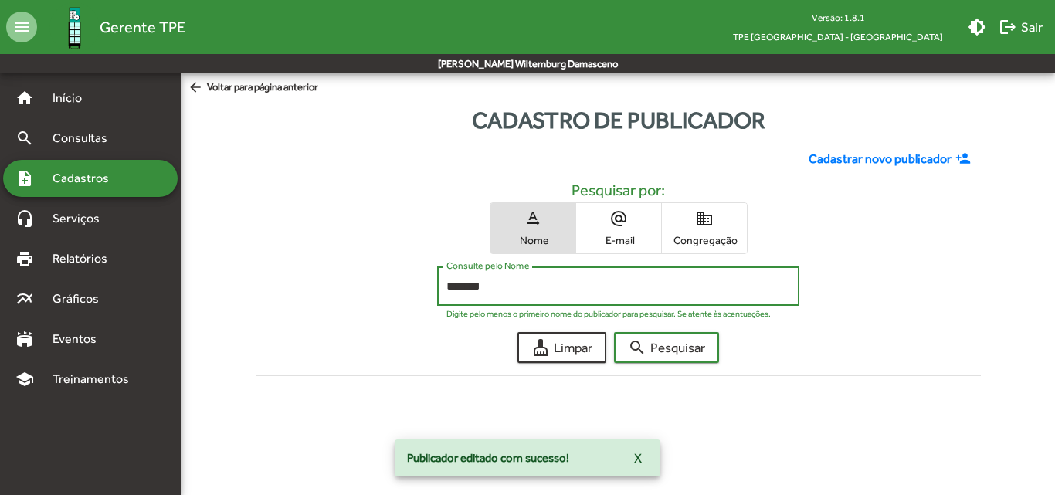
click at [614, 332] on button "search Pesquisar" at bounding box center [666, 347] width 105 height 31
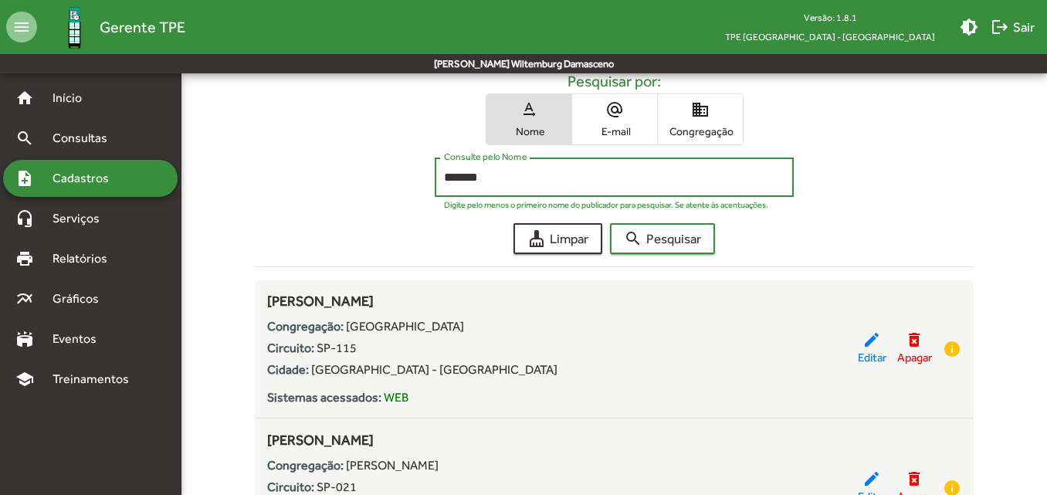
scroll to position [154, 0]
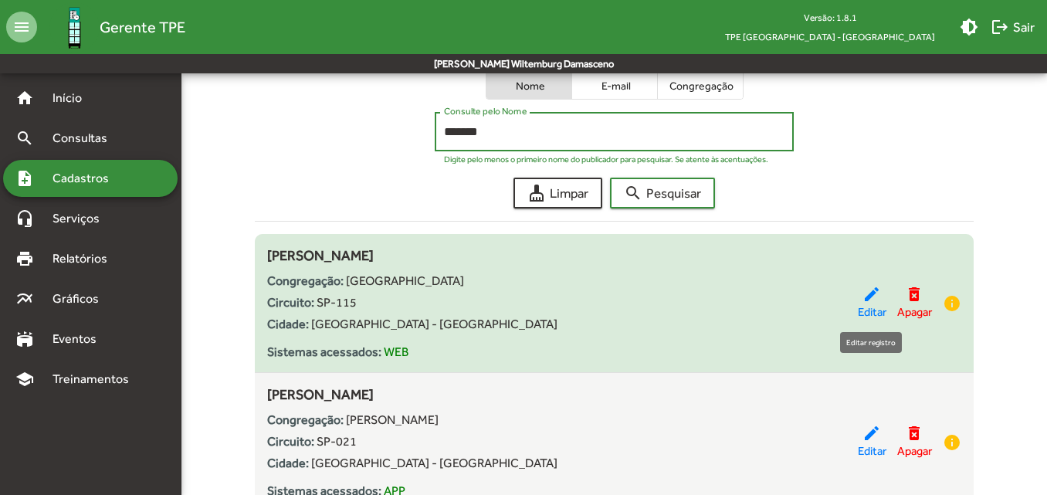
click at [858, 309] on span "Editar" at bounding box center [872, 313] width 29 height 18
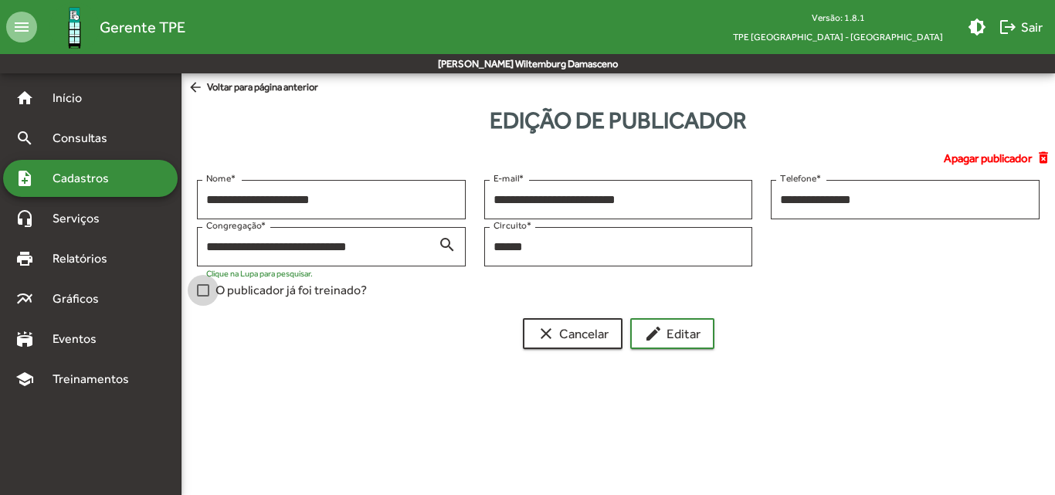
click at [341, 292] on span "O publicador já foi treinado?" at bounding box center [290, 290] width 151 height 19
click at [682, 339] on span "edit Editar" at bounding box center [672, 334] width 56 height 28
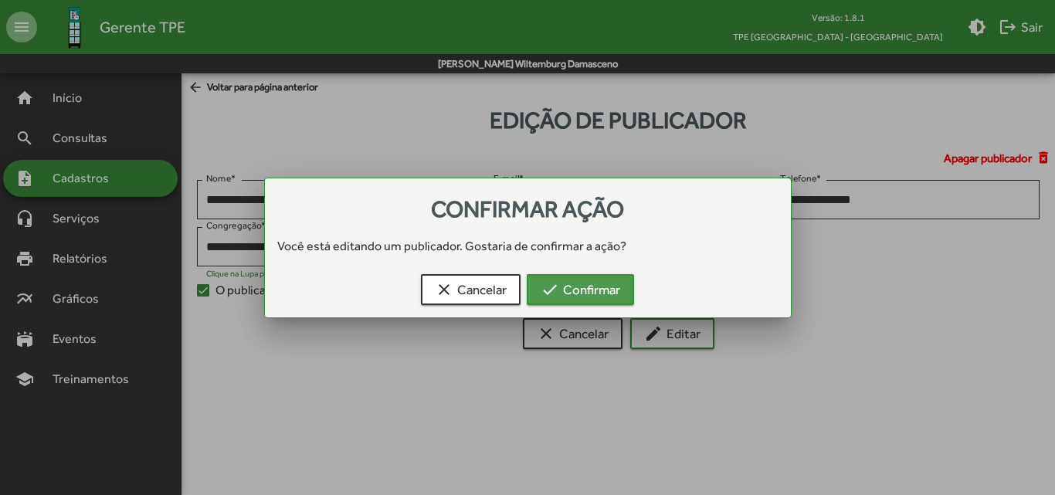
click at [540, 295] on button "check Confirmar" at bounding box center [580, 289] width 107 height 31
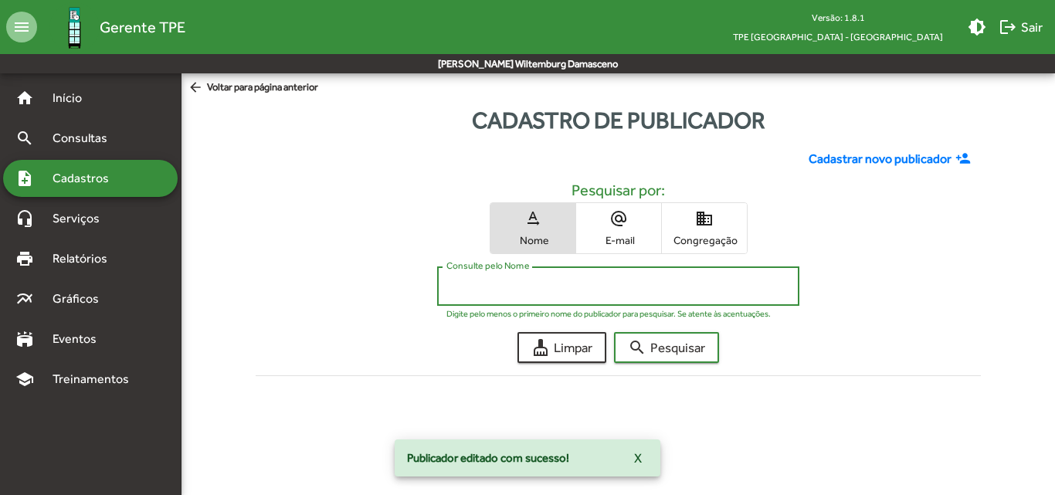
click at [540, 287] on input "Consulte pelo Nome" at bounding box center [618, 287] width 344 height 14
click at [614, 332] on button "search Pesquisar" at bounding box center [666, 347] width 105 height 31
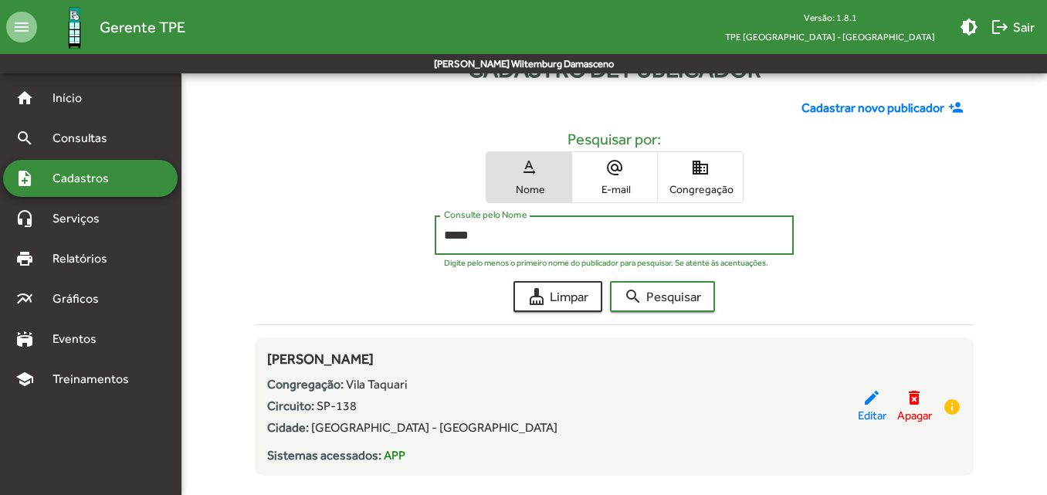
scroll to position [77, 0]
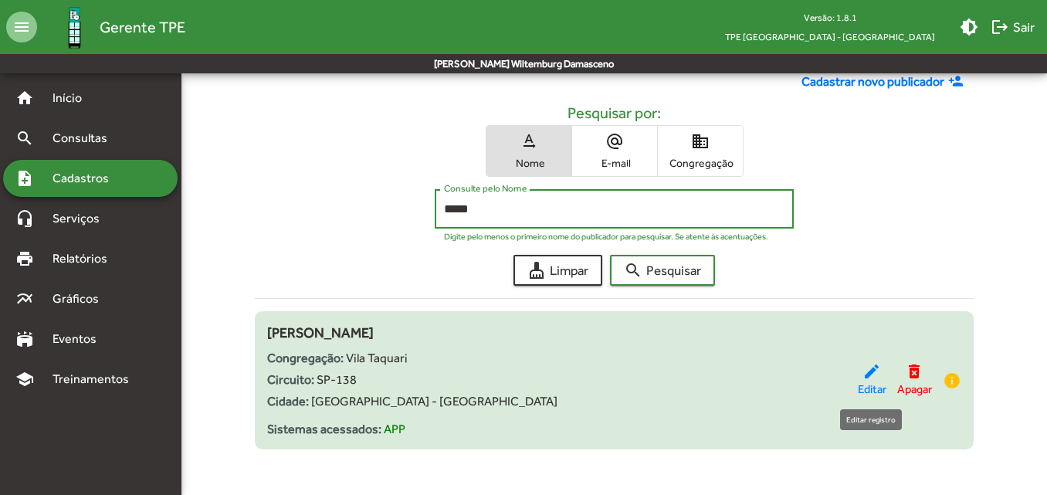
click at [874, 388] on span "Editar" at bounding box center [872, 390] width 29 height 18
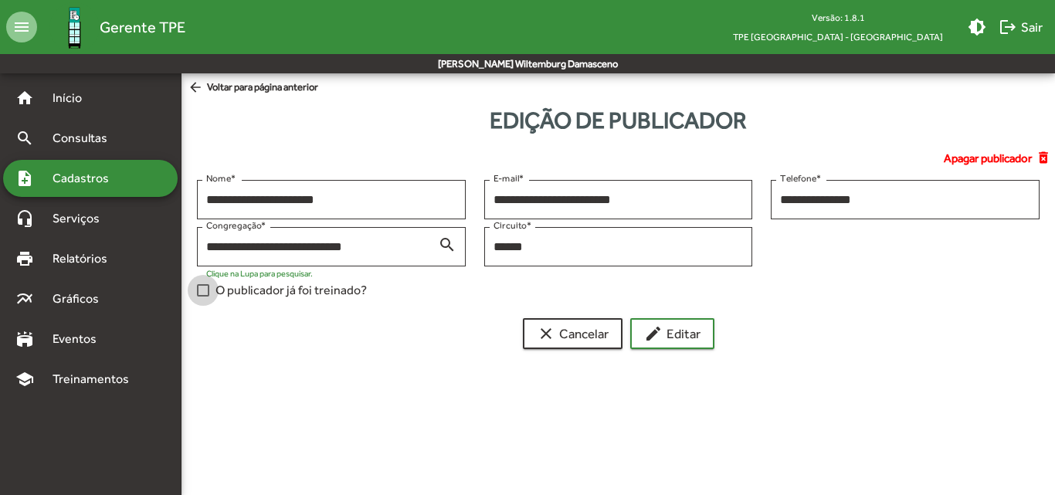
click at [323, 296] on span "O publicador já foi treinado?" at bounding box center [290, 290] width 151 height 19
click at [655, 336] on mat-icon "edit" at bounding box center [653, 333] width 19 height 19
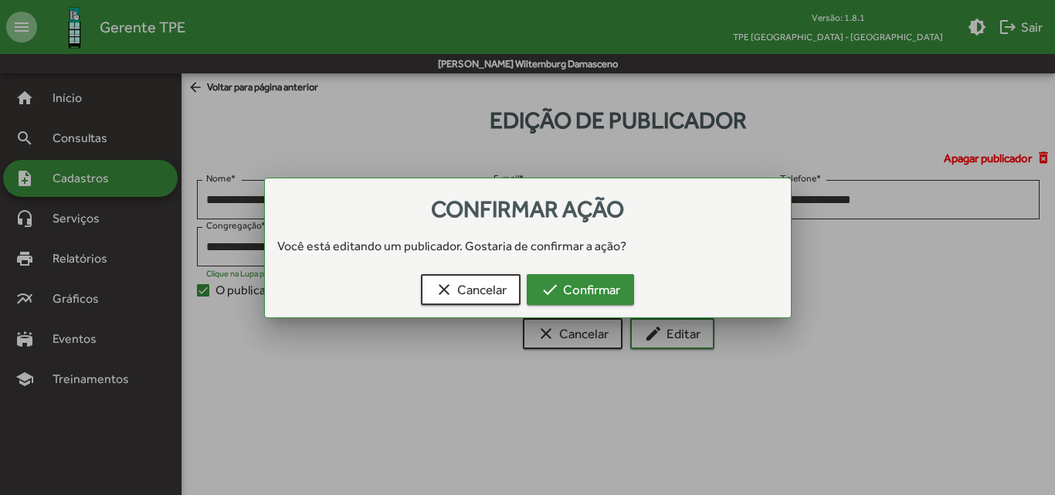
click at [612, 303] on span "check Confirmar" at bounding box center [581, 290] width 80 height 28
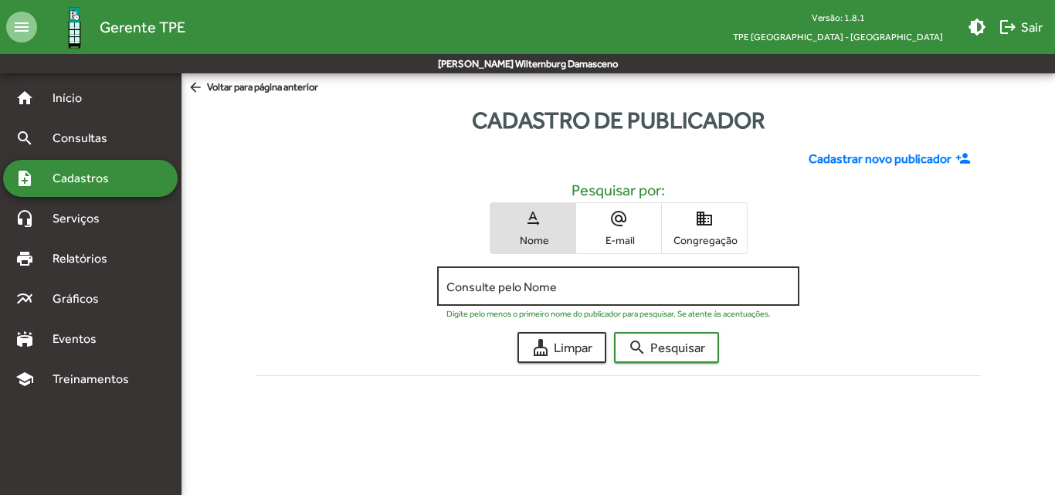
click at [612, 283] on input "Consulte pelo Nome" at bounding box center [618, 287] width 344 height 14
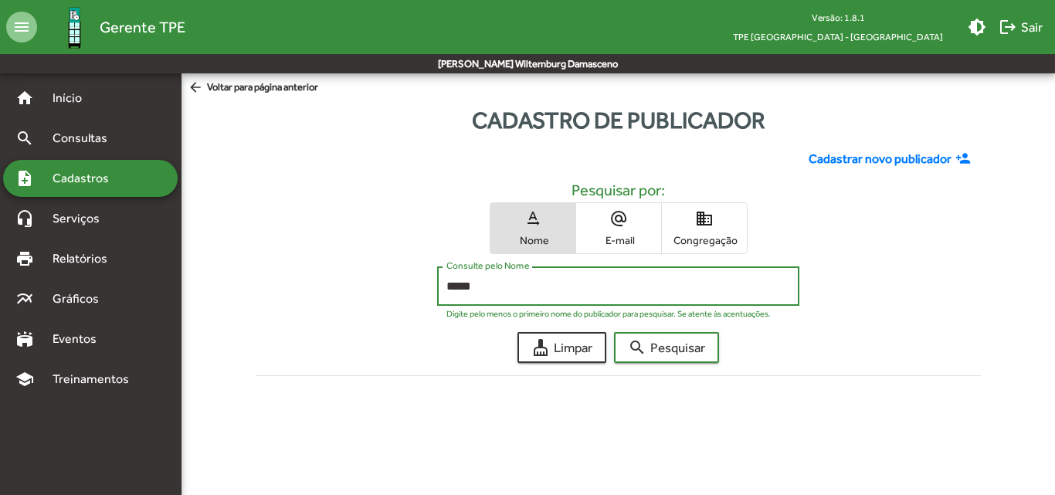
click at [614, 332] on button "search Pesquisar" at bounding box center [666, 347] width 105 height 31
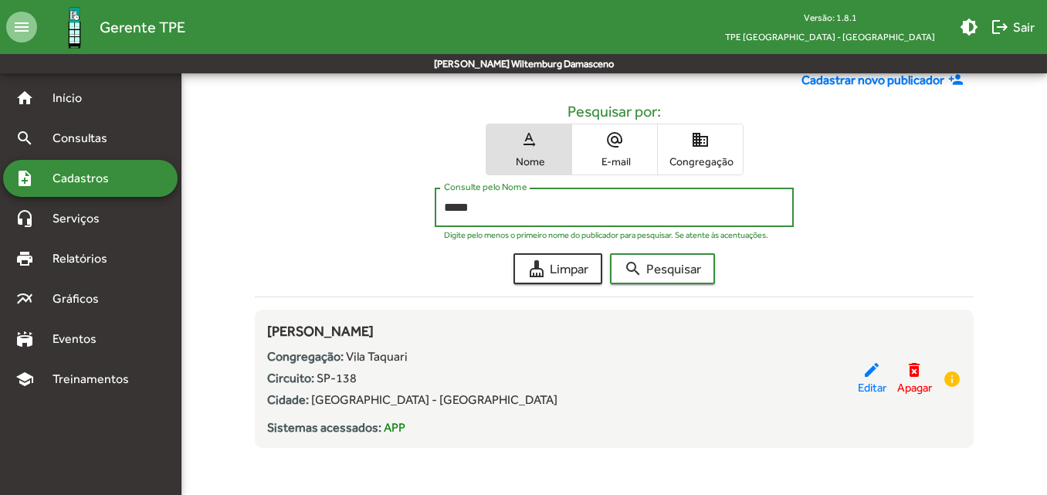
scroll to position [81, 0]
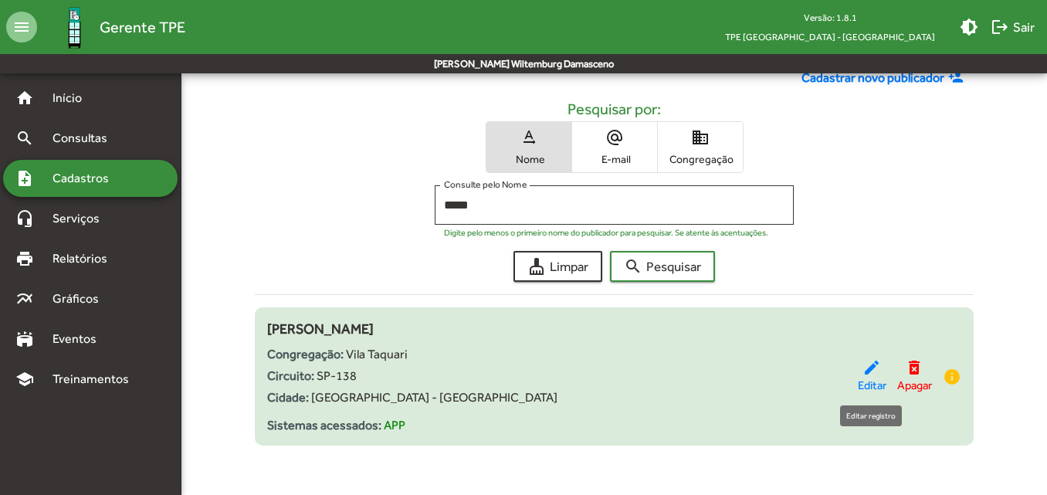
click at [867, 375] on mat-icon "edit" at bounding box center [872, 367] width 19 height 19
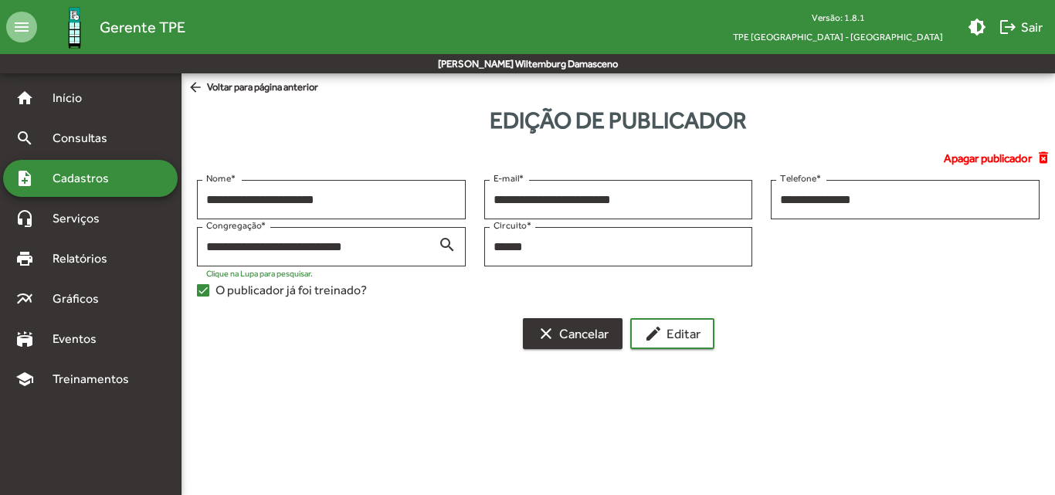
click at [595, 341] on span "clear Cancelar" at bounding box center [573, 334] width 72 height 28
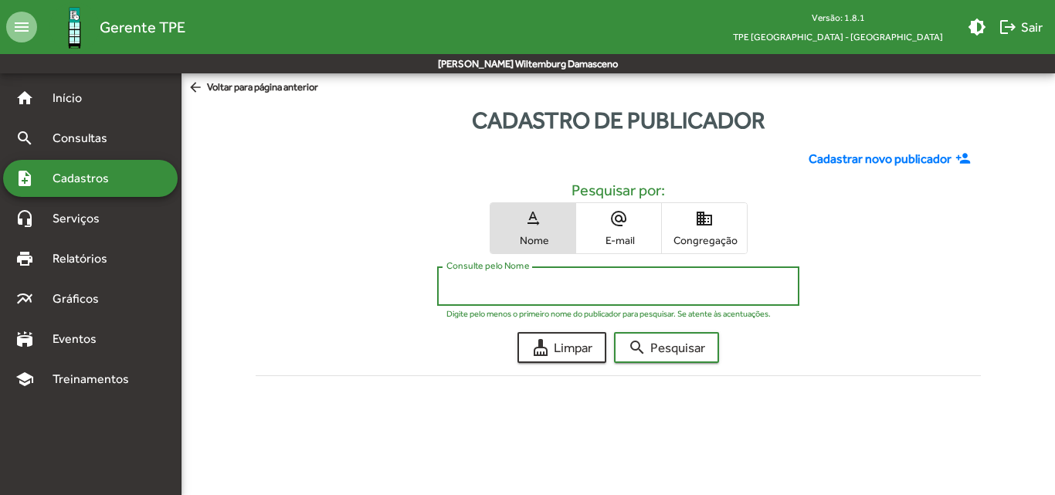
click at [599, 293] on input "Consulte pelo Nome" at bounding box center [618, 287] width 344 height 14
click at [614, 332] on button "search Pesquisar" at bounding box center [666, 347] width 105 height 31
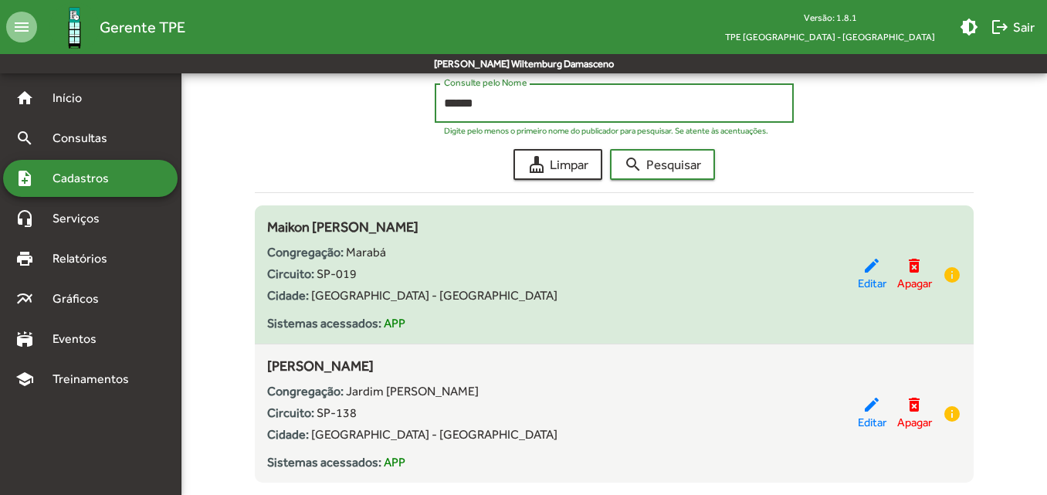
scroll to position [220, 0]
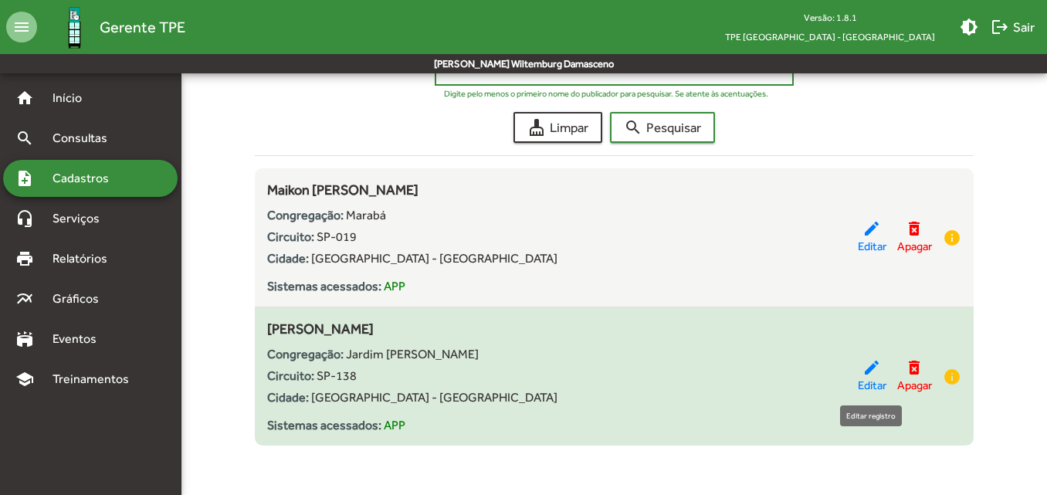
click at [864, 371] on mat-icon "edit" at bounding box center [872, 367] width 19 height 19
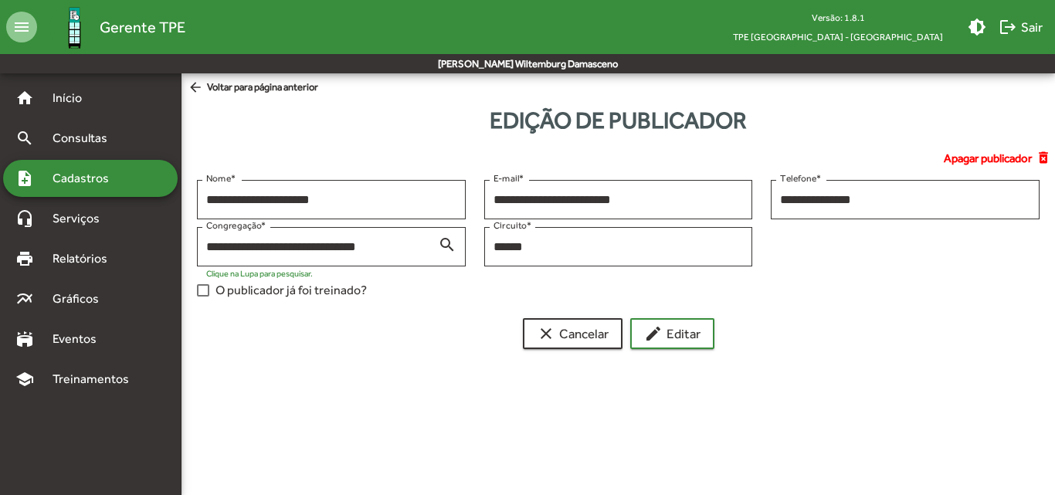
click at [251, 289] on span "O publicador já foi treinado?" at bounding box center [290, 290] width 151 height 19
click at [702, 331] on button "edit Editar" at bounding box center [672, 333] width 84 height 31
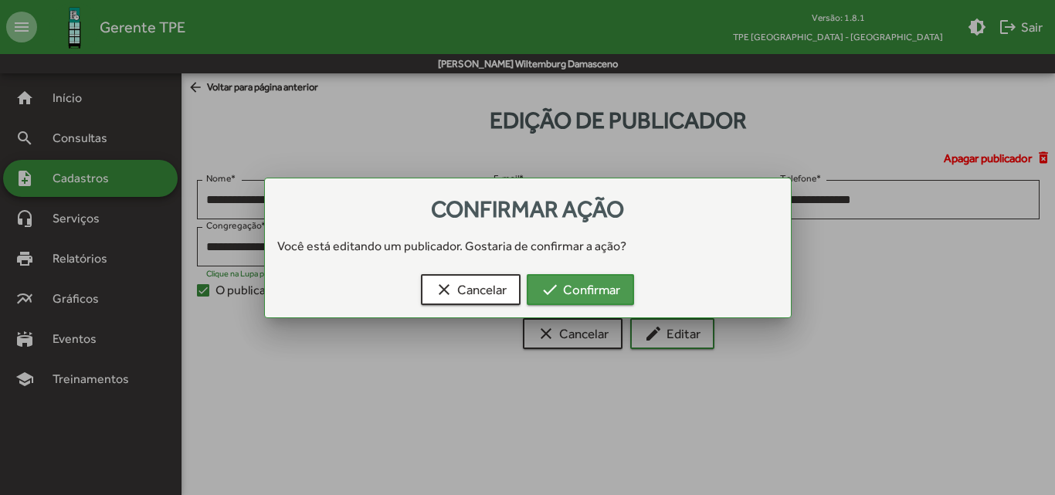
click at [624, 283] on button "check Confirmar" at bounding box center [580, 289] width 107 height 31
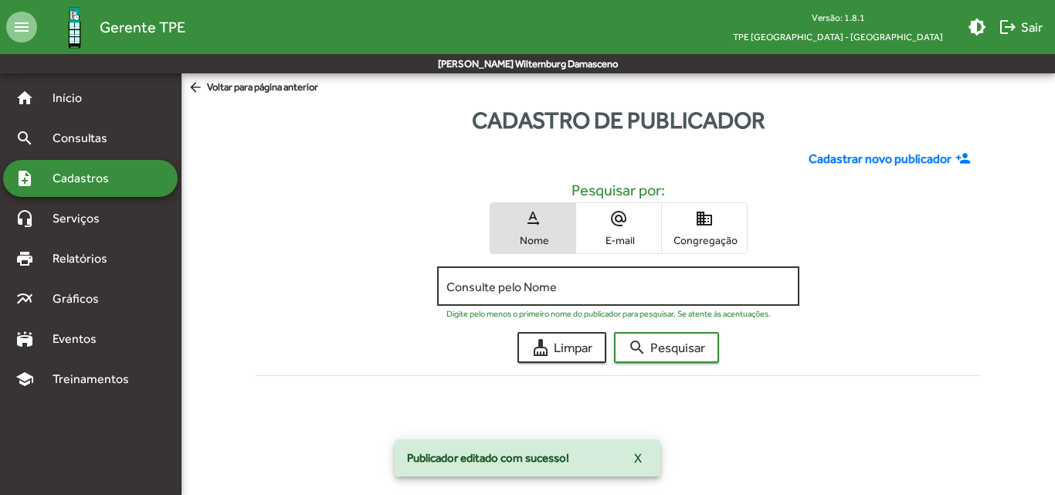
click at [616, 287] on input "Consulte pelo Nome" at bounding box center [618, 287] width 344 height 14
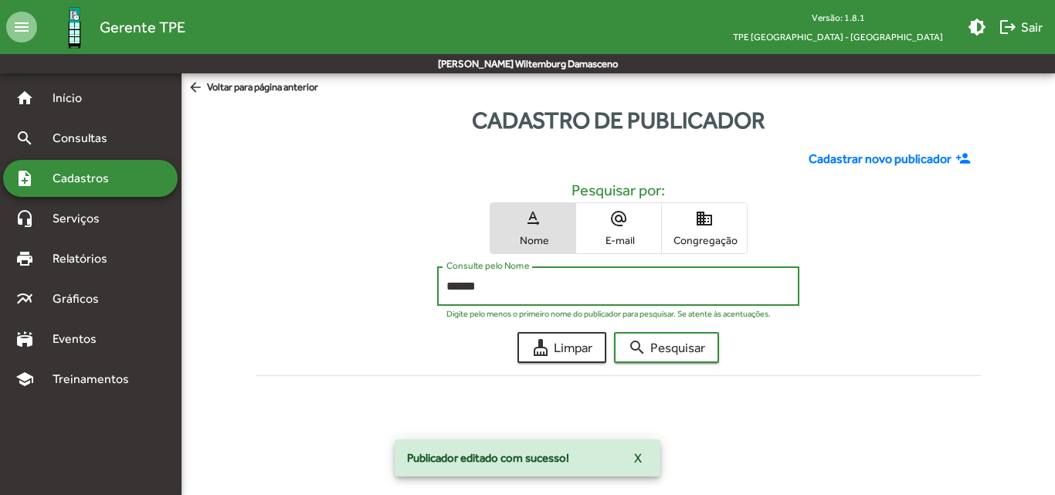
click at [614, 332] on button "search Pesquisar" at bounding box center [666, 347] width 105 height 31
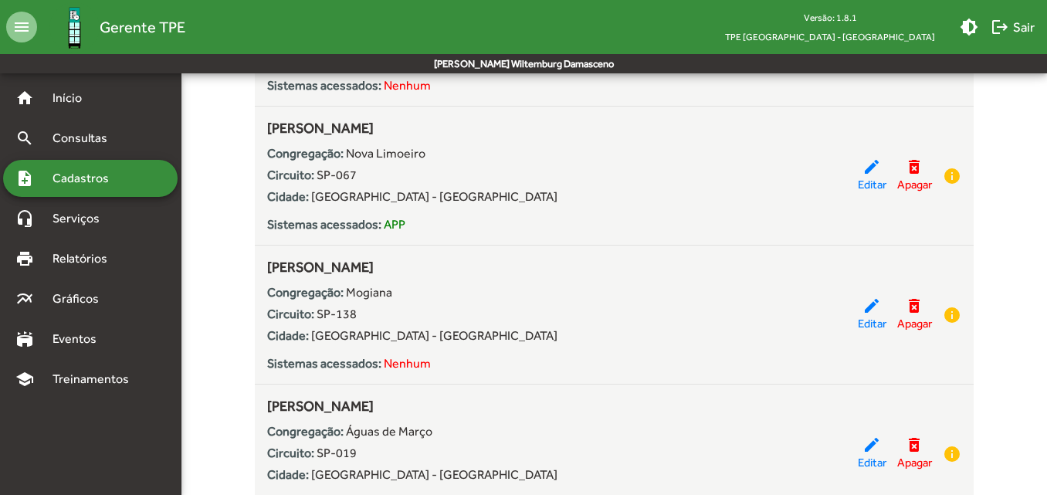
scroll to position [1004, 0]
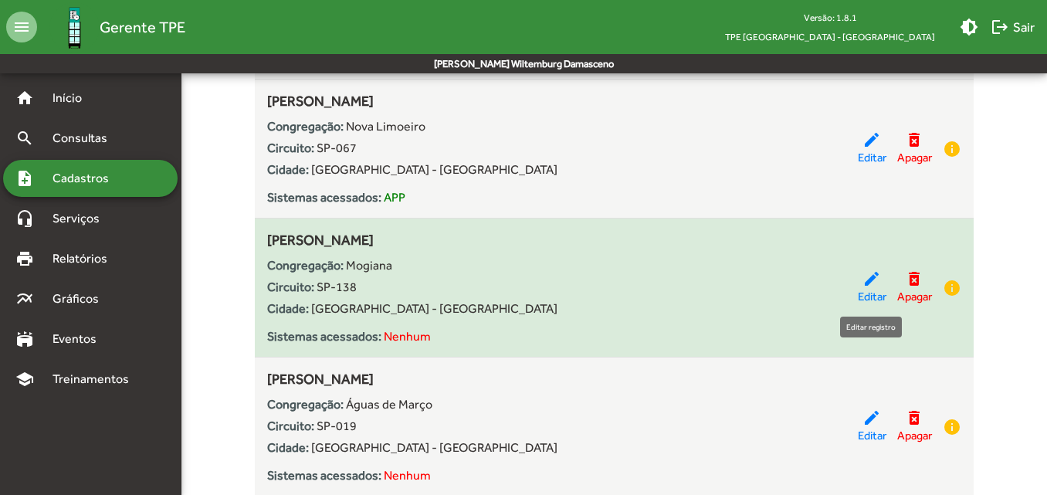
click at [882, 297] on span "Editar" at bounding box center [872, 297] width 29 height 18
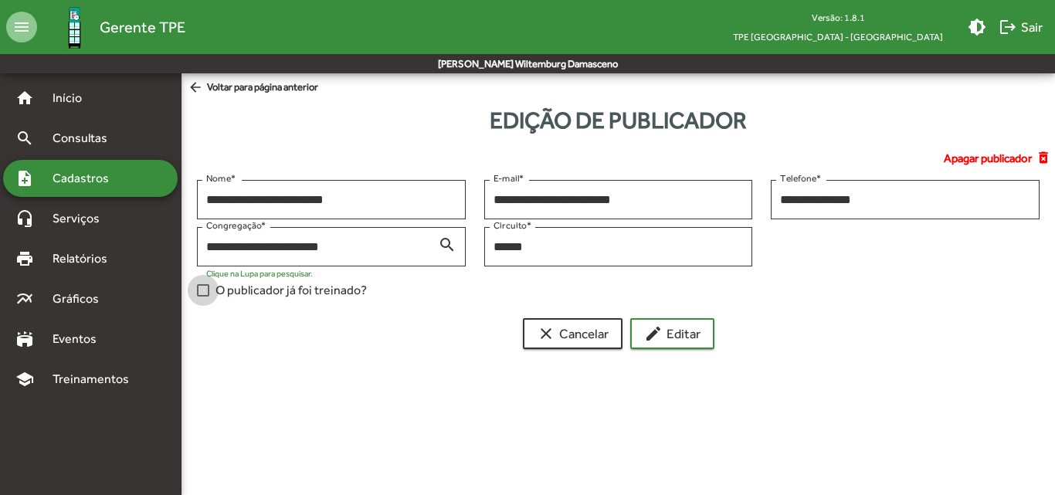
click at [304, 287] on span "O publicador já foi treinado?" at bounding box center [290, 290] width 151 height 19
click at [667, 341] on span "edit Editar" at bounding box center [672, 334] width 56 height 28
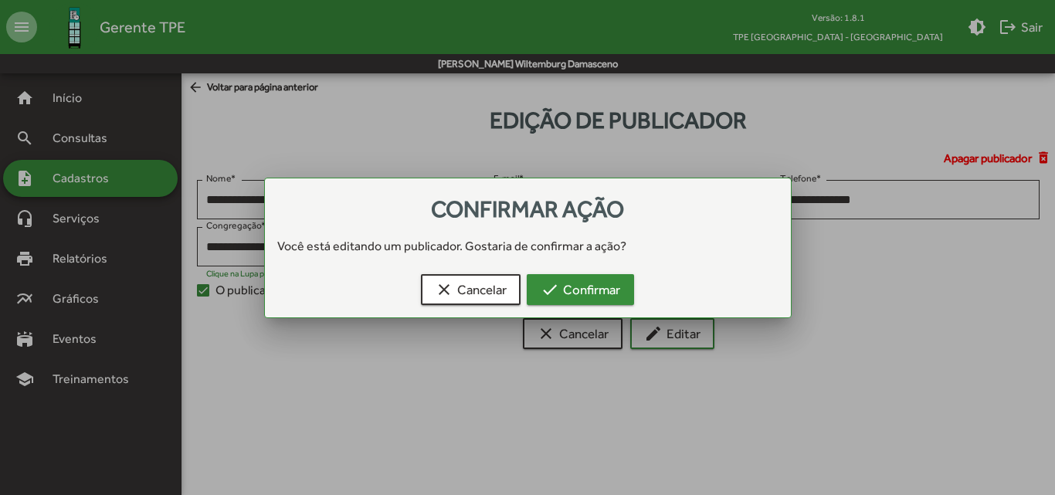
click at [542, 293] on mat-icon "check" at bounding box center [550, 289] width 19 height 19
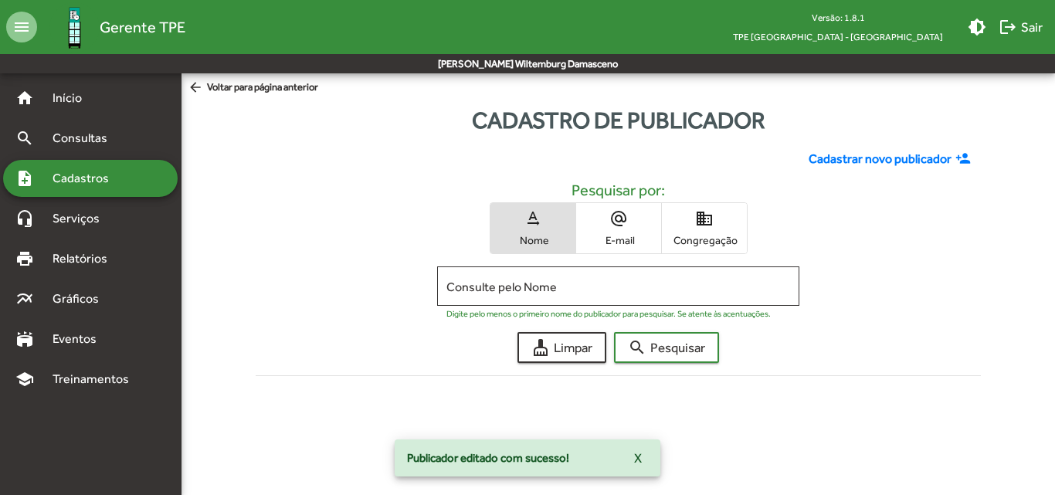
click at [724, 227] on span "domain Congregação" at bounding box center [704, 228] width 85 height 50
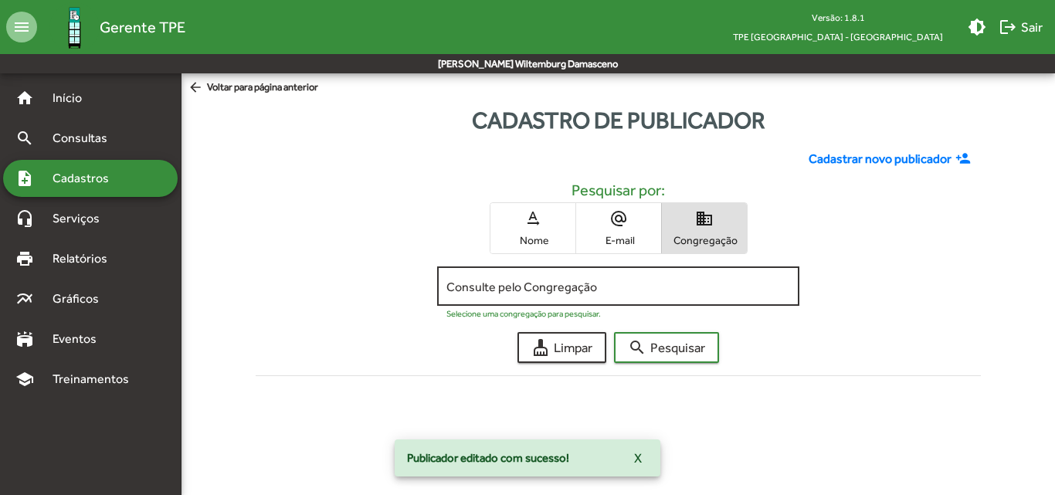
click at [578, 288] on input "Consulte pelo Congregação" at bounding box center [618, 287] width 344 height 14
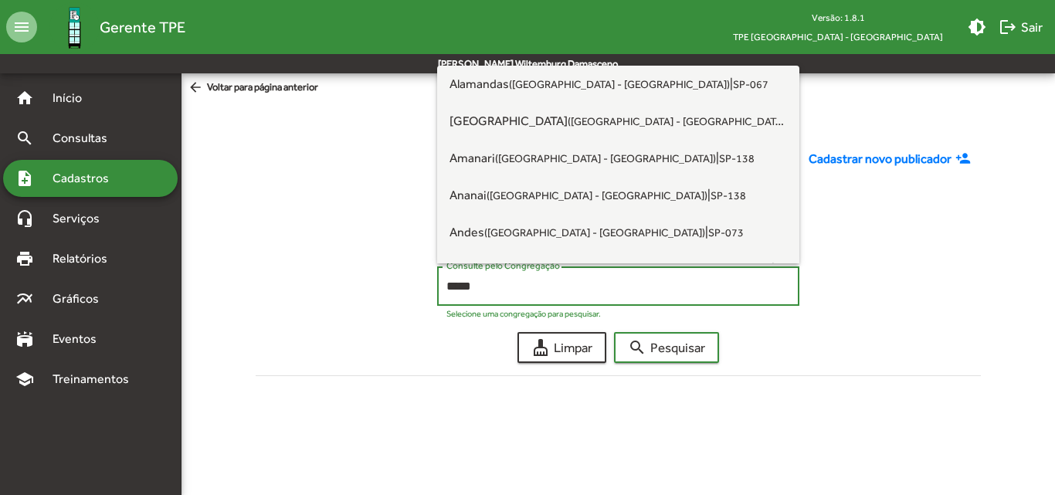
click at [614, 332] on button "search Pesquisar" at bounding box center [666, 347] width 105 height 31
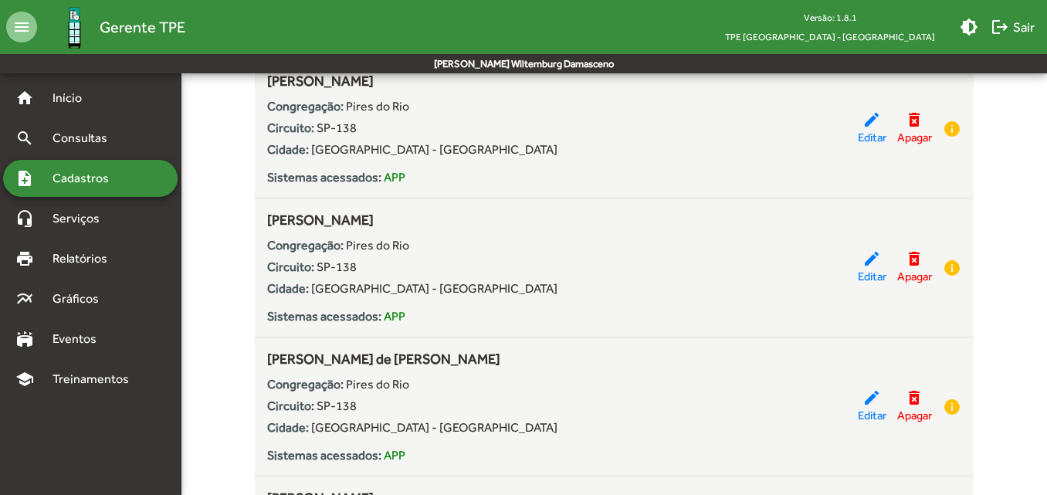
scroll to position [1950, 0]
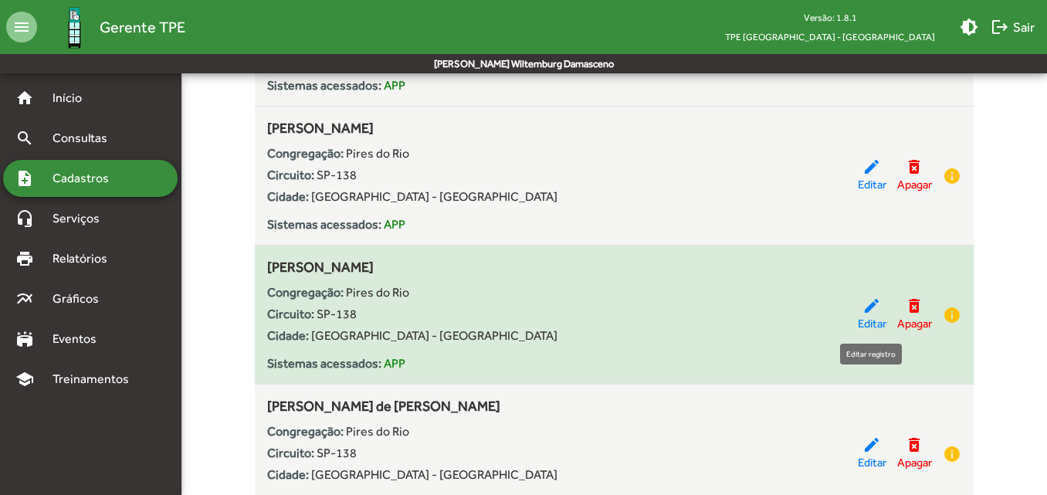
click at [863, 313] on mat-icon "edit" at bounding box center [872, 306] width 19 height 19
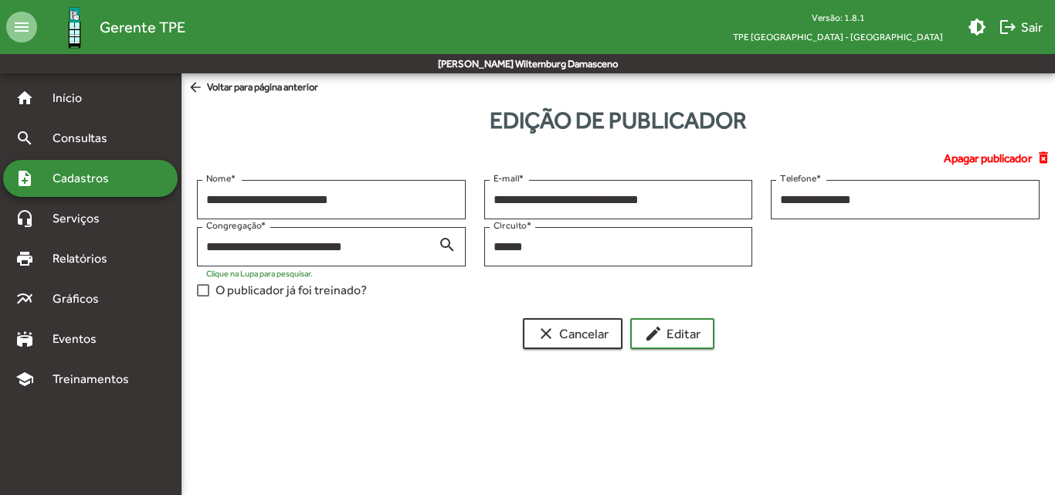
click at [210, 293] on label "O publicador já foi treinado?" at bounding box center [282, 290] width 170 height 19
click at [662, 334] on mat-icon "edit" at bounding box center [653, 333] width 19 height 19
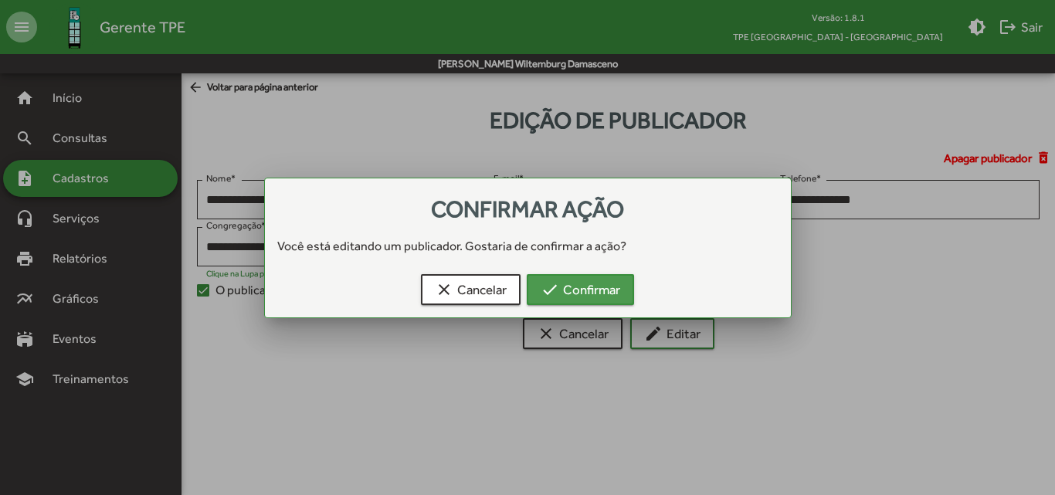
click at [606, 299] on span "check Confirmar" at bounding box center [581, 290] width 80 height 28
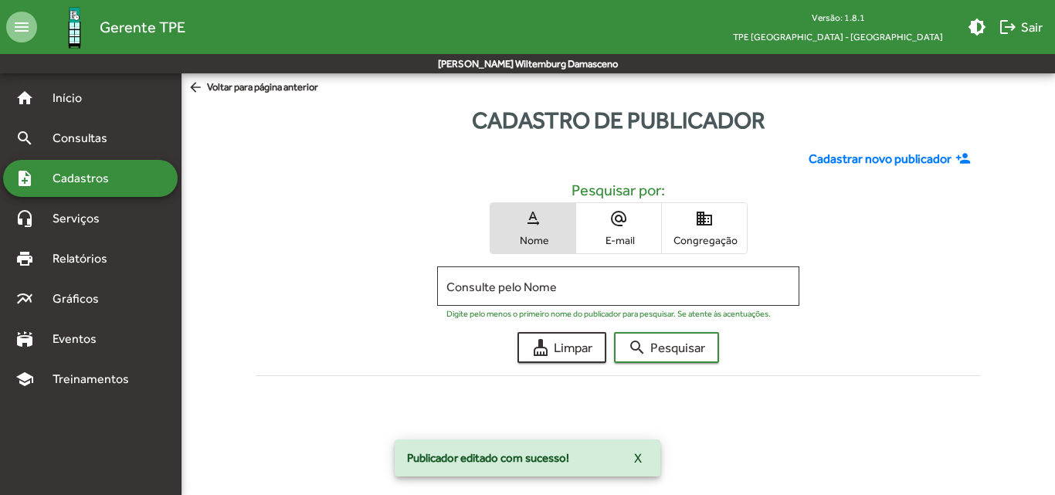
click at [697, 235] on span "Congregação" at bounding box center [704, 240] width 77 height 14
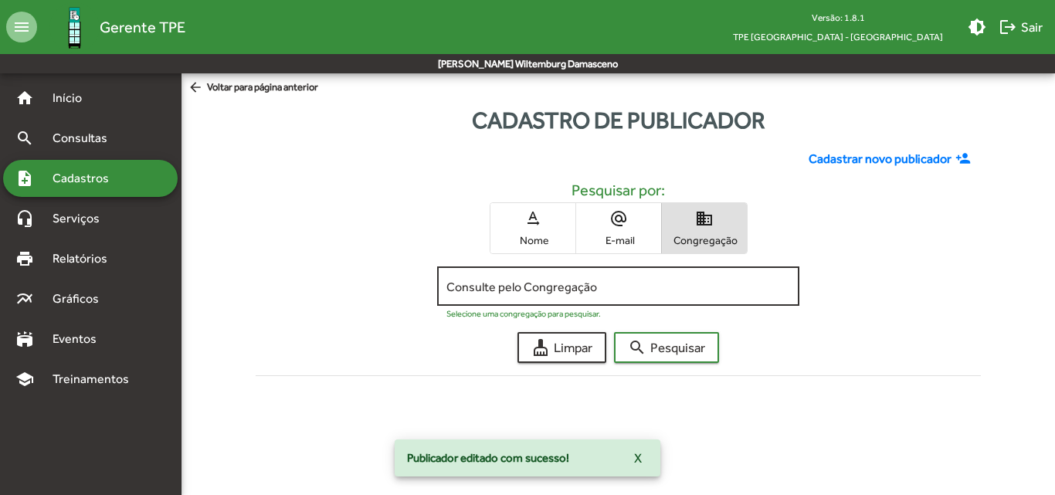
click at [612, 288] on input "Consulte pelo Congregação" at bounding box center [618, 287] width 344 height 14
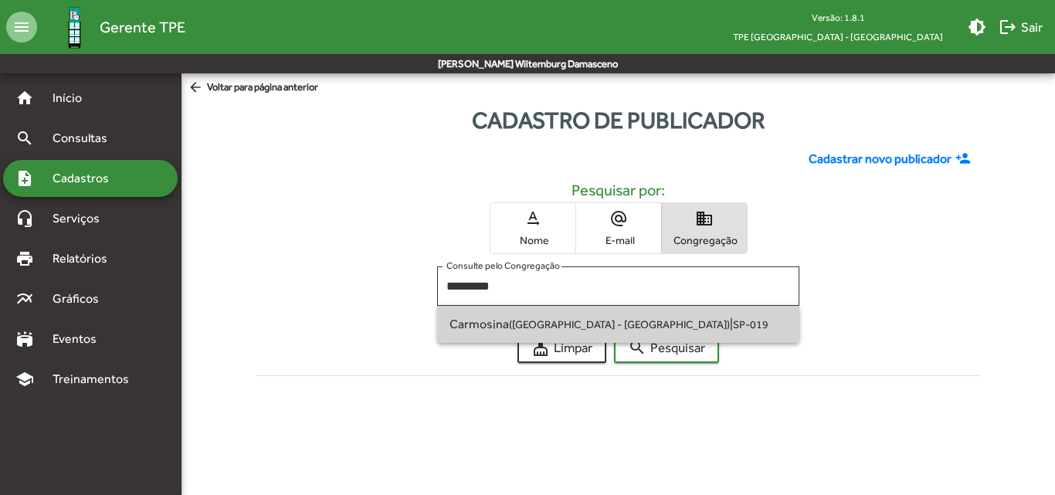
click at [611, 310] on span "Carmosina ([GEOGRAPHIC_DATA] - [GEOGRAPHIC_DATA]) | SP-019" at bounding box center [618, 324] width 338 height 37
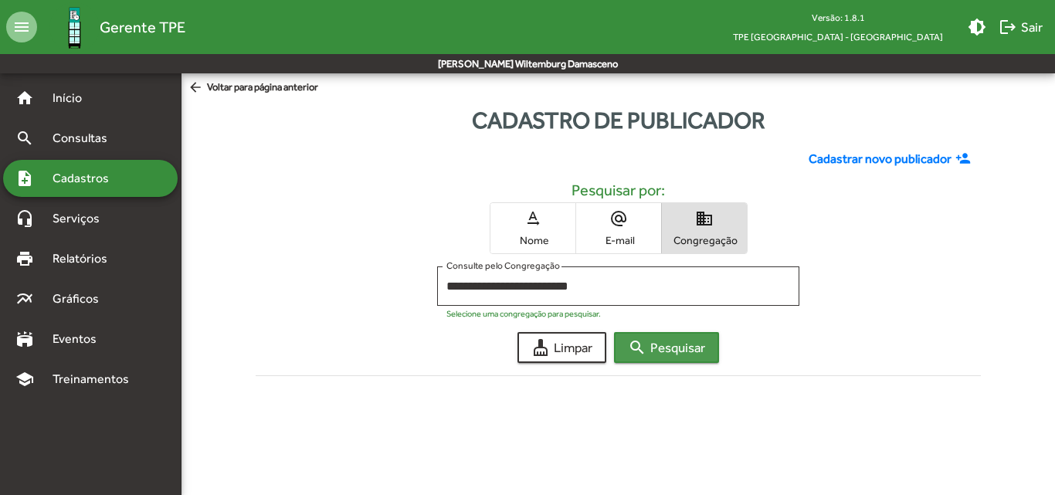
click at [647, 354] on span "search Pesquisar" at bounding box center [666, 348] width 77 height 28
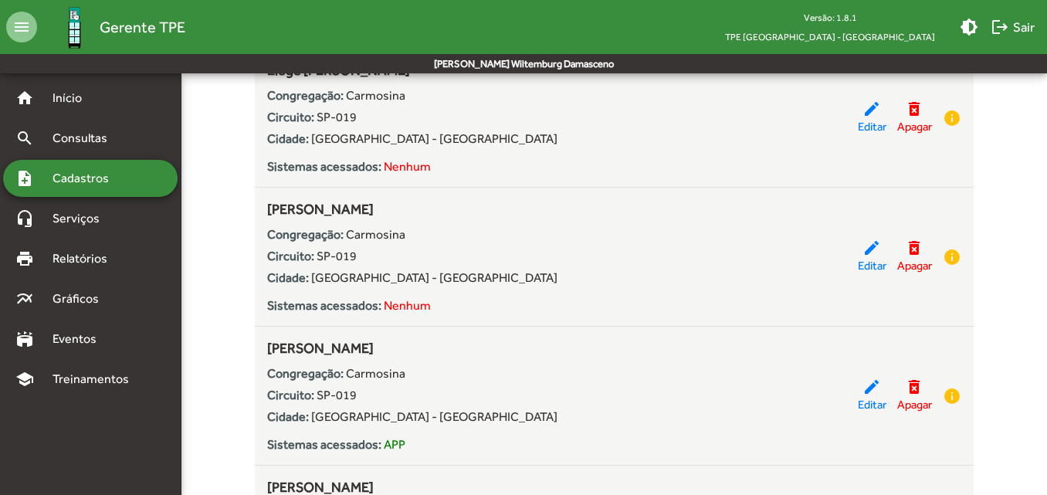
scroll to position [2085, 0]
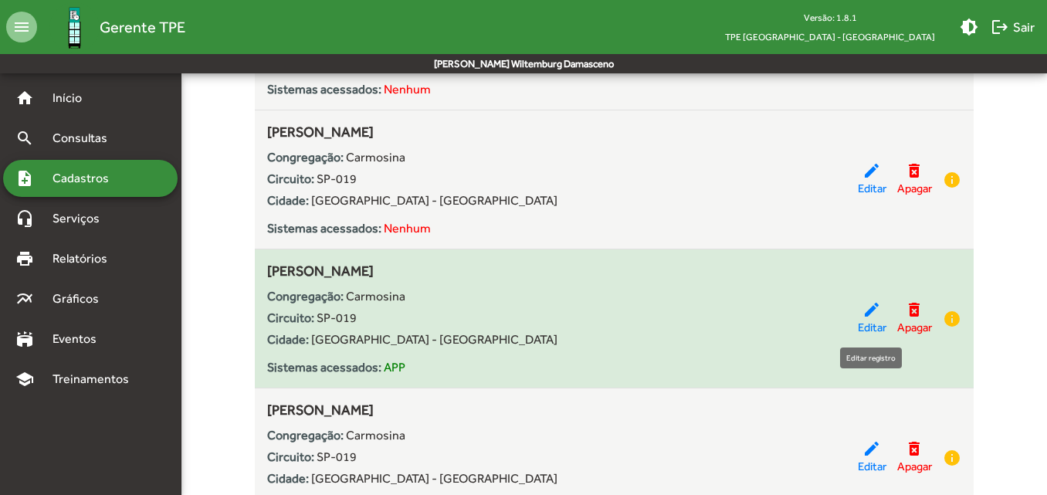
click at [863, 313] on mat-icon "edit" at bounding box center [872, 309] width 19 height 19
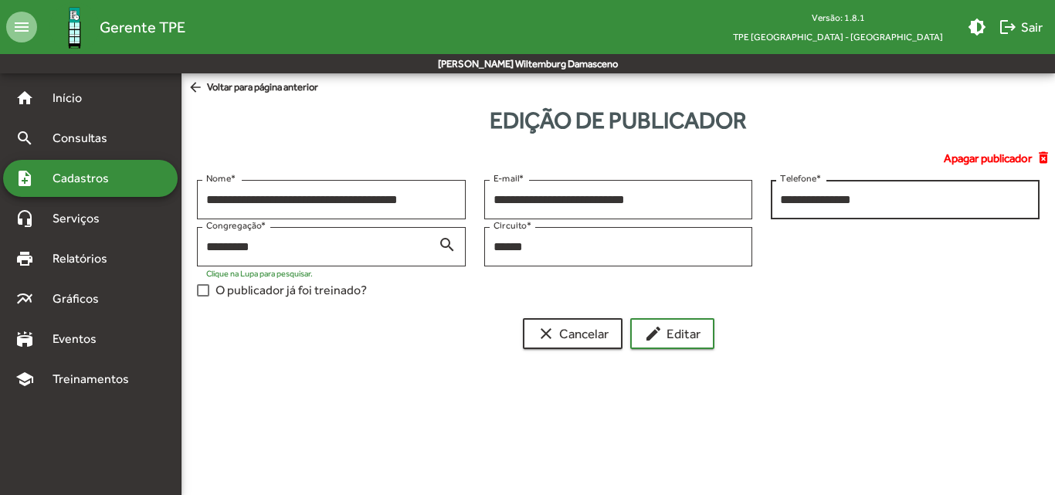
click at [782, 200] on input "**********" at bounding box center [905, 200] width 250 height 14
click at [327, 288] on span "O publicador já foi treinado?" at bounding box center [290, 290] width 151 height 19
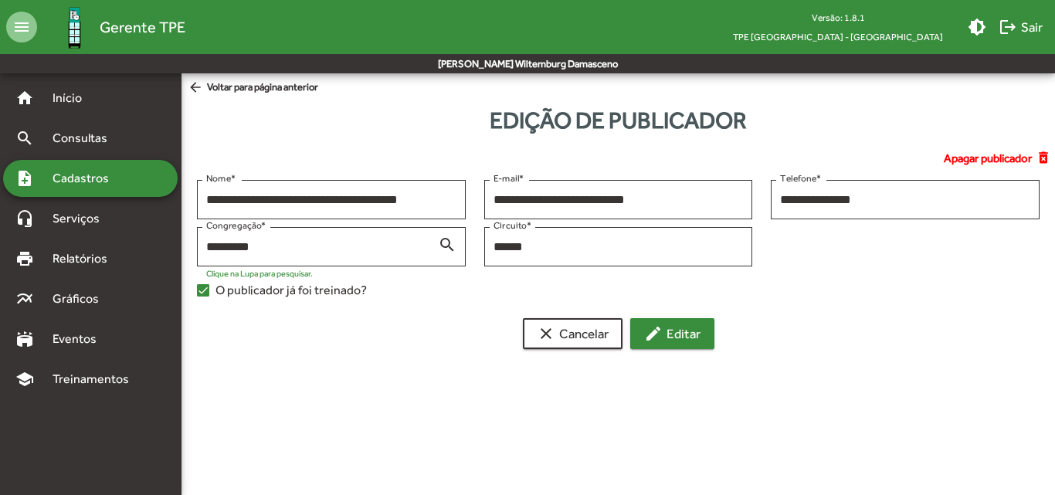
click at [672, 334] on span "edit Editar" at bounding box center [672, 334] width 56 height 28
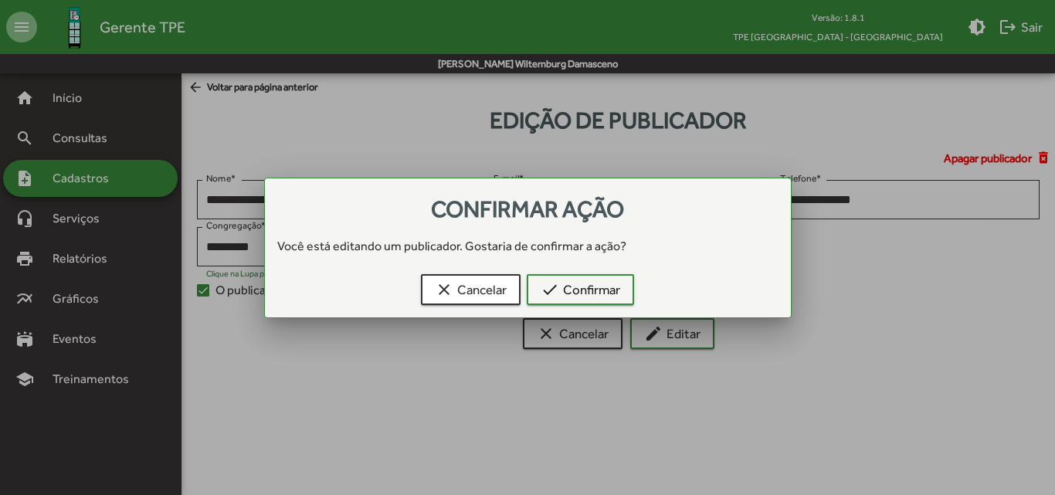
click at [636, 294] on div "clear Cancelar check Confirmar" at bounding box center [527, 292] width 489 height 49
click at [604, 296] on span "check Confirmar" at bounding box center [581, 290] width 80 height 28
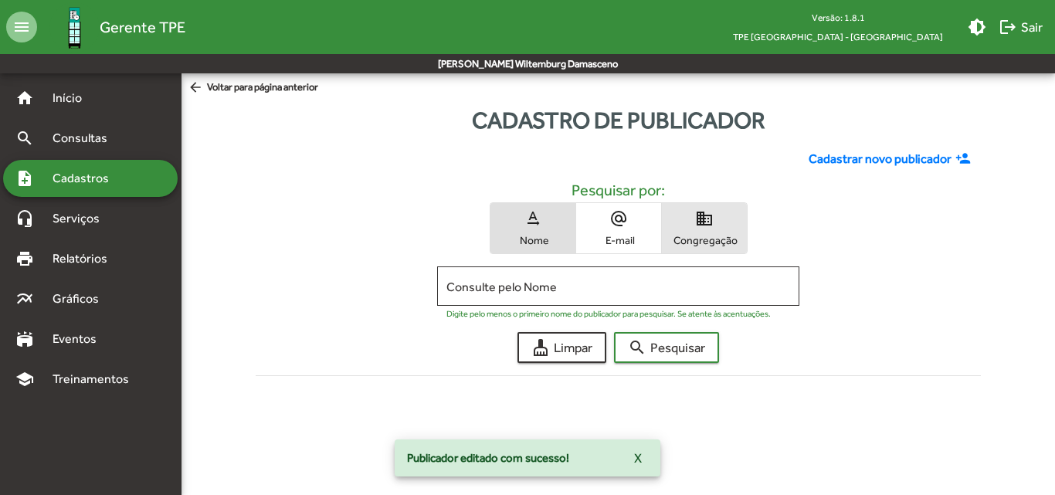
click at [715, 238] on span "Congregação" at bounding box center [704, 240] width 77 height 14
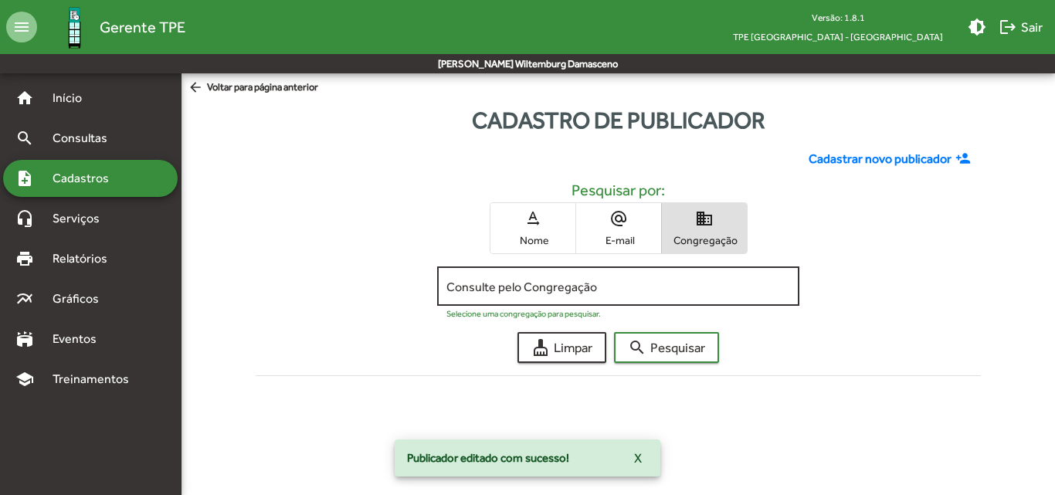
click at [663, 291] on input "Consulte pelo Congregação" at bounding box center [618, 287] width 344 height 14
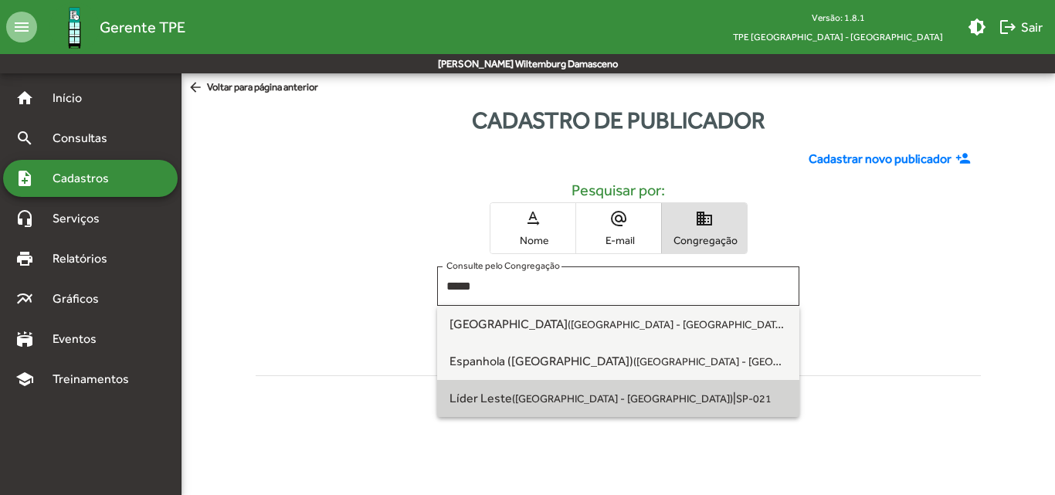
click at [629, 392] on span "Líder Leste ([GEOGRAPHIC_DATA] - [GEOGRAPHIC_DATA]) | SP-021" at bounding box center [618, 398] width 338 height 37
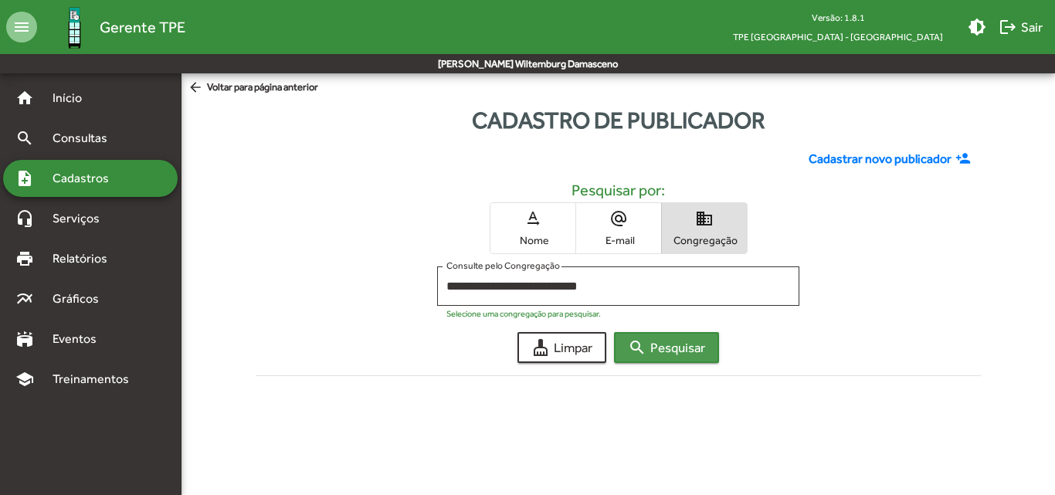
click at [684, 347] on span "search Pesquisar" at bounding box center [666, 348] width 77 height 28
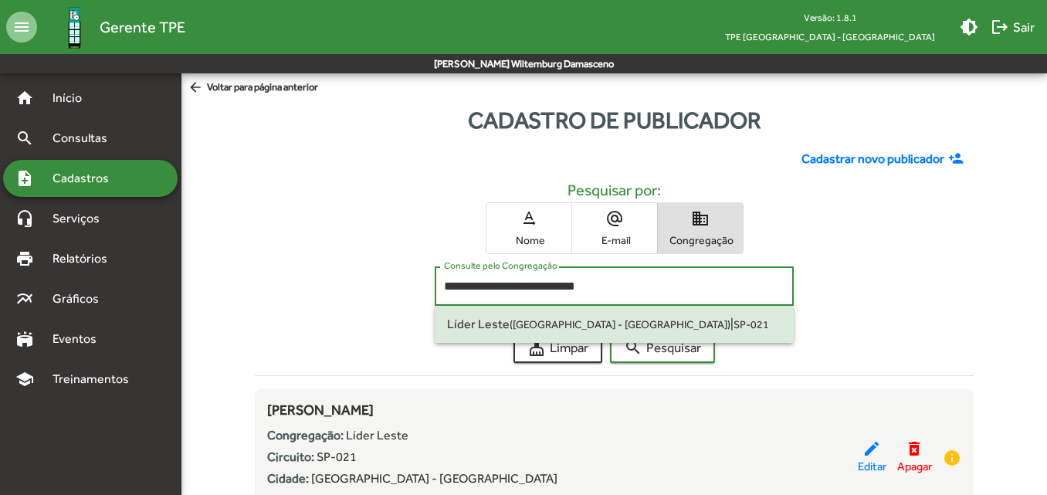
drag, startPoint x: 651, startPoint y: 291, endPoint x: 606, endPoint y: 291, distance: 45.6
click at [619, 291] on input "**********" at bounding box center [614, 287] width 341 height 14
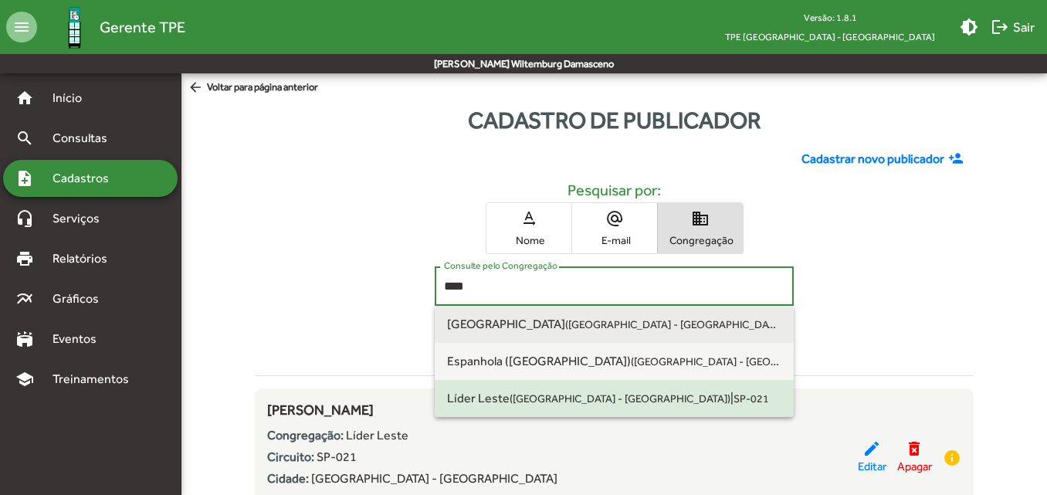
click at [580, 316] on span "[GEOGRAPHIC_DATA] ([GEOGRAPHIC_DATA] - [GEOGRAPHIC_DATA]) | SP-021" at bounding box center [614, 324] width 334 height 37
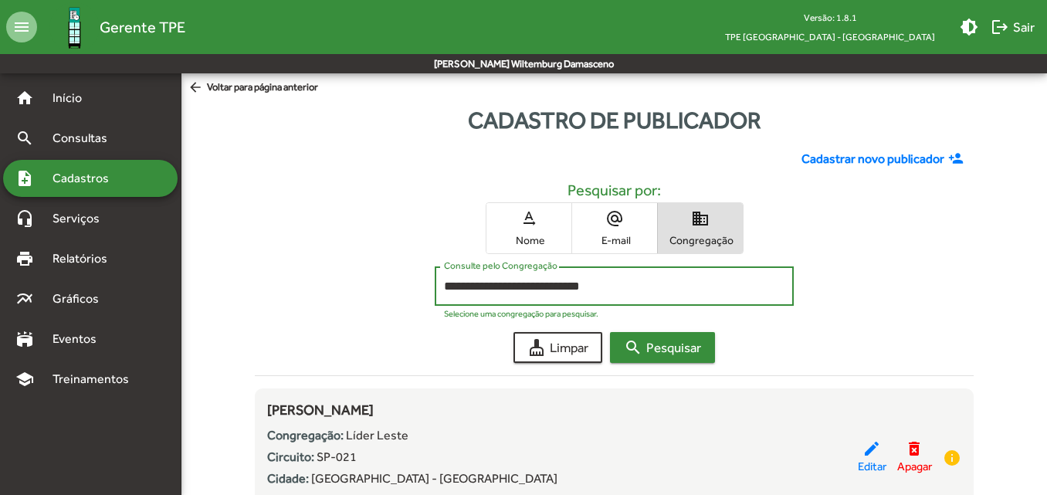
click at [641, 336] on span "search Pesquisar" at bounding box center [662, 348] width 77 height 28
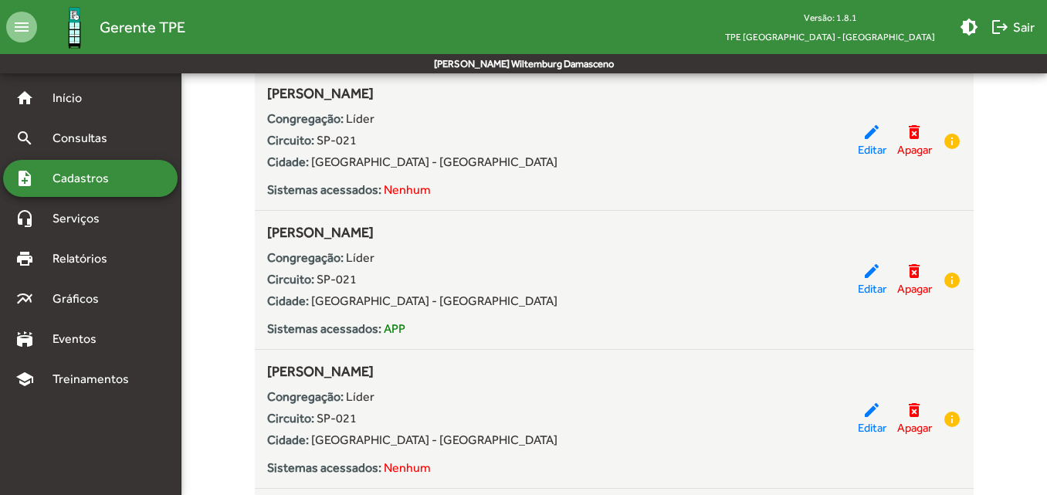
scroll to position [2008, 0]
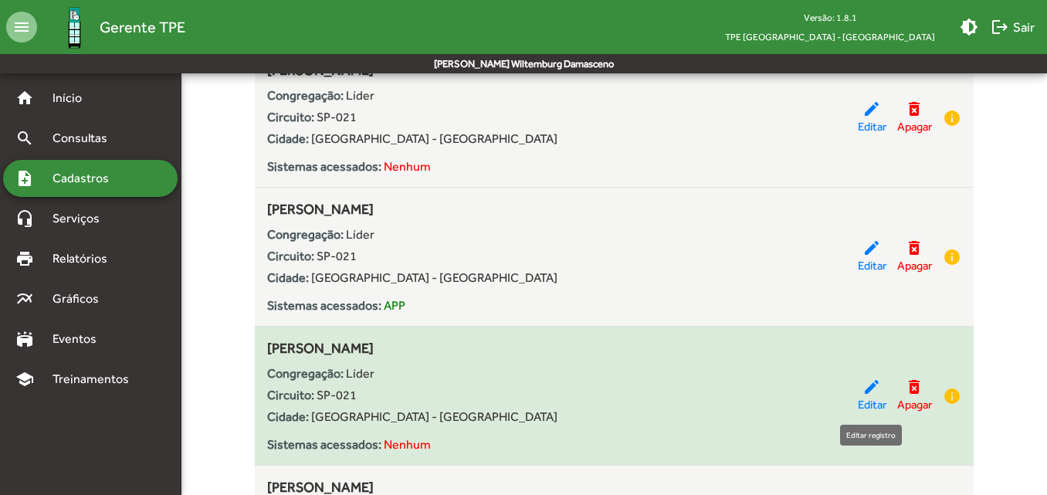
click at [867, 400] on span "Editar" at bounding box center [872, 405] width 29 height 18
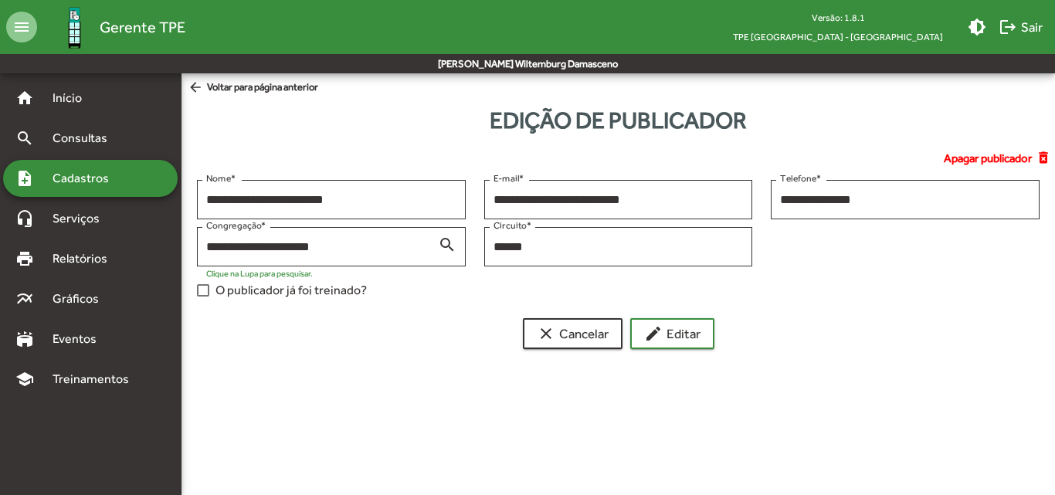
click at [300, 288] on span "O publicador já foi treinado?" at bounding box center [290, 290] width 151 height 19
click at [660, 341] on mat-icon "edit" at bounding box center [653, 333] width 19 height 19
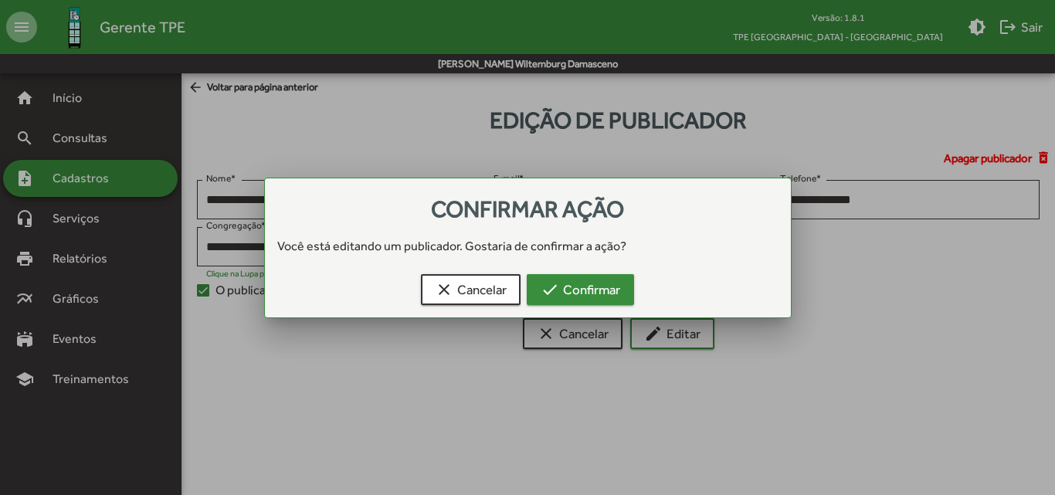
click at [582, 286] on span "check Confirmar" at bounding box center [581, 290] width 80 height 28
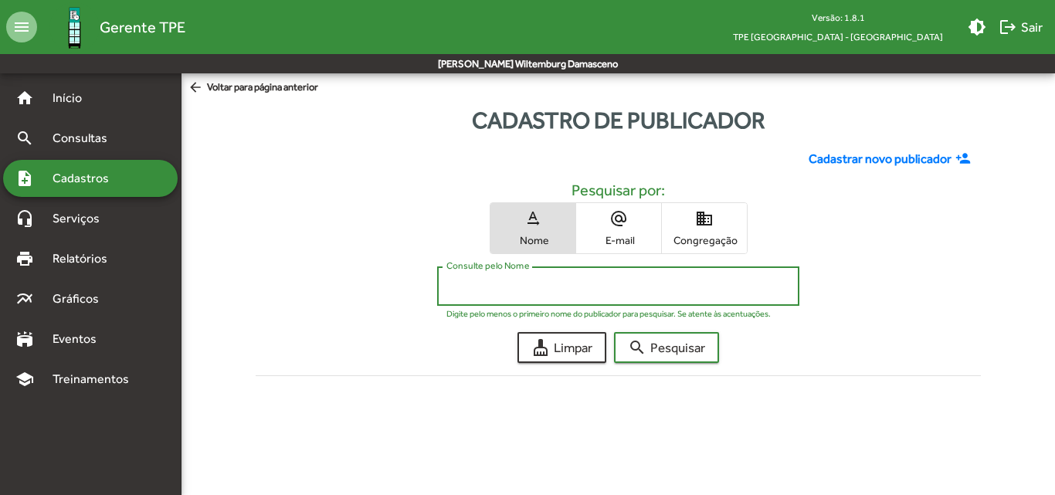
click at [511, 286] on input "Consulte pelo Nome" at bounding box center [618, 287] width 344 height 14
click at [614, 332] on button "search Pesquisar" at bounding box center [666, 347] width 105 height 31
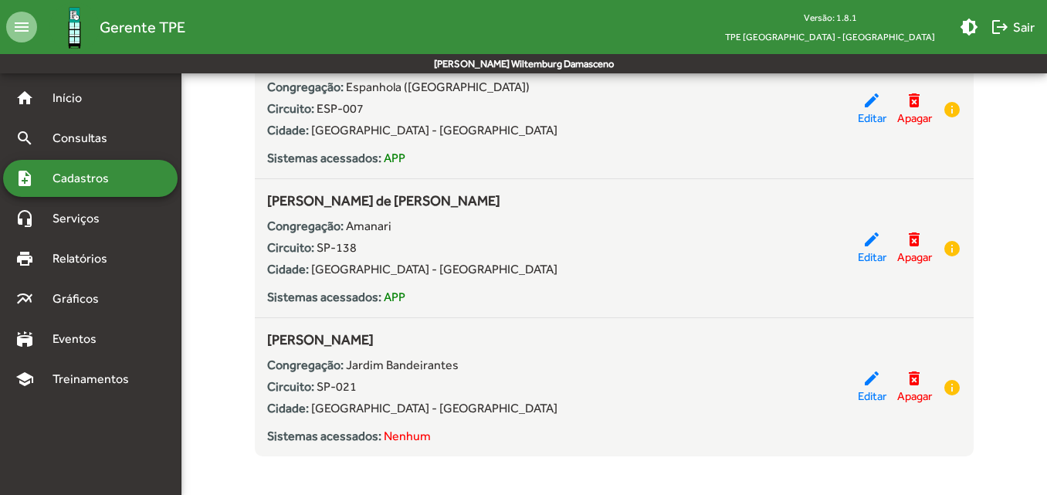
scroll to position [637, 0]
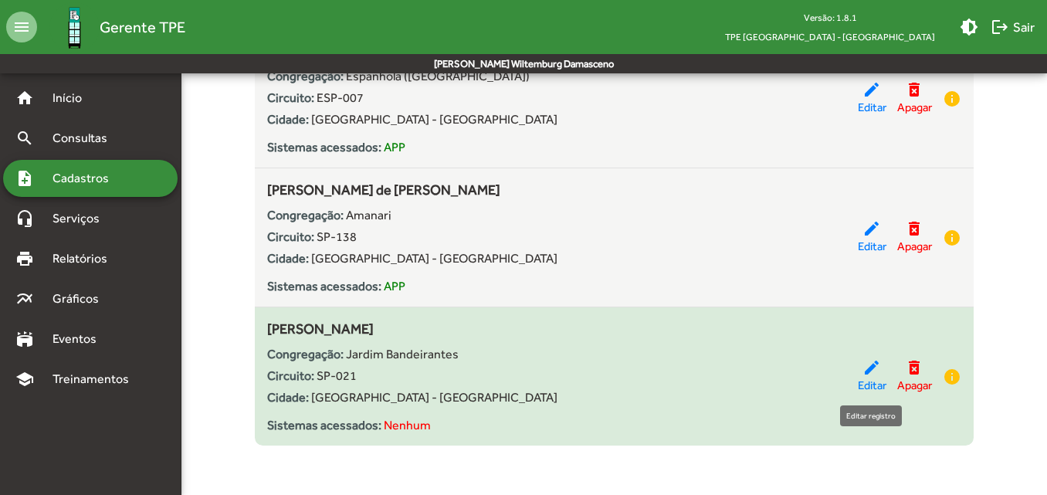
click at [867, 376] on mat-icon "edit" at bounding box center [872, 367] width 19 height 19
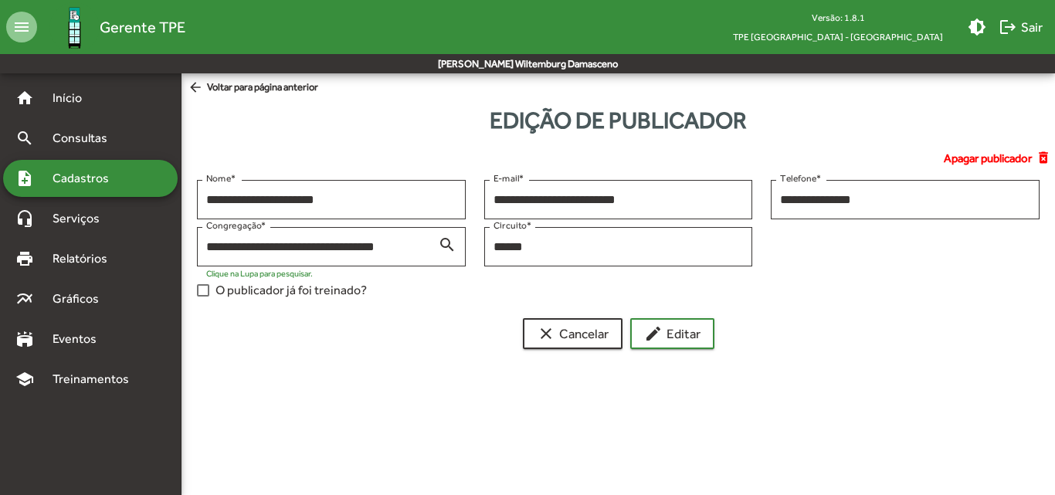
click at [308, 291] on span "O publicador já foi treinado?" at bounding box center [290, 290] width 151 height 19
click at [679, 333] on span "edit Editar" at bounding box center [672, 334] width 56 height 28
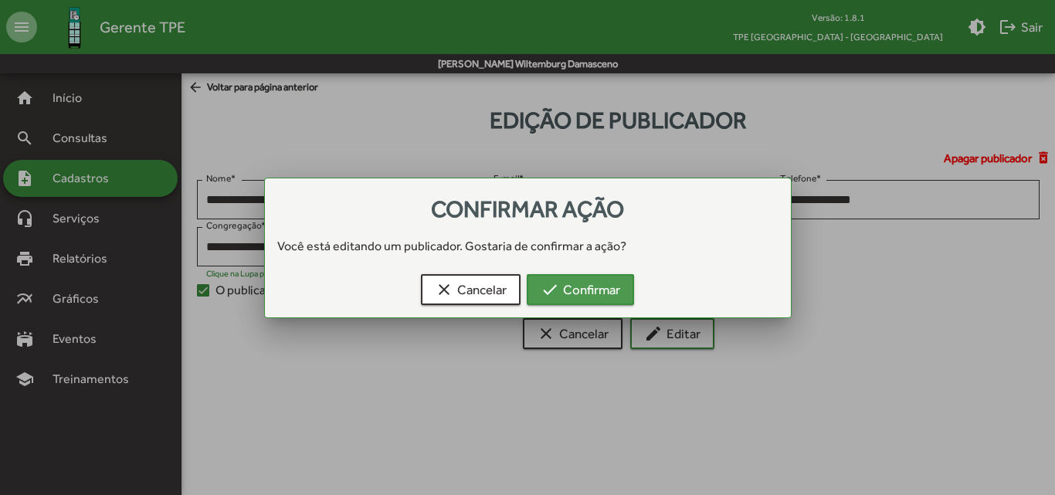
click at [610, 299] on span "check Confirmar" at bounding box center [581, 290] width 80 height 28
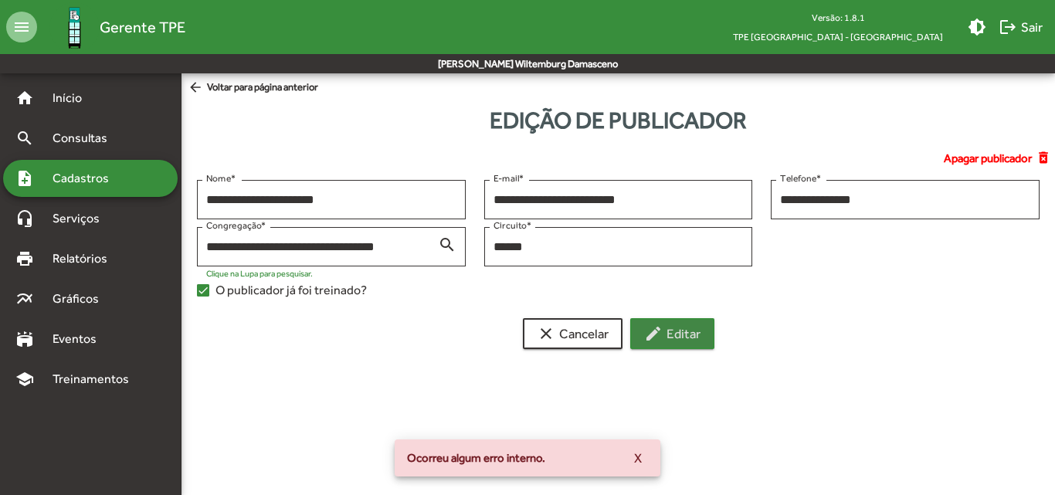
click at [646, 329] on mat-icon "edit" at bounding box center [653, 333] width 19 height 19
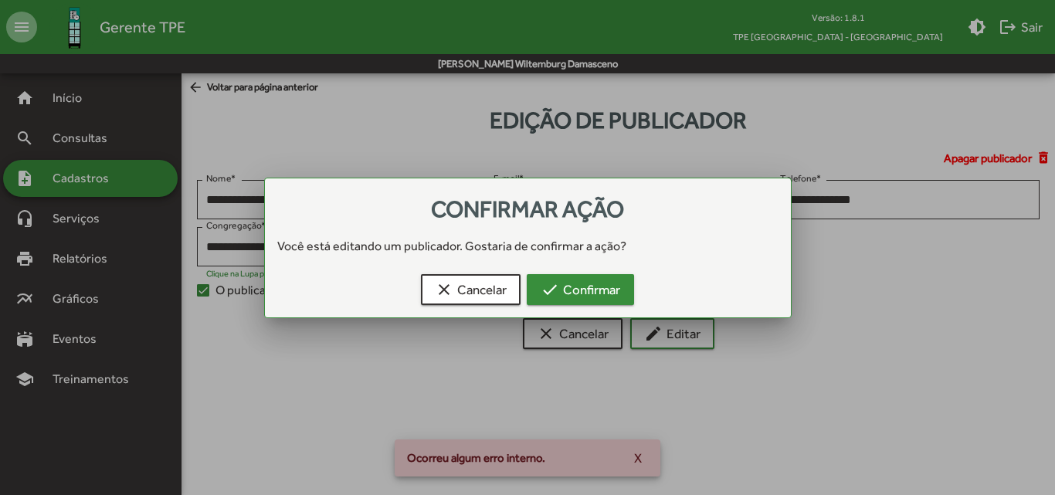
click at [585, 293] on span "check Confirmar" at bounding box center [581, 290] width 80 height 28
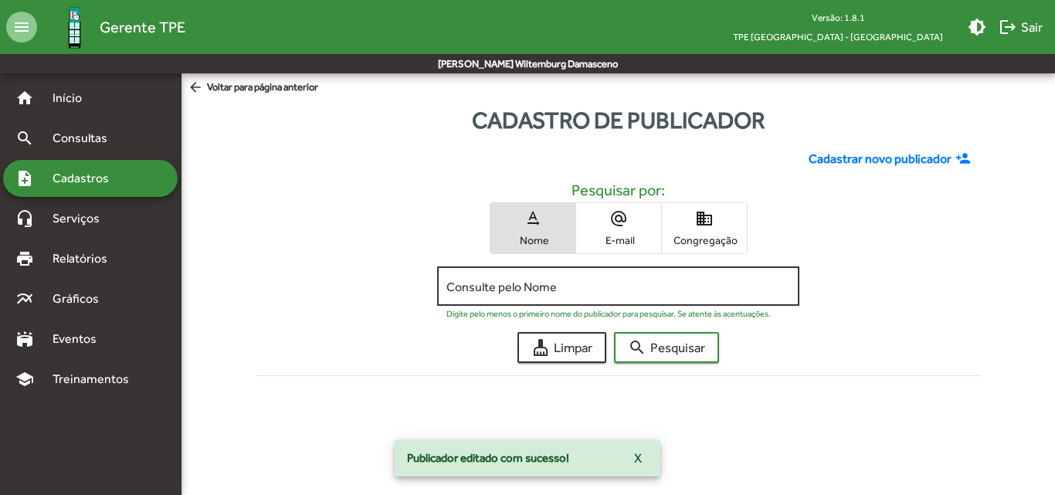
click at [593, 279] on div "Consulte pelo Nome" at bounding box center [618, 284] width 344 height 42
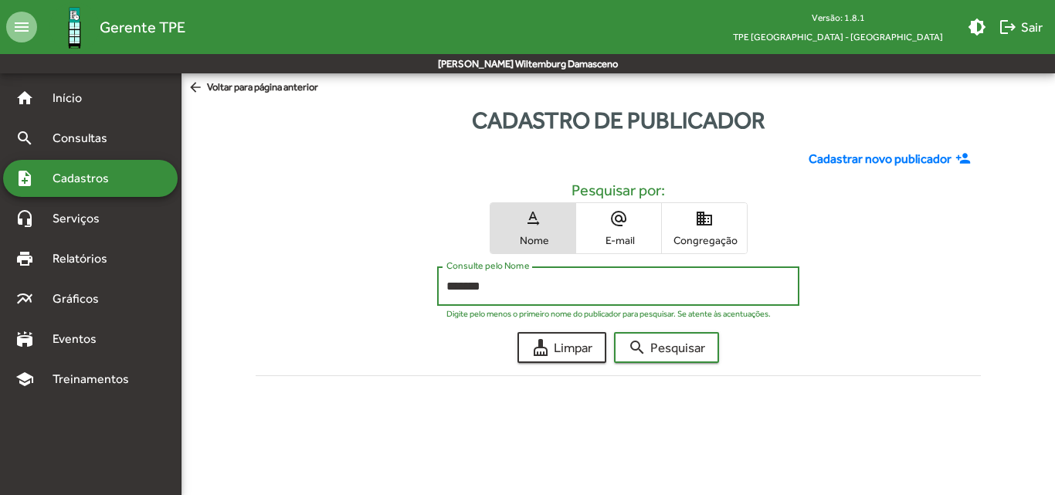
click at [614, 332] on button "search Pesquisar" at bounding box center [666, 347] width 105 height 31
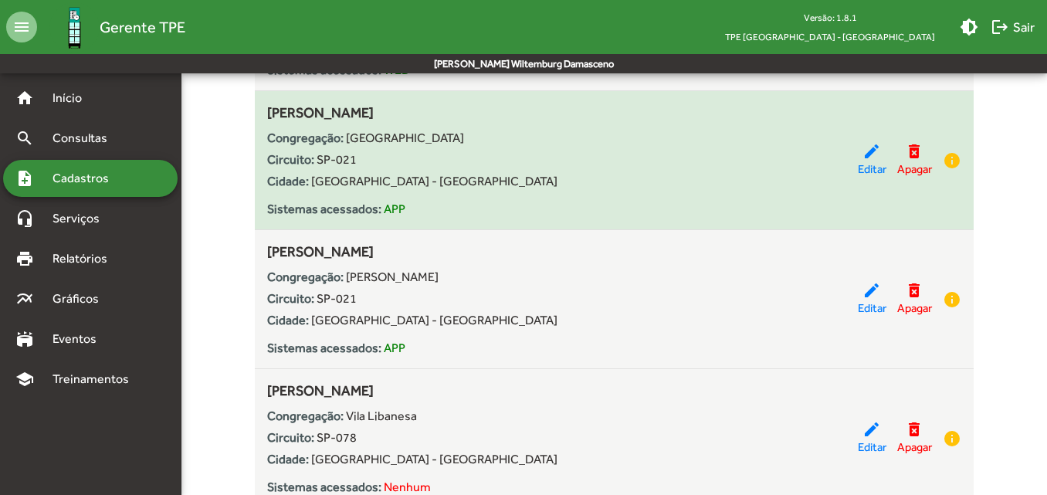
scroll to position [772, 0]
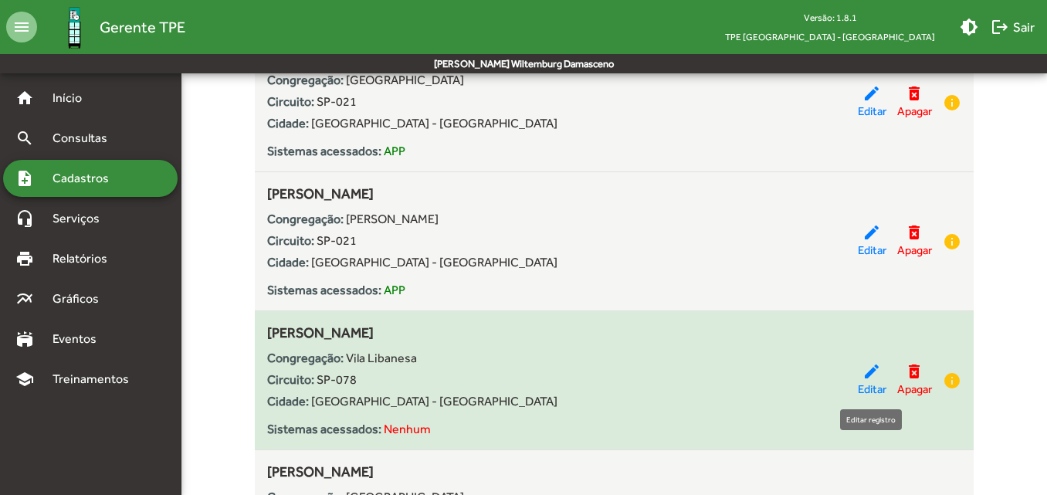
click at [858, 375] on div "edit Editar" at bounding box center [872, 380] width 29 height 36
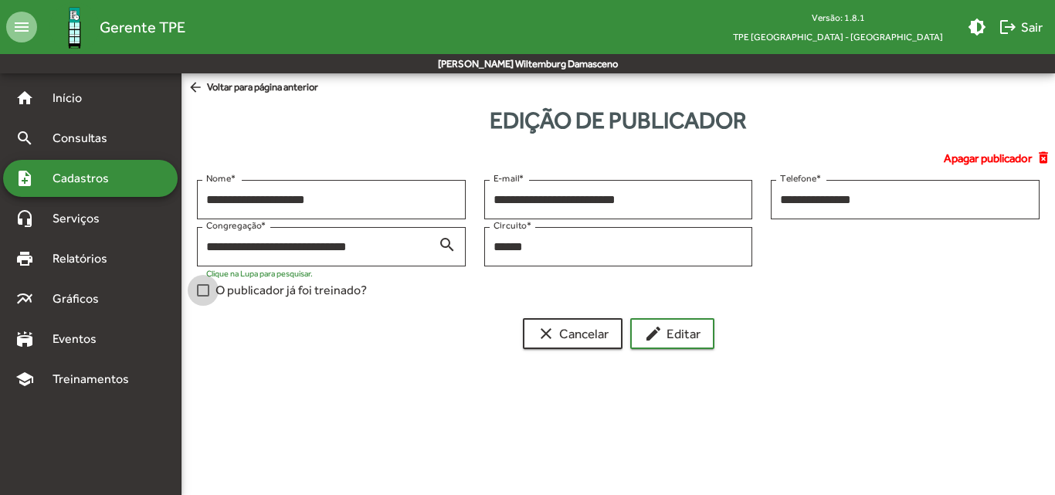
drag, startPoint x: 321, startPoint y: 287, endPoint x: 388, endPoint y: 285, distance: 68.0
click at [321, 287] on span "O publicador já foi treinado?" at bounding box center [290, 290] width 151 height 19
click at [690, 326] on span "edit Editar" at bounding box center [672, 334] width 56 height 28
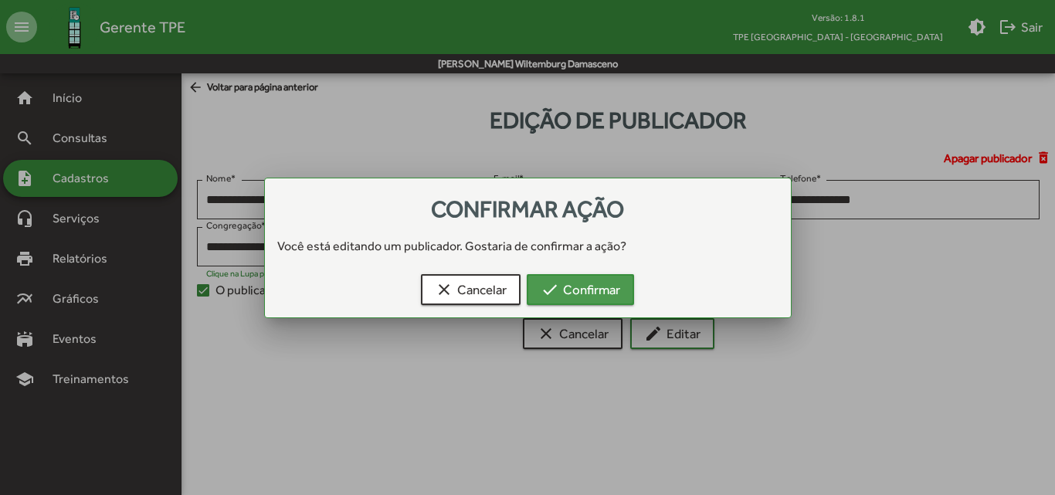
click at [566, 295] on span "check Confirmar" at bounding box center [581, 290] width 80 height 28
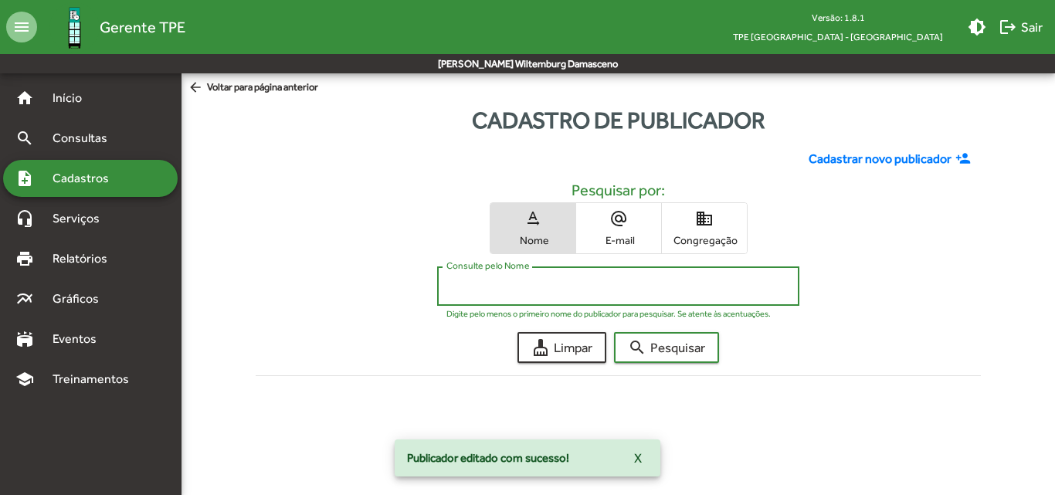
click at [533, 289] on input "Consulte pelo Nome" at bounding box center [618, 287] width 344 height 14
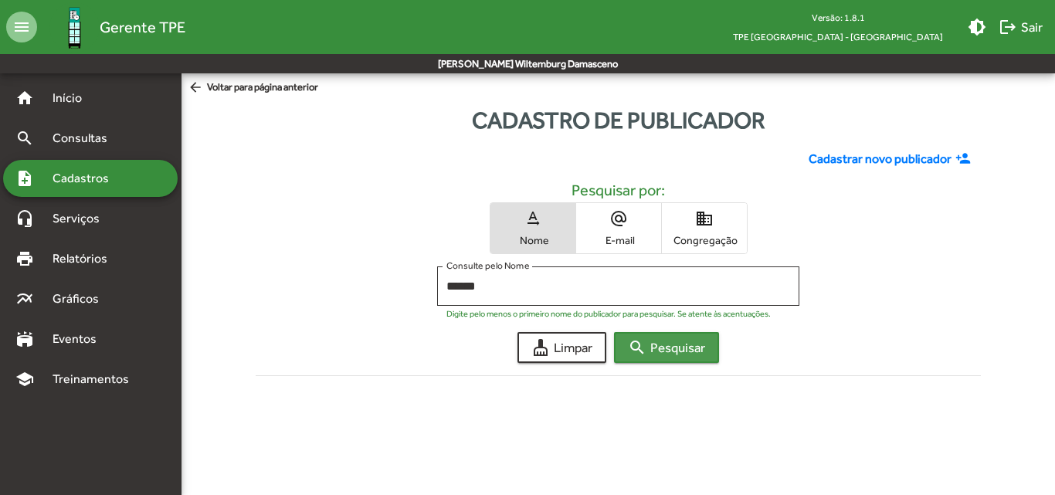
click at [639, 350] on mat-icon "search" at bounding box center [637, 347] width 19 height 19
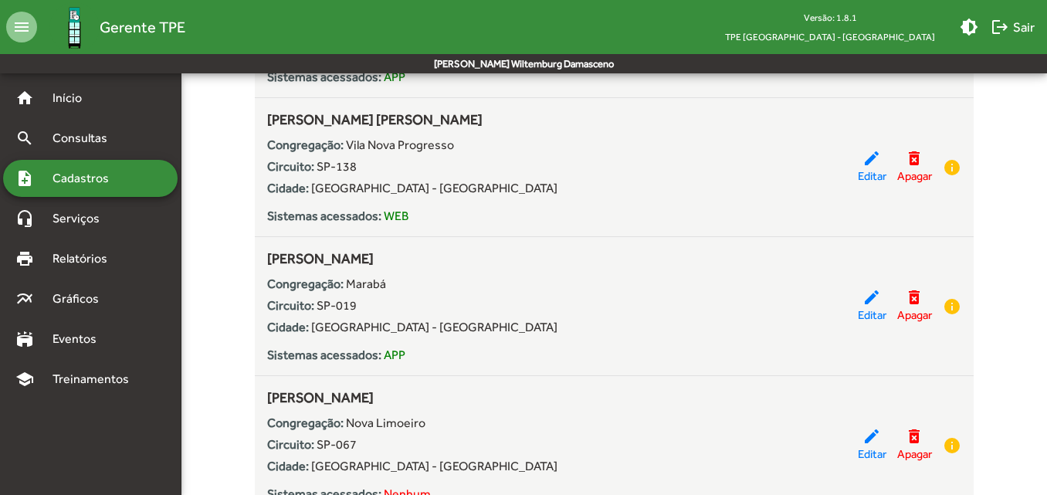
scroll to position [541, 0]
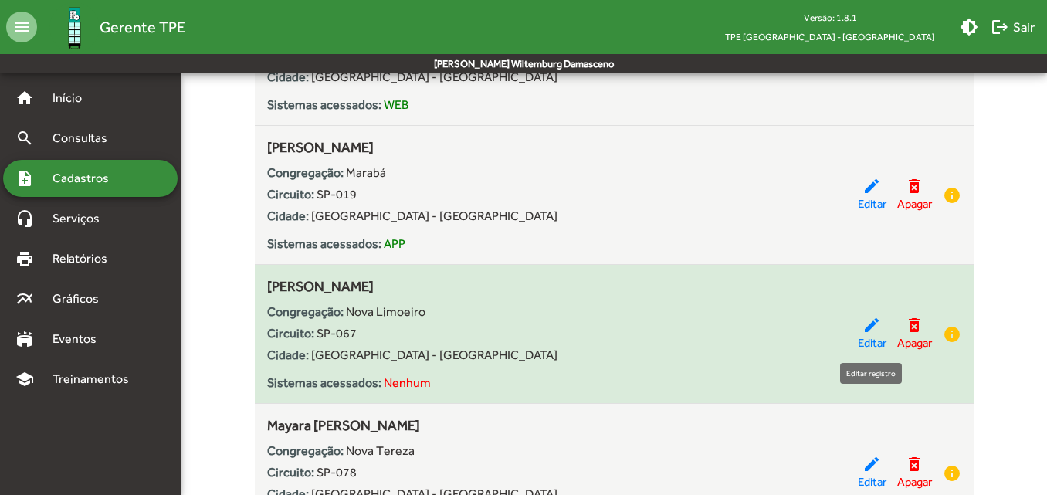
click at [858, 342] on span "Editar" at bounding box center [872, 343] width 29 height 18
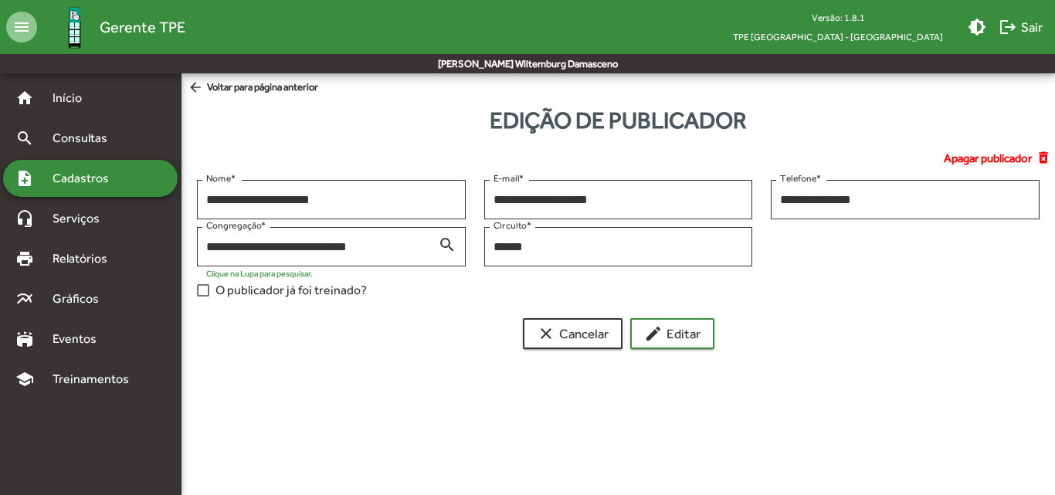
click at [343, 288] on span "O publicador já foi treinado?" at bounding box center [290, 290] width 151 height 19
click at [708, 338] on button "edit Editar" at bounding box center [672, 333] width 84 height 31
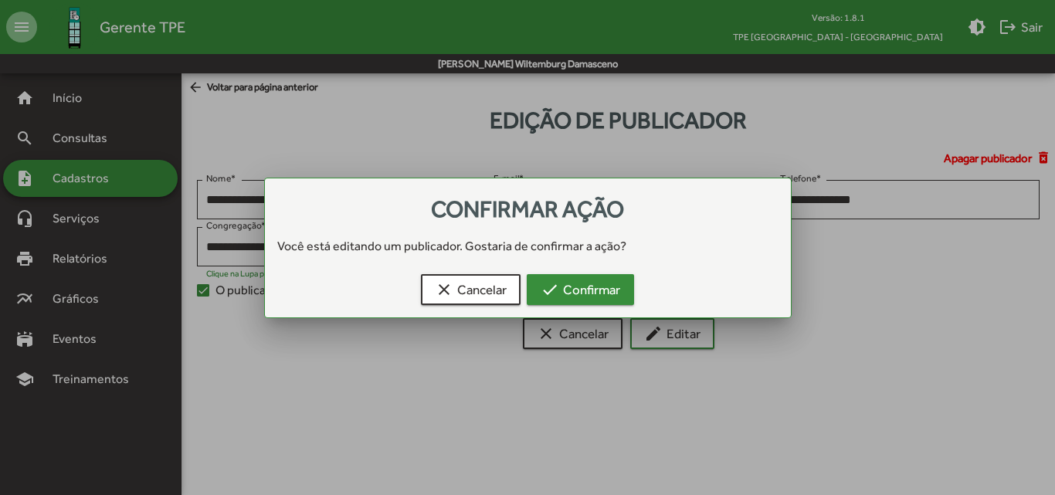
click at [609, 280] on span "check Confirmar" at bounding box center [581, 290] width 80 height 28
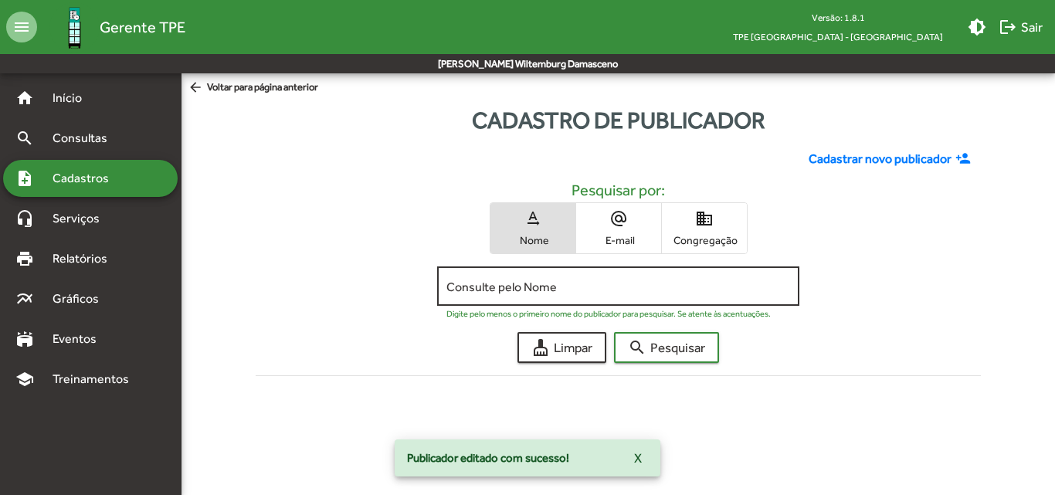
click at [626, 283] on input "Consulte pelo Nome" at bounding box center [618, 287] width 344 height 14
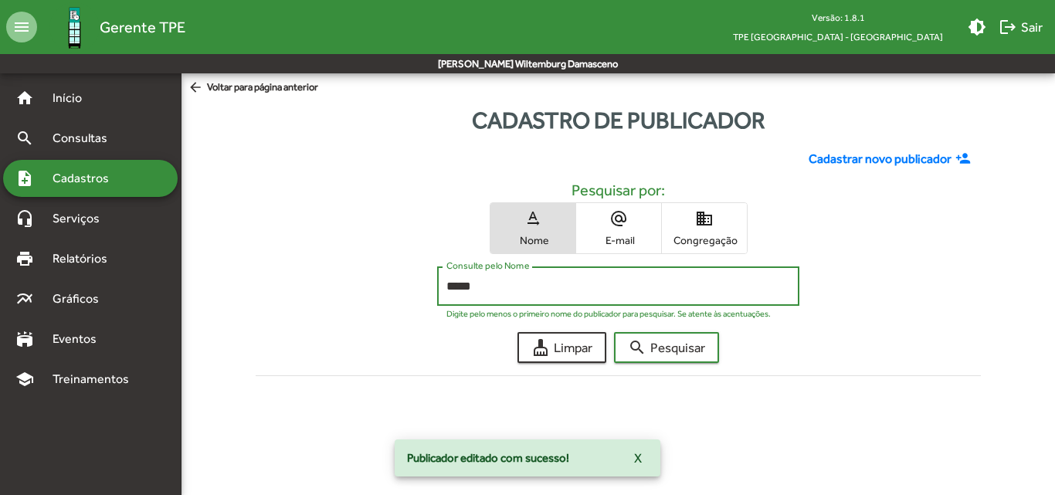
click at [614, 332] on button "search Pesquisar" at bounding box center [666, 347] width 105 height 31
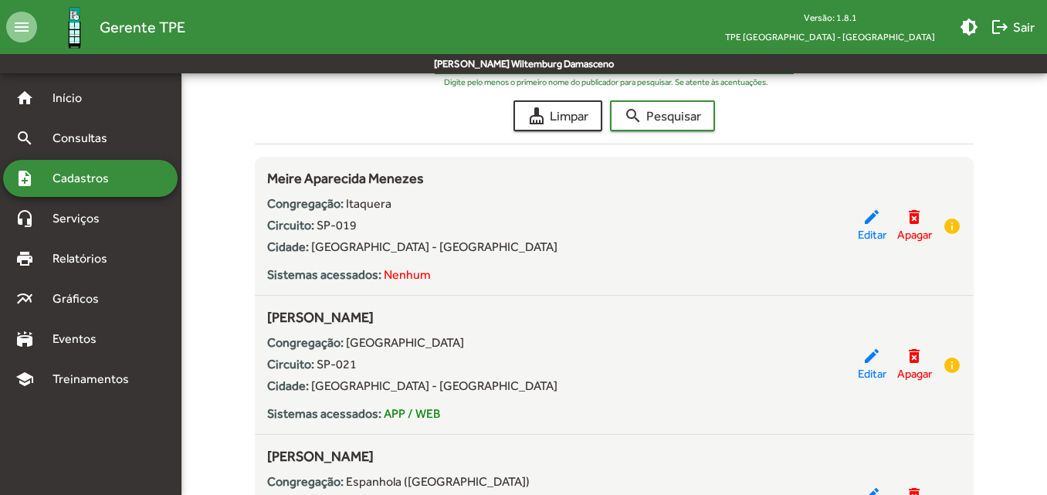
scroll to position [309, 0]
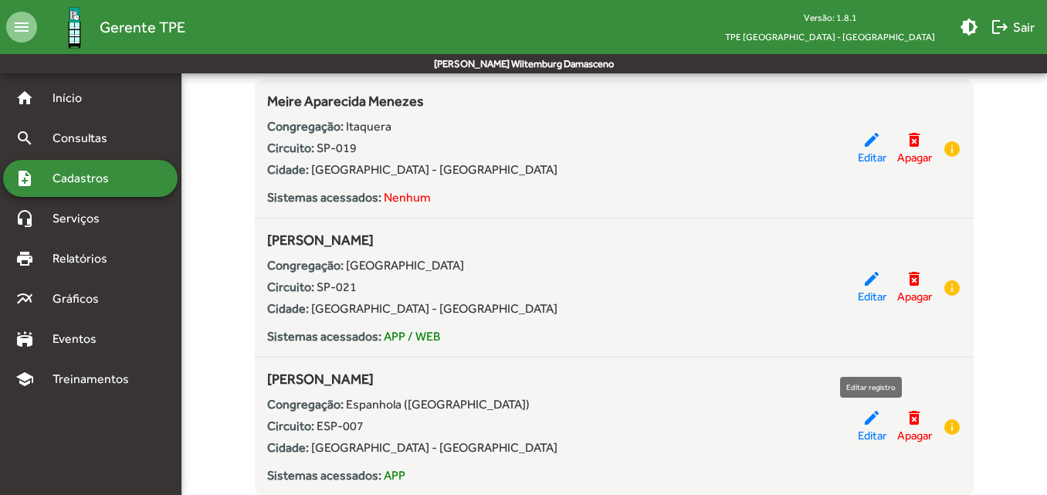
click at [869, 419] on mat-icon "edit" at bounding box center [872, 418] width 19 height 19
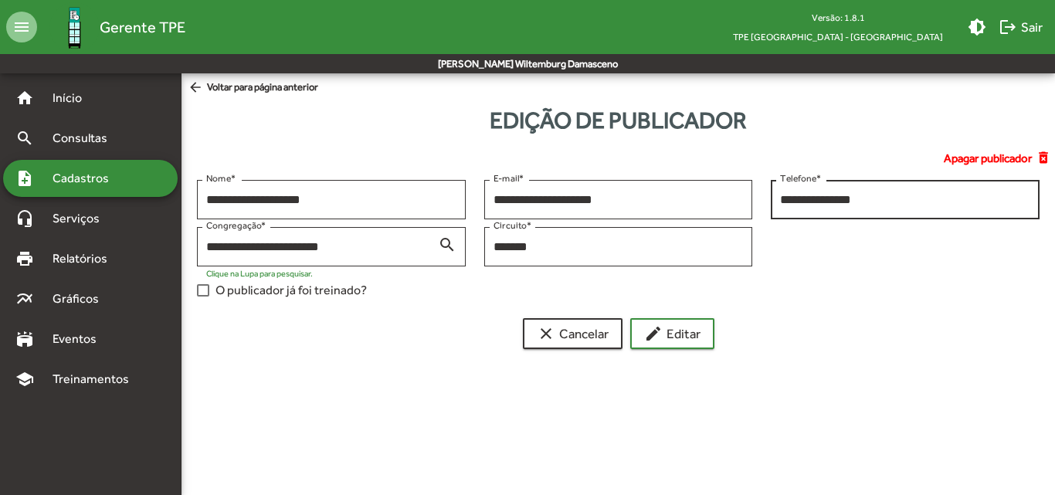
click at [782, 197] on input "**********" at bounding box center [905, 200] width 250 height 14
click at [317, 291] on span "O publicador já foi treinado?" at bounding box center [290, 290] width 151 height 19
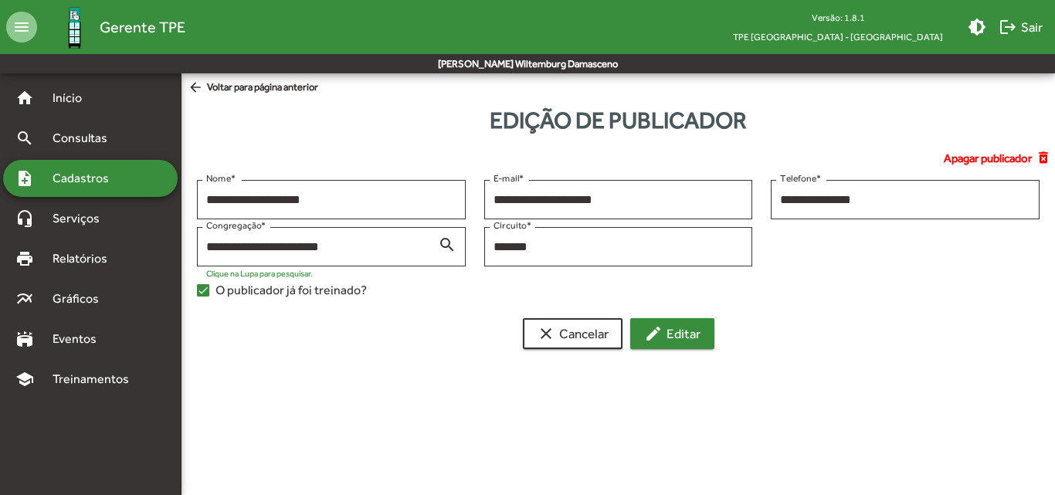
click at [684, 338] on span "edit Editar" at bounding box center [672, 334] width 56 height 28
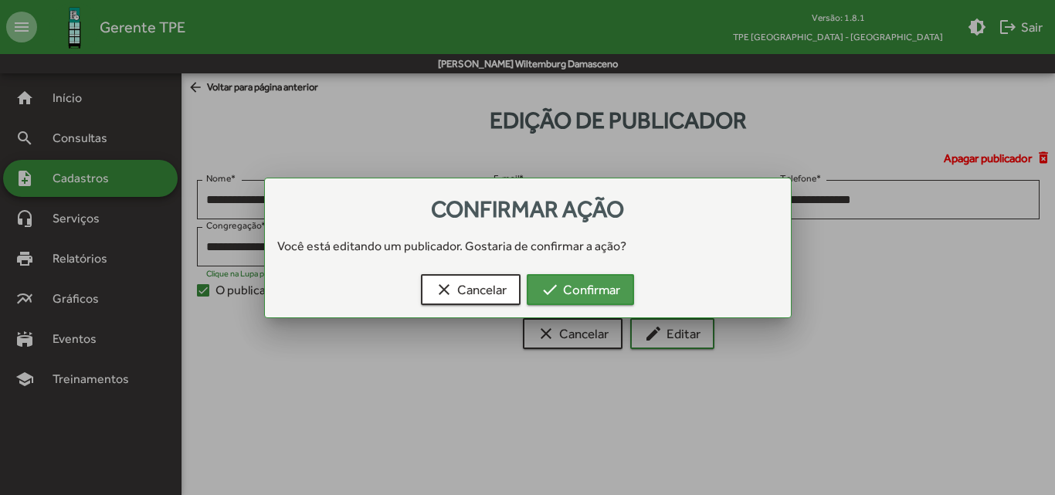
click at [601, 298] on span "check Confirmar" at bounding box center [581, 290] width 80 height 28
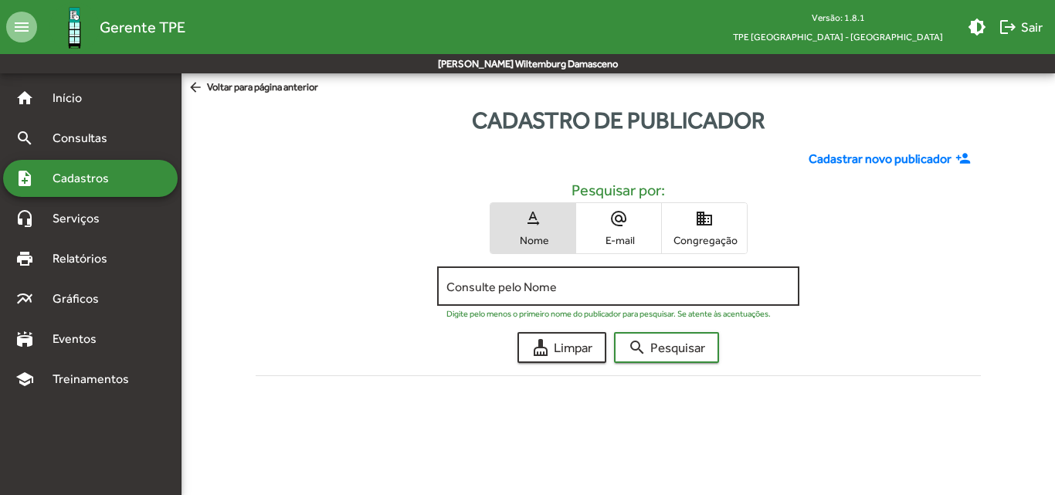
click at [535, 286] on input "Consulte pelo Nome" at bounding box center [618, 287] width 344 height 14
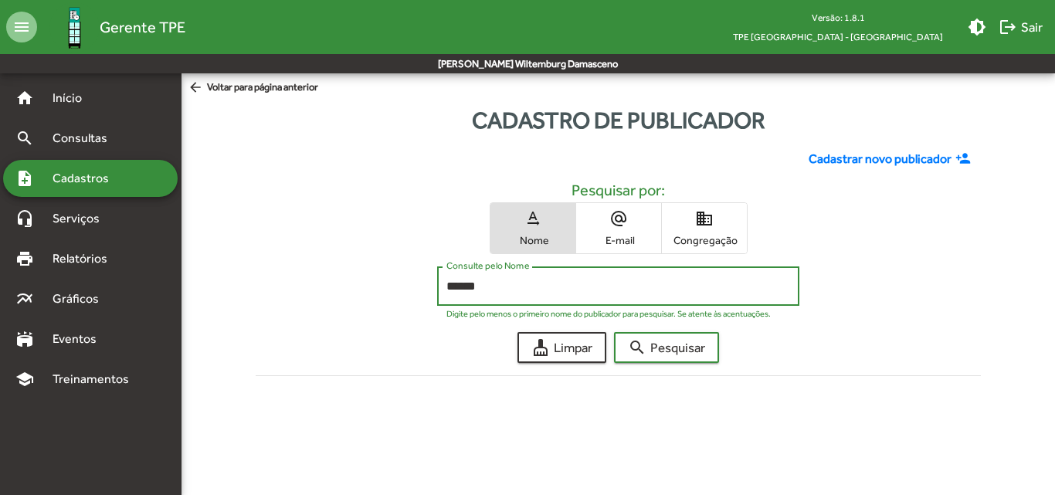
click at [614, 332] on button "search Pesquisar" at bounding box center [666, 347] width 105 height 31
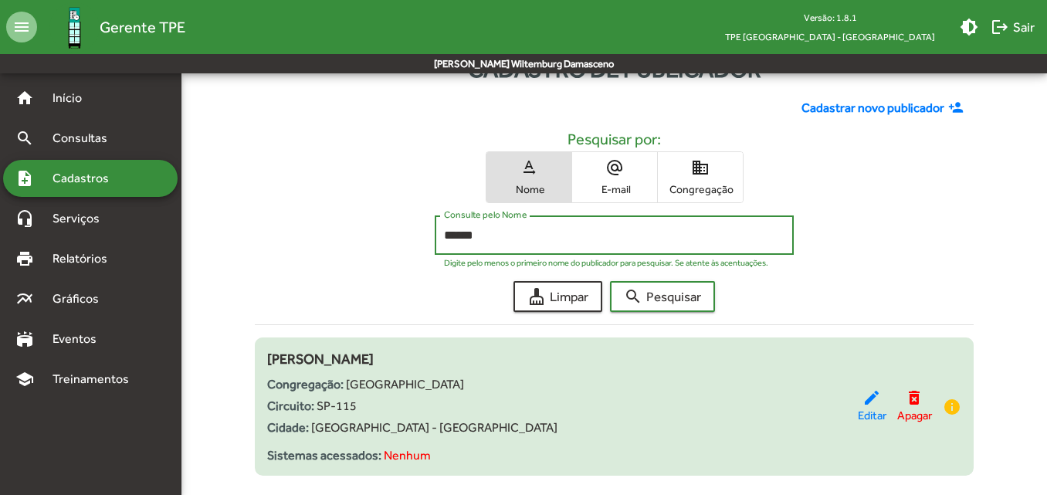
scroll to position [77, 0]
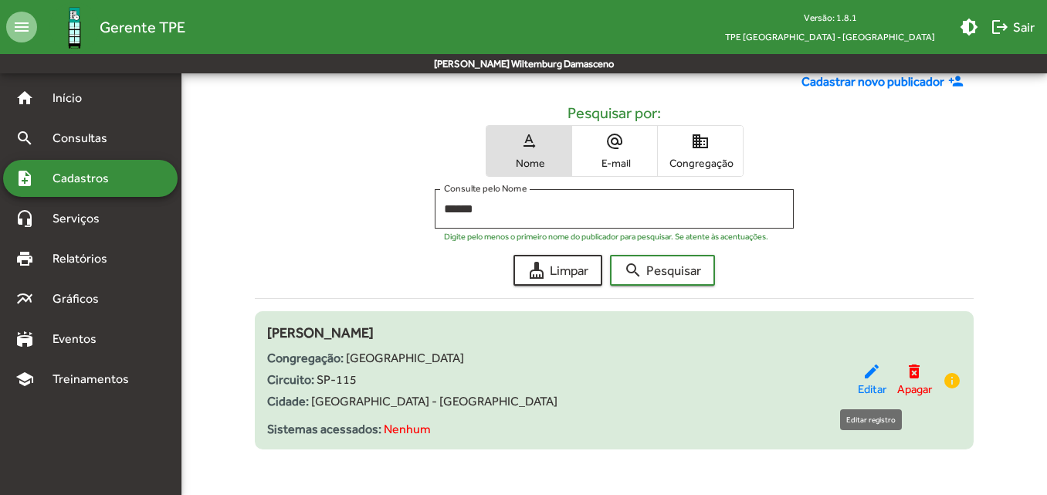
click at [870, 382] on span "Editar" at bounding box center [872, 390] width 29 height 18
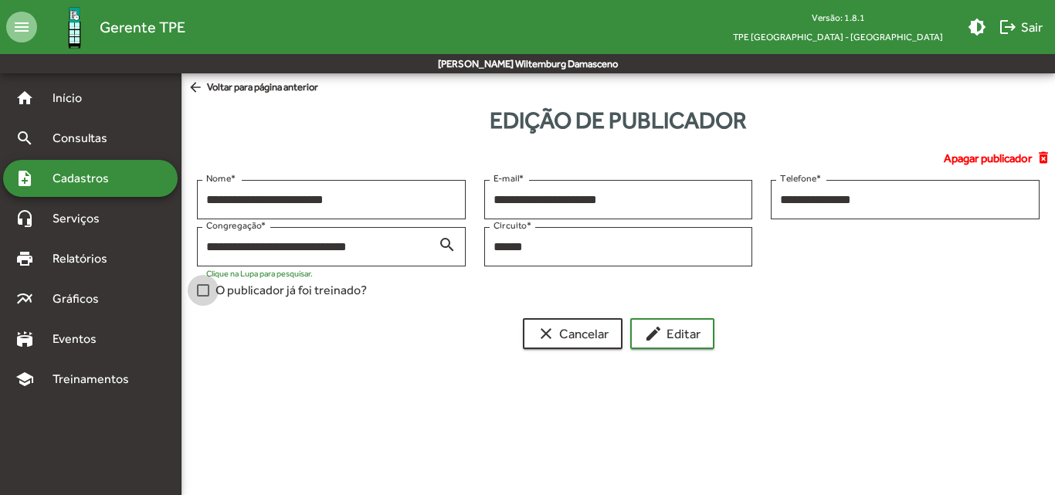
click at [321, 290] on span "O publicador já foi treinado?" at bounding box center [290, 290] width 151 height 19
click at [660, 332] on mat-icon "edit" at bounding box center [653, 333] width 19 height 19
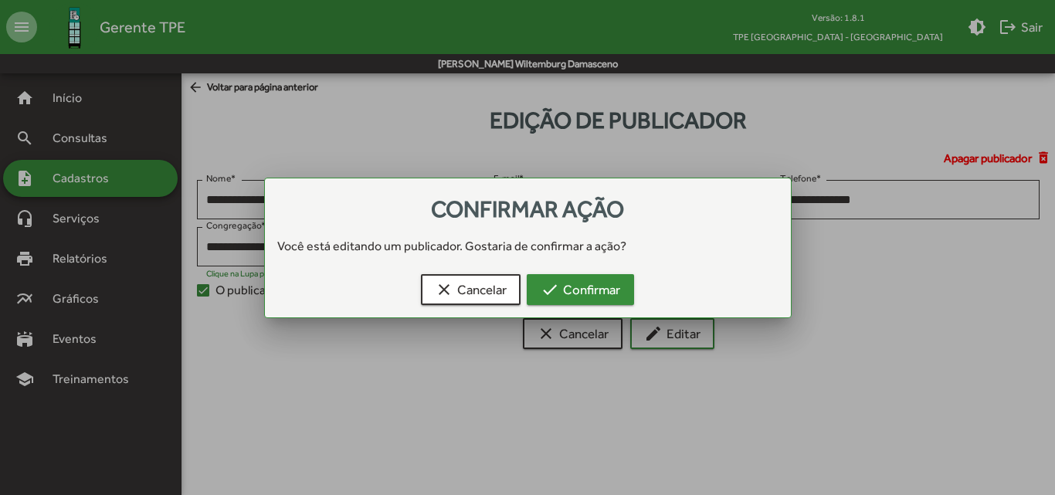
click at [567, 290] on span "check Confirmar" at bounding box center [581, 290] width 80 height 28
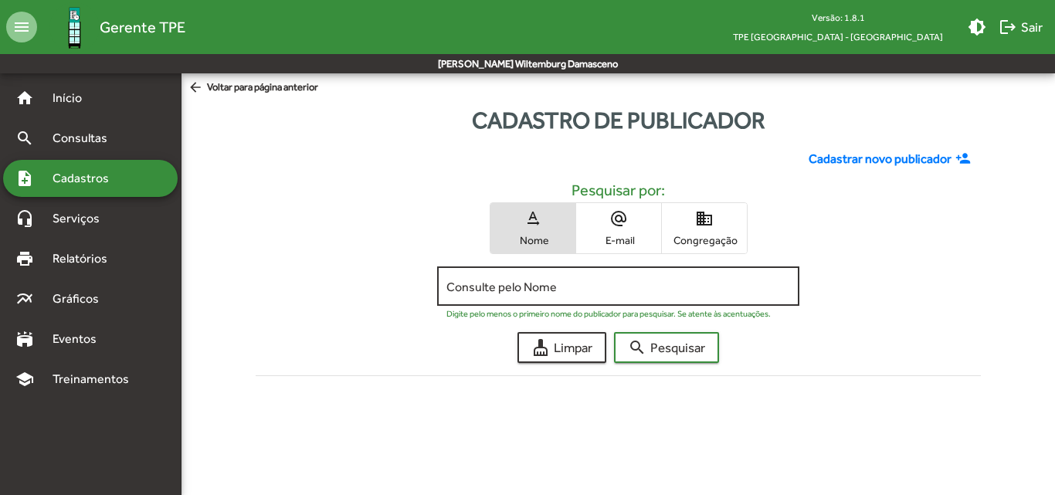
click at [544, 286] on input "Consulte pelo Nome" at bounding box center [618, 287] width 344 height 14
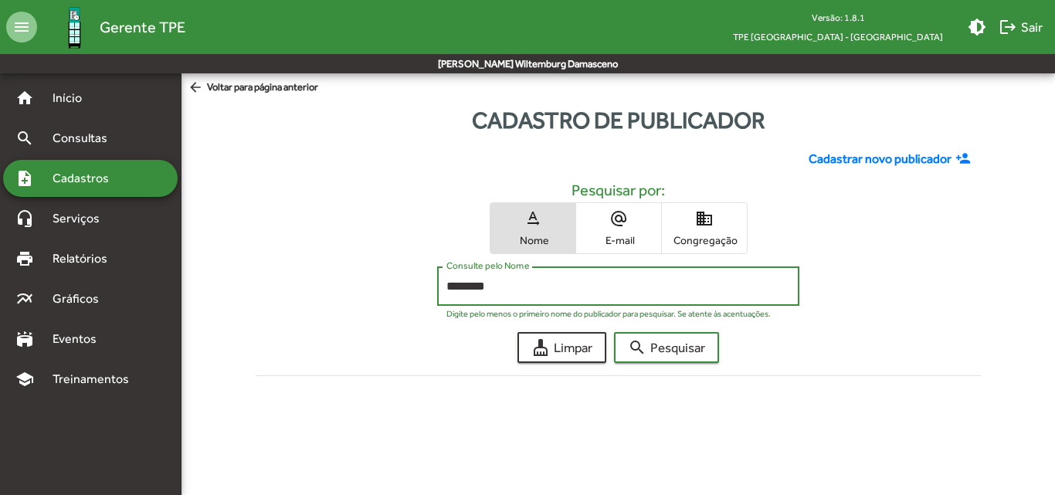
click at [614, 332] on button "search Pesquisar" at bounding box center [666, 347] width 105 height 31
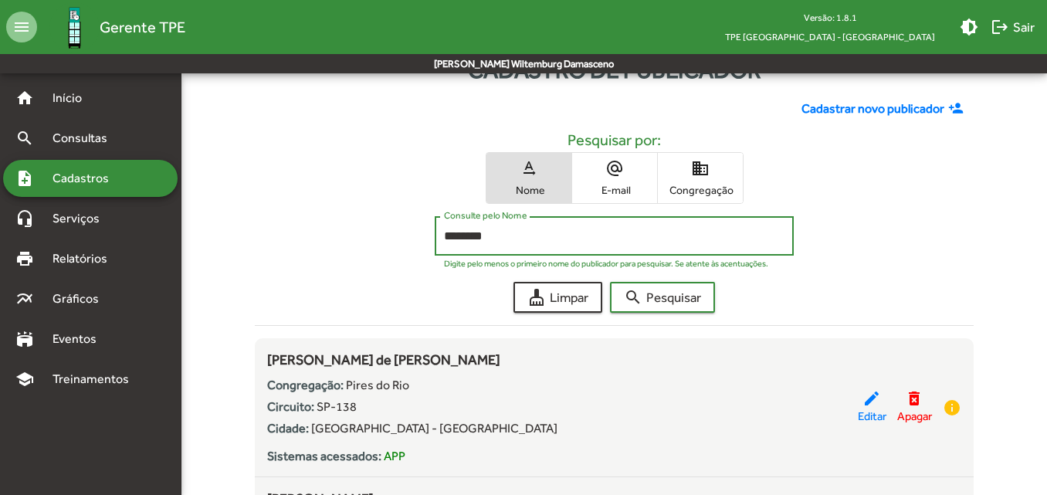
scroll to position [77, 0]
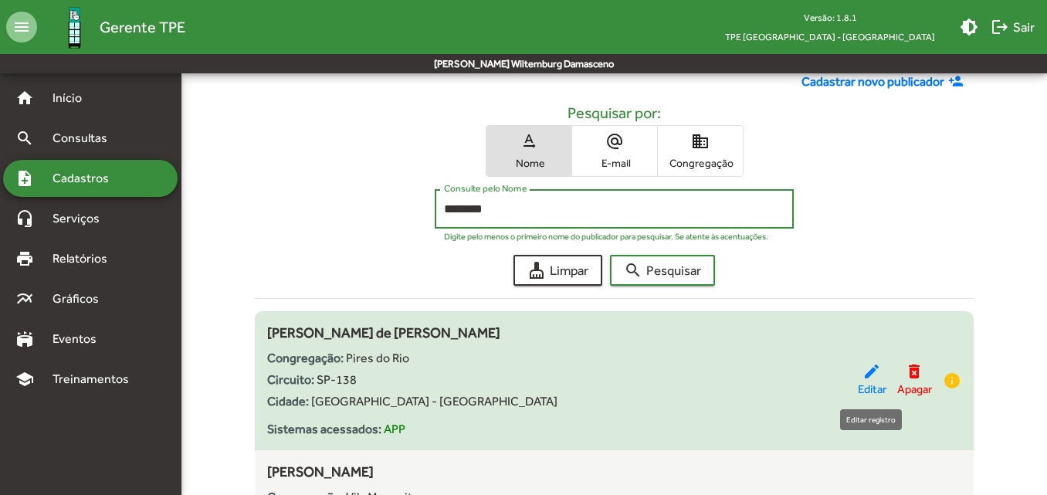
click at [868, 381] on span "Editar" at bounding box center [872, 390] width 29 height 18
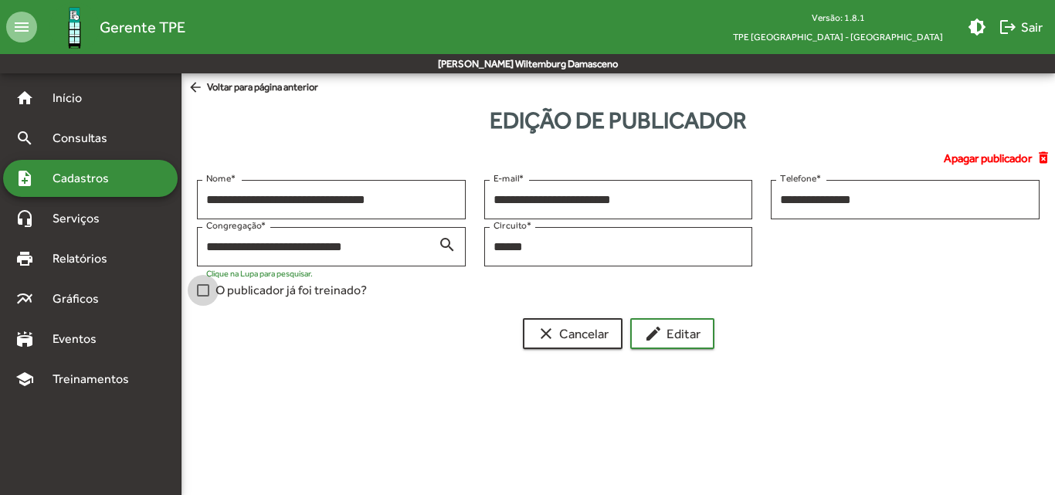
click at [263, 290] on span "O publicador já foi treinado?" at bounding box center [290, 290] width 151 height 19
click at [652, 334] on mat-icon "edit" at bounding box center [653, 333] width 19 height 19
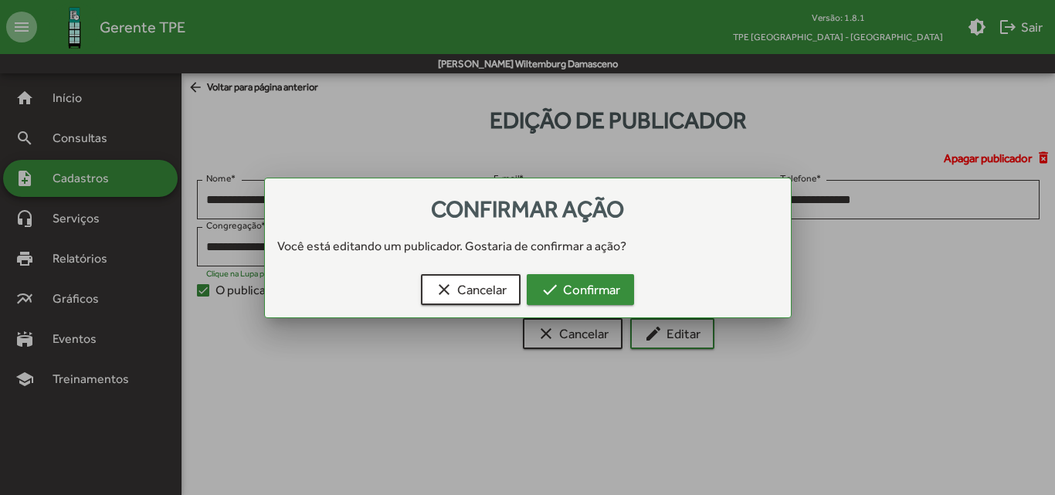
click at [604, 298] on span "check Confirmar" at bounding box center [581, 290] width 80 height 28
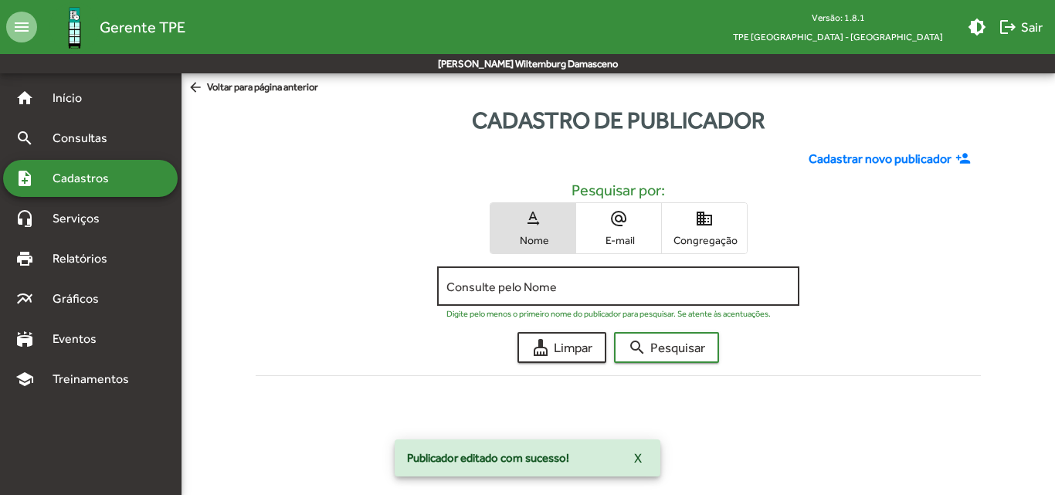
click at [600, 290] on input "Consulte pelo Nome" at bounding box center [618, 287] width 344 height 14
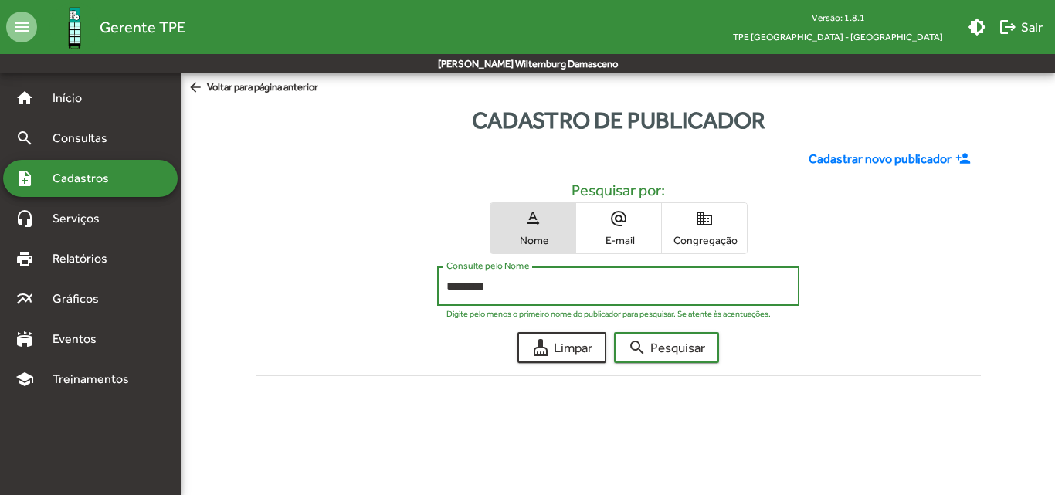
click at [614, 332] on button "search Pesquisar" at bounding box center [666, 347] width 105 height 31
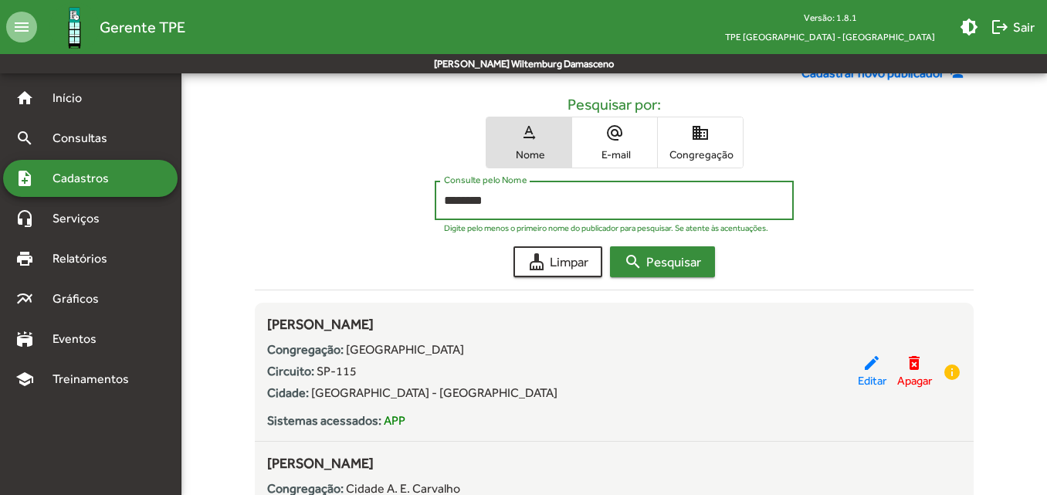
scroll to position [77, 0]
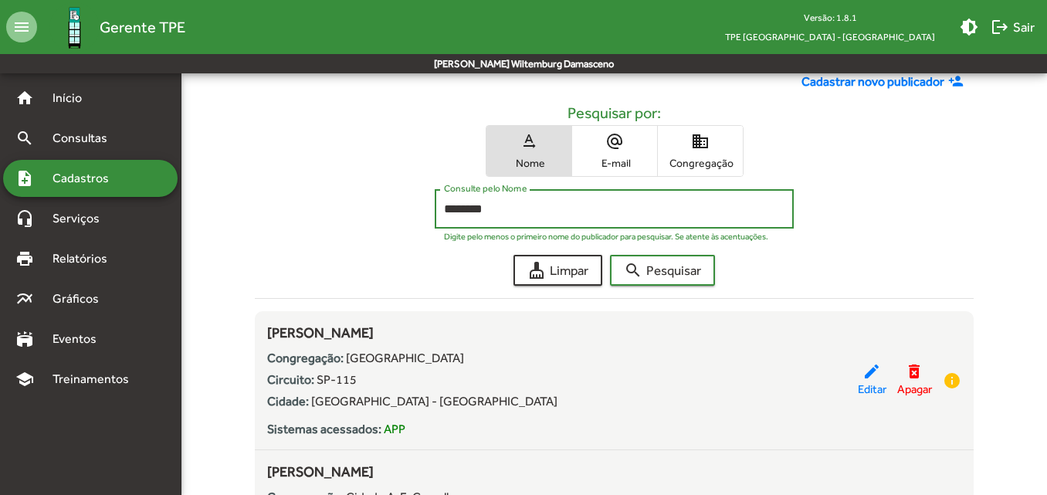
click at [712, 155] on span "domain Congregação" at bounding box center [700, 151] width 85 height 50
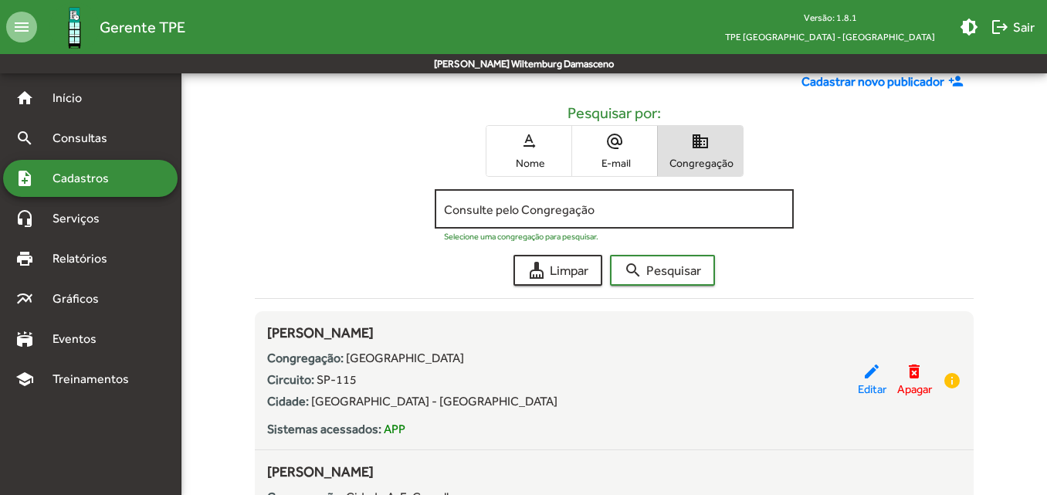
click at [671, 212] on input "Consulte pelo Congregação" at bounding box center [614, 209] width 341 height 14
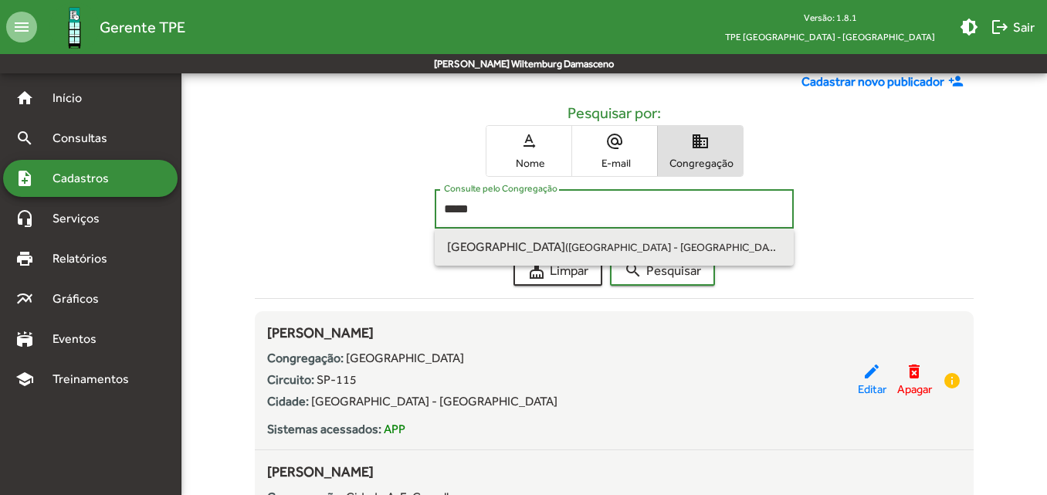
click at [671, 251] on span "[GEOGRAPHIC_DATA] ([GEOGRAPHIC_DATA] - [GEOGRAPHIC_DATA]) | SP-115" at bounding box center [614, 247] width 334 height 37
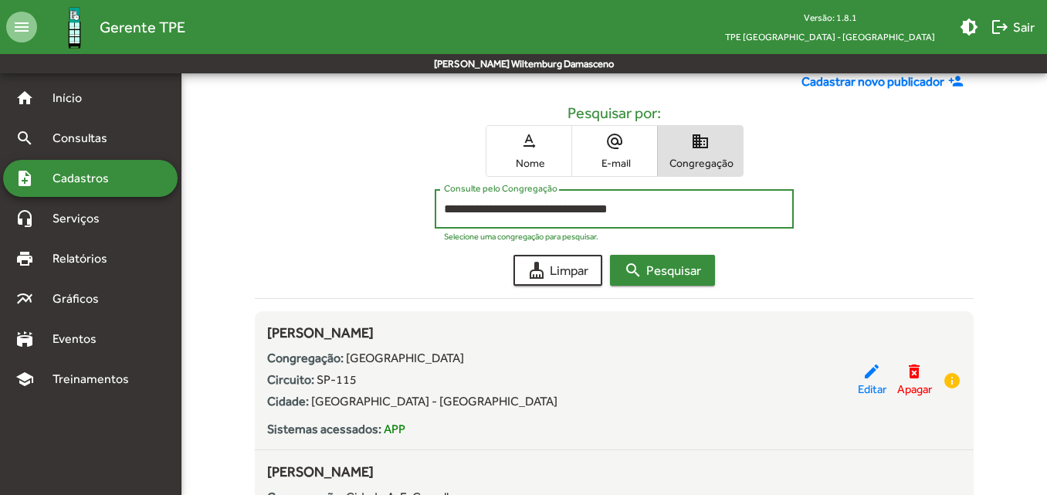
click at [667, 275] on span "search Pesquisar" at bounding box center [662, 270] width 77 height 28
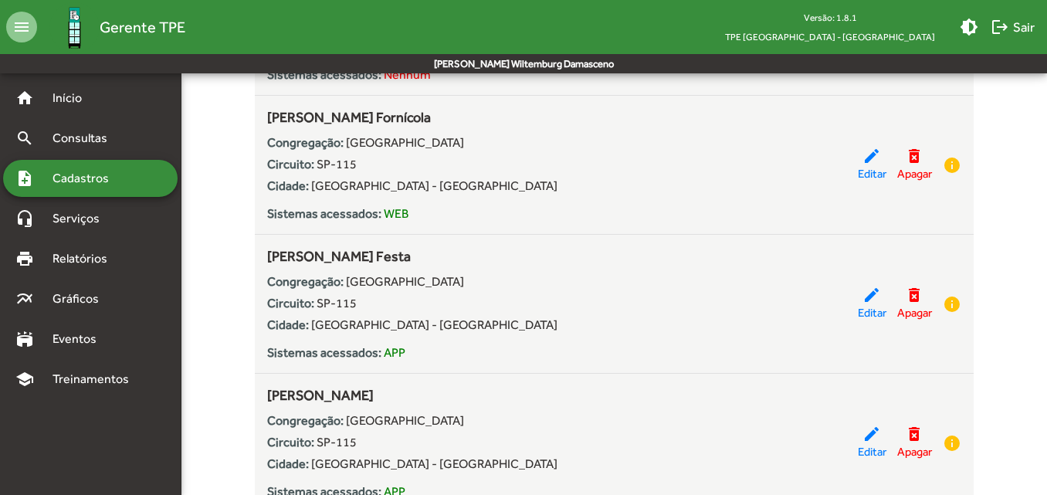
scroll to position [3294, 0]
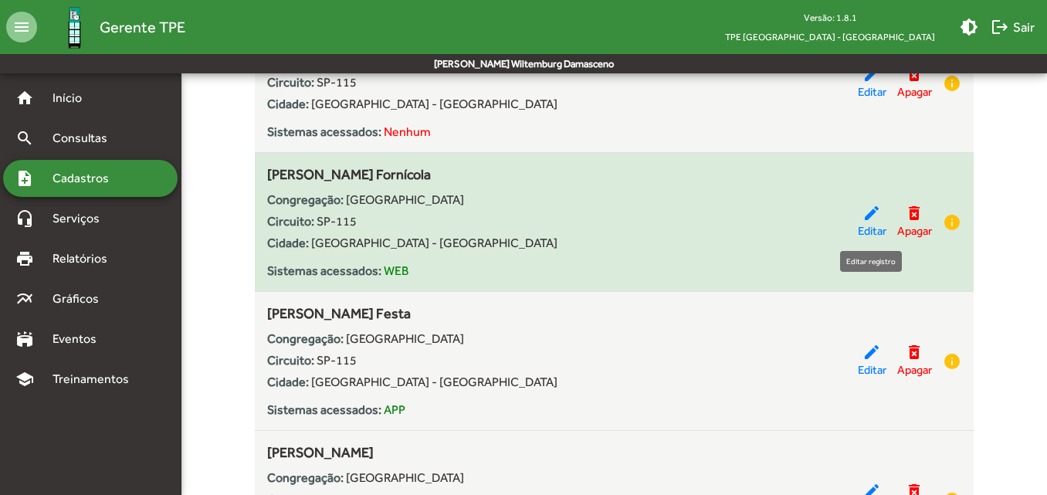
click at [879, 229] on span "Editar" at bounding box center [872, 231] width 29 height 18
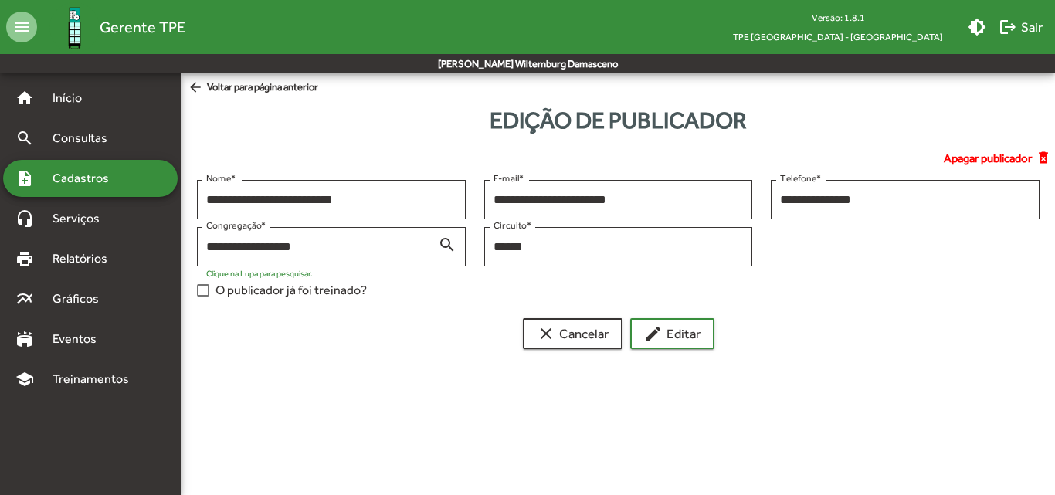
click at [330, 289] on span "O publicador já foi treinado?" at bounding box center [290, 290] width 151 height 19
click at [655, 324] on mat-icon "edit" at bounding box center [653, 333] width 19 height 19
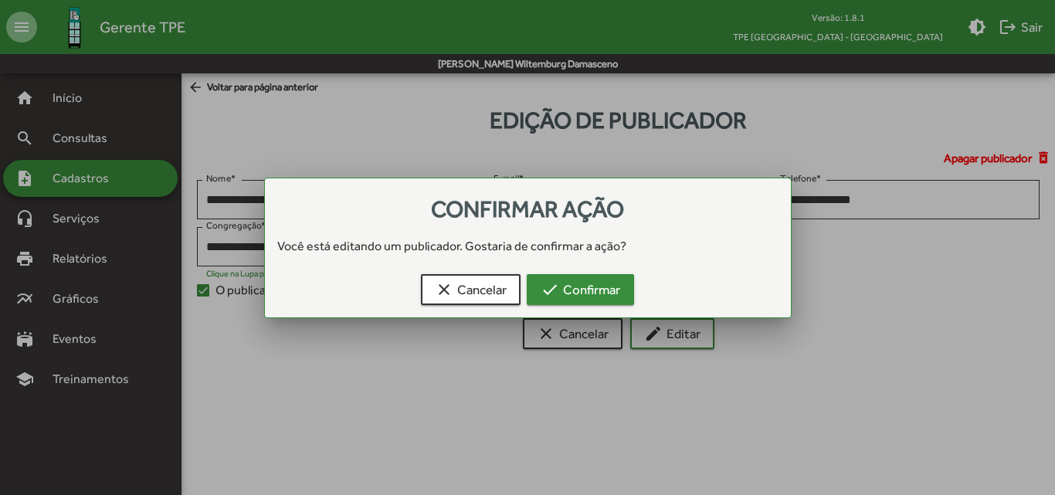
click at [627, 289] on button "check Confirmar" at bounding box center [580, 289] width 107 height 31
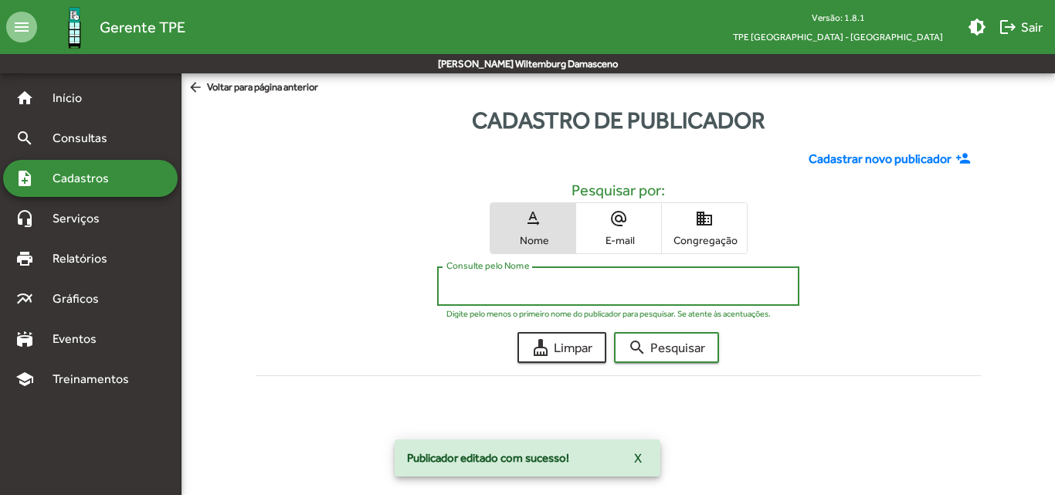
click at [590, 287] on input "Consulte pelo Nome" at bounding box center [618, 287] width 344 height 14
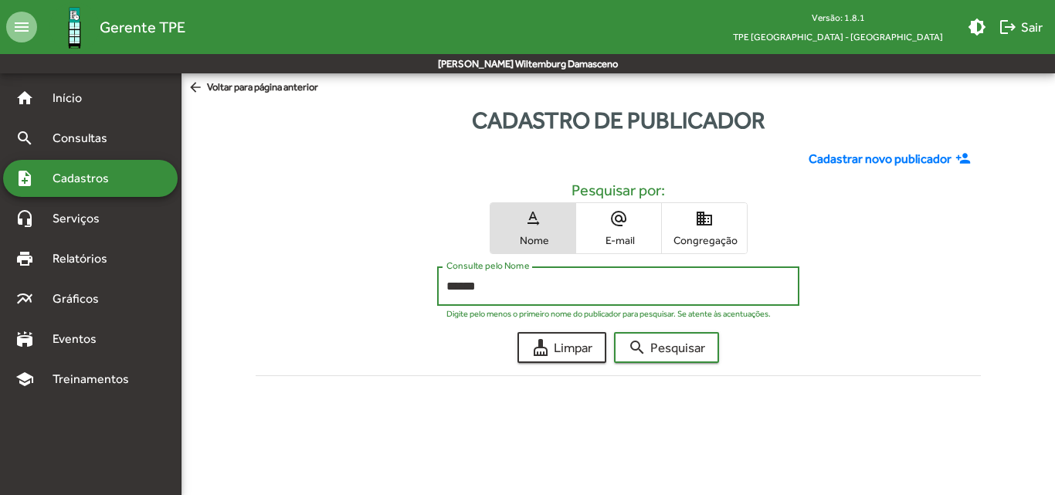
click at [614, 332] on button "search Pesquisar" at bounding box center [666, 347] width 105 height 31
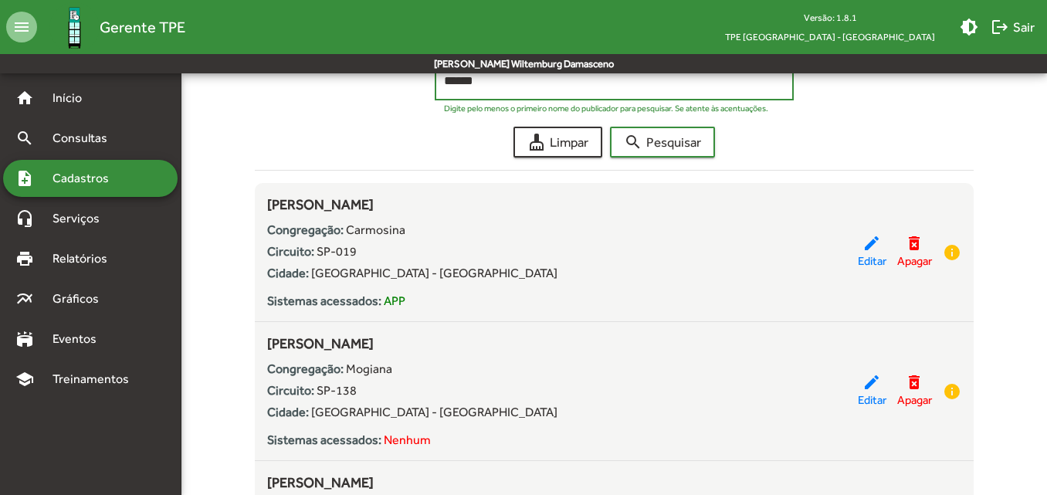
scroll to position [232, 0]
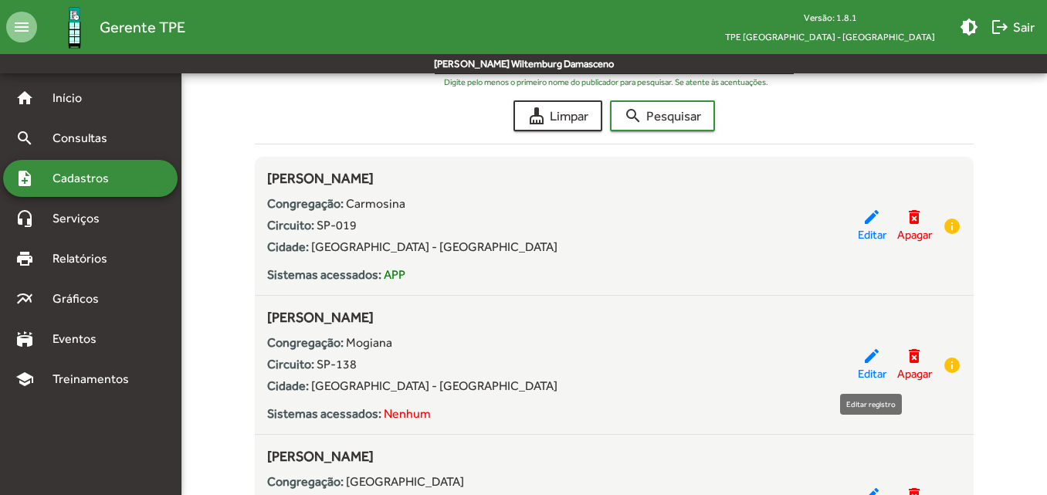
click at [872, 368] on span "Editar" at bounding box center [872, 374] width 29 height 18
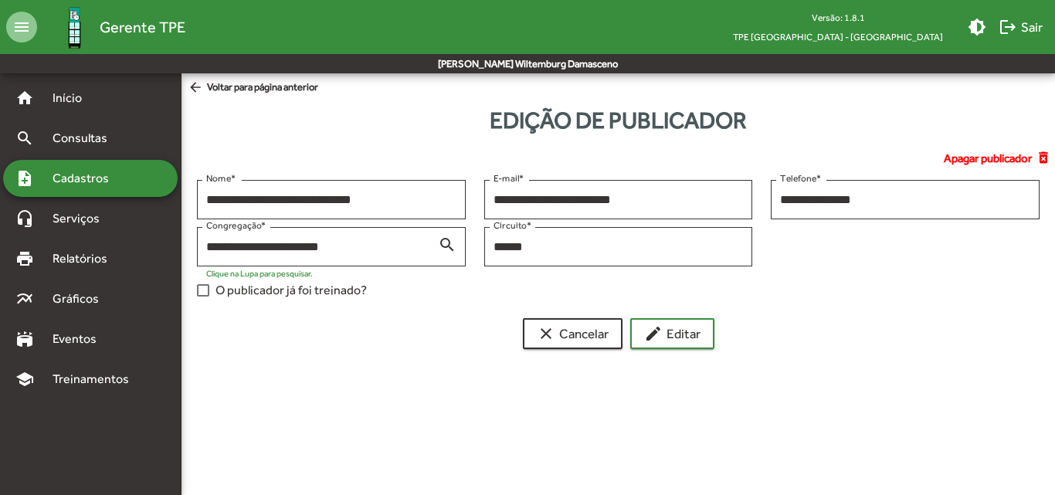
click at [212, 288] on label "O publicador já foi treinado?" at bounding box center [282, 290] width 170 height 19
click at [674, 336] on span "edit Editar" at bounding box center [672, 334] width 56 height 28
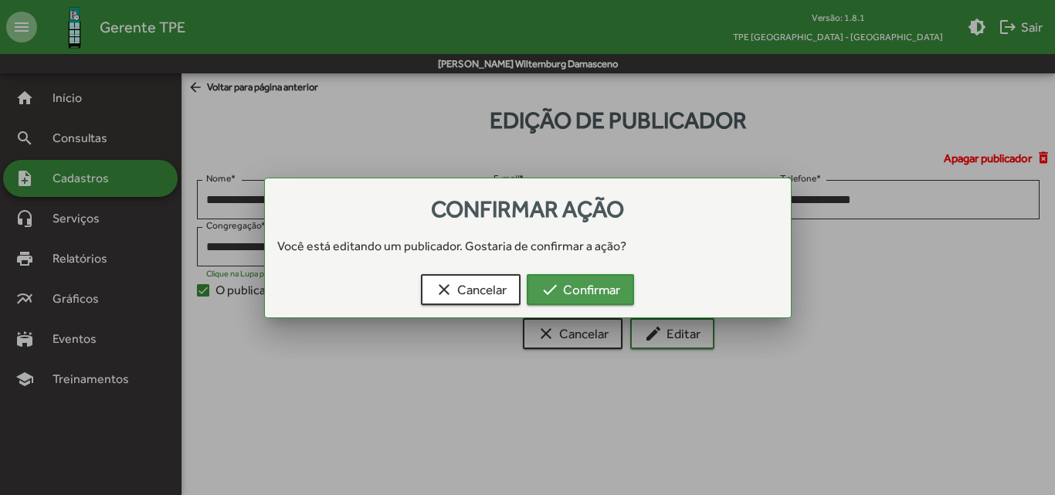
click at [591, 284] on span "check Confirmar" at bounding box center [581, 290] width 80 height 28
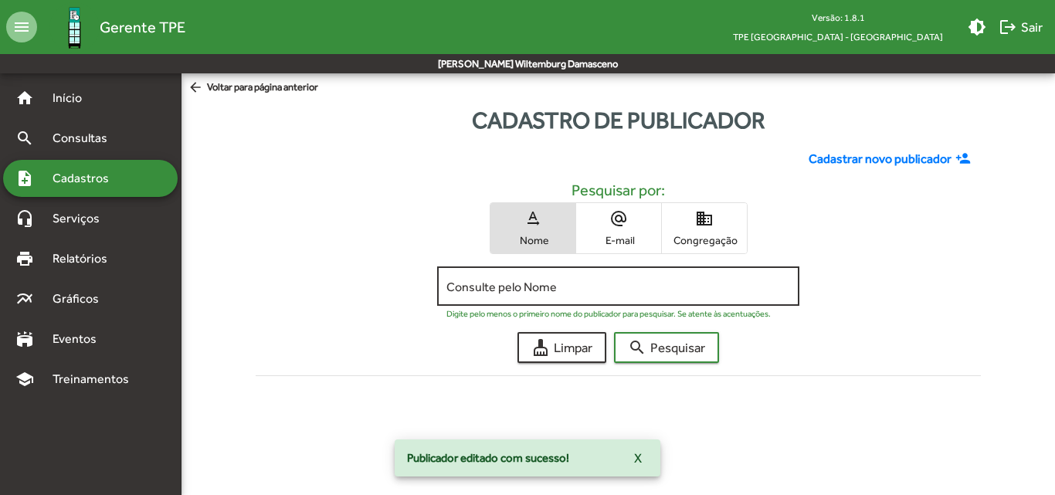
click at [591, 279] on div "Consulte pelo Nome" at bounding box center [618, 284] width 344 height 42
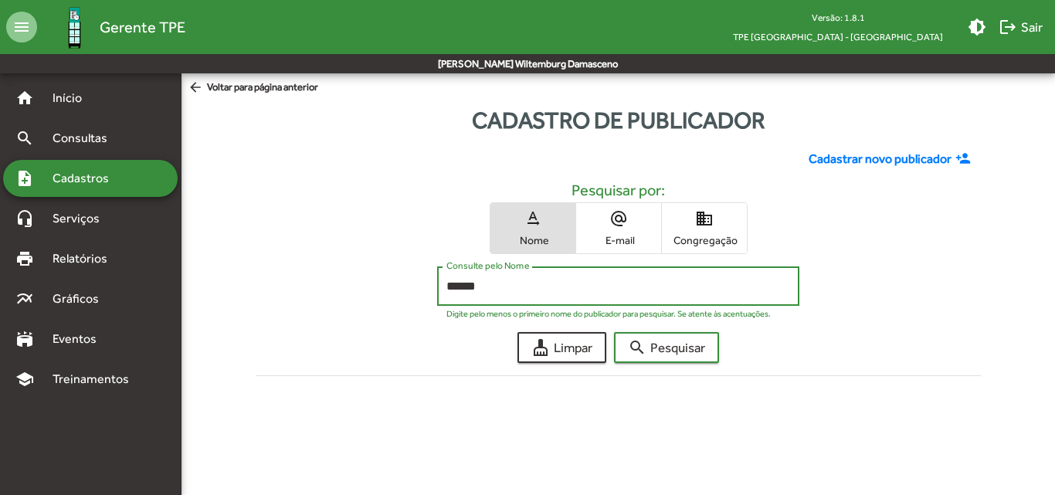
click at [614, 332] on button "search Pesquisar" at bounding box center [666, 347] width 105 height 31
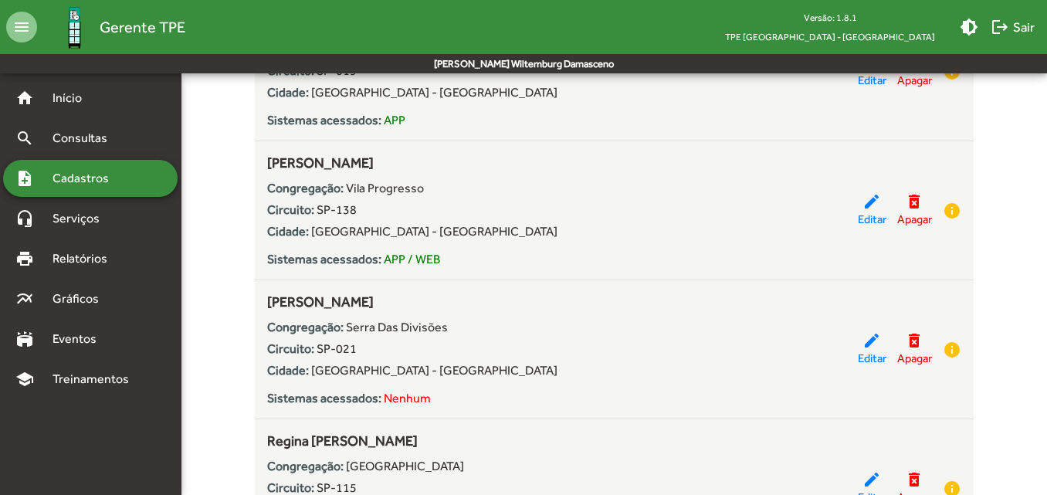
scroll to position [463, 0]
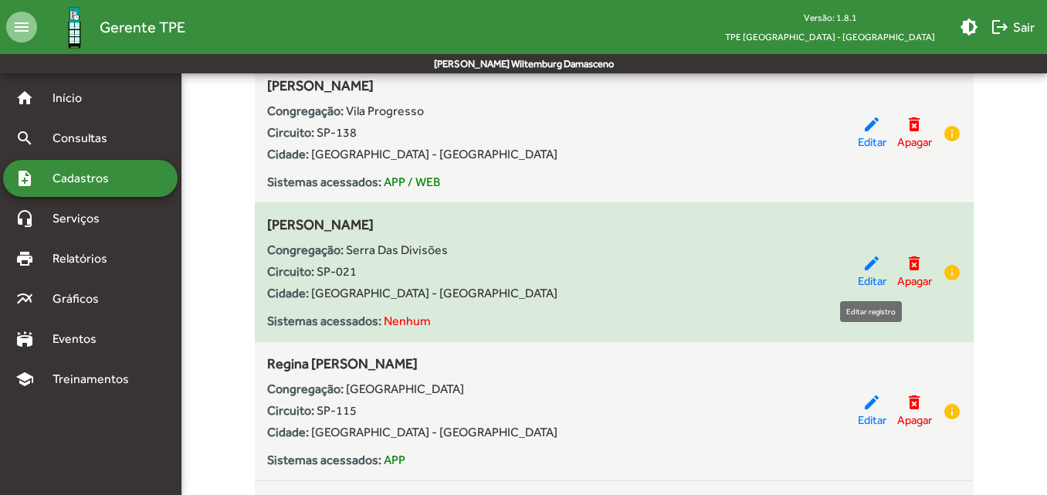
click at [877, 264] on mat-icon "edit" at bounding box center [872, 263] width 19 height 19
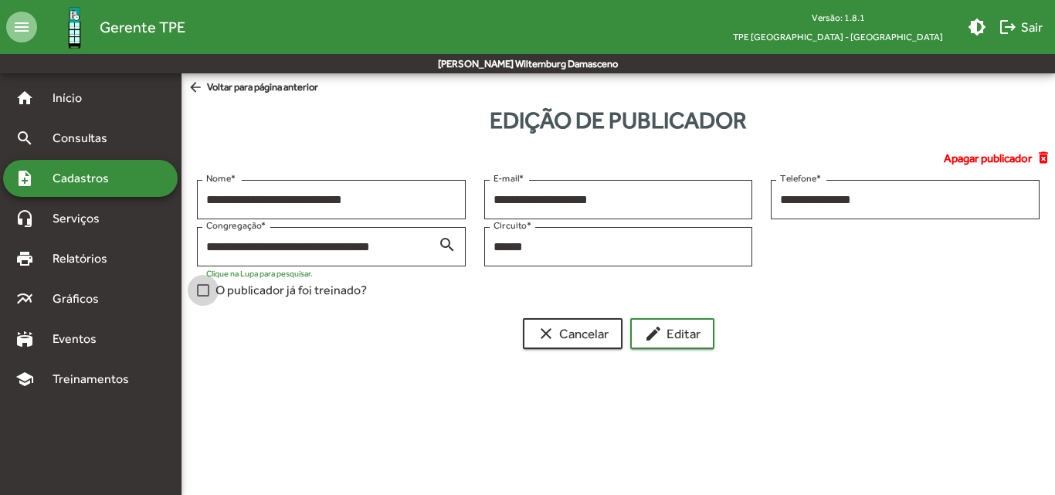
click at [327, 290] on span "O publicador já foi treinado?" at bounding box center [290, 290] width 151 height 19
click at [649, 336] on mat-icon "edit" at bounding box center [653, 333] width 19 height 19
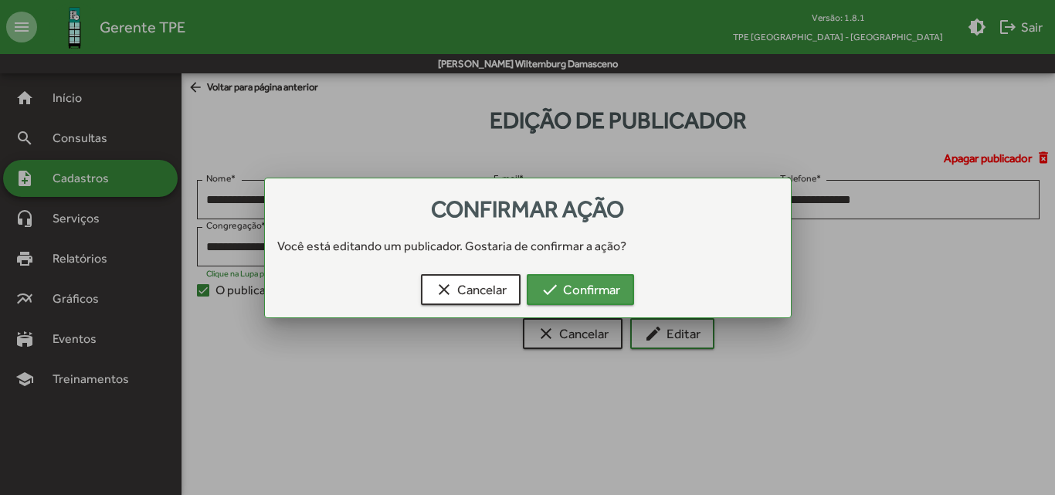
click at [589, 301] on span "check Confirmar" at bounding box center [581, 290] width 80 height 28
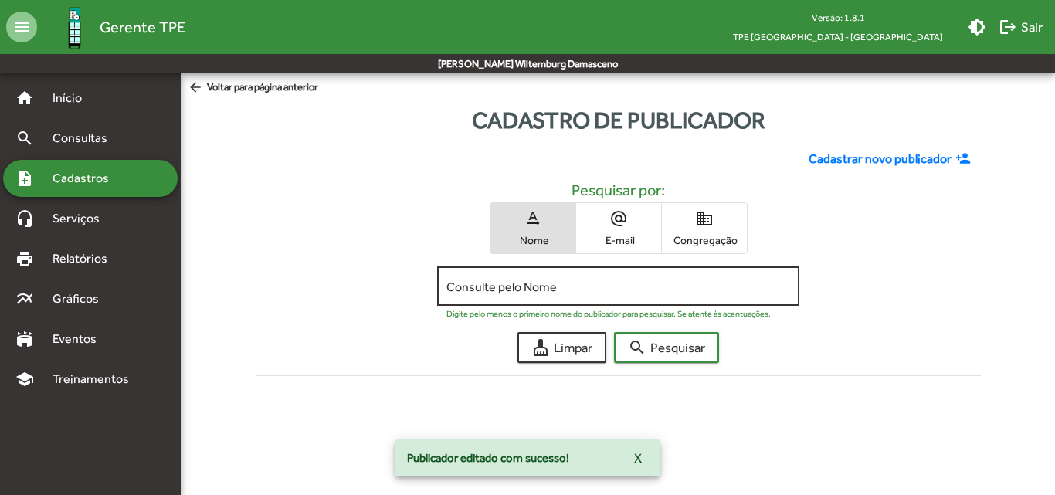
click at [590, 291] on input "Consulte pelo Nome" at bounding box center [618, 287] width 344 height 14
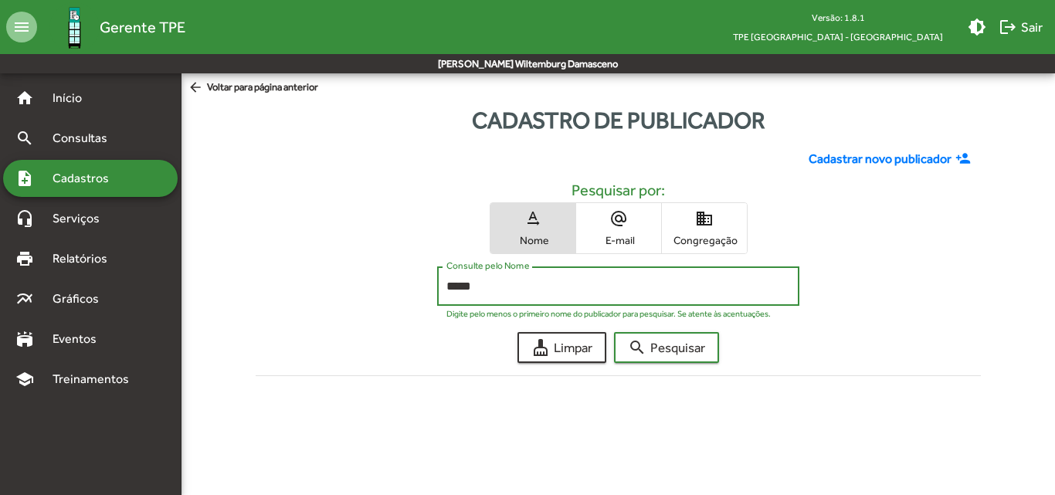
click at [614, 332] on button "search Pesquisar" at bounding box center [666, 347] width 105 height 31
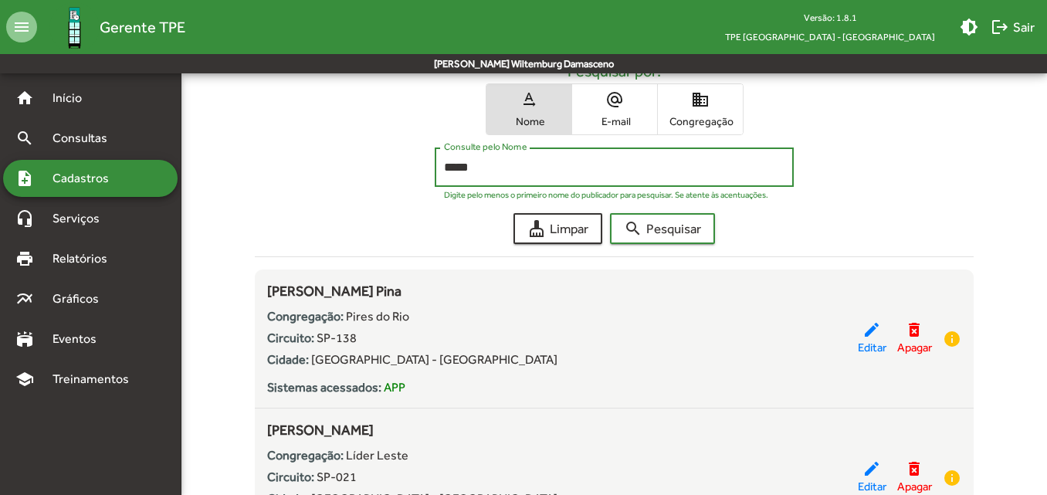
scroll to position [154, 0]
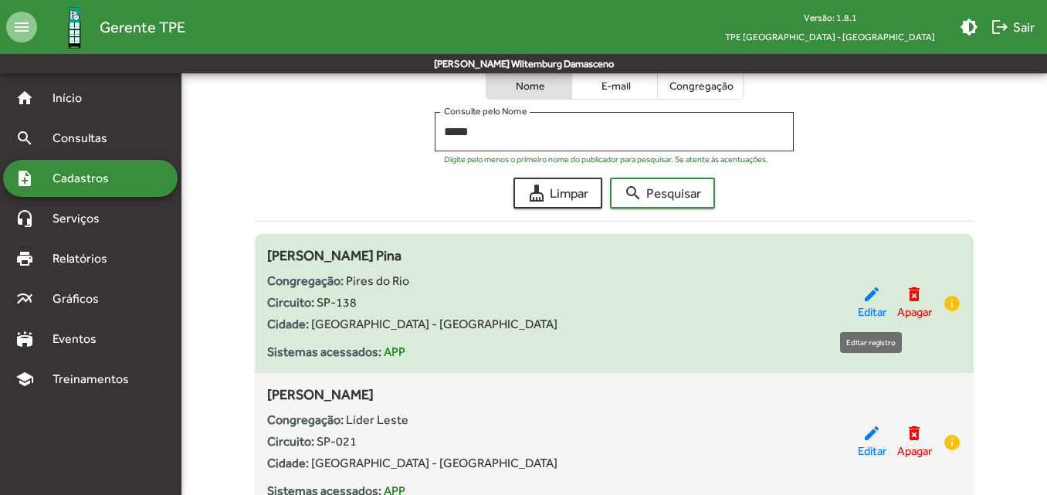
click at [871, 305] on span "Editar" at bounding box center [872, 313] width 29 height 18
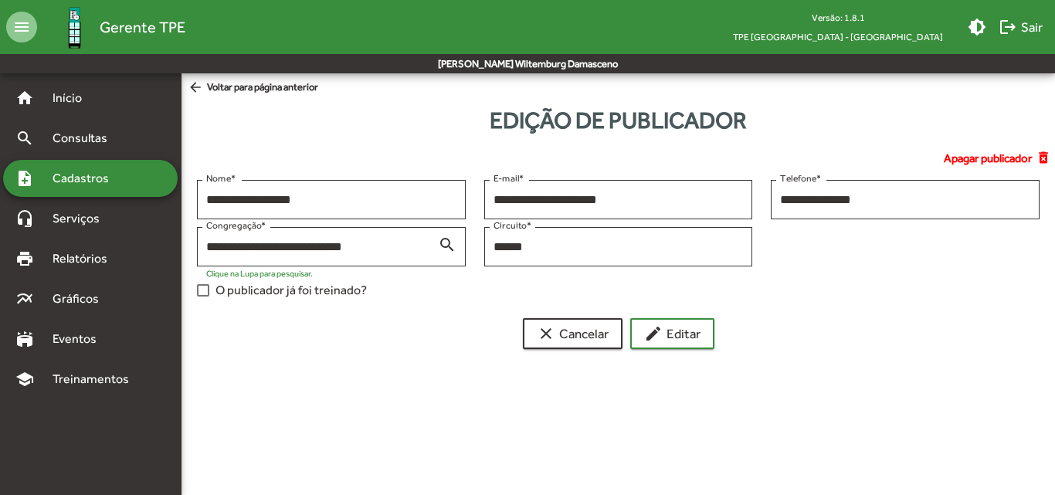
click at [205, 288] on div at bounding box center [203, 290] width 12 height 12
click at [670, 326] on span "edit Editar" at bounding box center [672, 334] width 56 height 28
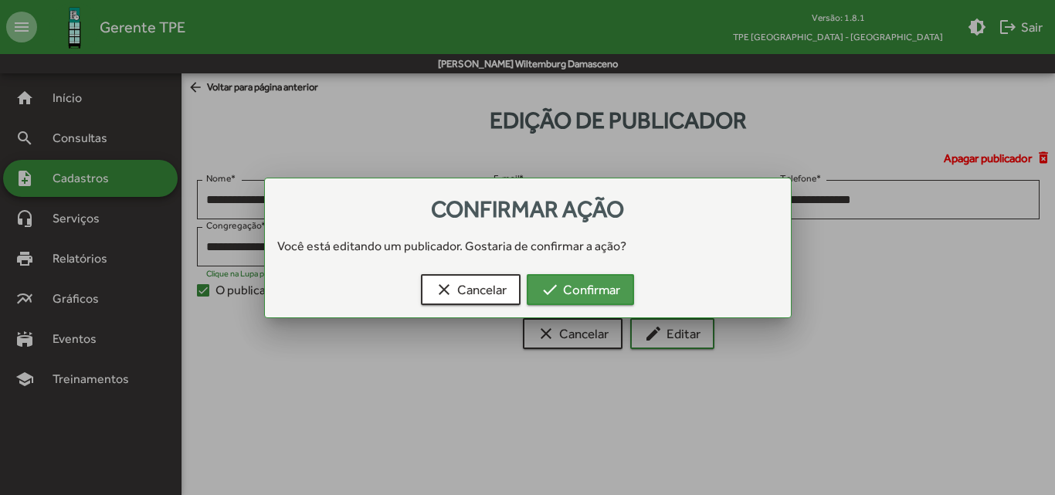
click at [616, 286] on span "check Confirmar" at bounding box center [581, 290] width 80 height 28
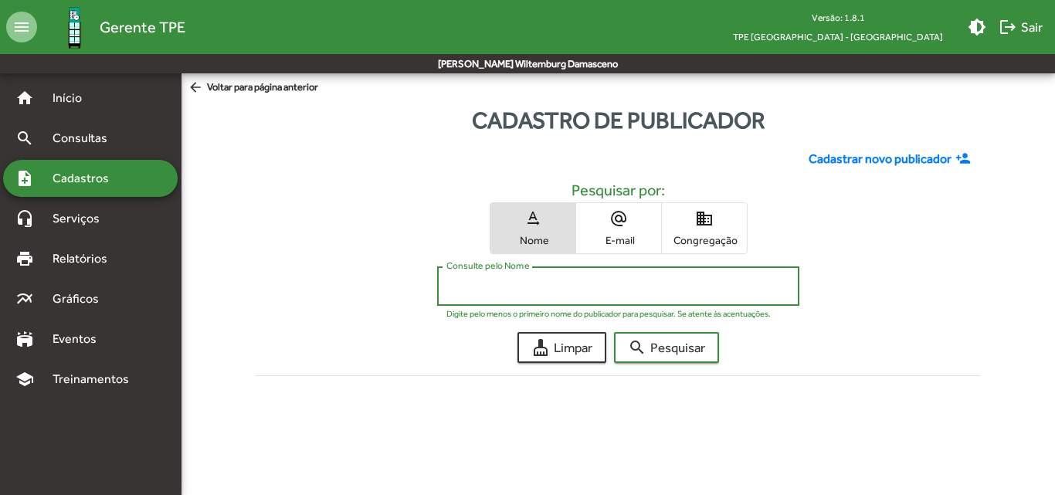
click at [616, 283] on input "Consulte pelo Nome" at bounding box center [618, 287] width 344 height 14
click at [614, 332] on button "search Pesquisar" at bounding box center [666, 347] width 105 height 31
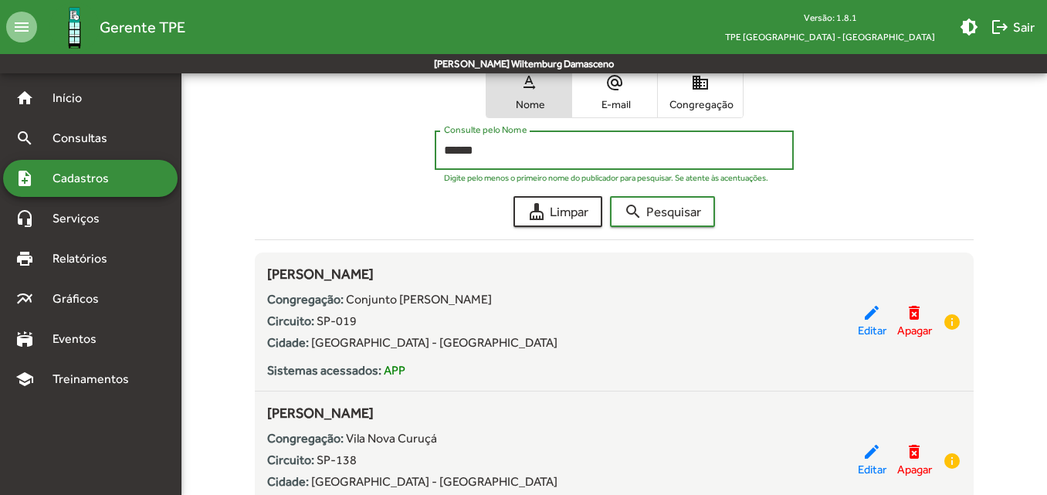
scroll to position [154, 0]
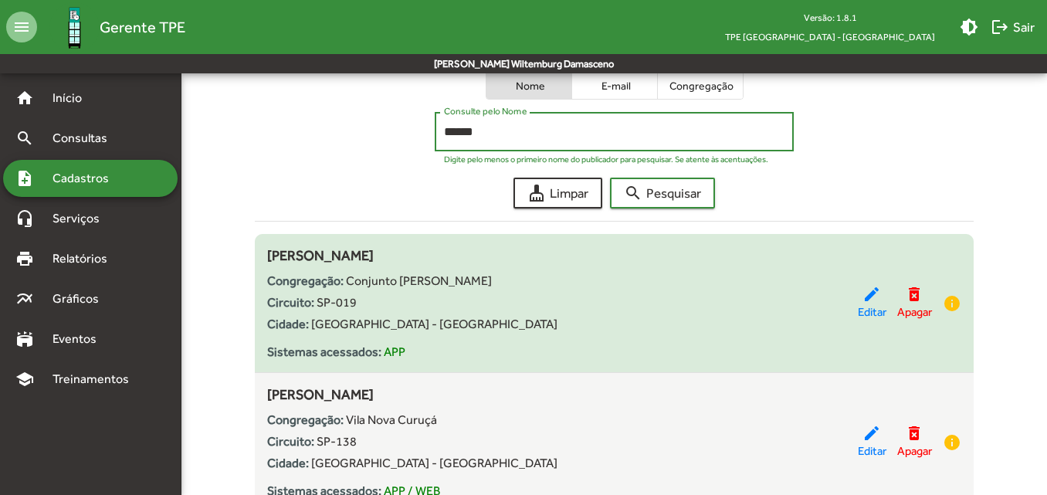
click at [853, 310] on div "Circuito: SP-019" at bounding box center [562, 302] width 590 height 19
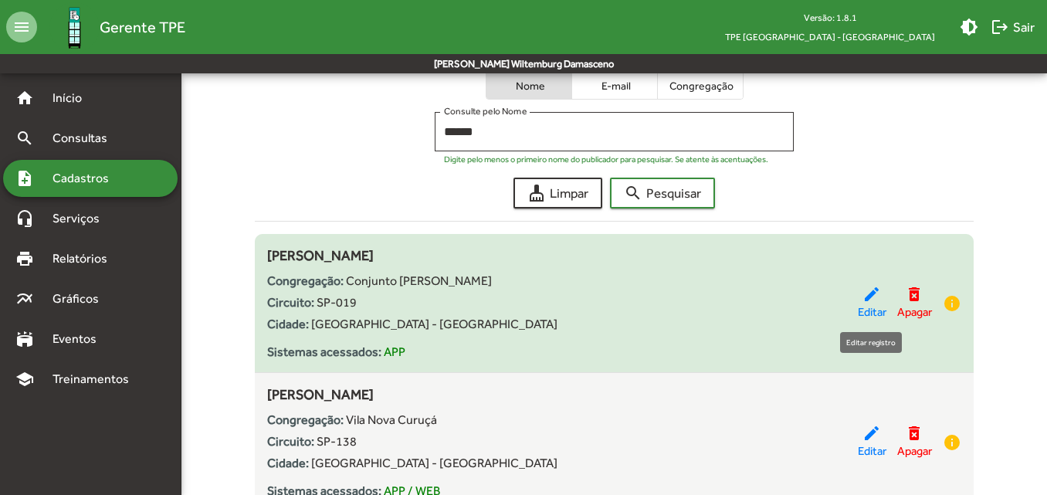
click at [860, 296] on div "edit Editar" at bounding box center [872, 303] width 29 height 36
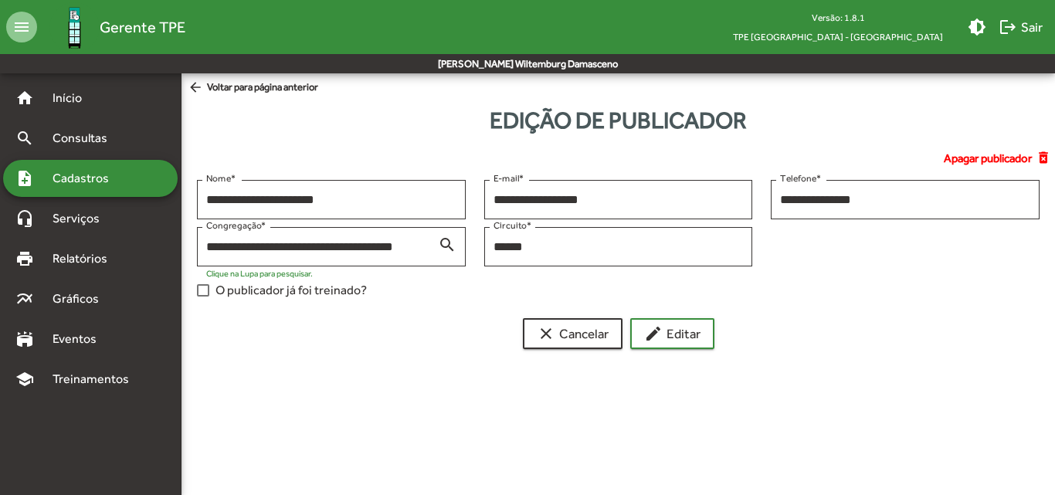
click at [270, 287] on span "O publicador já foi treinado?" at bounding box center [290, 290] width 151 height 19
click at [654, 342] on mat-icon "edit" at bounding box center [653, 333] width 19 height 19
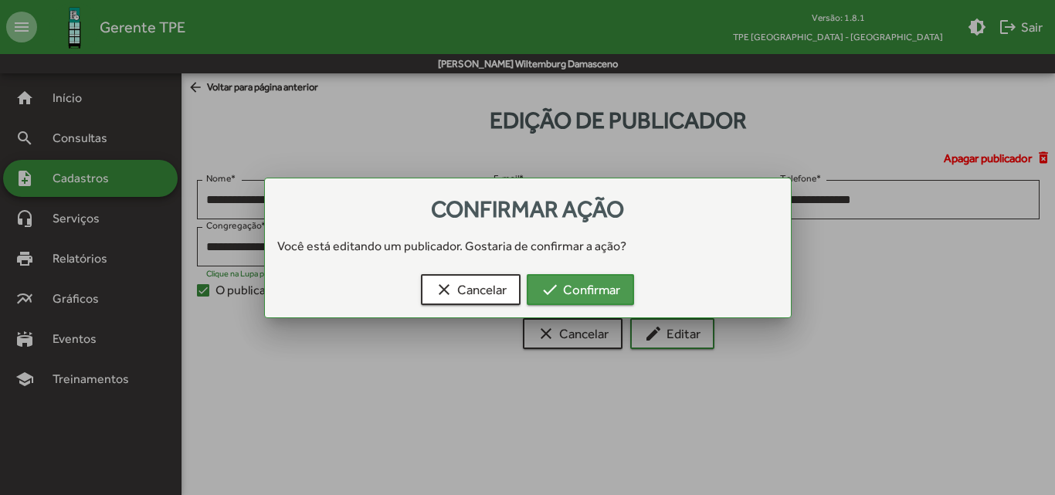
click at [586, 290] on span "check Confirmar" at bounding box center [581, 290] width 80 height 28
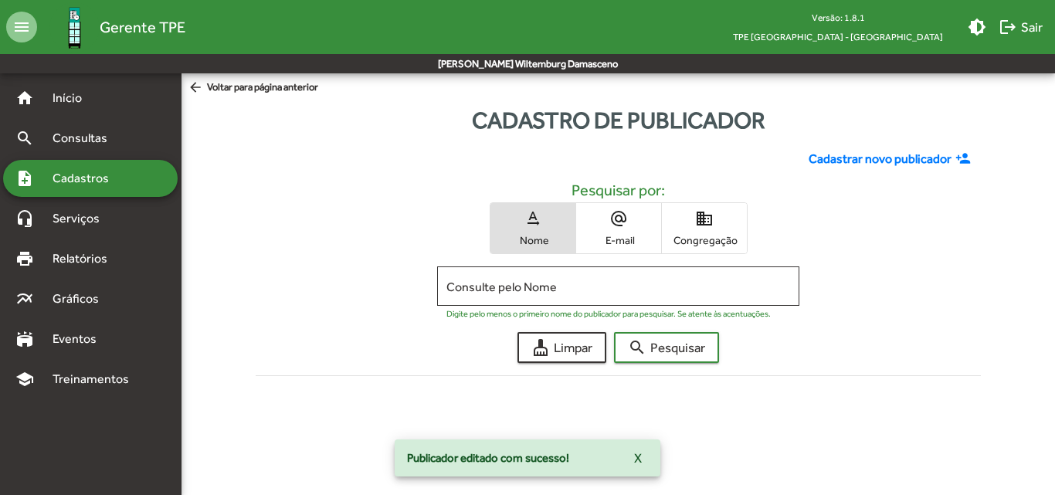
click at [586, 290] on input "Consulte pelo Nome" at bounding box center [618, 287] width 344 height 14
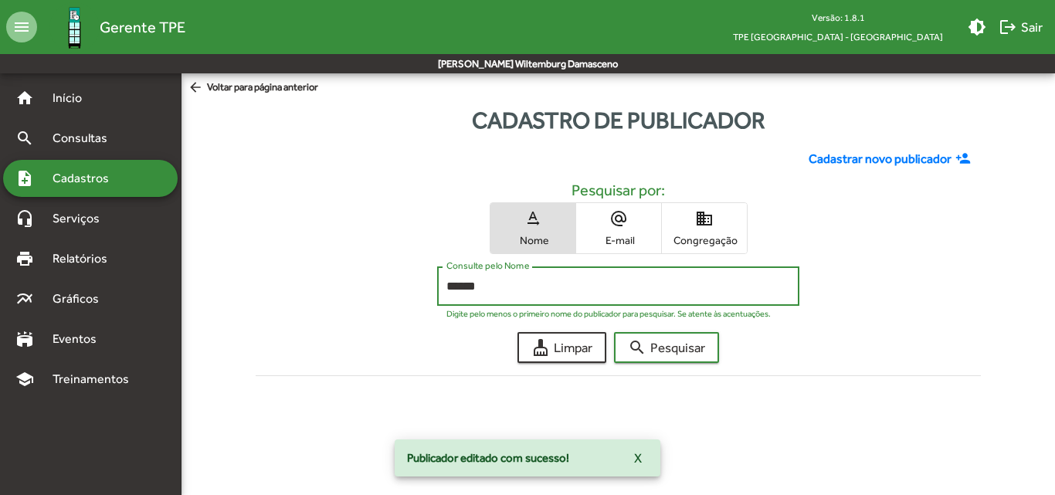
click at [614, 332] on button "search Pesquisar" at bounding box center [666, 347] width 105 height 31
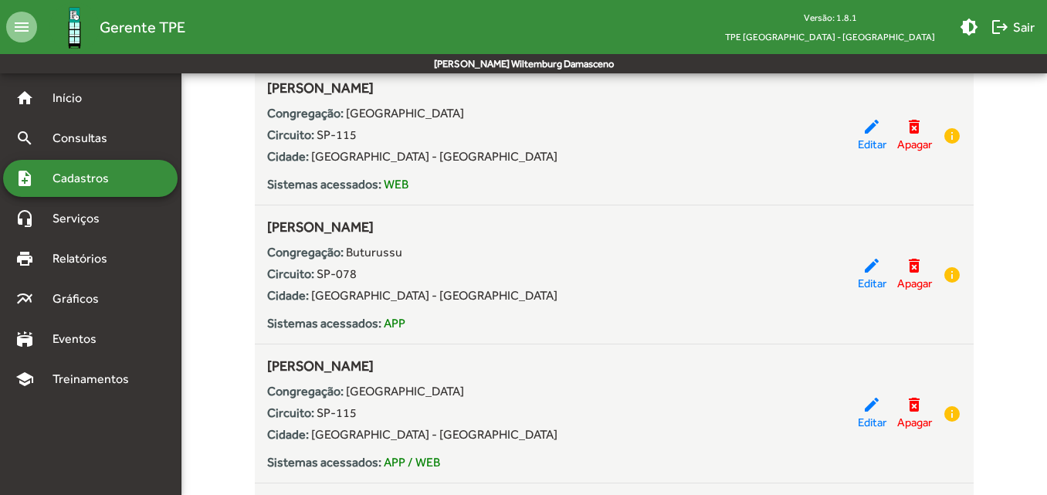
scroll to position [1004, 0]
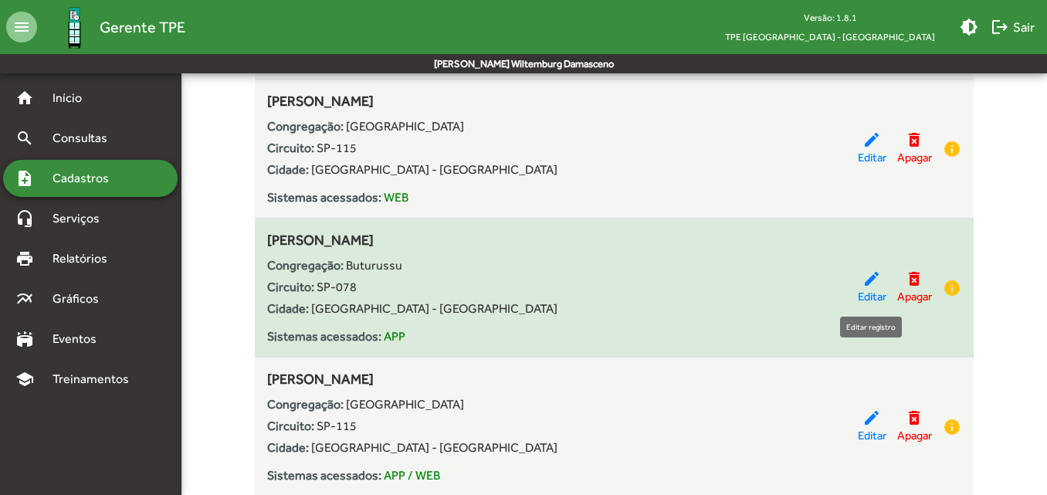
click at [868, 298] on span "Editar" at bounding box center [872, 297] width 29 height 18
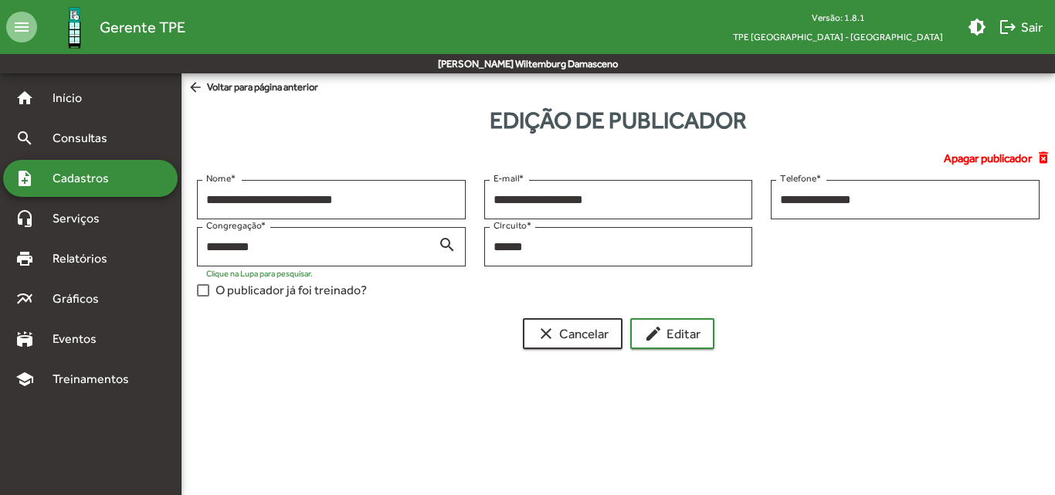
click at [270, 290] on span "O publicador já foi treinado?" at bounding box center [290, 290] width 151 height 19
click at [784, 198] on input "**********" at bounding box center [905, 200] width 250 height 14
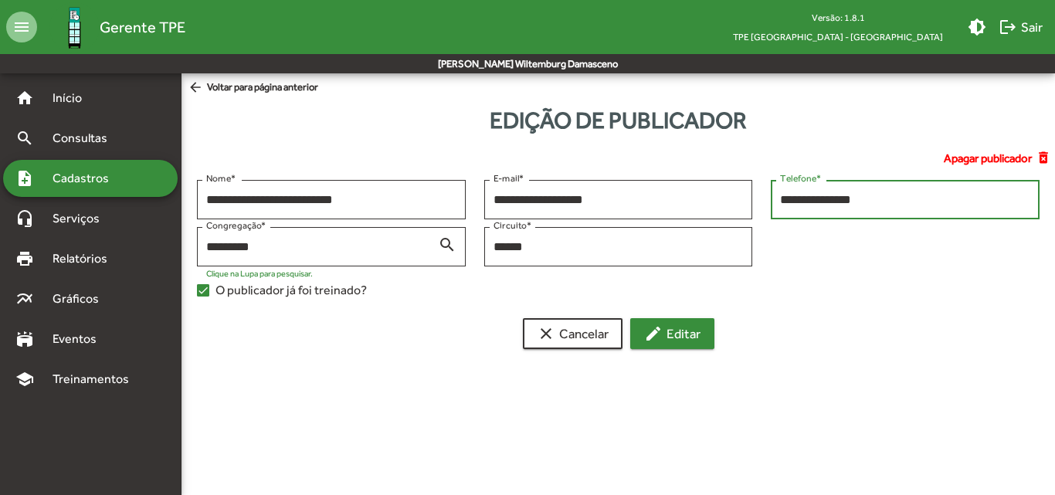
click at [673, 340] on span "edit Editar" at bounding box center [672, 334] width 56 height 28
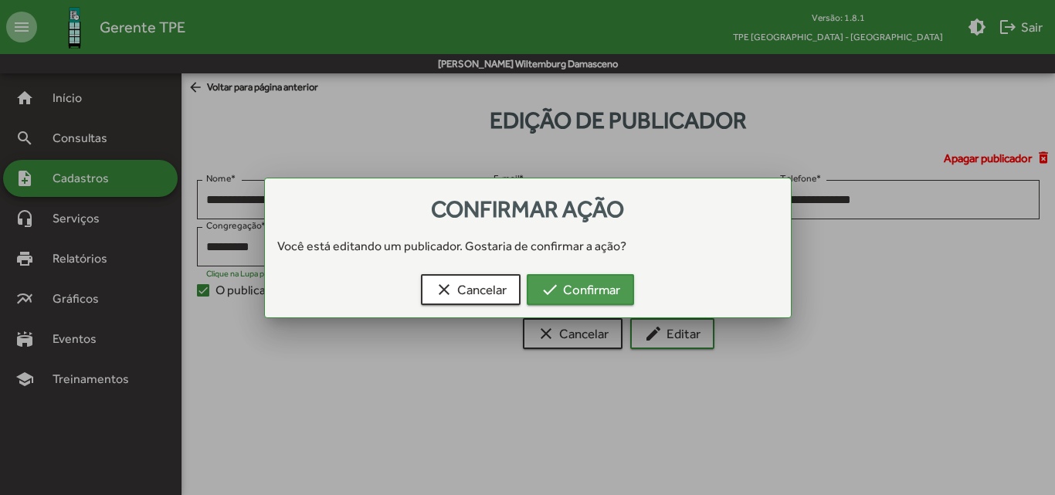
click at [602, 300] on span "check Confirmar" at bounding box center [581, 290] width 80 height 28
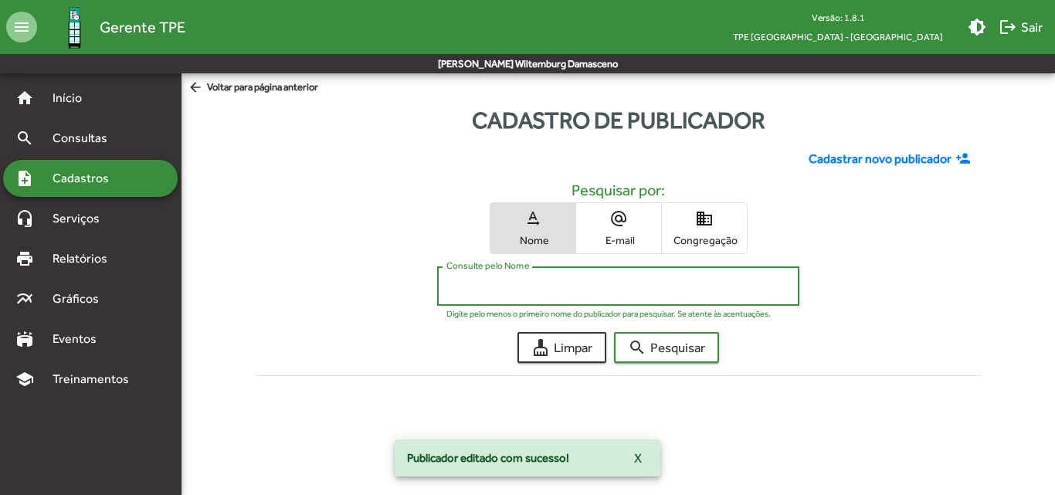
click at [602, 287] on input "Consulte pelo Nome" at bounding box center [618, 287] width 344 height 14
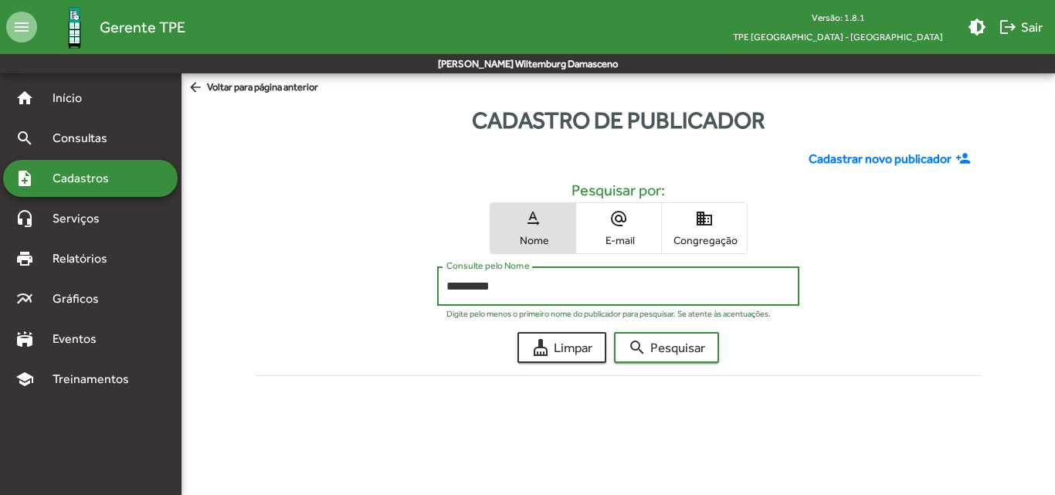
click at [614, 332] on button "search Pesquisar" at bounding box center [666, 347] width 105 height 31
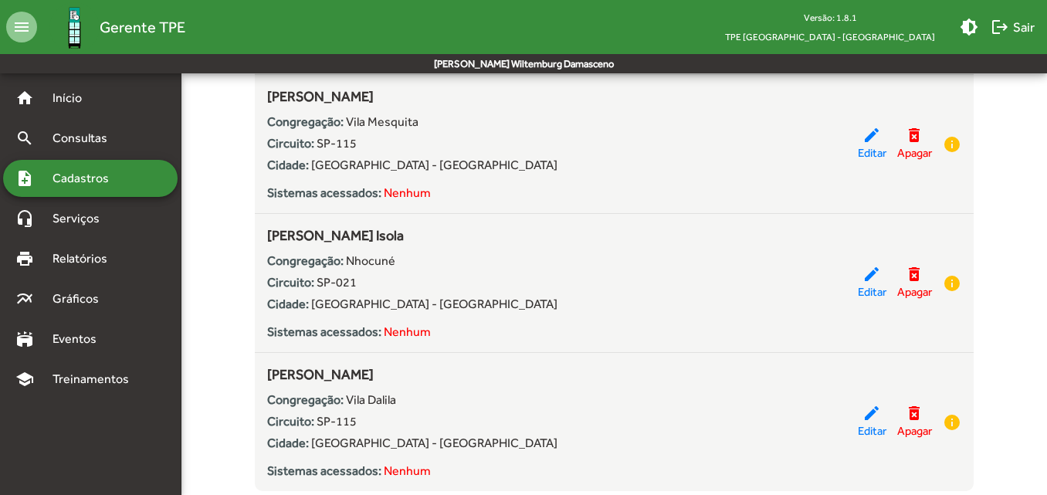
scroll to position [618, 0]
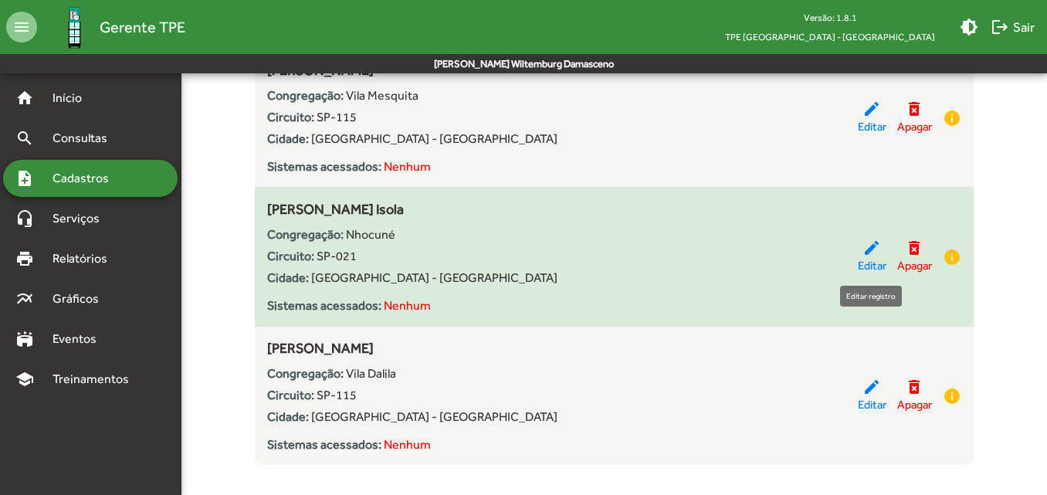
click at [871, 270] on span "Editar" at bounding box center [872, 266] width 29 height 18
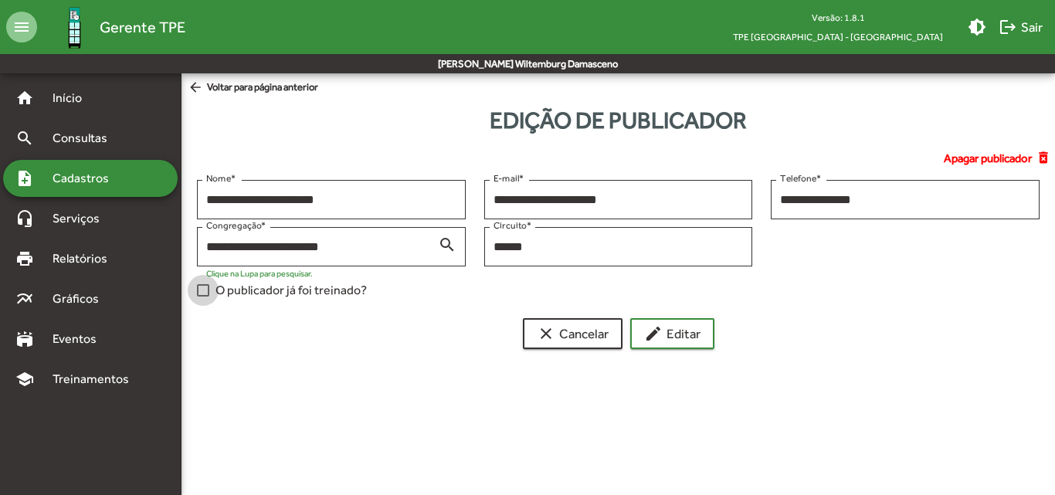
click at [341, 293] on span "O publicador já foi treinado?" at bounding box center [290, 290] width 151 height 19
click at [694, 329] on span "edit Editar" at bounding box center [672, 334] width 56 height 28
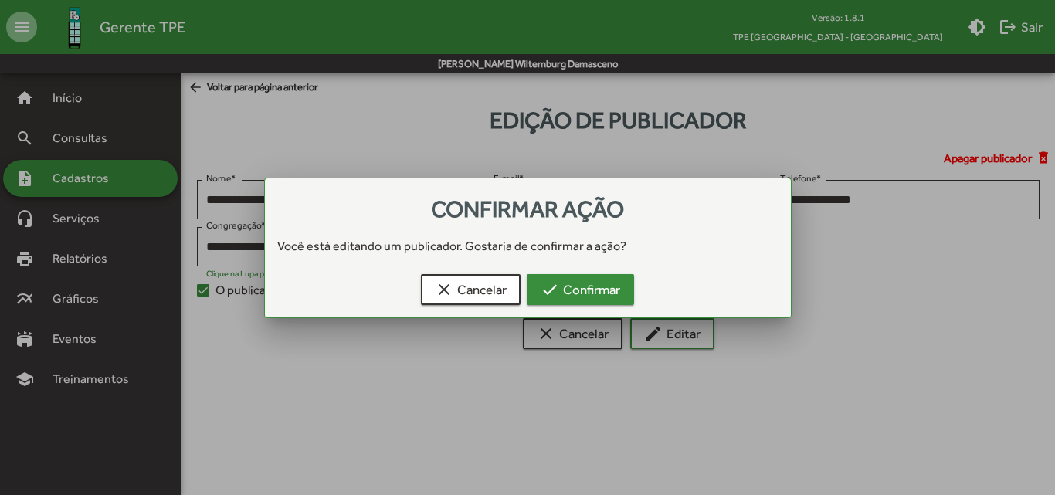
click at [555, 285] on mat-icon "check" at bounding box center [550, 289] width 19 height 19
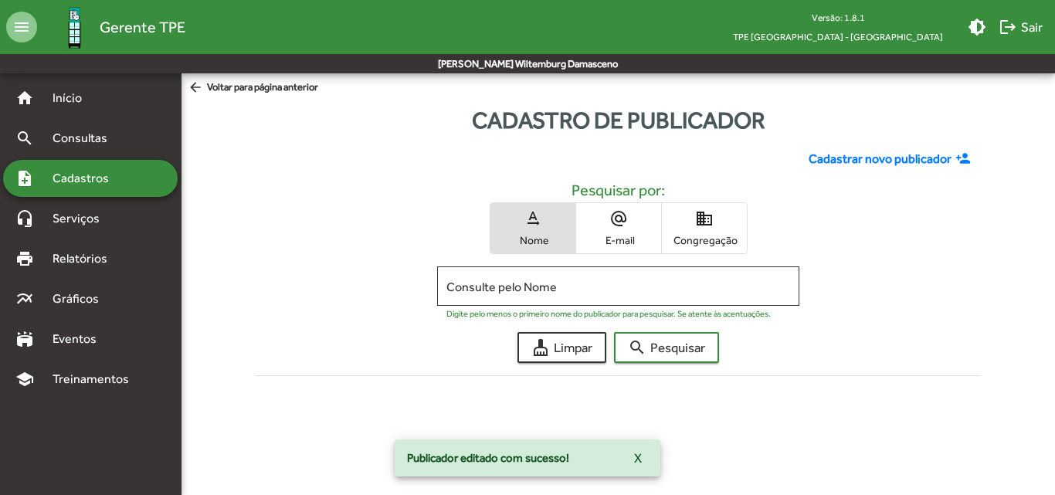
click at [682, 227] on span "domain Congregação" at bounding box center [704, 228] width 85 height 50
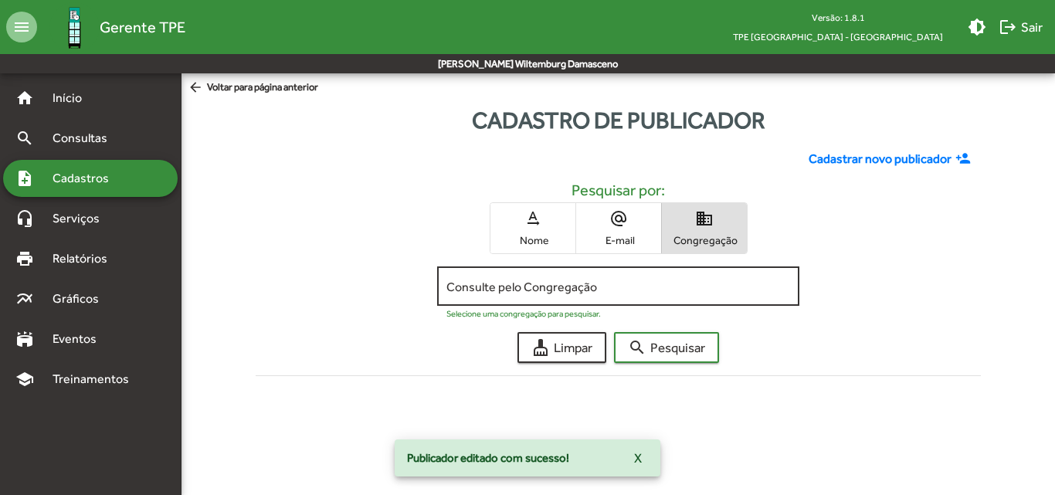
click at [652, 288] on input "Consulte pelo Congregação" at bounding box center [618, 287] width 344 height 14
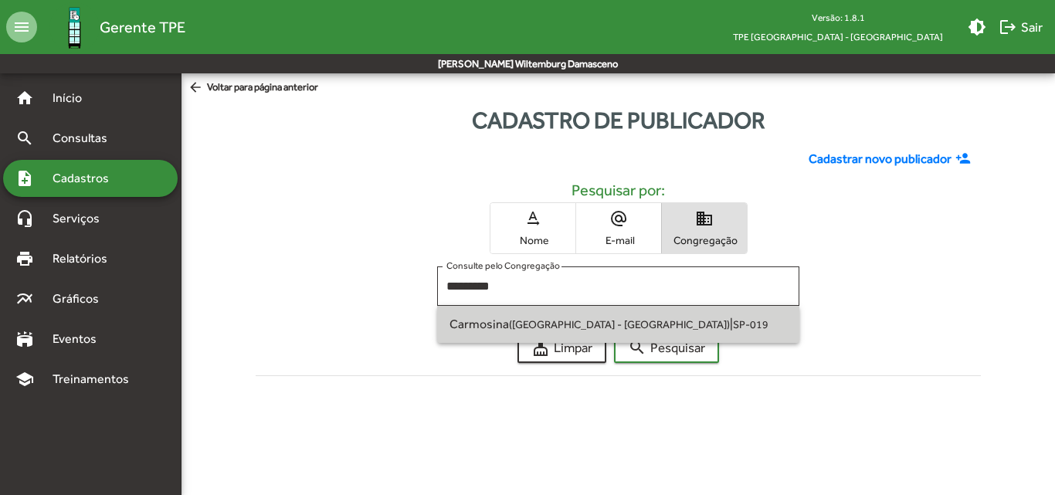
click at [650, 318] on span "Carmosina ([GEOGRAPHIC_DATA] - [GEOGRAPHIC_DATA]) | SP-019" at bounding box center [618, 324] width 338 height 37
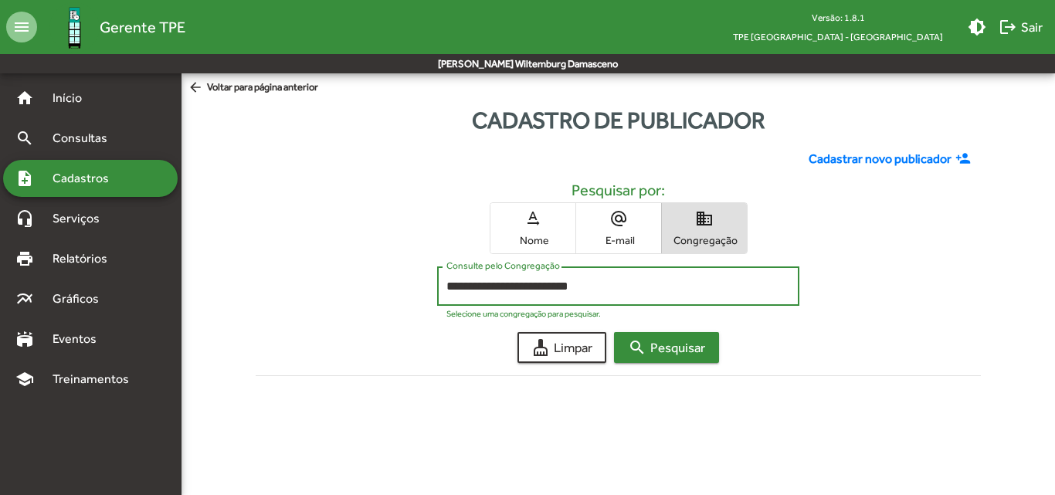
click at [656, 341] on span "search Pesquisar" at bounding box center [666, 348] width 77 height 28
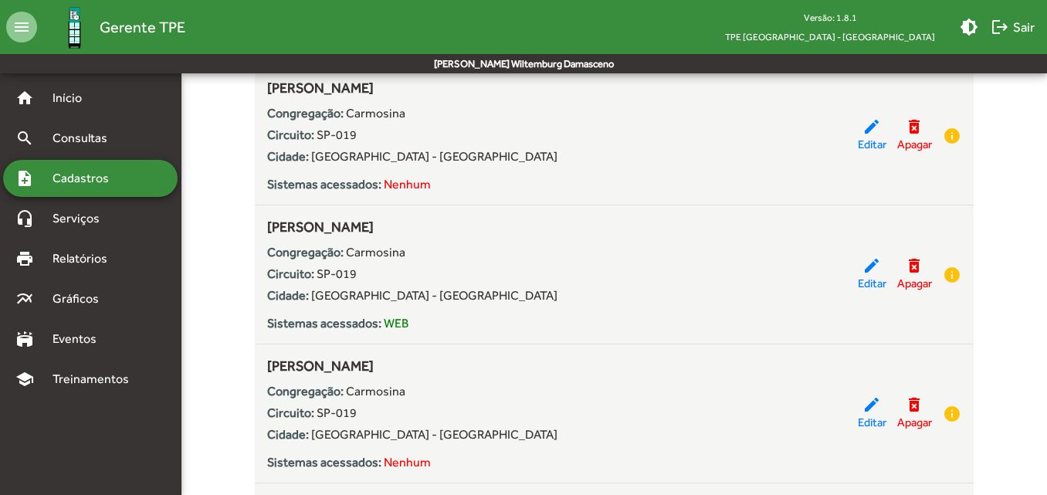
scroll to position [2703, 0]
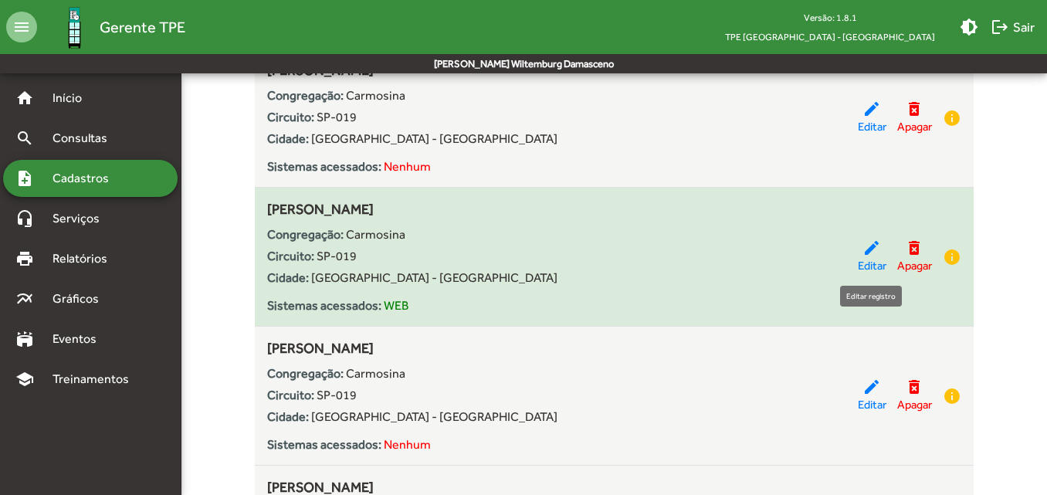
click at [862, 257] on span "Editar" at bounding box center [872, 266] width 29 height 18
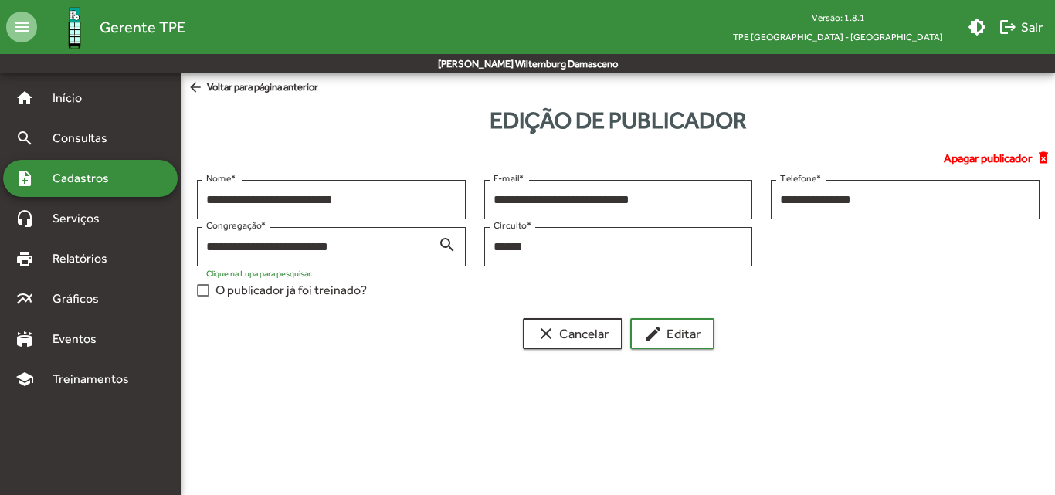
click at [321, 291] on span "O publicador já foi treinado?" at bounding box center [290, 290] width 151 height 19
click at [663, 331] on span "edit Editar" at bounding box center [672, 334] width 56 height 28
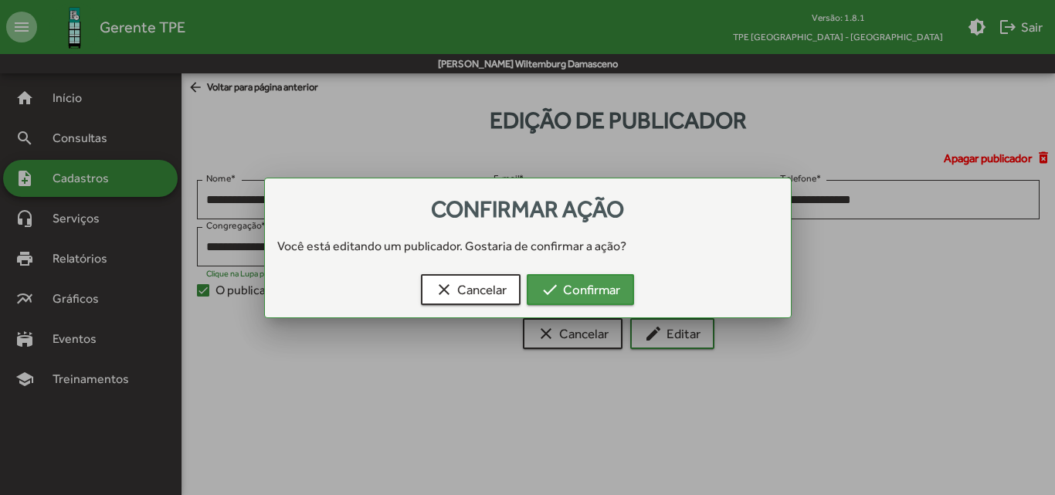
click at [584, 276] on button "check Confirmar" at bounding box center [580, 289] width 107 height 31
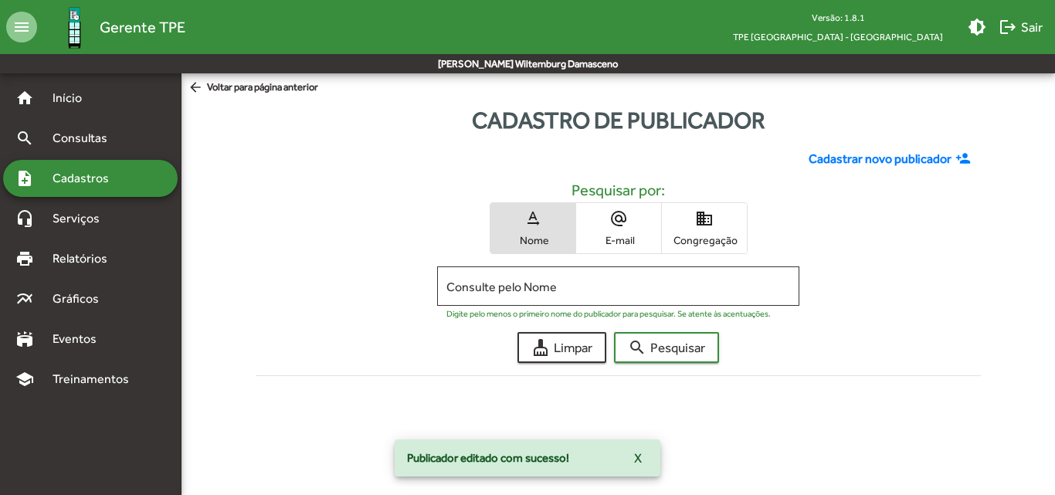
click at [703, 236] on span "Congregação" at bounding box center [704, 240] width 77 height 14
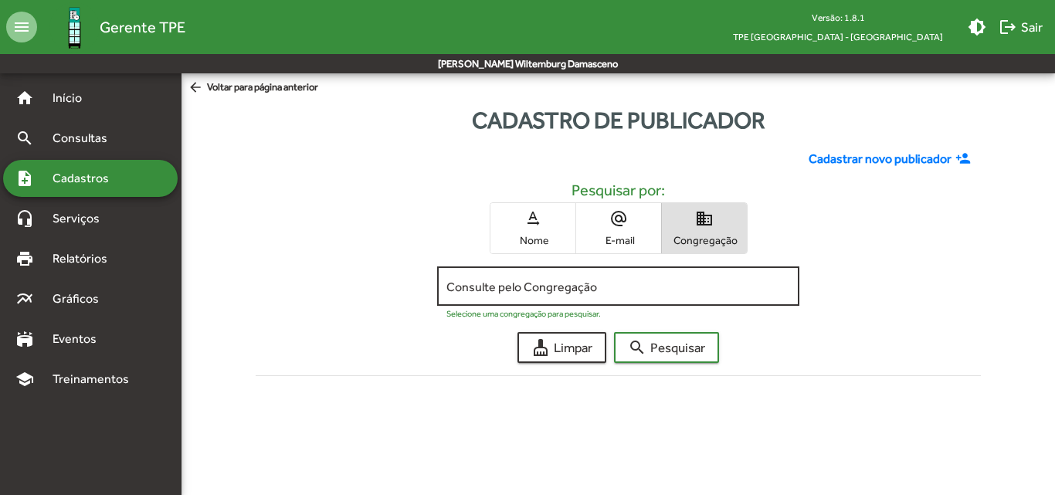
click at [654, 287] on input "Consulte pelo Congregação" at bounding box center [618, 287] width 344 height 14
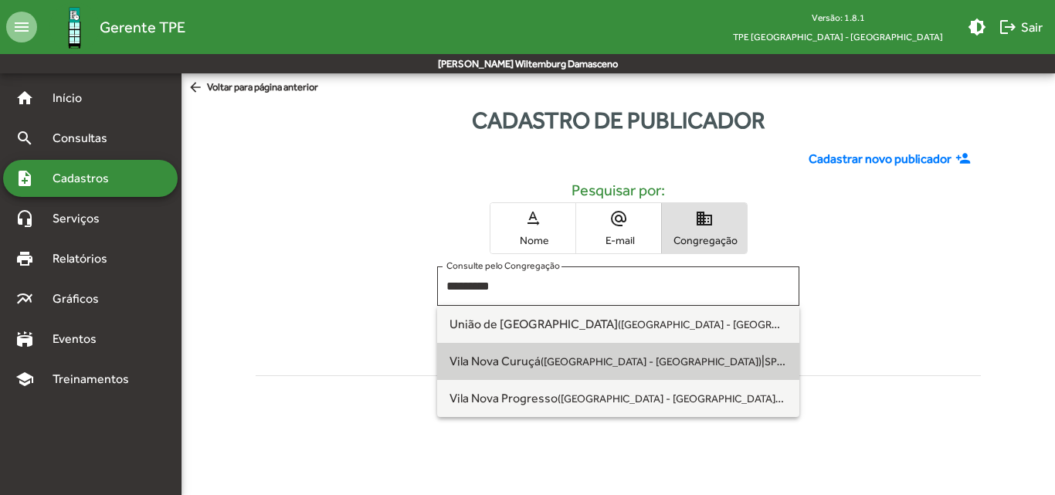
click at [765, 361] on small "SP-138" at bounding box center [783, 361] width 36 height 15
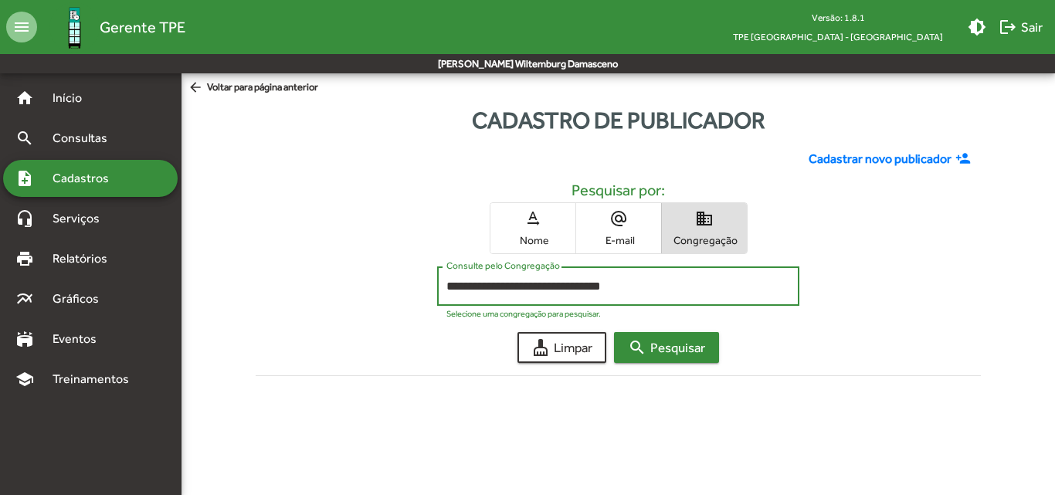
click at [649, 351] on span "search Pesquisar" at bounding box center [666, 348] width 77 height 28
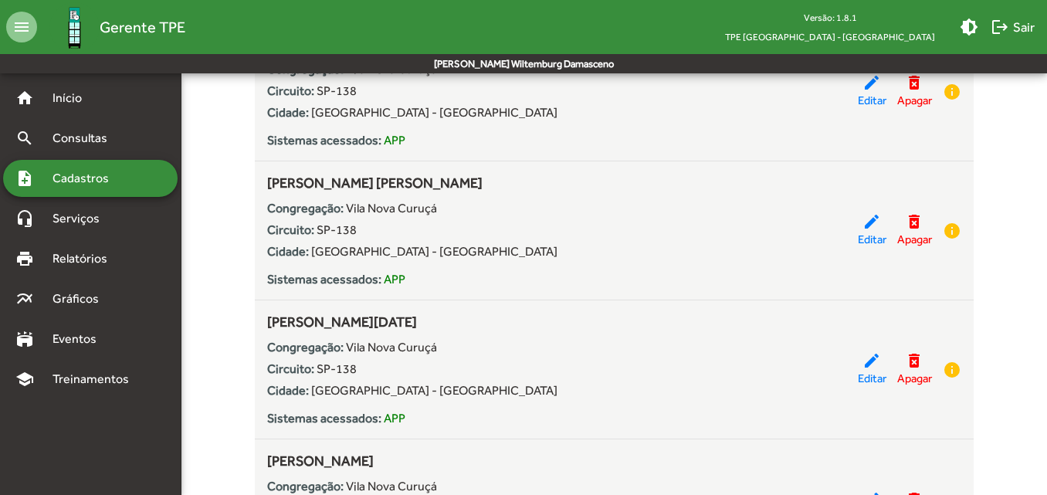
scroll to position [2317, 0]
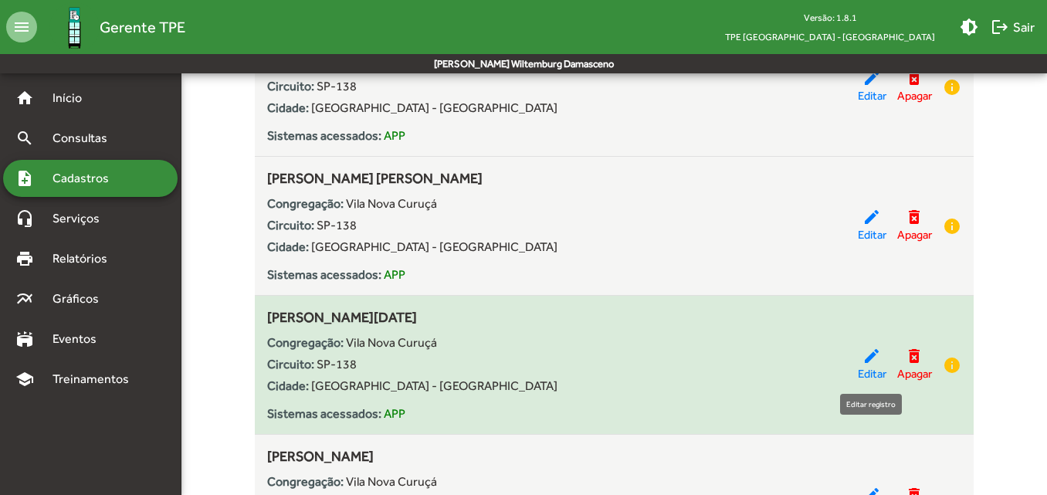
click at [868, 361] on mat-icon "edit" at bounding box center [872, 356] width 19 height 19
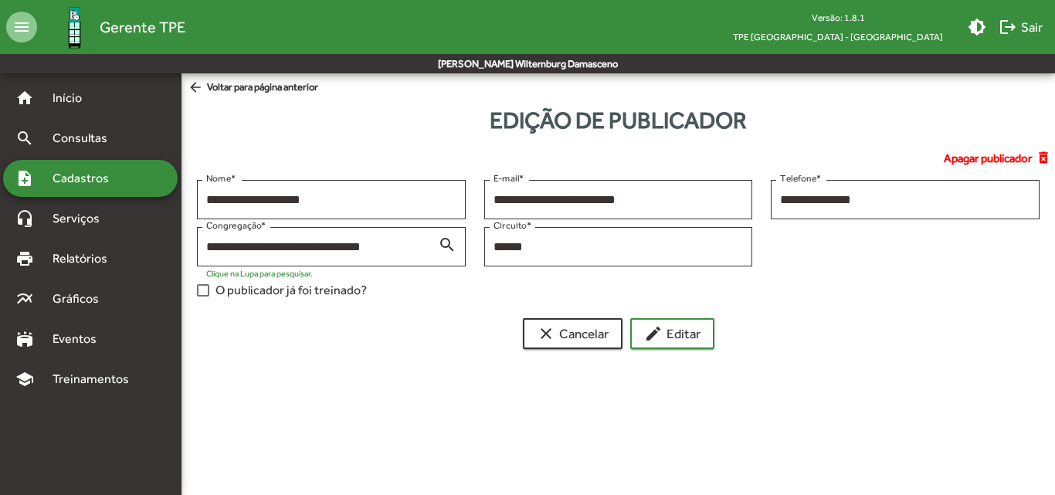
click at [298, 294] on span "O publicador já foi treinado?" at bounding box center [290, 290] width 151 height 19
click at [680, 331] on span "edit Editar" at bounding box center [672, 334] width 56 height 28
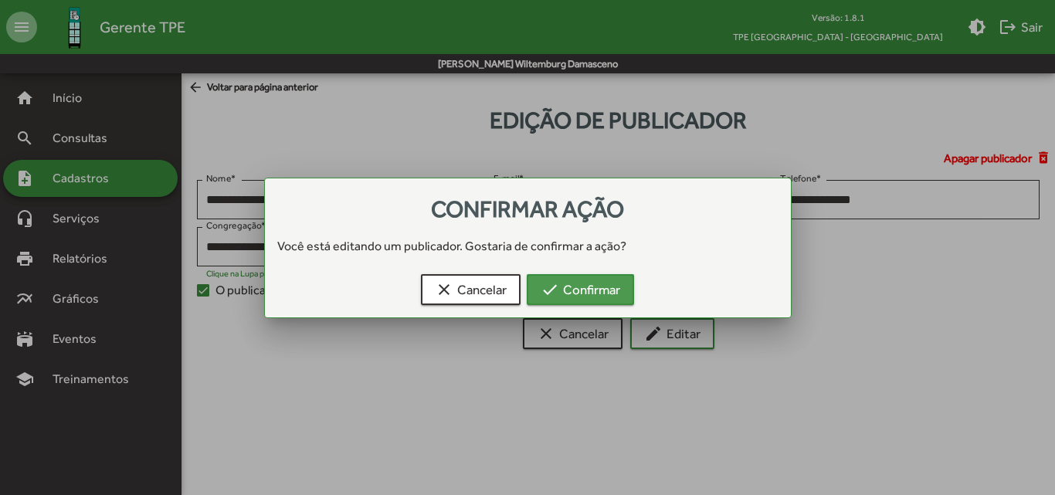
click at [622, 297] on button "check Confirmar" at bounding box center [580, 289] width 107 height 31
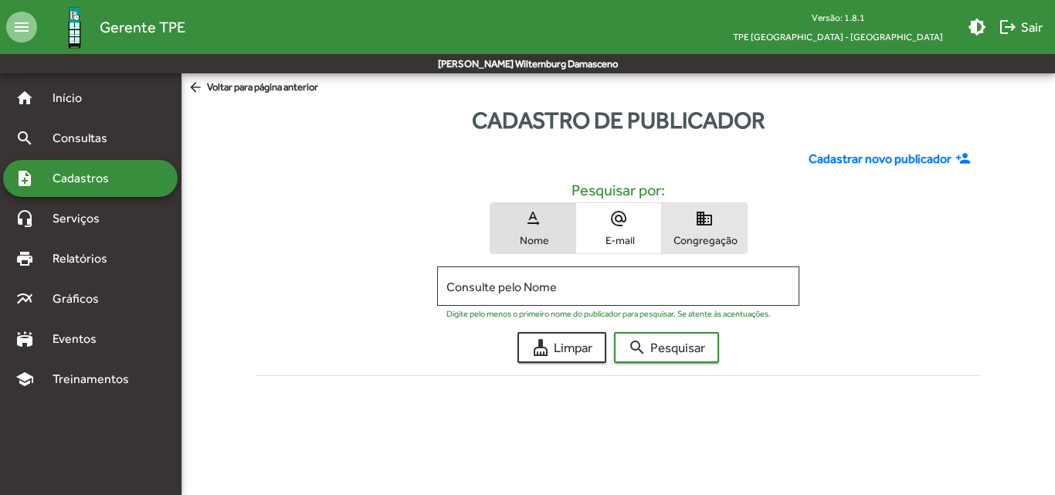
click at [690, 239] on span "Congregação" at bounding box center [704, 240] width 77 height 14
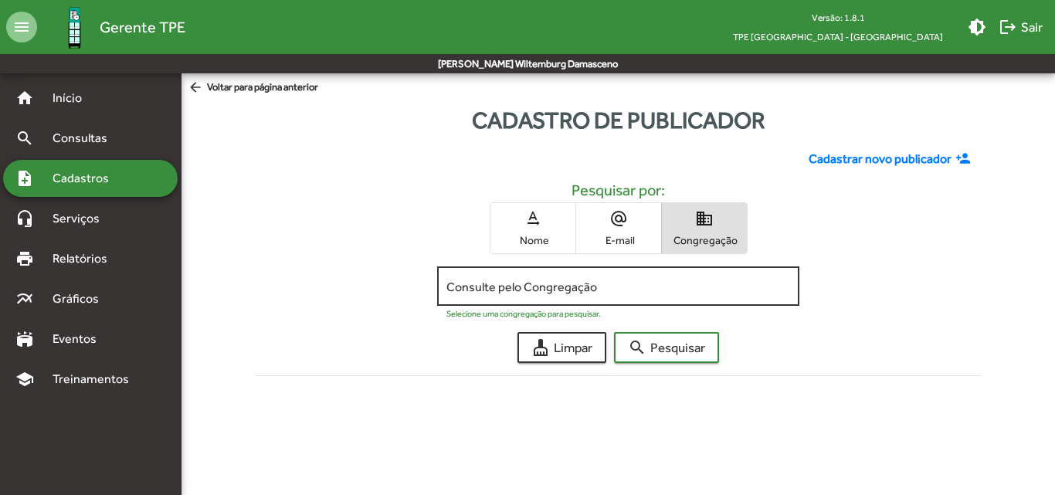
click at [677, 291] on input "Consulte pelo Congregação" at bounding box center [618, 287] width 344 height 14
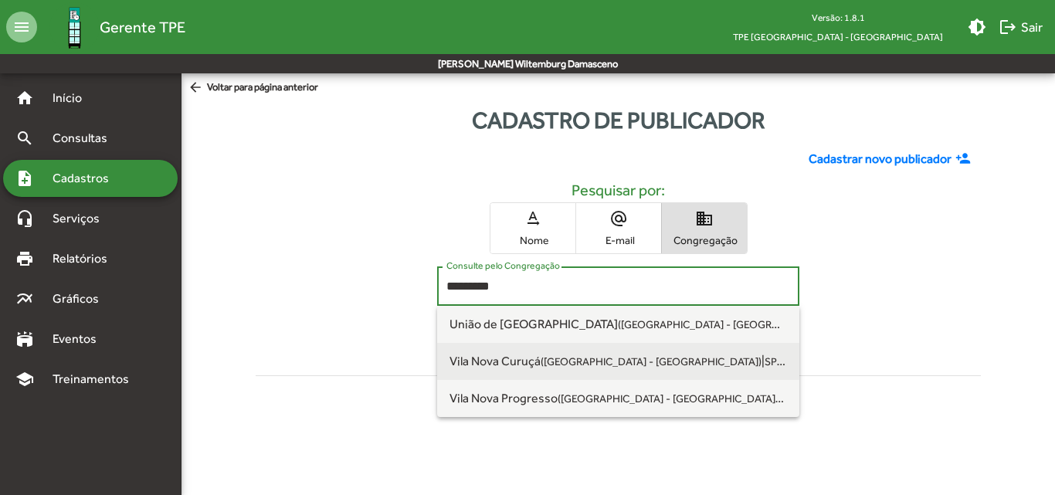
click at [670, 368] on span "[GEOGRAPHIC_DATA] ([GEOGRAPHIC_DATA] - [GEOGRAPHIC_DATA]) | SP-138" at bounding box center [618, 361] width 338 height 37
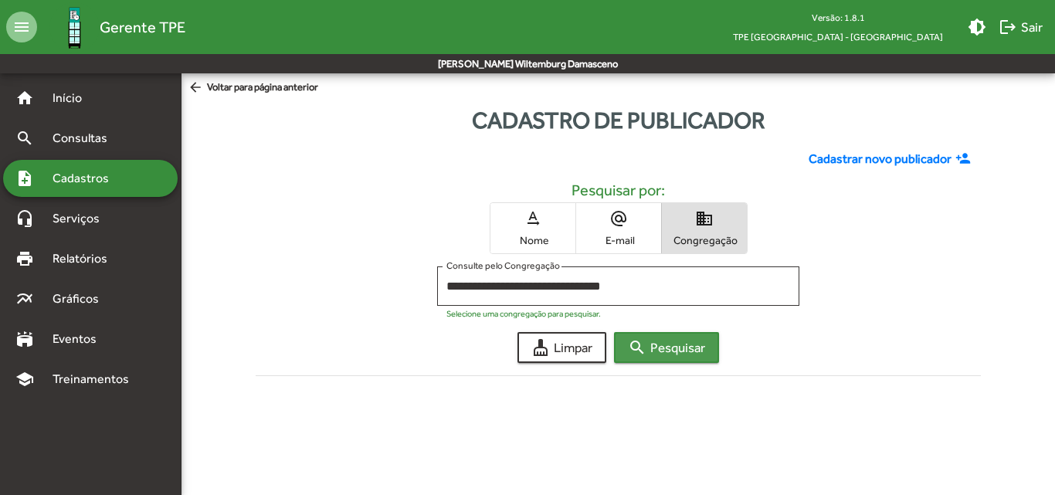
click at [670, 348] on span "search Pesquisar" at bounding box center [666, 348] width 77 height 28
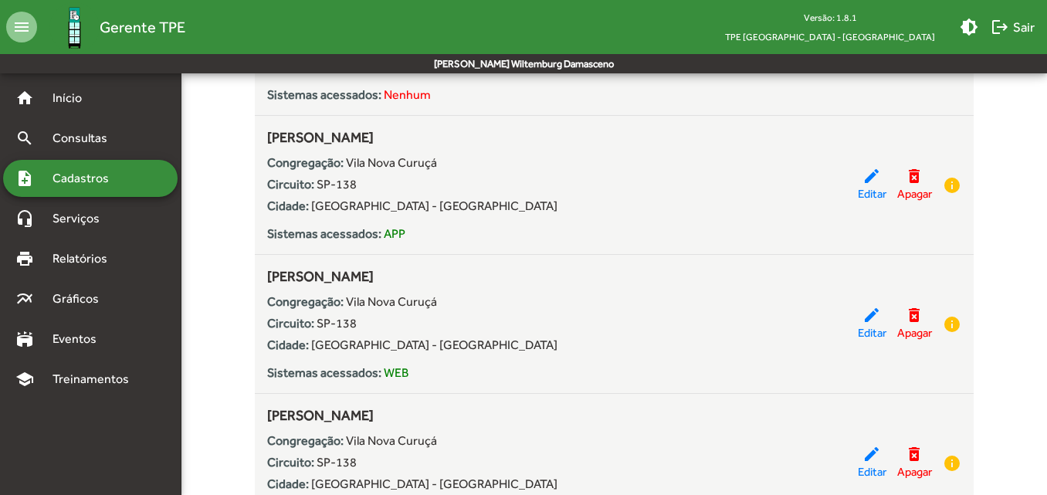
scroll to position [1699, 0]
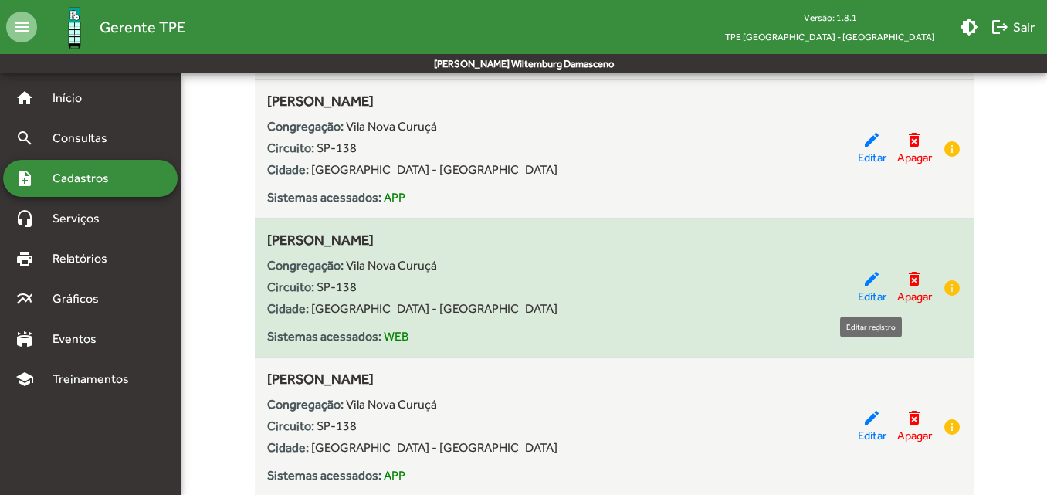
click at [868, 299] on span "Editar" at bounding box center [872, 297] width 29 height 18
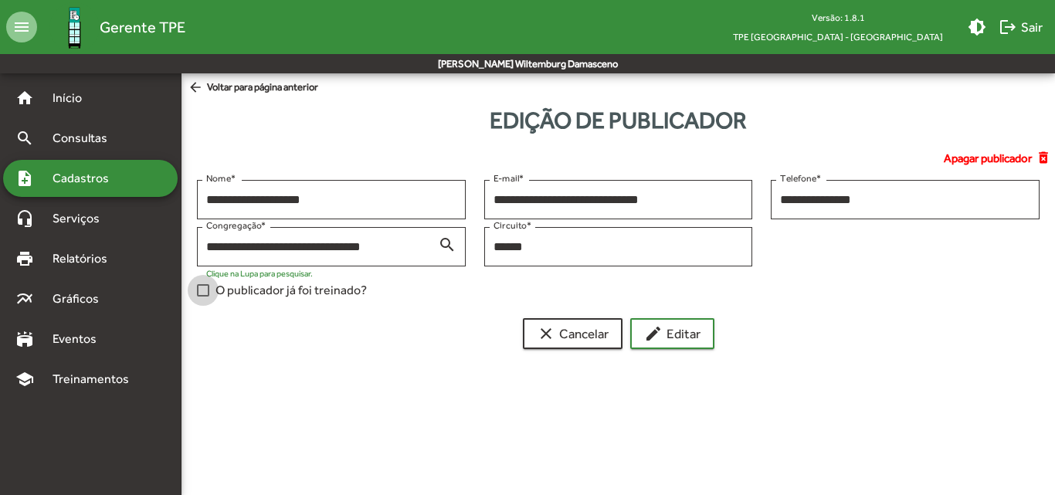
click at [344, 291] on span "O publicador já foi treinado?" at bounding box center [290, 290] width 151 height 19
click at [667, 333] on span "edit Editar" at bounding box center [672, 334] width 56 height 28
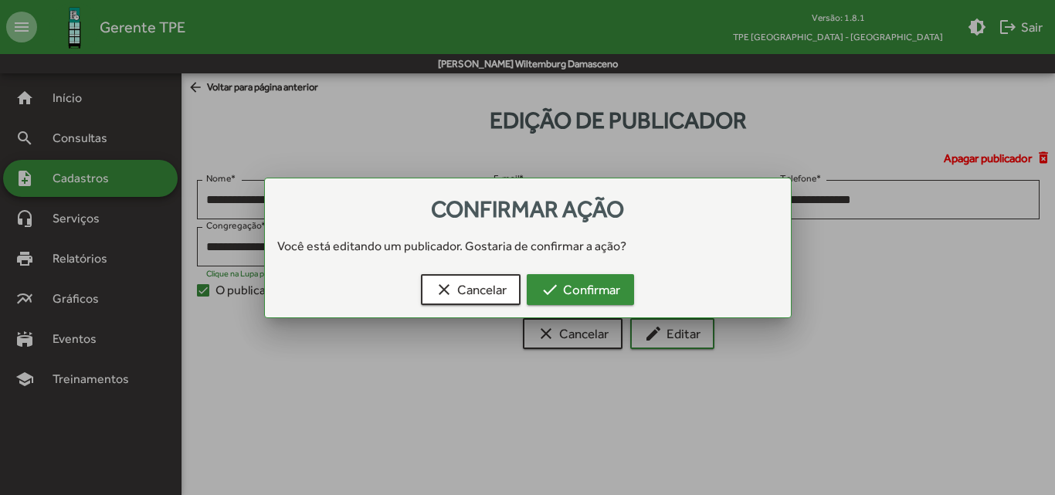
click at [581, 294] on span "check Confirmar" at bounding box center [581, 290] width 80 height 28
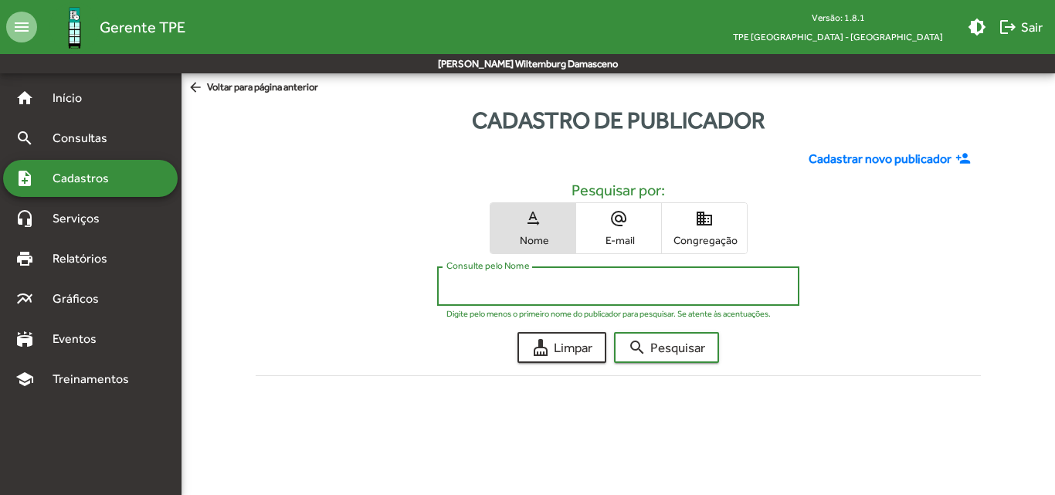
click at [581, 284] on input "Consulte pelo Nome" at bounding box center [618, 287] width 344 height 14
click at [614, 332] on button "search Pesquisar" at bounding box center [666, 347] width 105 height 31
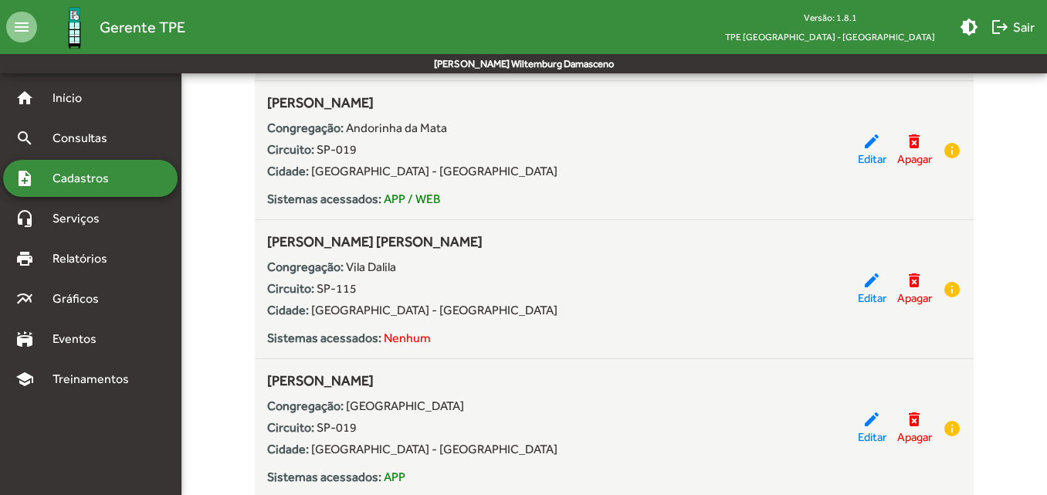
scroll to position [463, 0]
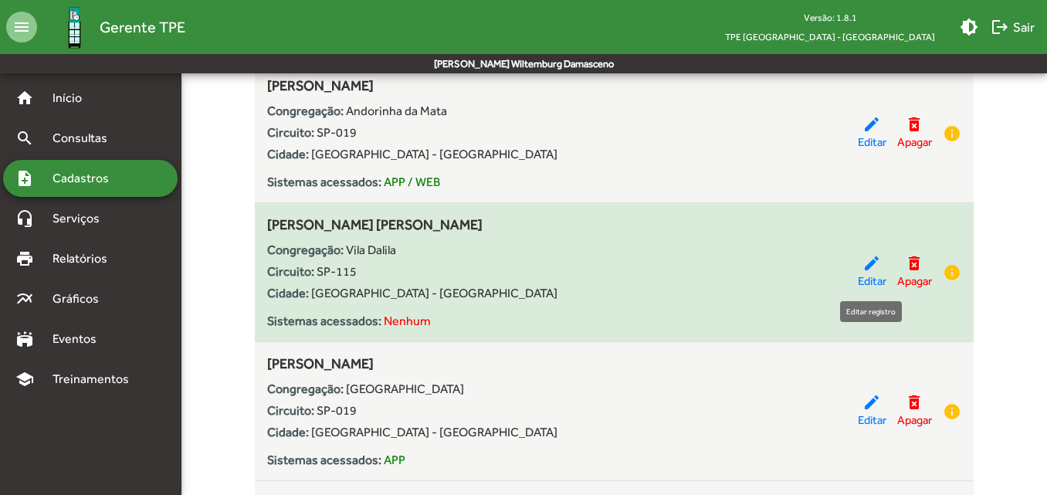
click at [871, 273] on span "Editar" at bounding box center [872, 282] width 29 height 18
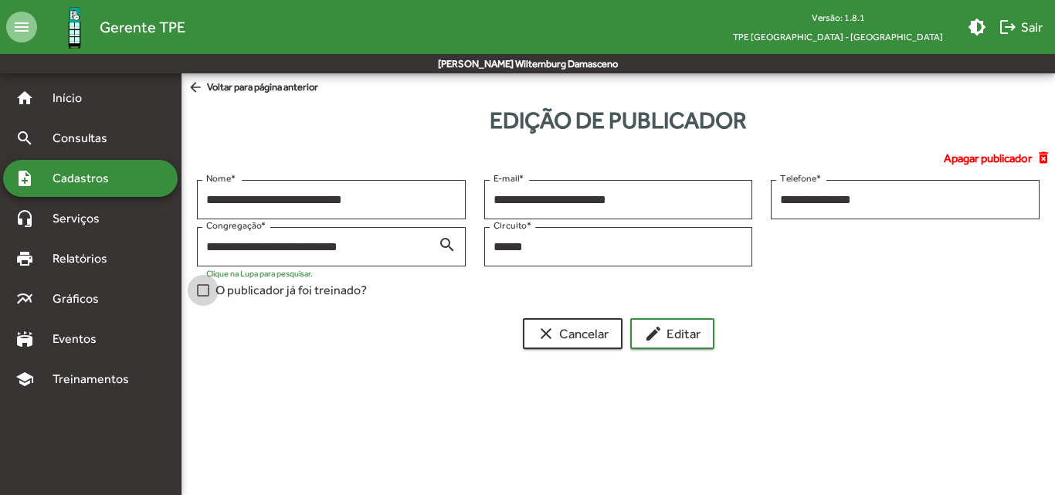
click at [316, 287] on span "O publicador já foi treinado?" at bounding box center [290, 290] width 151 height 19
click at [643, 336] on button "edit Editar" at bounding box center [672, 333] width 84 height 31
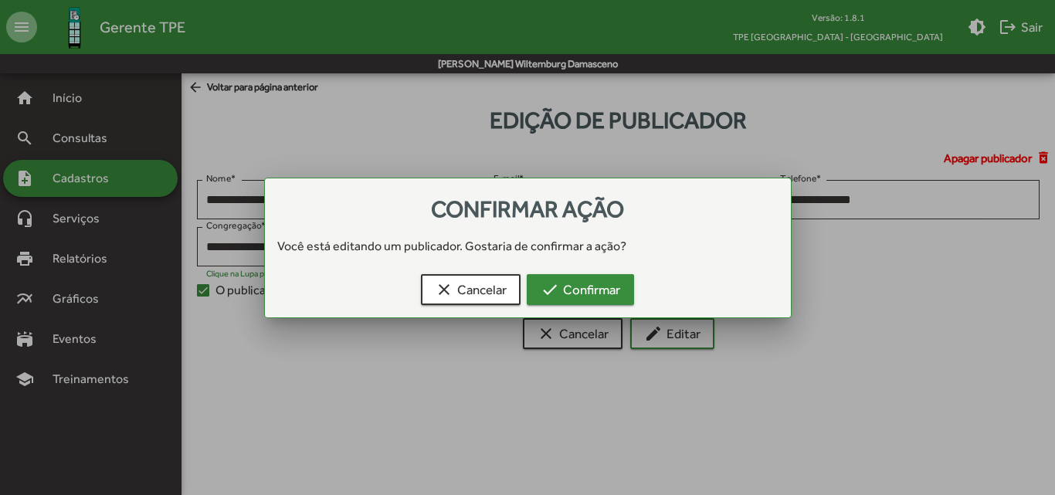
click at [606, 285] on span "check Confirmar" at bounding box center [581, 290] width 80 height 28
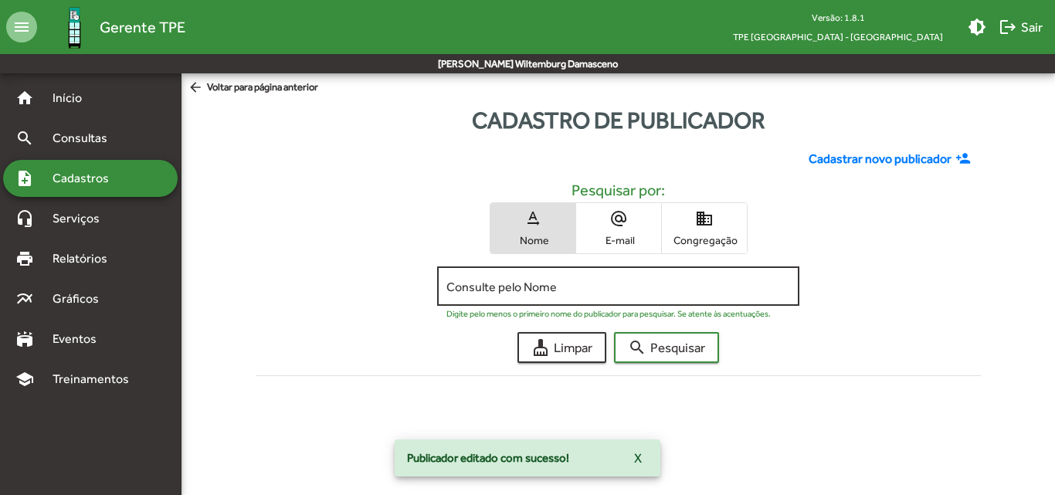
click at [600, 283] on input "Consulte pelo Nome" at bounding box center [618, 287] width 344 height 14
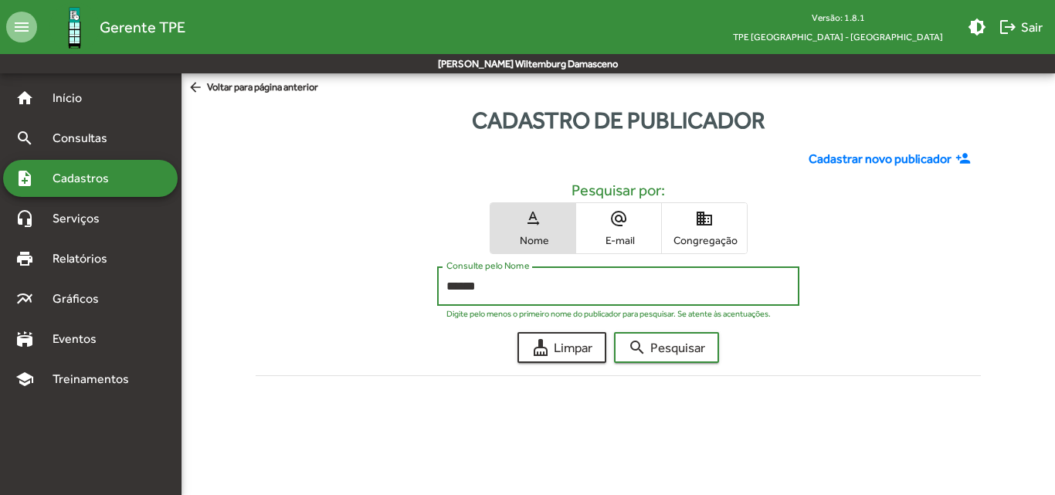
click at [614, 332] on button "search Pesquisar" at bounding box center [666, 347] width 105 height 31
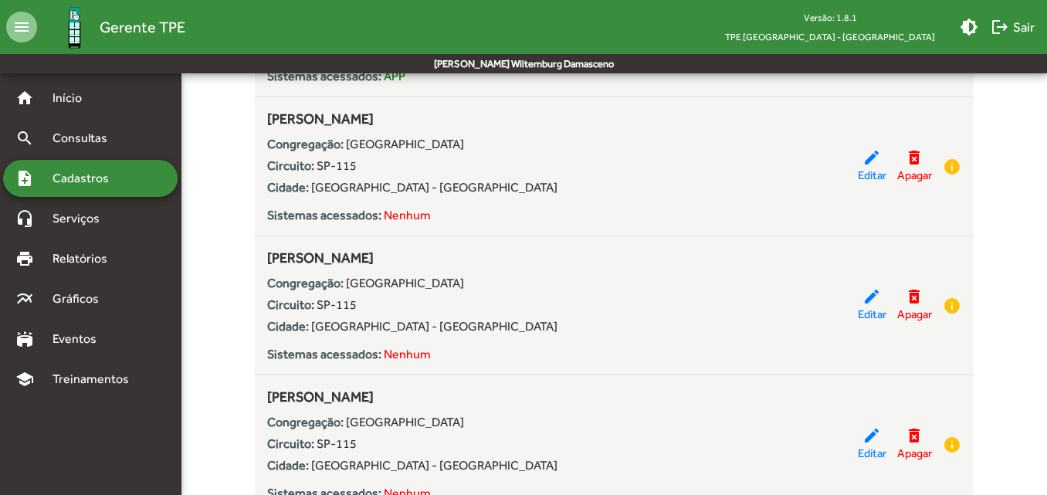
scroll to position [1004, 0]
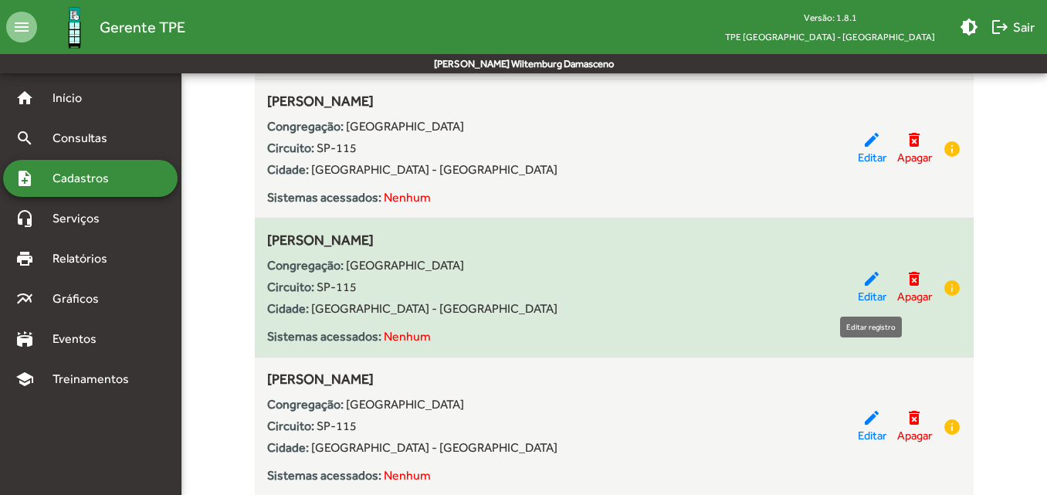
click at [862, 298] on span "Editar" at bounding box center [872, 297] width 29 height 18
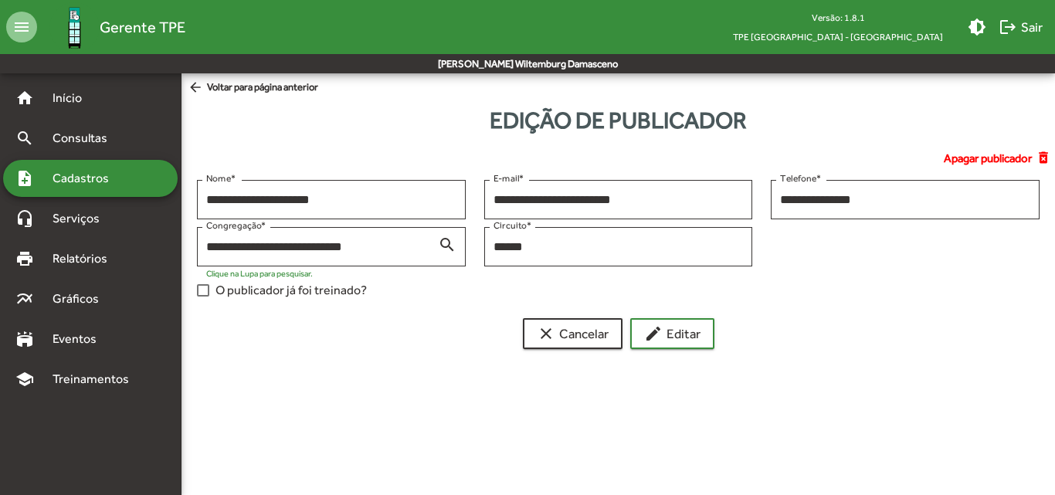
click at [330, 290] on span "O publicador já foi treinado?" at bounding box center [290, 290] width 151 height 19
click at [644, 330] on button "edit Editar" at bounding box center [672, 333] width 84 height 31
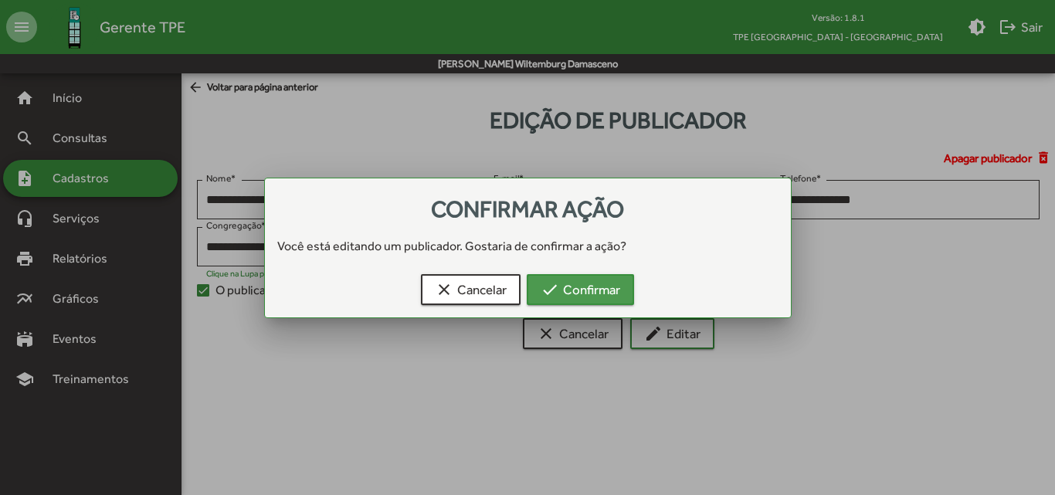
click at [595, 289] on span "check Confirmar" at bounding box center [581, 290] width 80 height 28
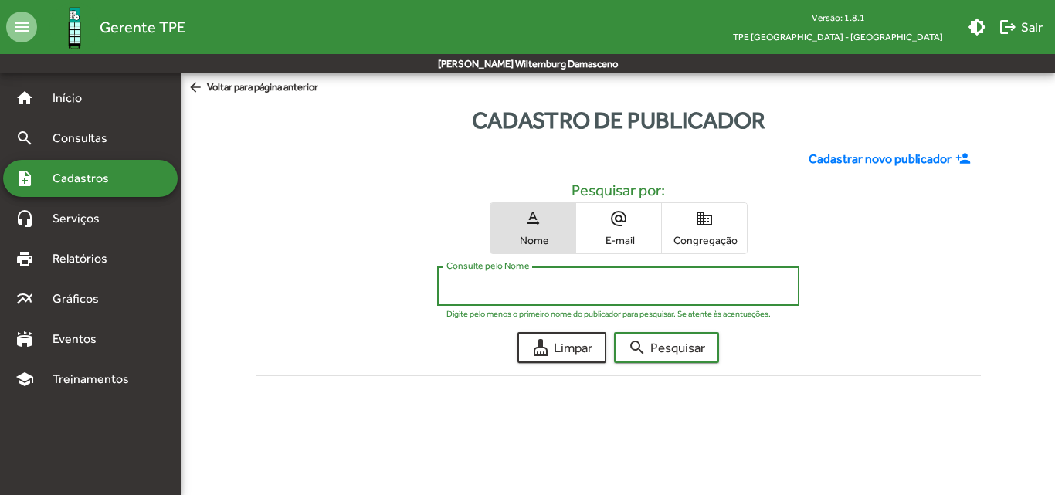
click at [592, 289] on input "Consulte pelo Nome" at bounding box center [618, 287] width 344 height 14
click at [614, 332] on button "search Pesquisar" at bounding box center [666, 347] width 105 height 31
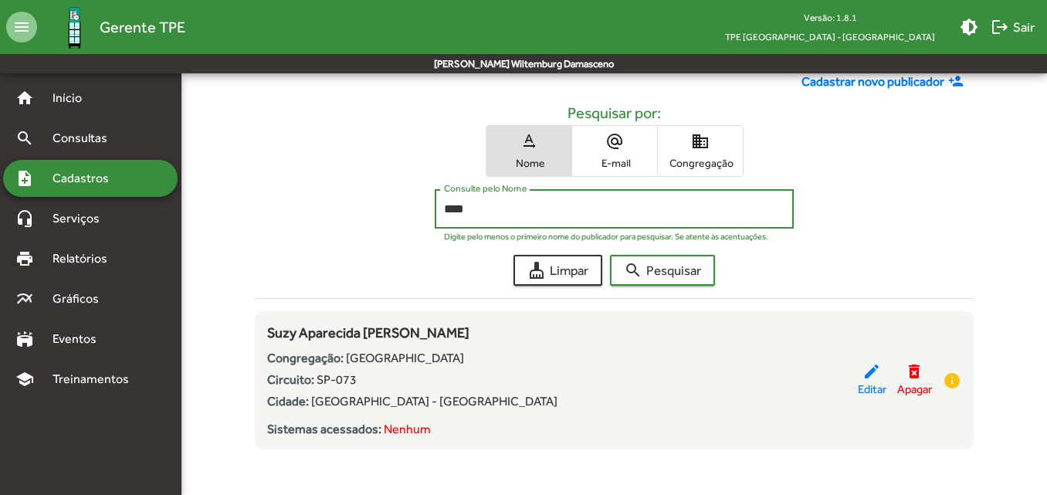
scroll to position [81, 0]
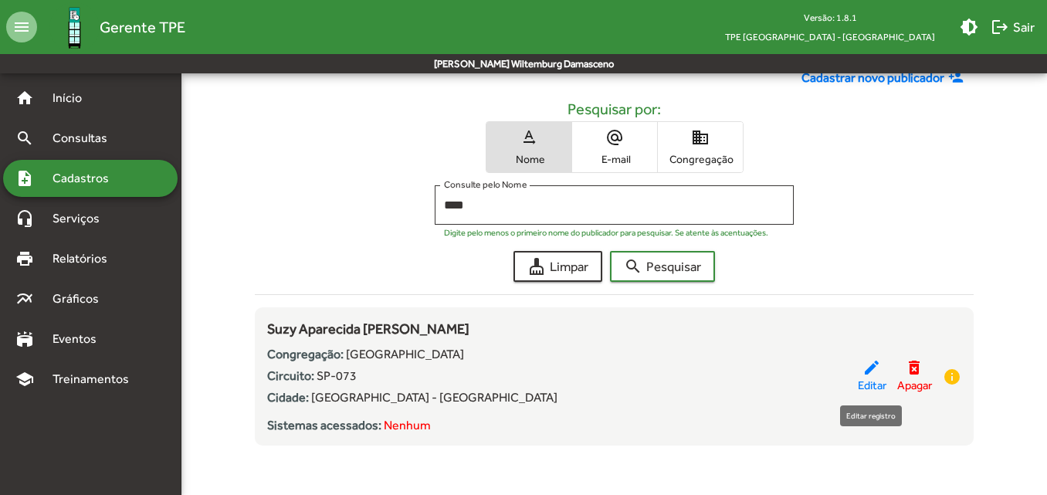
click at [884, 371] on div "edit Editar" at bounding box center [872, 376] width 29 height 36
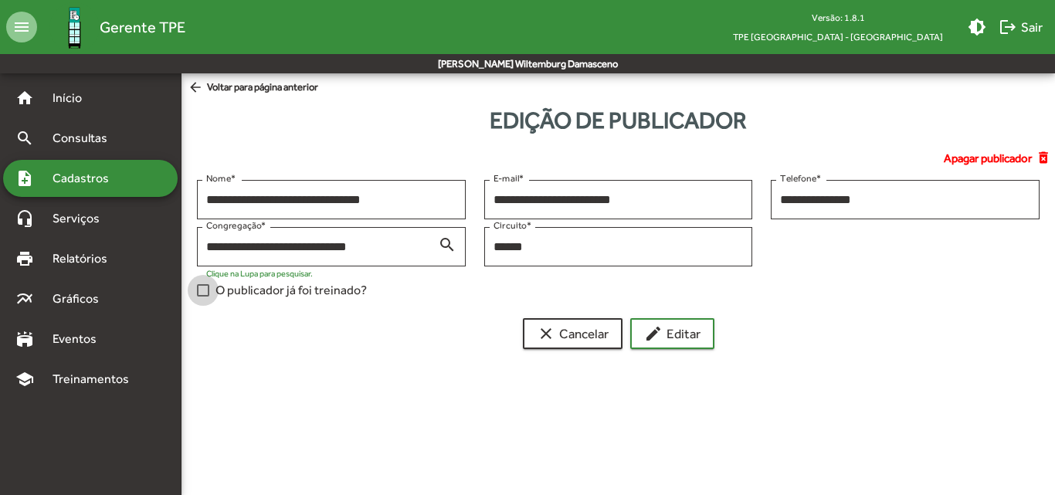
click at [328, 285] on span "O publicador já foi treinado?" at bounding box center [290, 290] width 151 height 19
click at [687, 330] on span "edit Editar" at bounding box center [672, 334] width 56 height 28
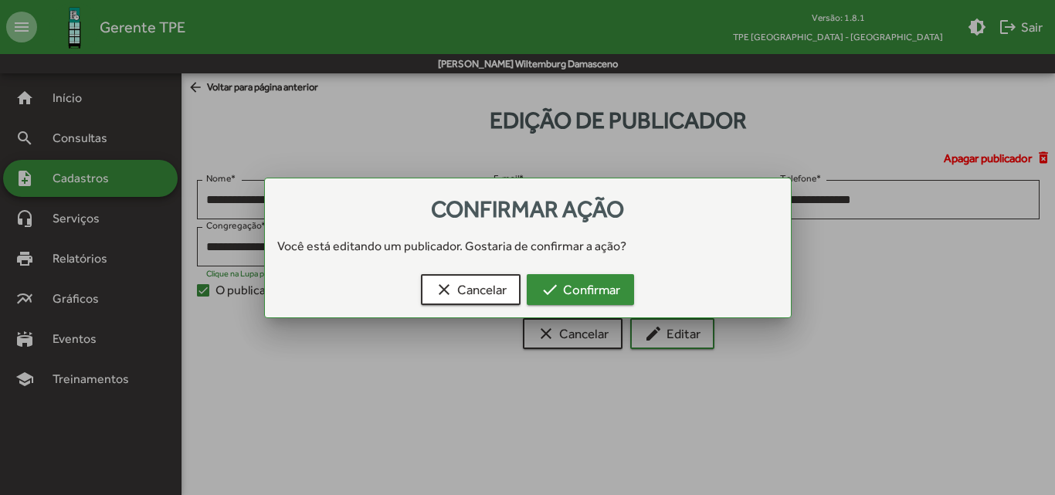
click at [616, 282] on span "check Confirmar" at bounding box center [581, 290] width 80 height 28
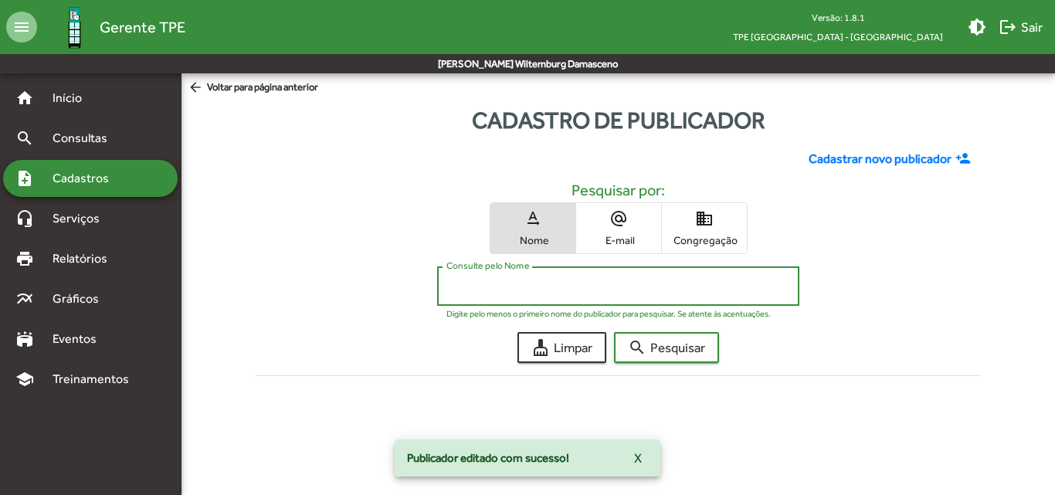
click at [612, 284] on input "Consulte pelo Nome" at bounding box center [618, 287] width 344 height 14
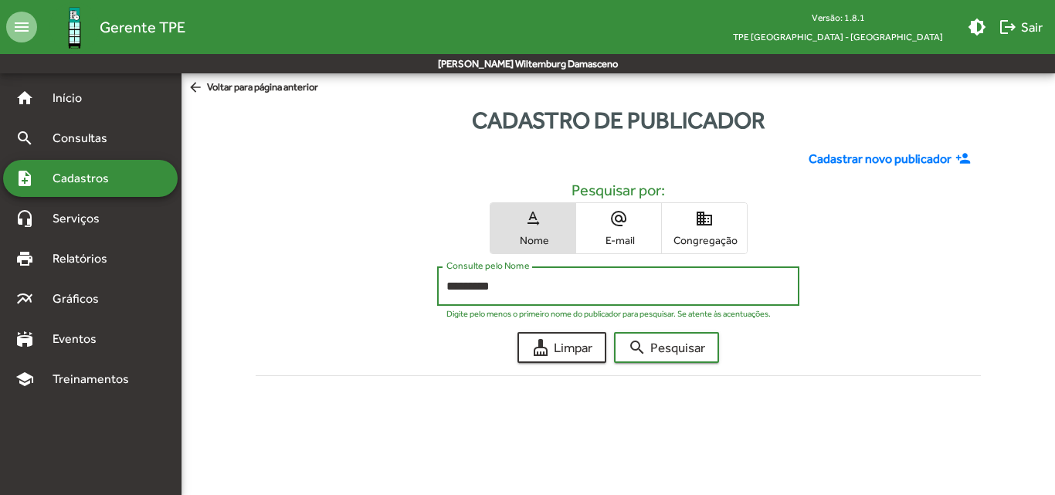
click at [614, 332] on button "search Pesquisar" at bounding box center [666, 347] width 105 height 31
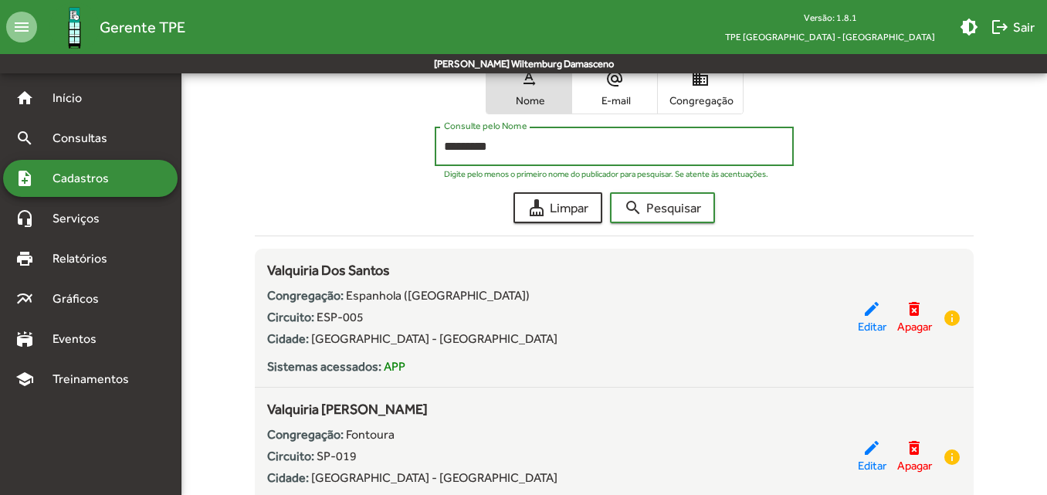
scroll to position [154, 0]
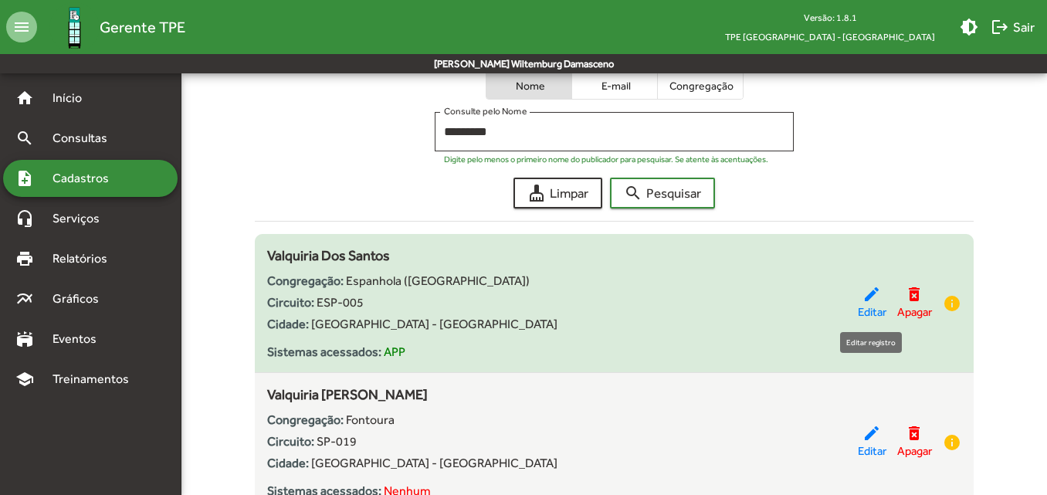
click at [864, 308] on span "Editar" at bounding box center [872, 313] width 29 height 18
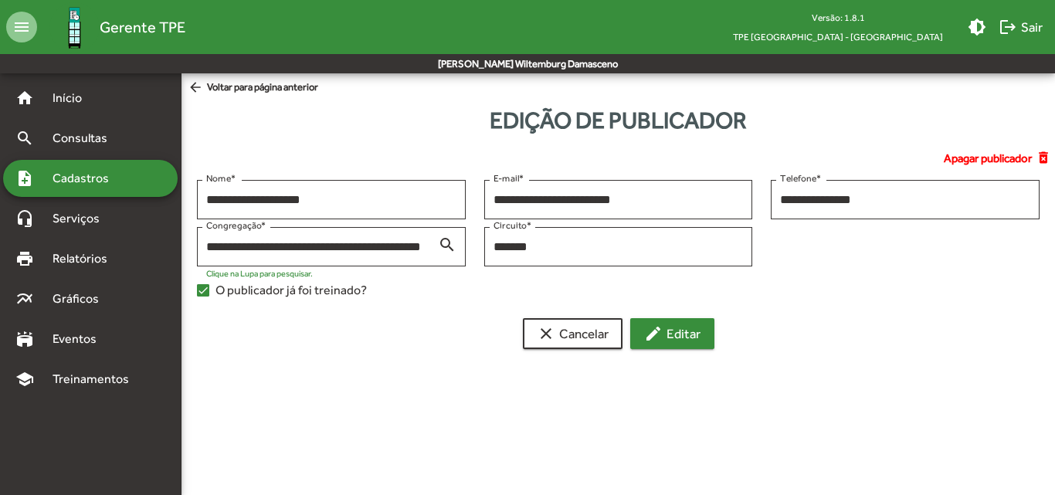
click at [684, 334] on span "edit Editar" at bounding box center [672, 334] width 56 height 28
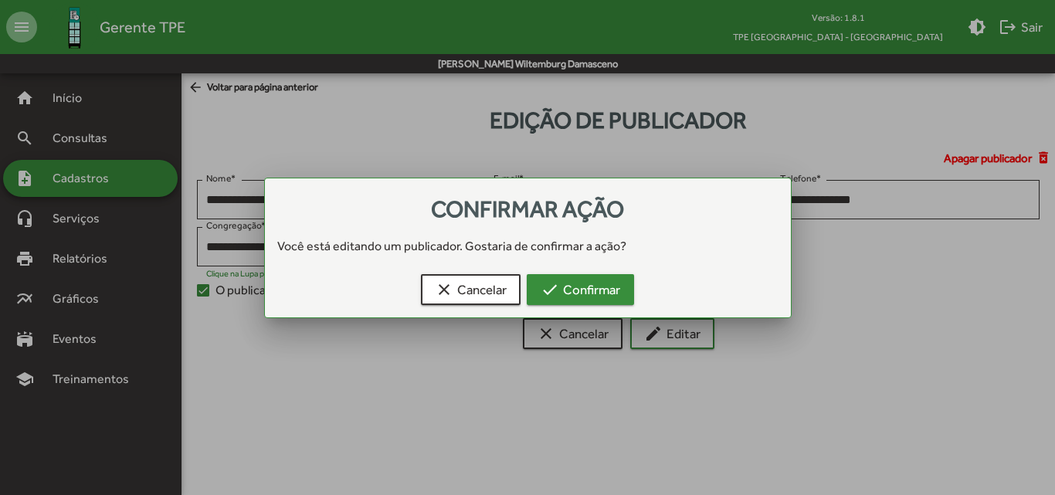
click at [625, 294] on button "check Confirmar" at bounding box center [580, 289] width 107 height 31
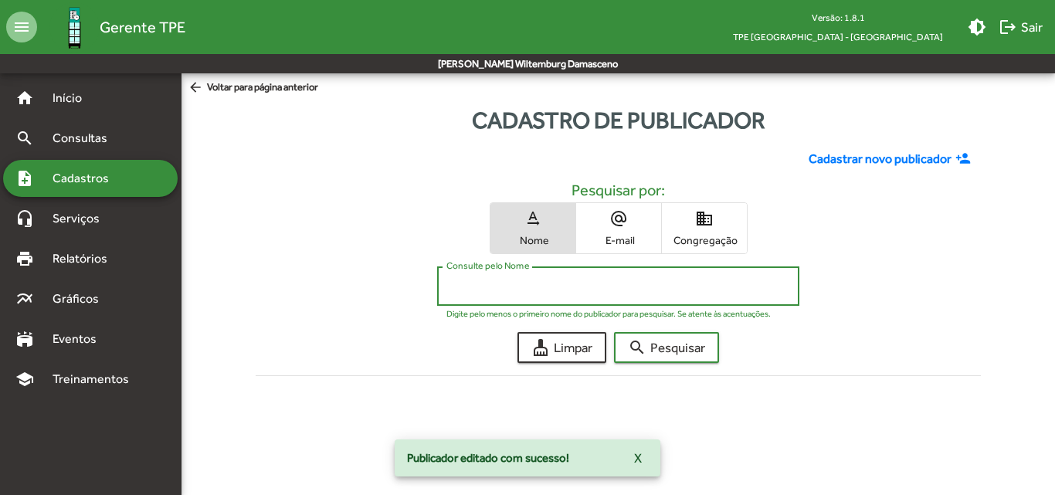
click at [674, 290] on input "Consulte pelo Nome" at bounding box center [618, 287] width 344 height 14
click at [614, 332] on button "search Pesquisar" at bounding box center [666, 347] width 105 height 31
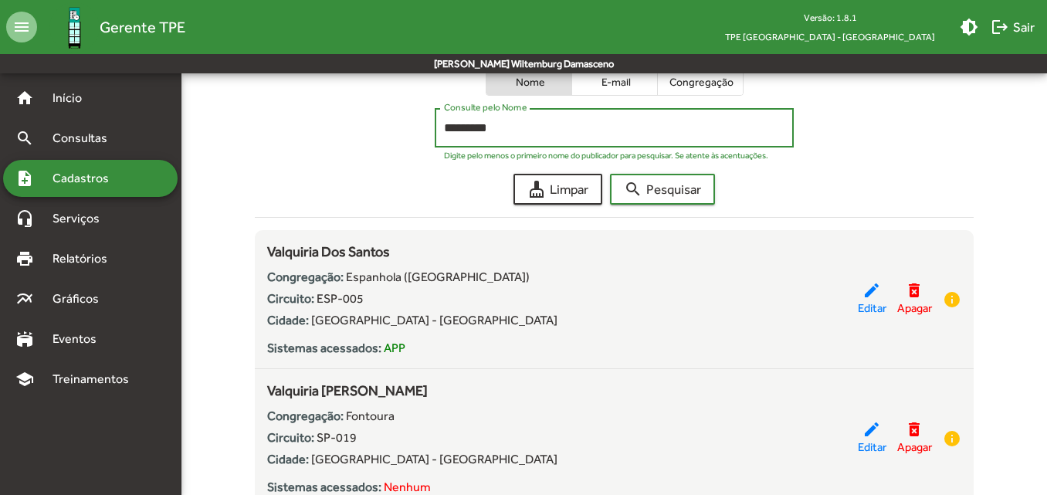
scroll to position [220, 0]
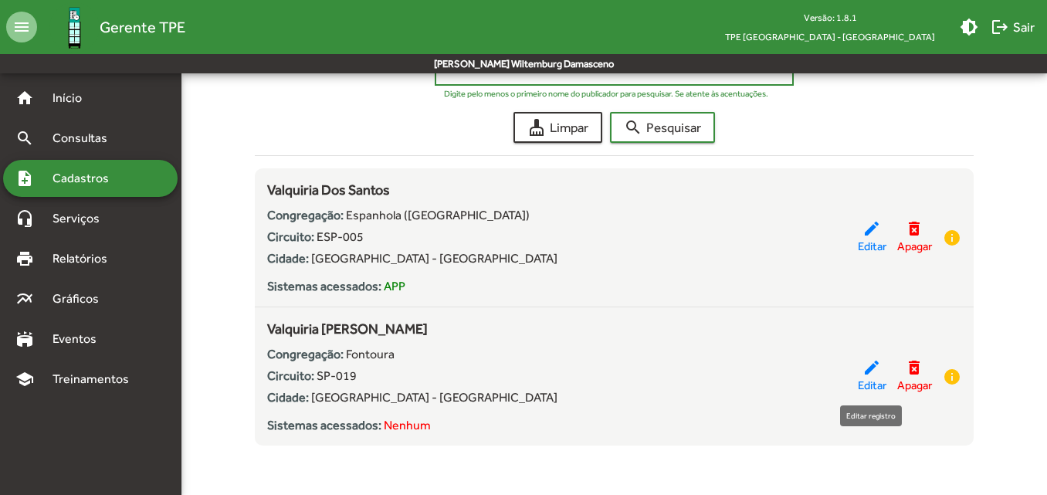
click at [877, 380] on span "Editar" at bounding box center [872, 386] width 29 height 18
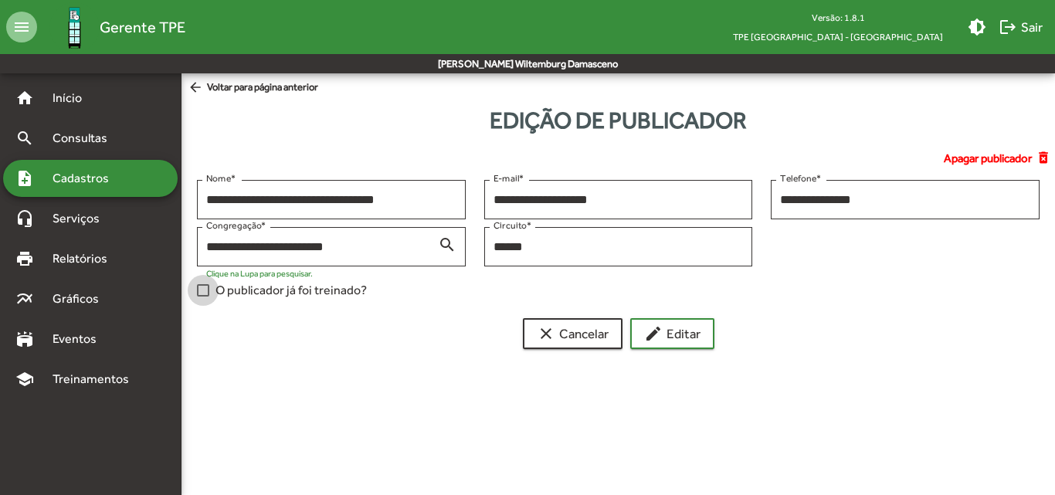
click at [326, 287] on span "O publicador já foi treinado?" at bounding box center [290, 290] width 151 height 19
click at [687, 334] on span "edit Editar" at bounding box center [672, 334] width 56 height 28
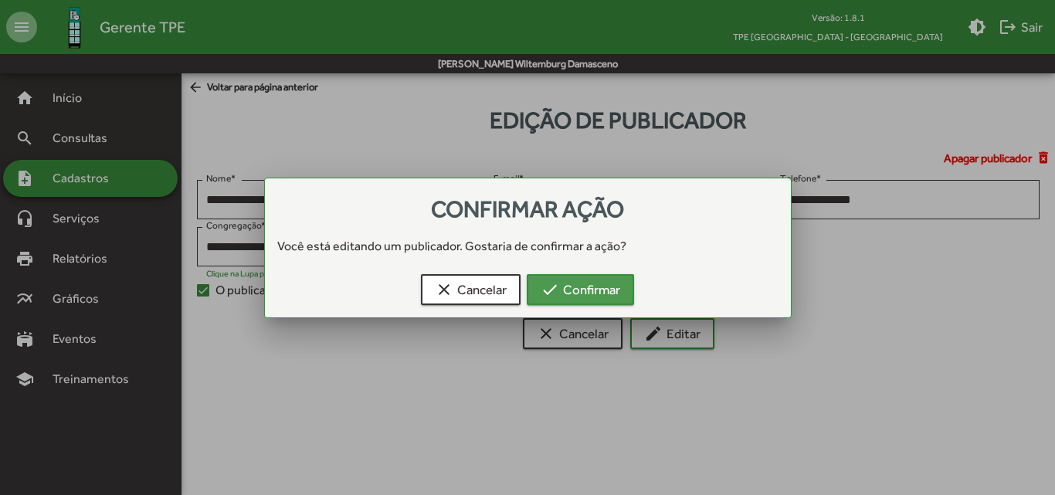
click at [563, 290] on span "check Confirmar" at bounding box center [581, 290] width 80 height 28
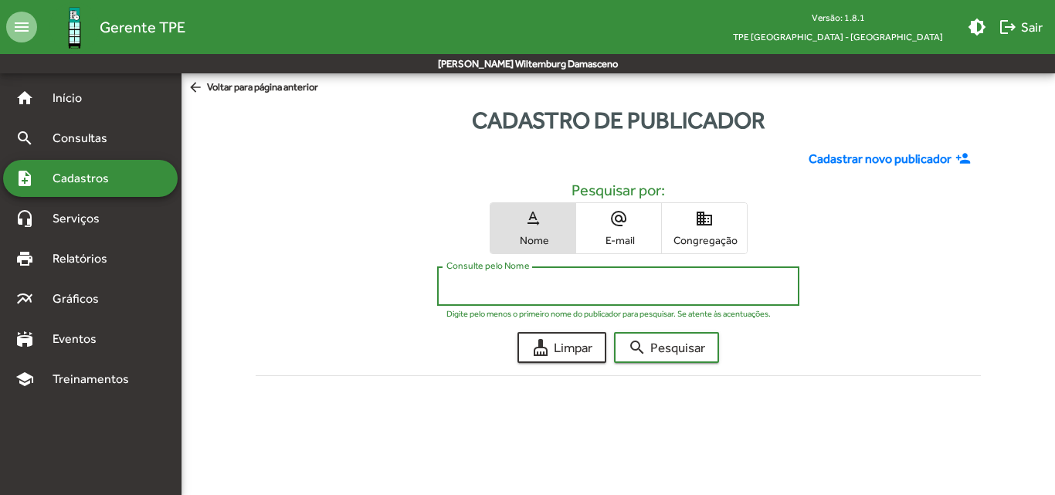
click at [519, 283] on input "Consulte pelo Nome" at bounding box center [618, 287] width 344 height 14
click at [614, 332] on button "search Pesquisar" at bounding box center [666, 347] width 105 height 31
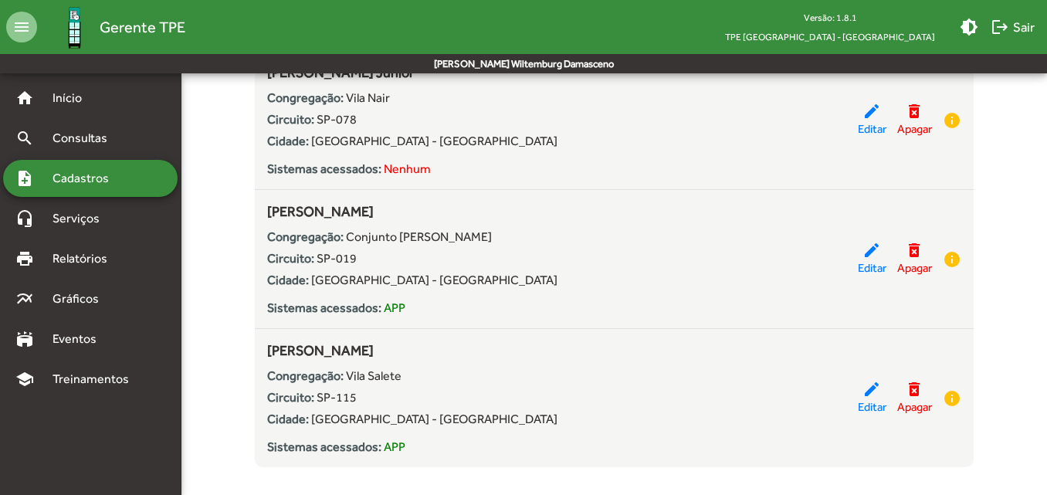
scroll to position [618, 0]
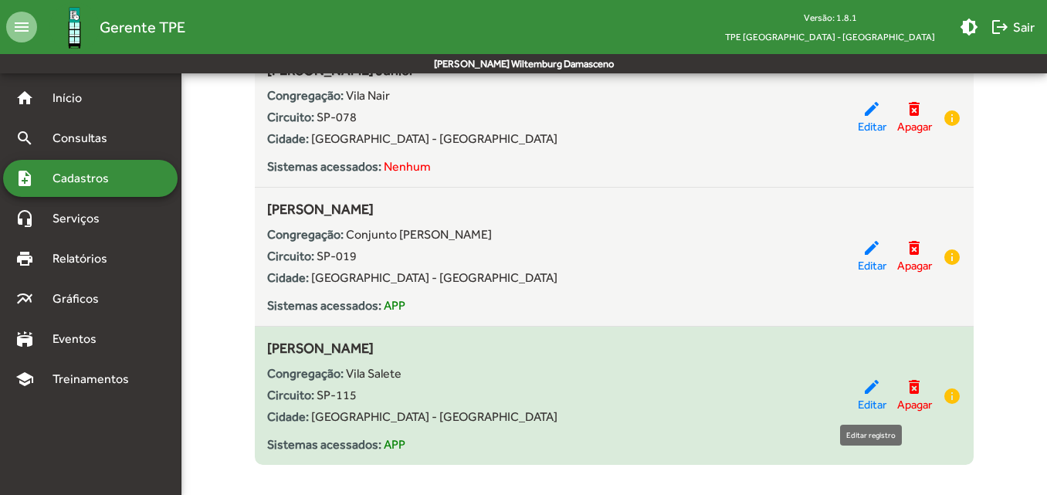
click at [875, 402] on span "Editar" at bounding box center [872, 405] width 29 height 18
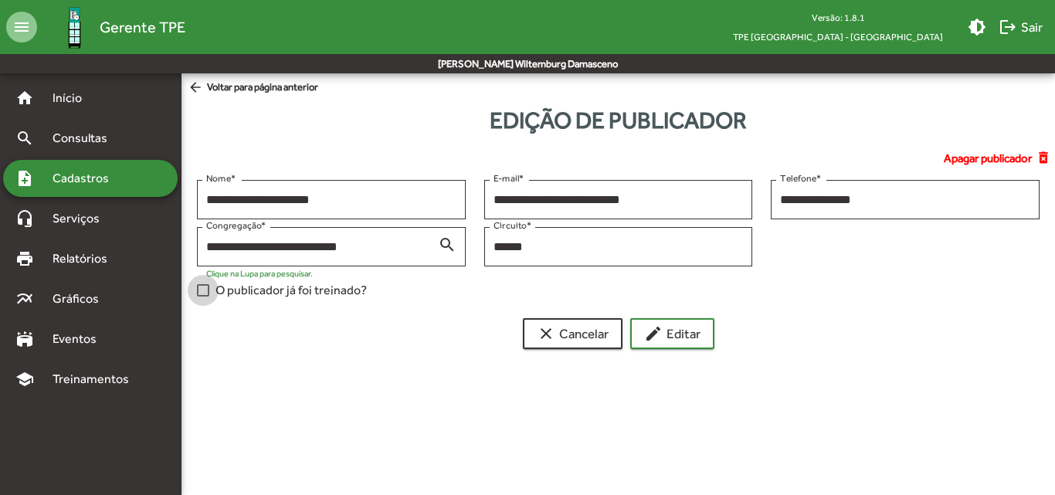
drag, startPoint x: 331, startPoint y: 285, endPoint x: 368, endPoint y: 298, distance: 40.1
click at [331, 286] on span "O publicador já foi treinado?" at bounding box center [290, 290] width 151 height 19
click at [656, 330] on mat-icon "edit" at bounding box center [653, 333] width 19 height 19
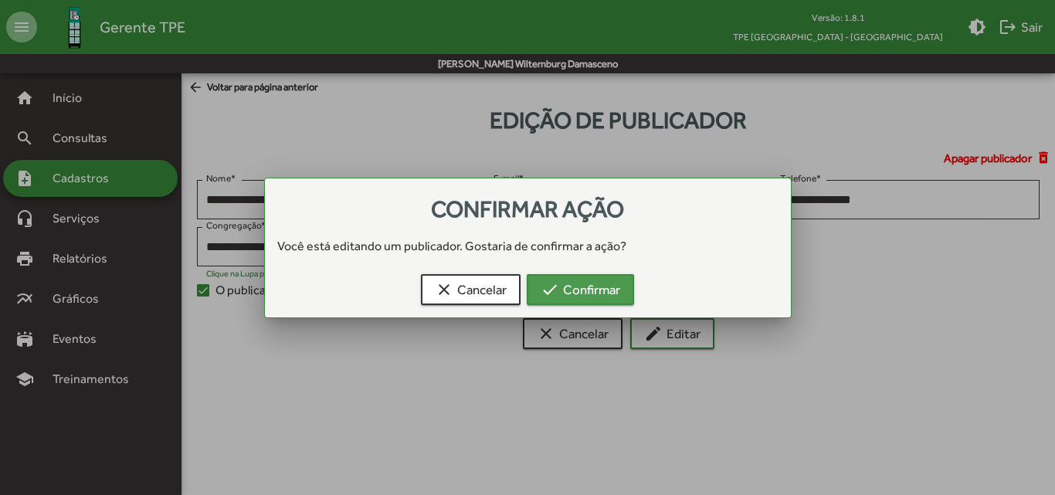
click at [547, 287] on mat-icon "check" at bounding box center [550, 289] width 19 height 19
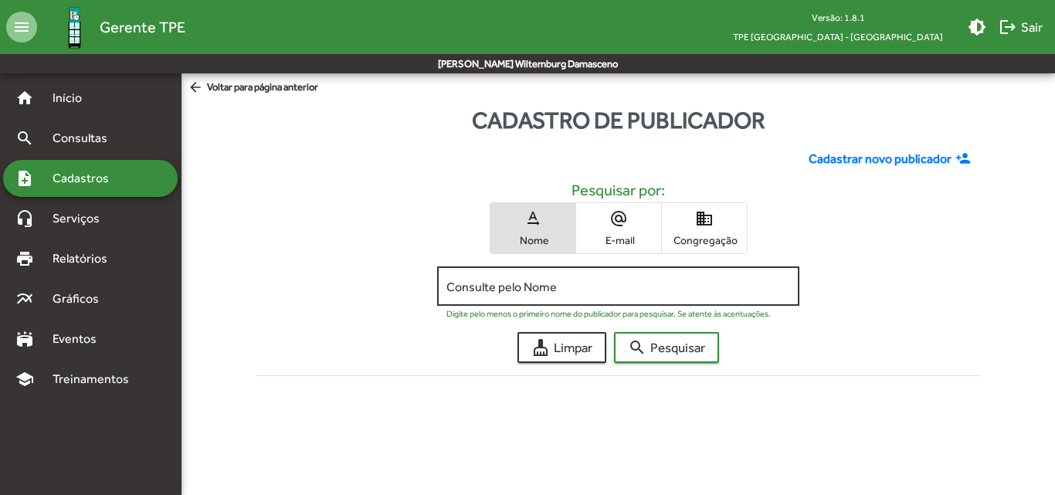
click at [543, 283] on input "Consulte pelo Nome" at bounding box center [618, 287] width 344 height 14
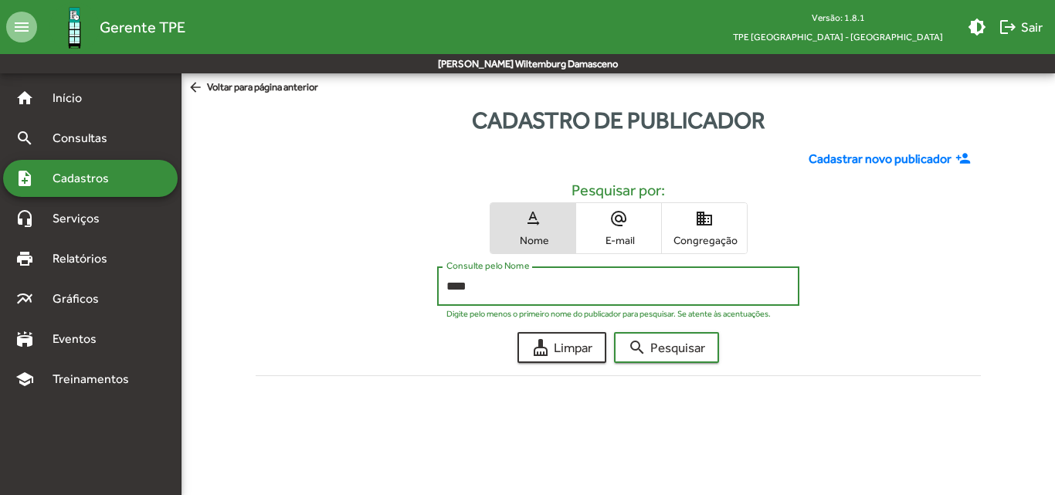
click at [614, 332] on button "search Pesquisar" at bounding box center [666, 347] width 105 height 31
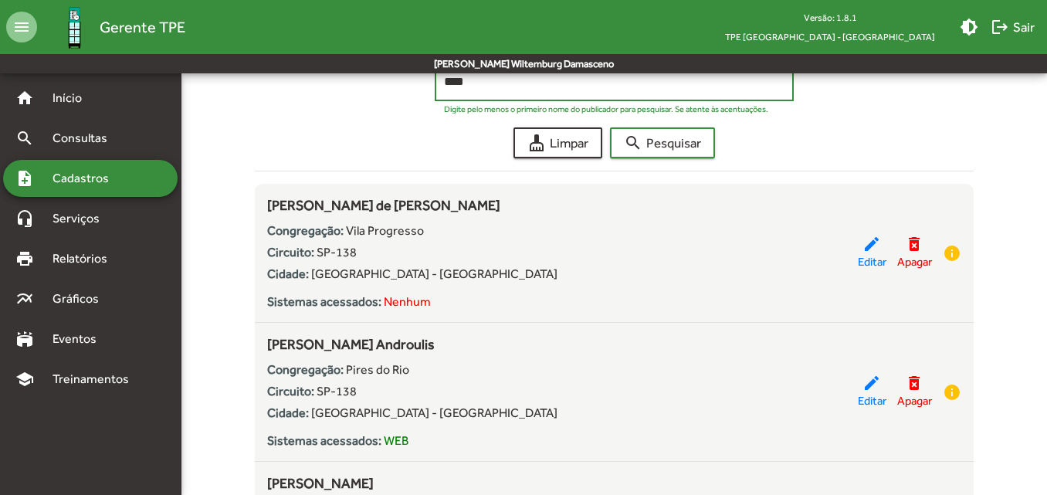
scroll to position [232, 0]
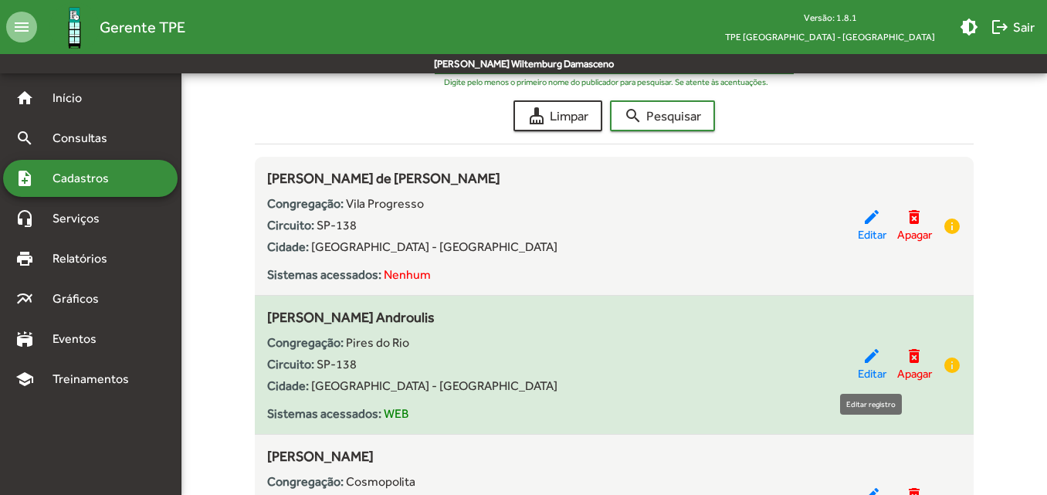
click at [870, 368] on span "Editar" at bounding box center [872, 374] width 29 height 18
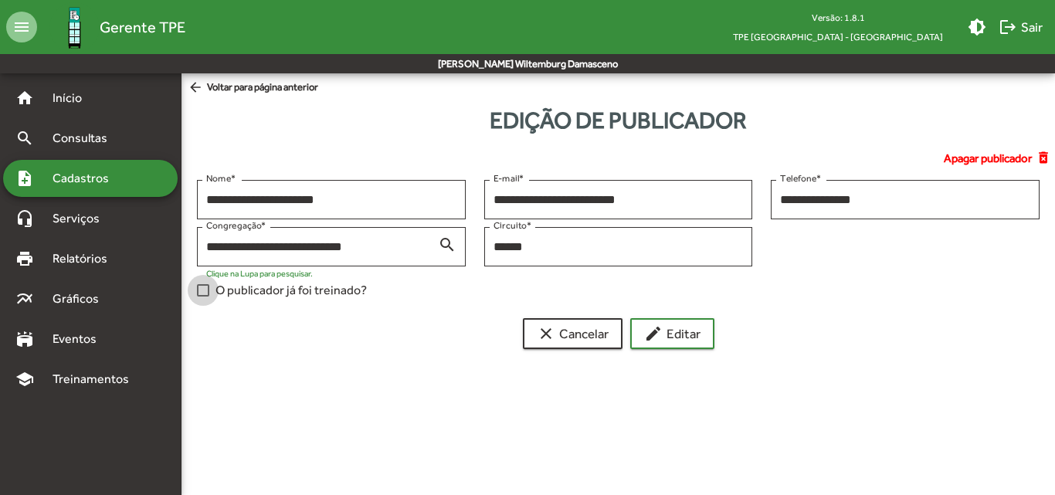
click at [293, 292] on span "O publicador já foi treinado?" at bounding box center [290, 290] width 151 height 19
click at [646, 327] on mat-icon "edit" at bounding box center [653, 333] width 19 height 19
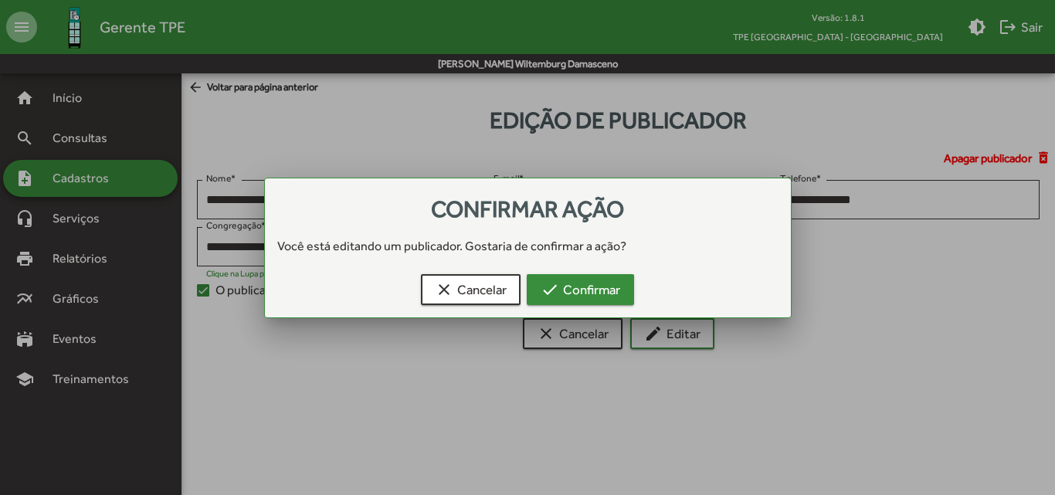
click at [626, 284] on button "check Confirmar" at bounding box center [580, 289] width 107 height 31
